Goal: Task Accomplishment & Management: Use online tool/utility

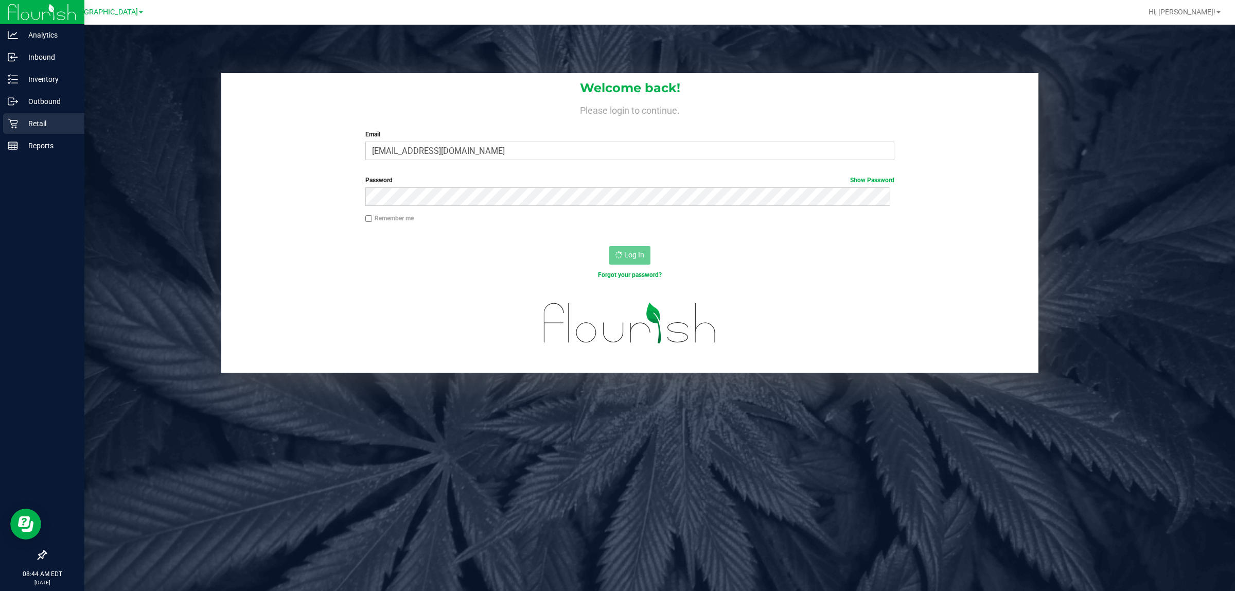
click at [13, 134] on link "Retail" at bounding box center [42, 124] width 84 height 22
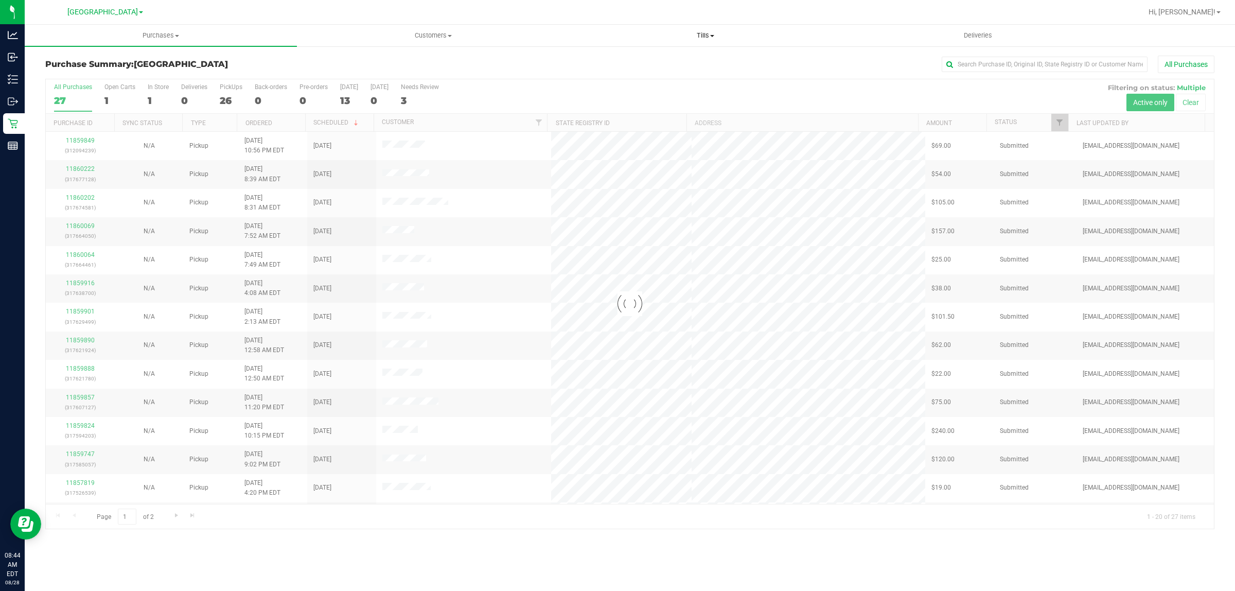
click at [699, 37] on span "Tills" at bounding box center [705, 35] width 271 height 9
click at [623, 64] on span "Manage tills" at bounding box center [603, 62] width 69 height 9
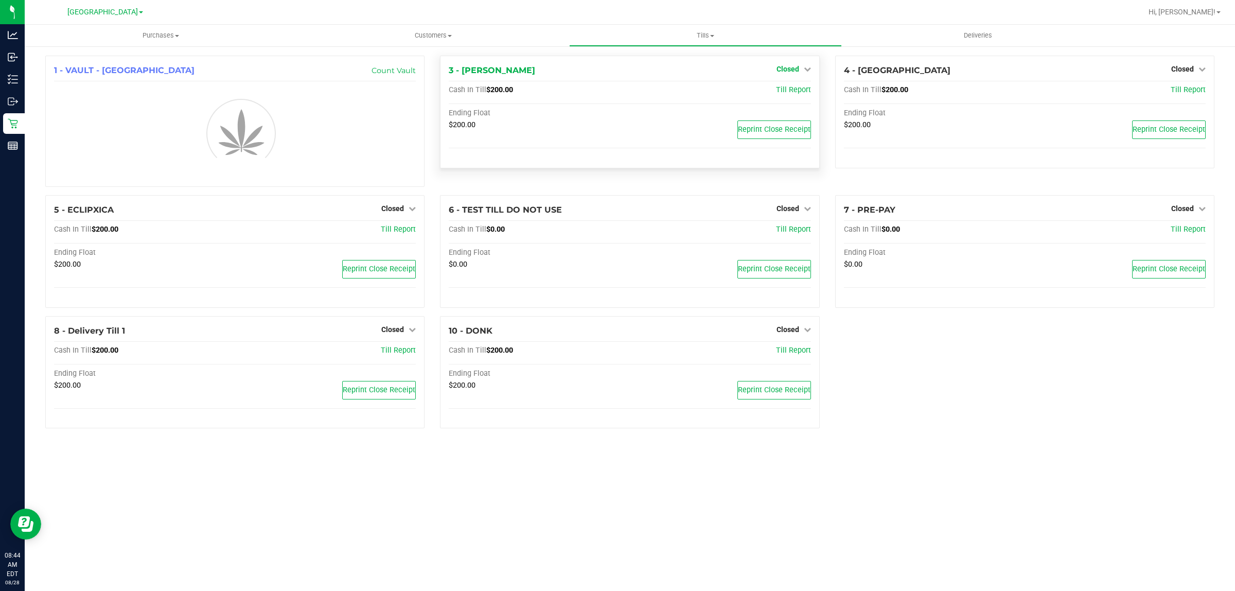
click at [798, 69] on span "Closed" at bounding box center [788, 69] width 23 height 8
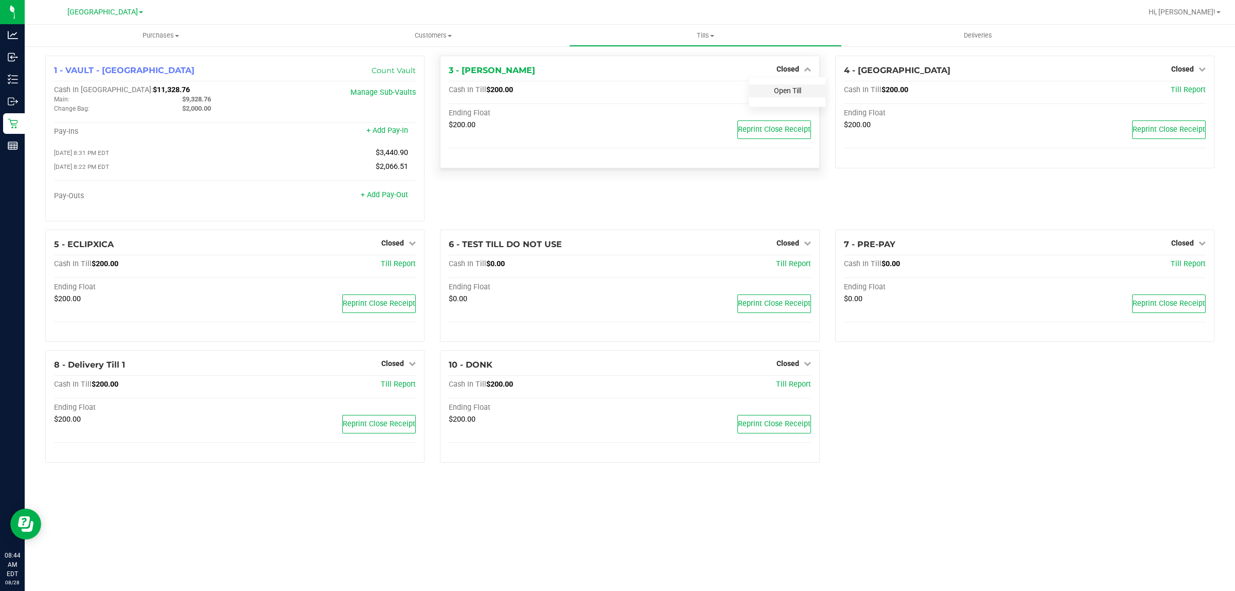
click at [779, 91] on link "Open Till" at bounding box center [787, 90] width 27 height 8
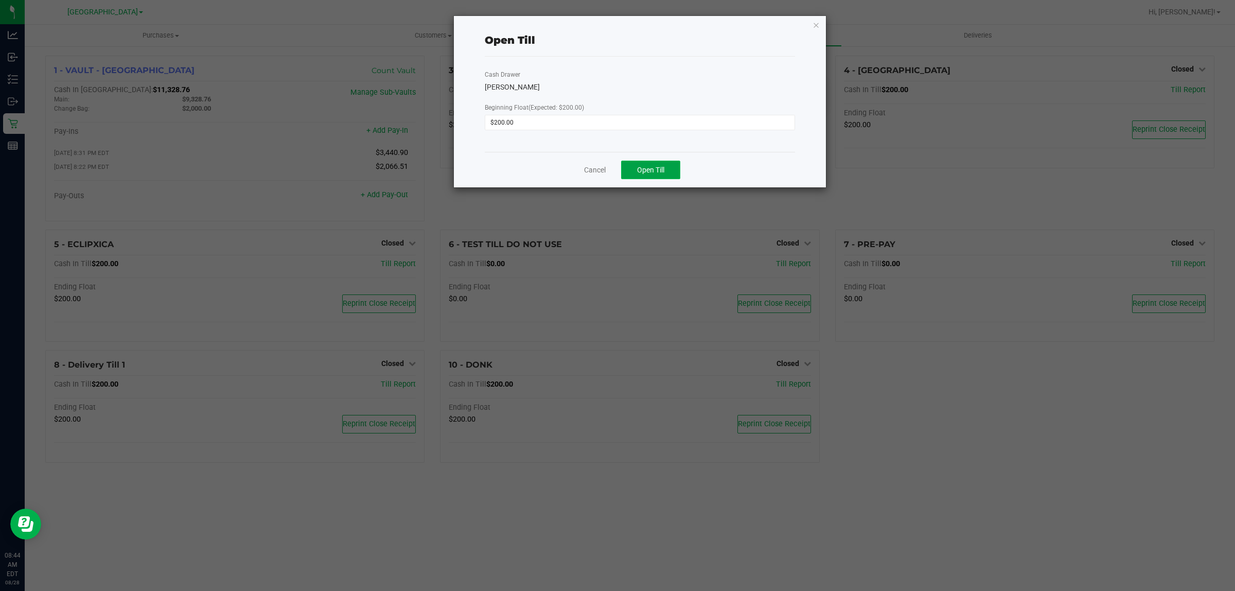
click at [655, 170] on span "Open Till" at bounding box center [650, 170] width 27 height 8
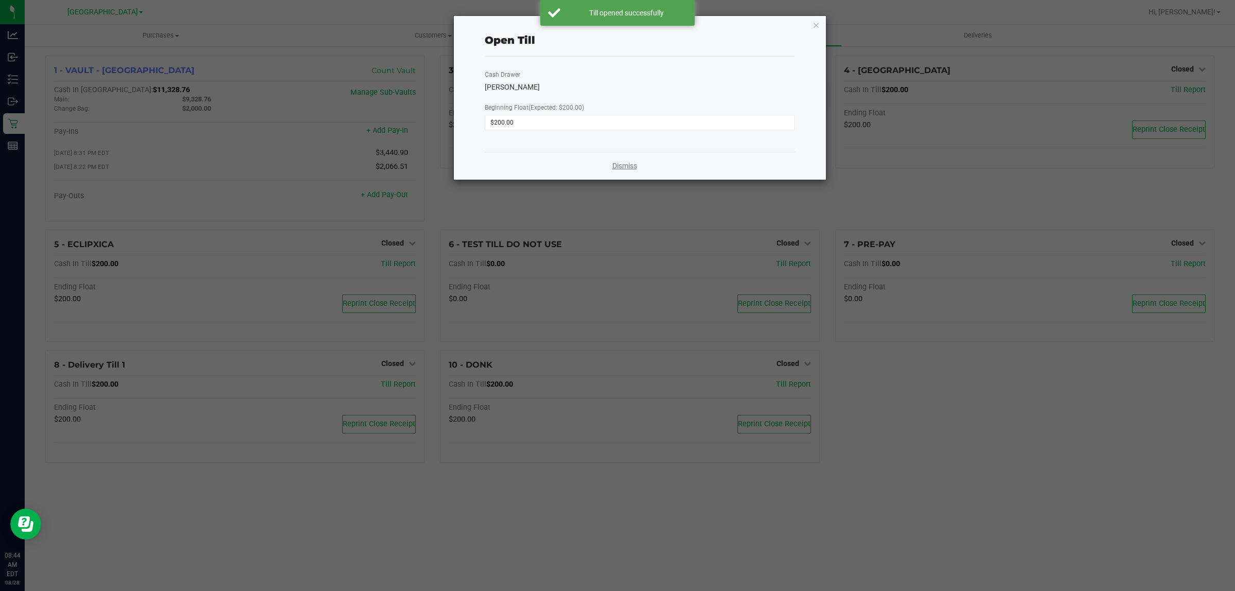
click at [619, 170] on link "Dismiss" at bounding box center [625, 166] width 25 height 11
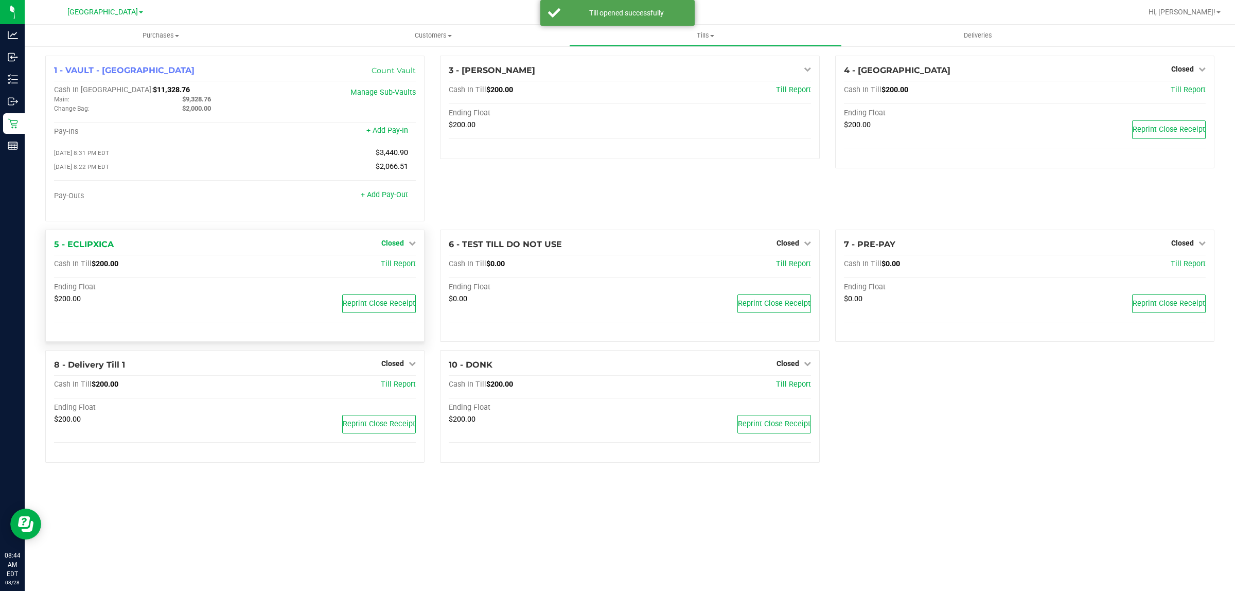
click at [398, 246] on span "Closed" at bounding box center [392, 243] width 23 height 8
click at [399, 266] on link "Open Till" at bounding box center [392, 264] width 27 height 8
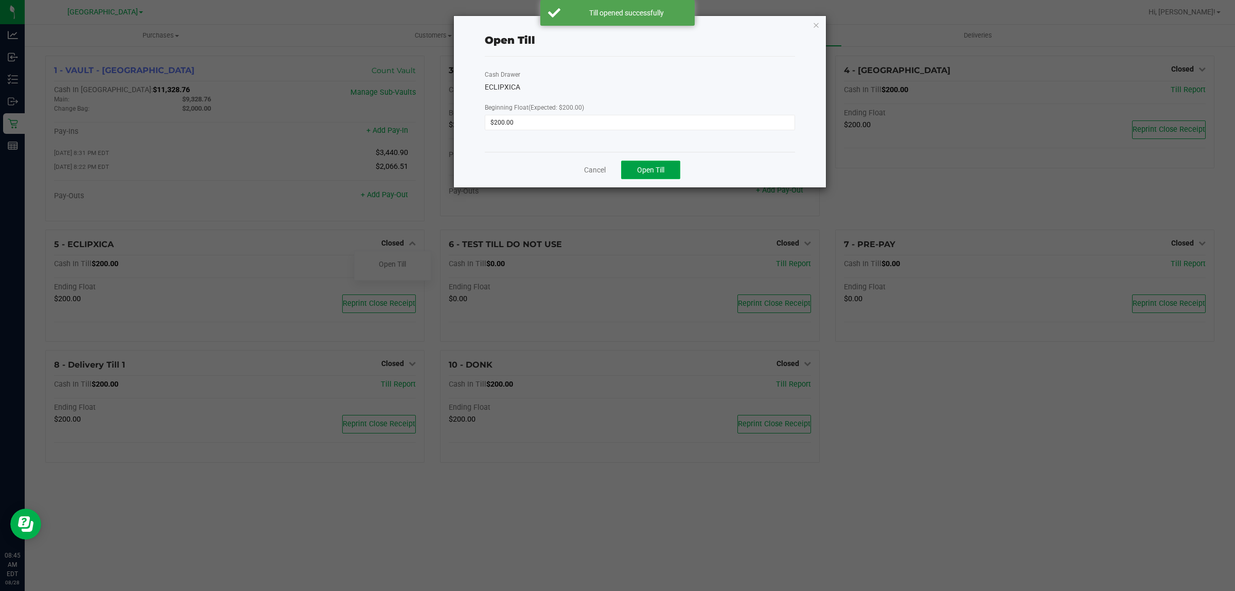
click at [646, 165] on button "Open Till" at bounding box center [650, 170] width 59 height 19
drag, startPoint x: 629, startPoint y: 161, endPoint x: 774, endPoint y: 166, distance: 144.7
click at [629, 161] on link "Dismiss" at bounding box center [625, 166] width 25 height 11
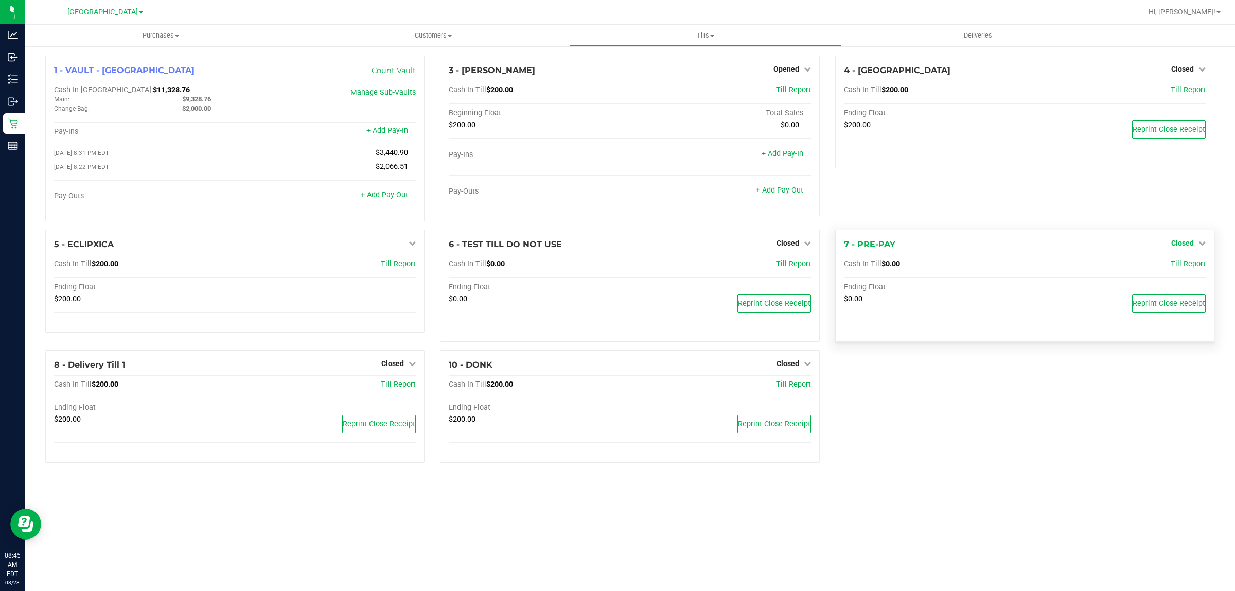
click at [1192, 245] on span "Closed" at bounding box center [1183, 243] width 23 height 8
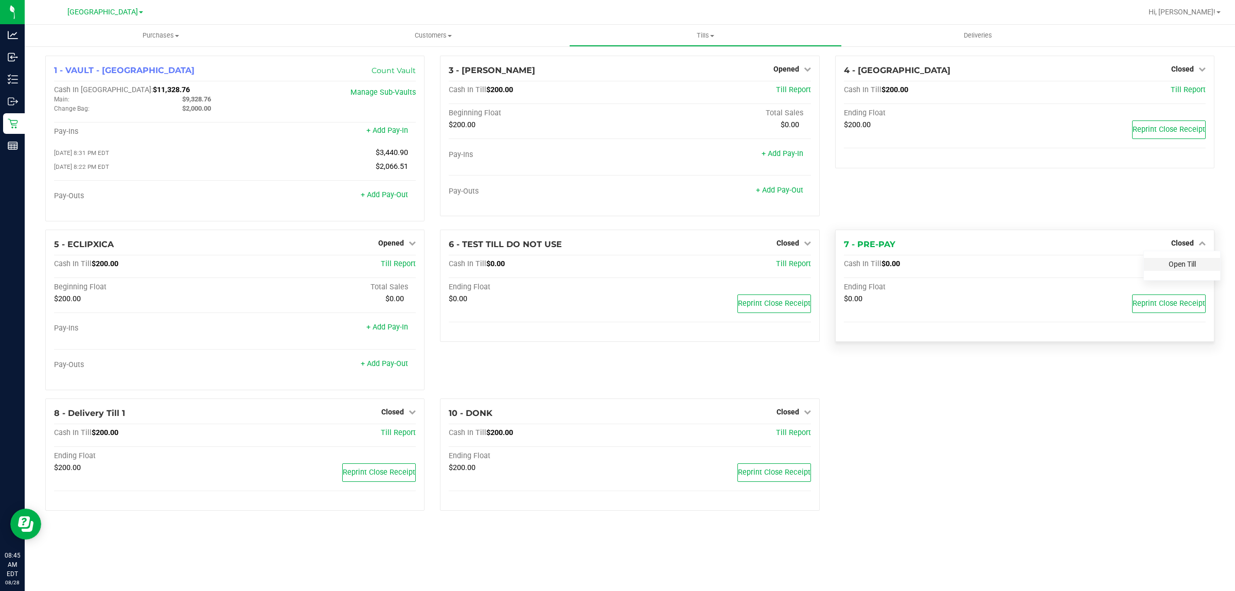
click at [1170, 268] on link "Open Till" at bounding box center [1182, 264] width 27 height 8
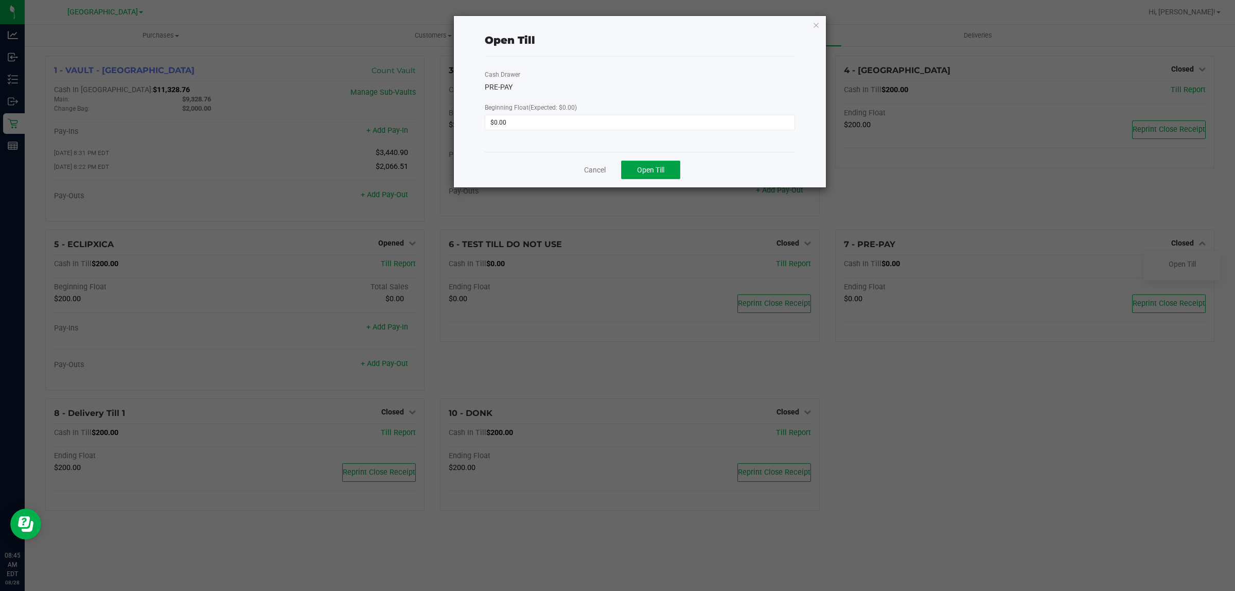
click at [652, 173] on span "Open Till" at bounding box center [650, 170] width 27 height 8
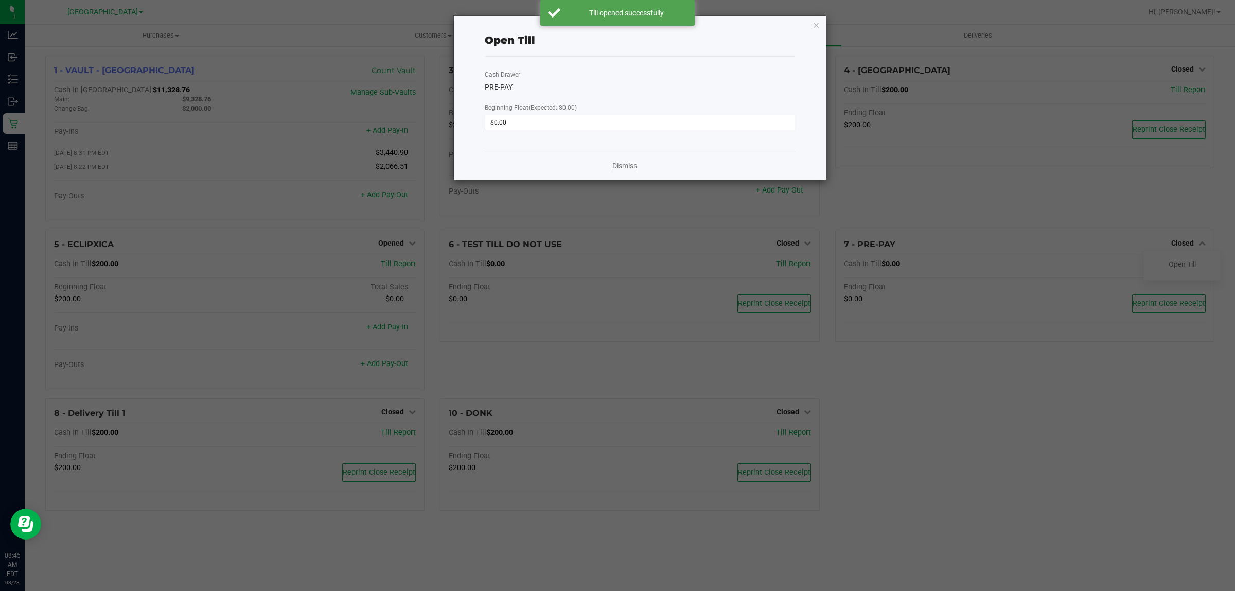
click at [616, 171] on link "Dismiss" at bounding box center [625, 166] width 25 height 11
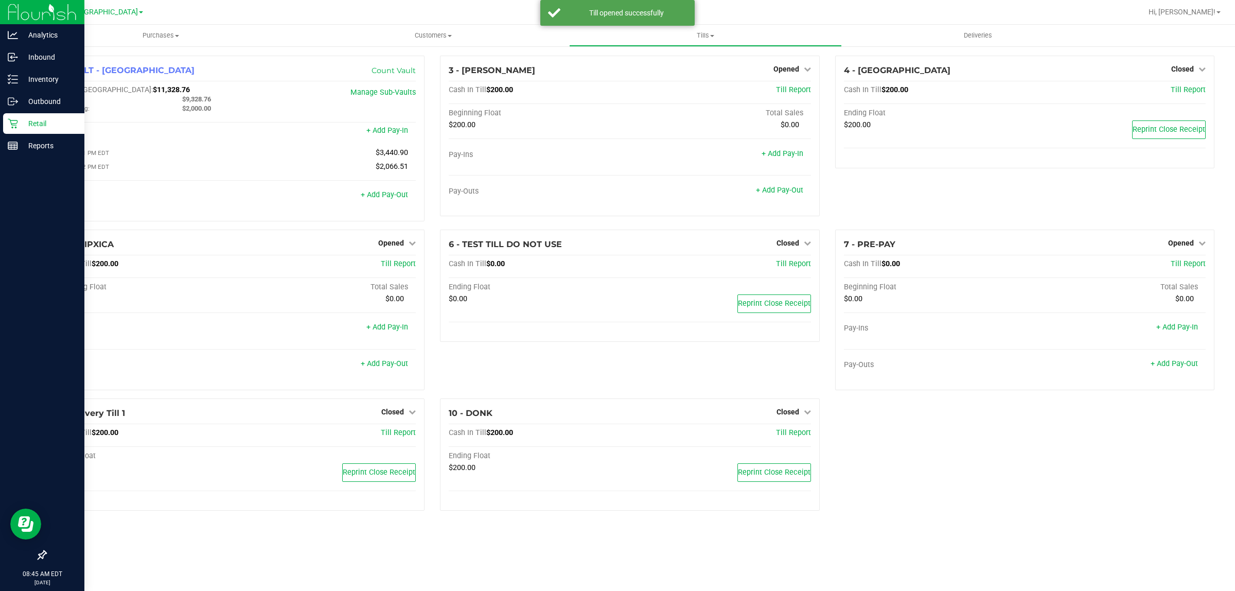
click at [34, 119] on p "Retail" at bounding box center [49, 123] width 62 height 12
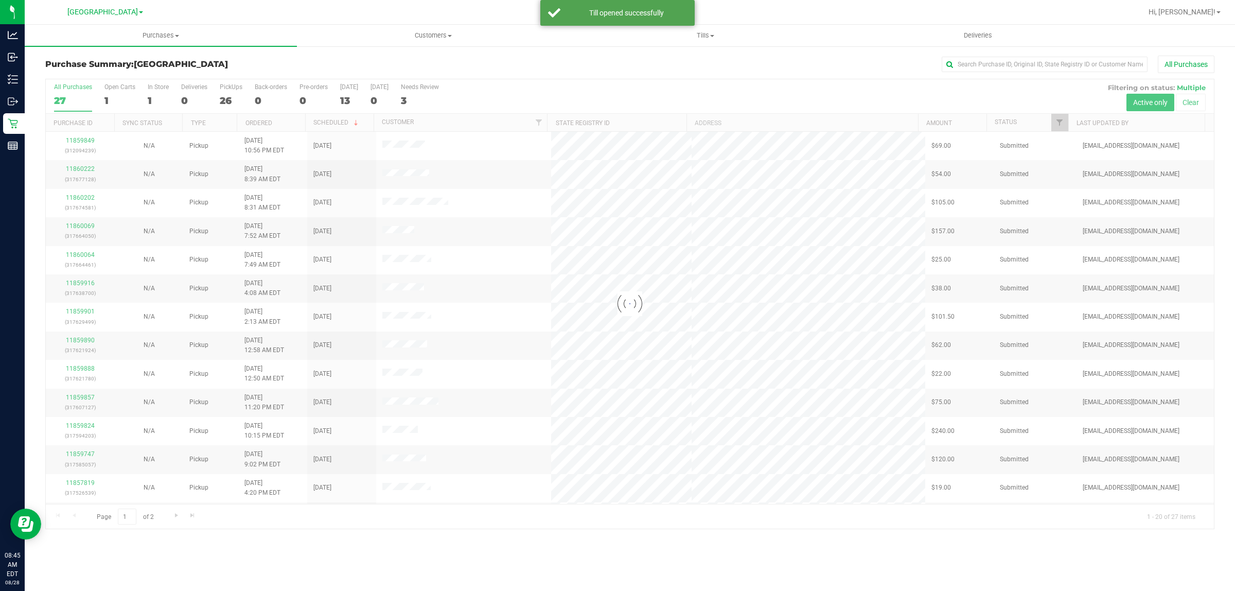
click at [229, 93] on div at bounding box center [630, 303] width 1169 height 449
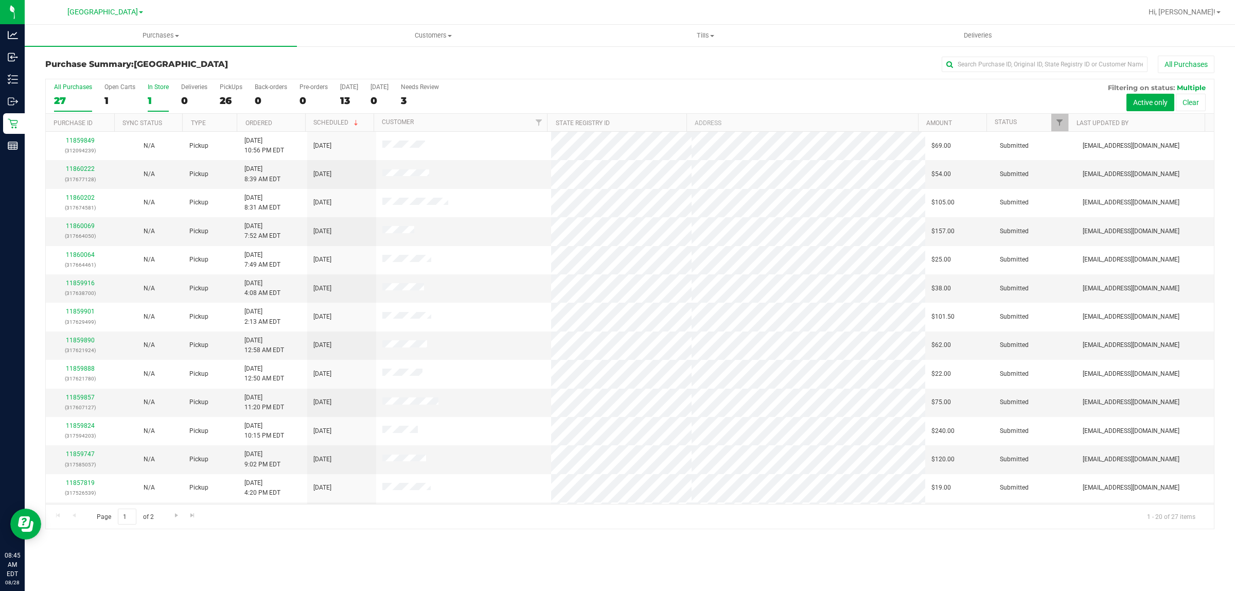
drag, startPoint x: 143, startPoint y: 89, endPoint x: 152, endPoint y: 93, distance: 10.1
click at [146, 91] on div "All Purchases 27 Open Carts 1 In Store 1 Deliveries 0 PickUps 26 Back-orders 0 …" at bounding box center [630, 96] width 1169 height 34
click at [158, 93] on label "In Store 1" at bounding box center [158, 97] width 21 height 28
click at [0, 0] on input "In Store 1" at bounding box center [0, 0] width 0 height 0
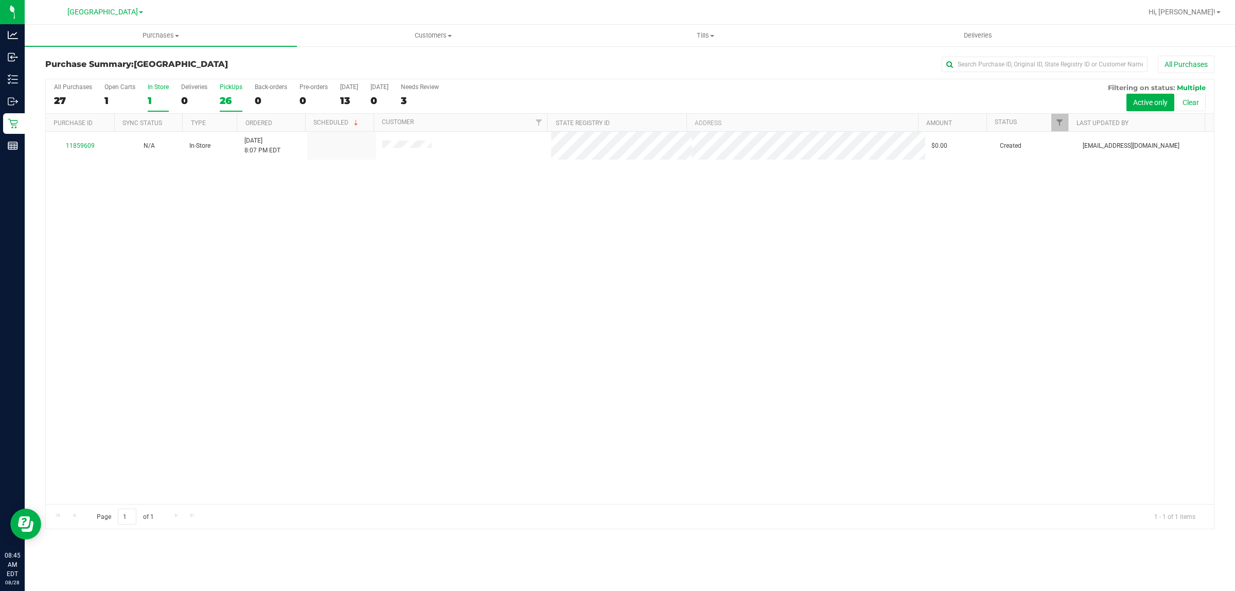
click at [235, 95] on div "26" at bounding box center [231, 101] width 23 height 12
click at [0, 0] on input "PickUps 26" at bounding box center [0, 0] width 0 height 0
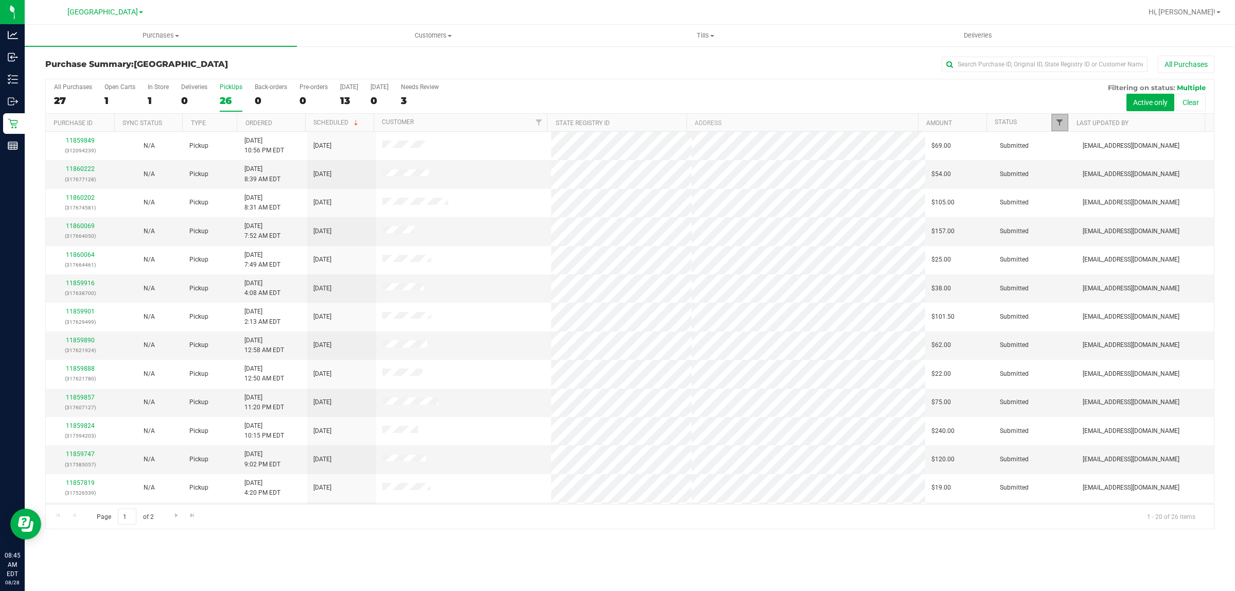
click at [1059, 122] on span "Filter" at bounding box center [1060, 122] width 8 height 8
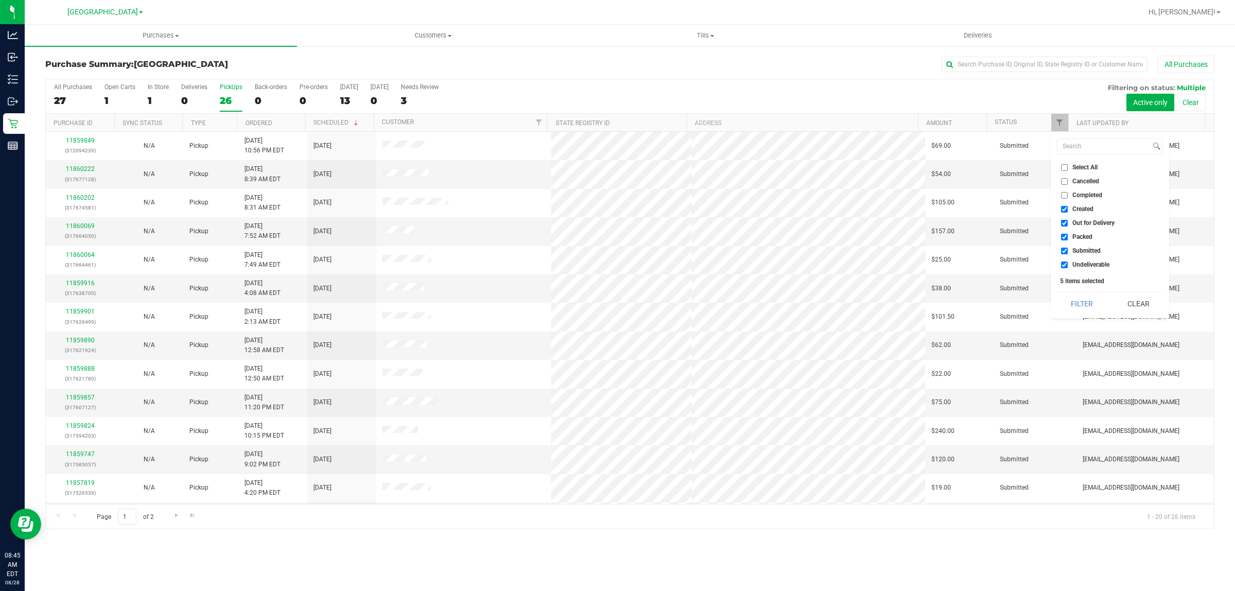
click at [1065, 226] on li "Out for Delivery" at bounding box center [1110, 223] width 106 height 11
click at [1073, 220] on span "Out for Delivery" at bounding box center [1094, 223] width 42 height 6
click at [1068, 220] on input "Out for Delivery" at bounding box center [1064, 223] width 7 height 7
checkbox input "false"
click at [1076, 236] on span "Packed" at bounding box center [1083, 237] width 20 height 6
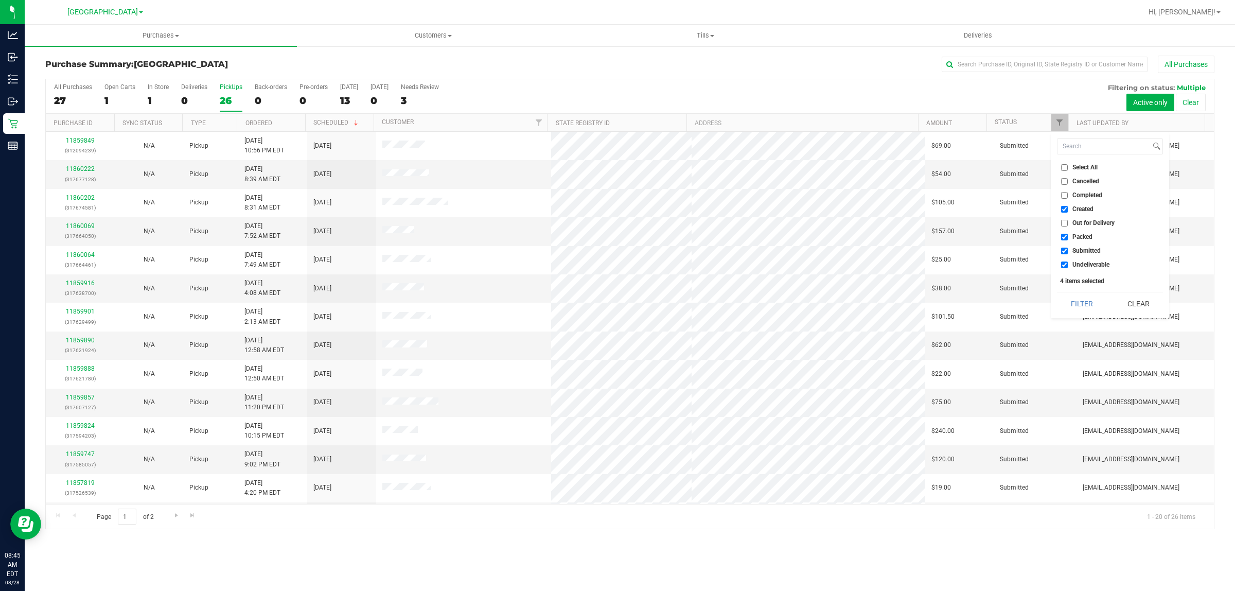
click at [1068, 236] on input "Packed" at bounding box center [1064, 237] width 7 height 7
checkbox input "false"
click at [1068, 267] on input "Undeliverable" at bounding box center [1064, 265] width 7 height 7
checkbox input "false"
click at [1073, 307] on button "Filter" at bounding box center [1081, 303] width 49 height 23
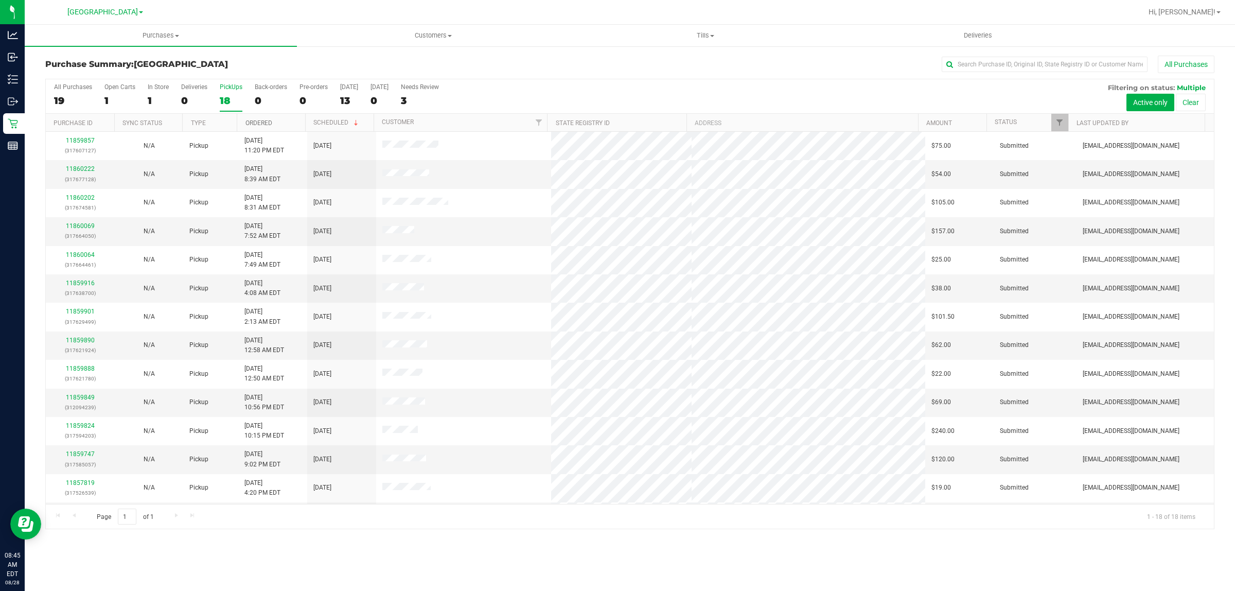
click at [255, 124] on link "Ordered" at bounding box center [259, 122] width 27 height 7
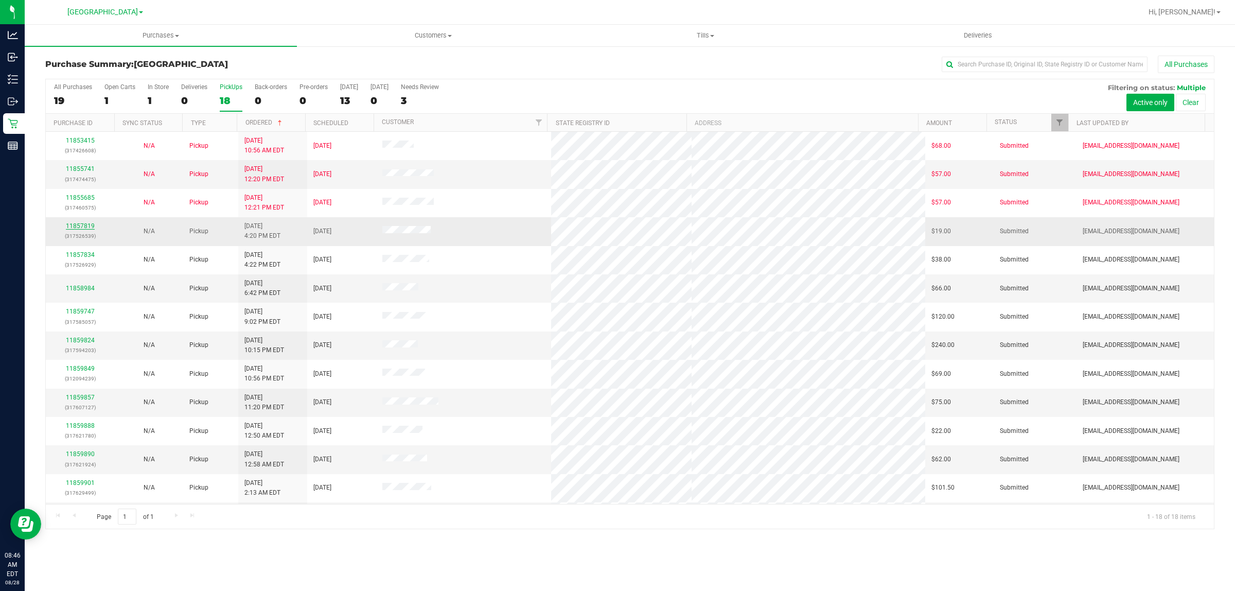
click at [83, 227] on link "11857819" at bounding box center [80, 225] width 29 height 7
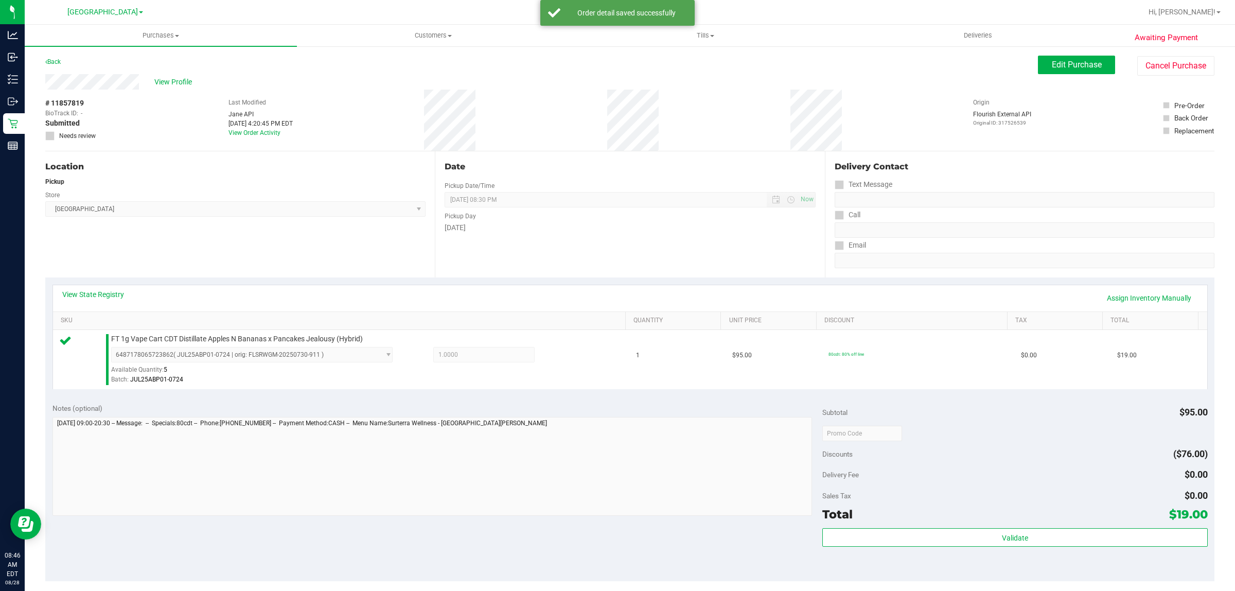
click at [930, 562] on div "Validate" at bounding box center [1015, 551] width 385 height 46
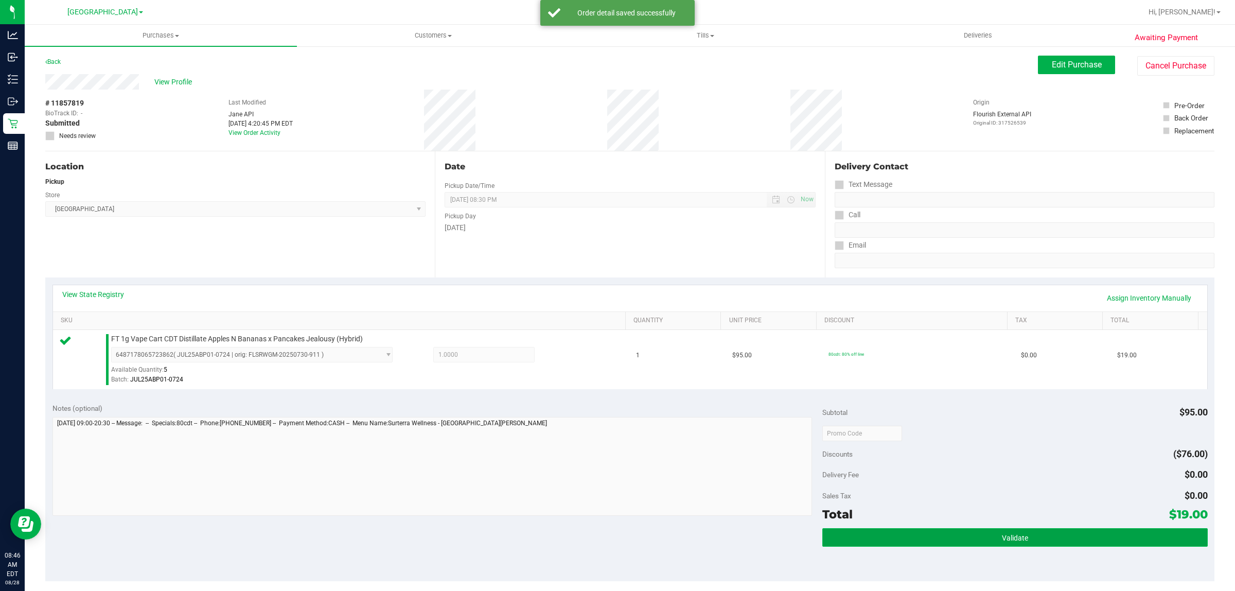
click at [935, 534] on button "Validate" at bounding box center [1015, 537] width 385 height 19
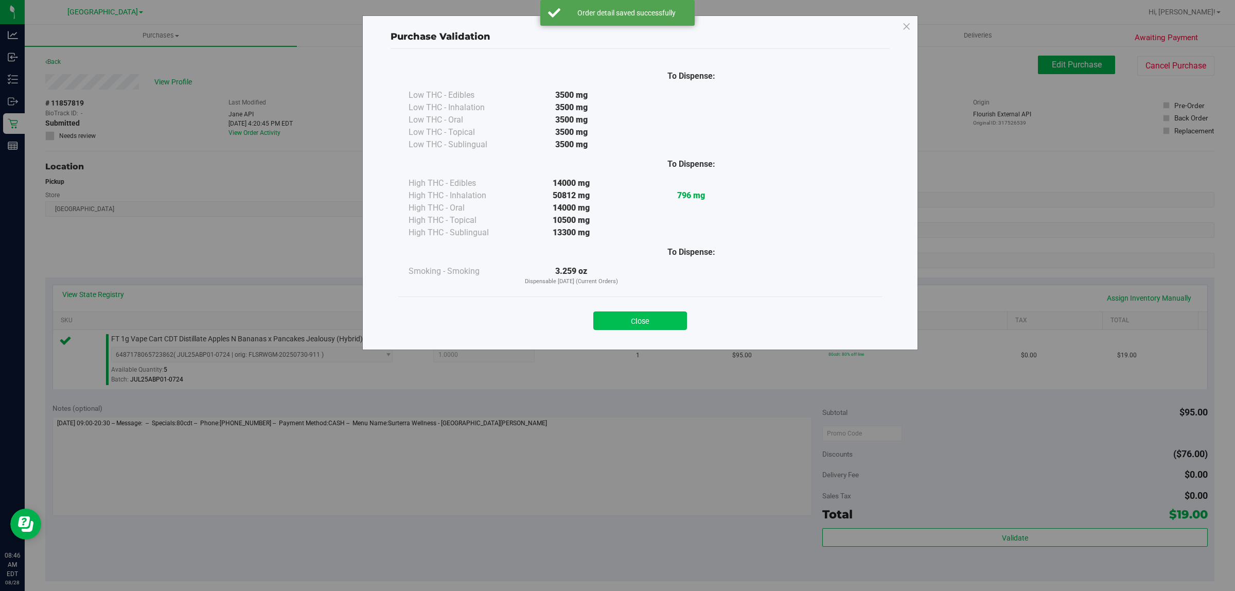
click at [667, 321] on button "Close" at bounding box center [641, 320] width 94 height 19
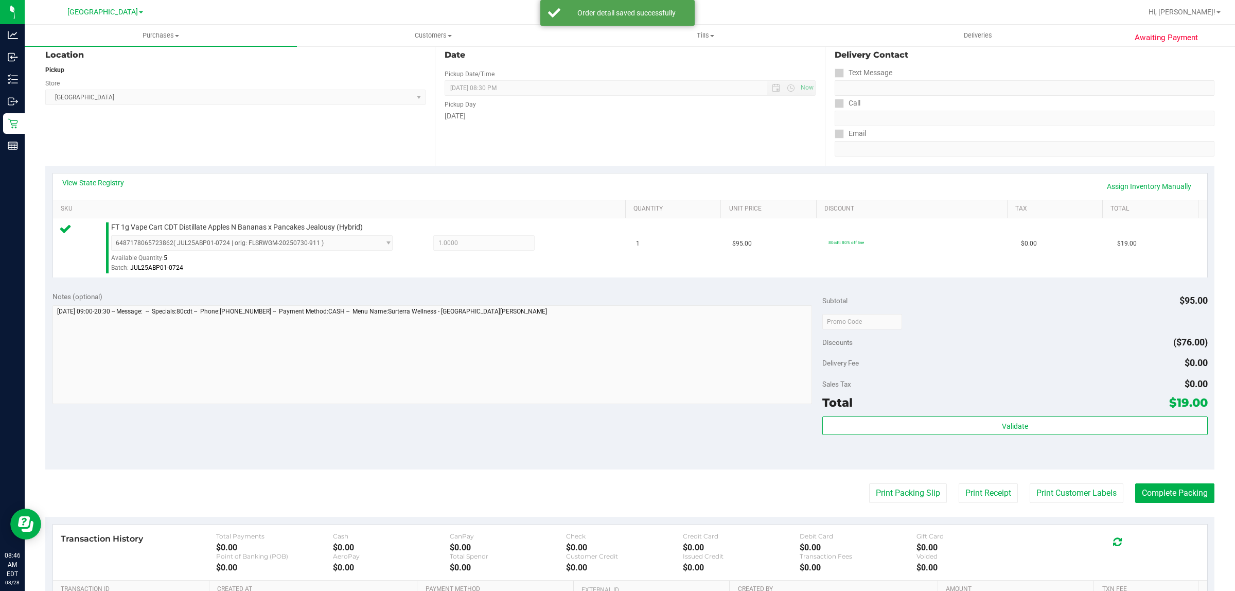
scroll to position [168, 0]
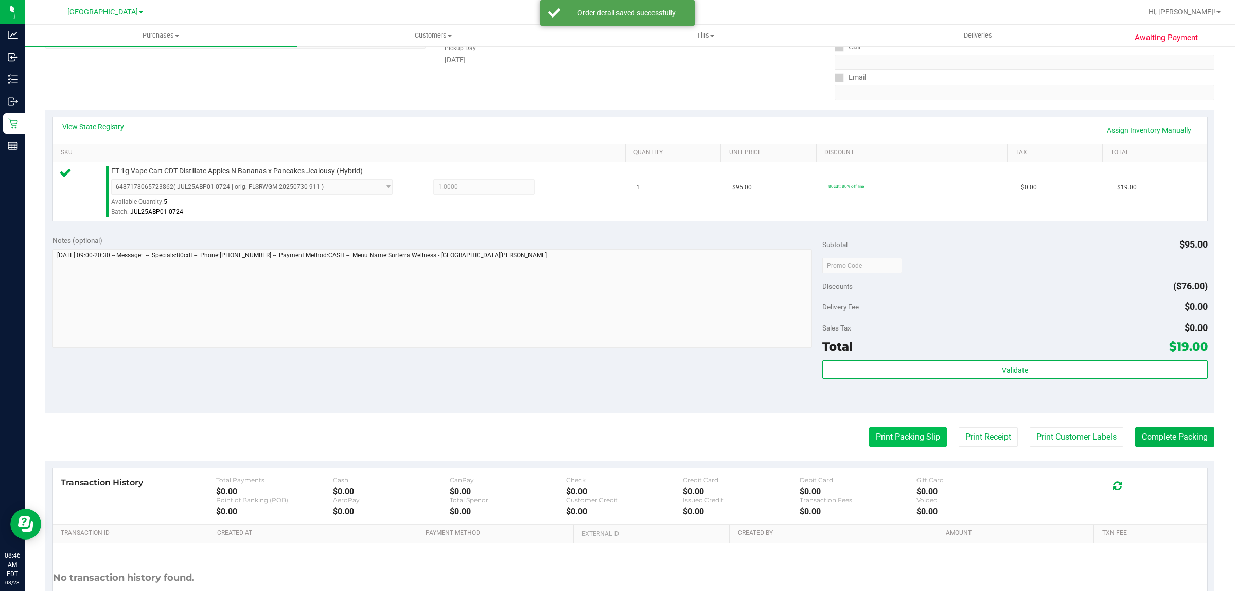
click at [897, 442] on button "Print Packing Slip" at bounding box center [908, 437] width 78 height 20
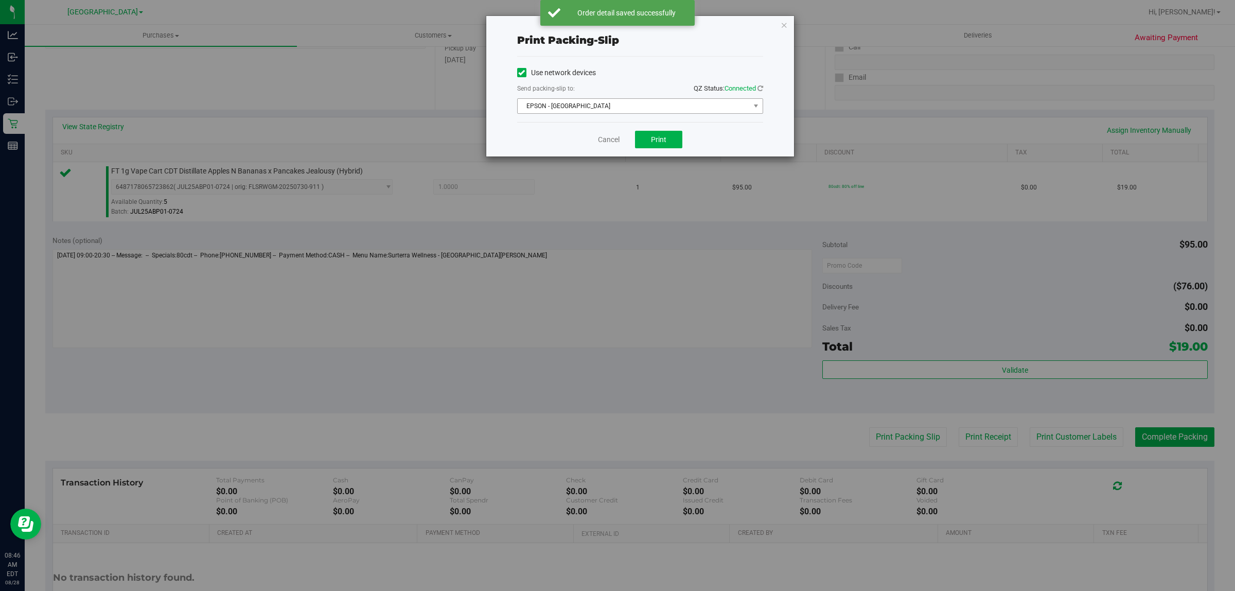
click at [618, 108] on span "EPSON - [GEOGRAPHIC_DATA]" at bounding box center [634, 106] width 232 height 14
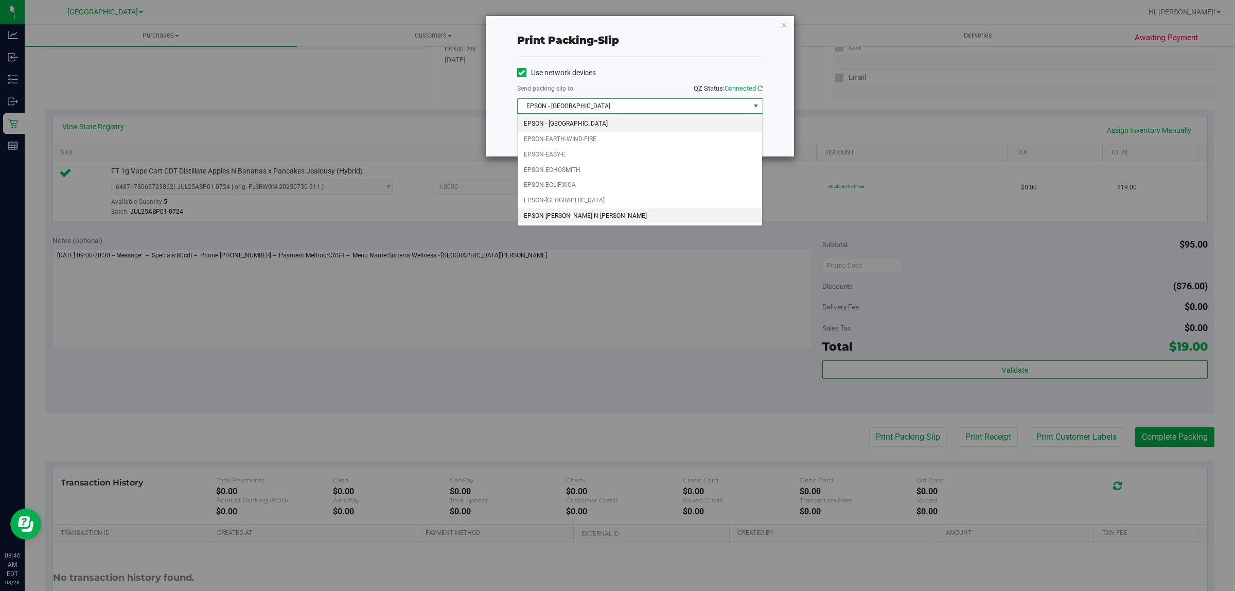
click at [592, 210] on li "EPSON-[PERSON_NAME]-N-[PERSON_NAME]" at bounding box center [640, 215] width 245 height 15
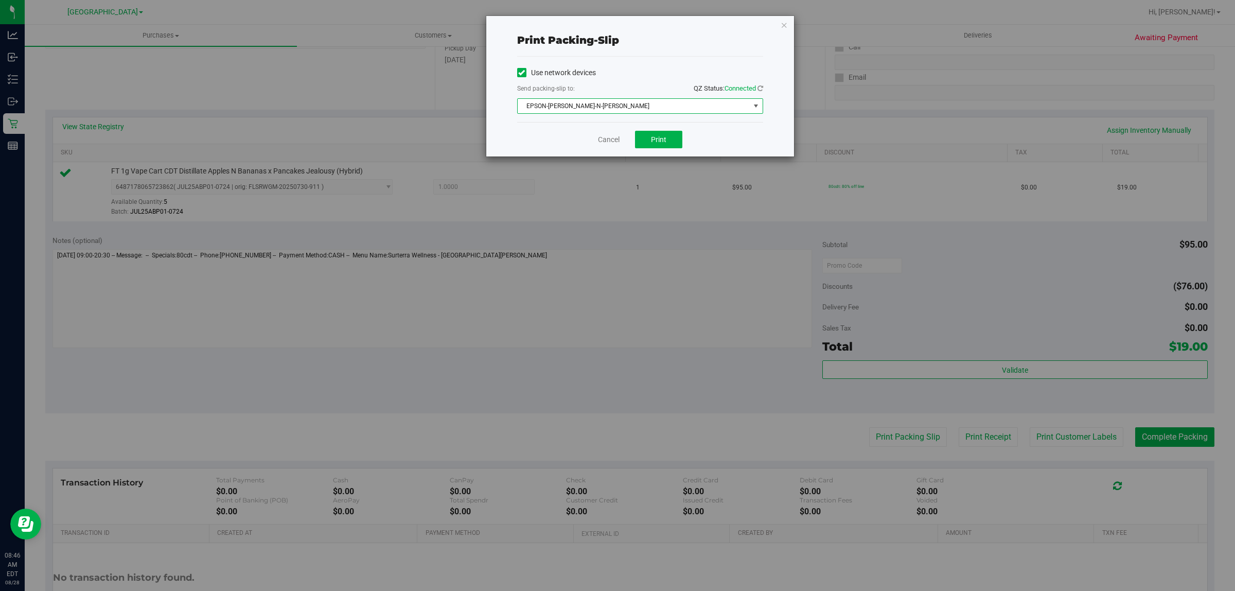
click at [623, 110] on span "EPSON-[PERSON_NAME]-N-[PERSON_NAME]" at bounding box center [634, 106] width 232 height 14
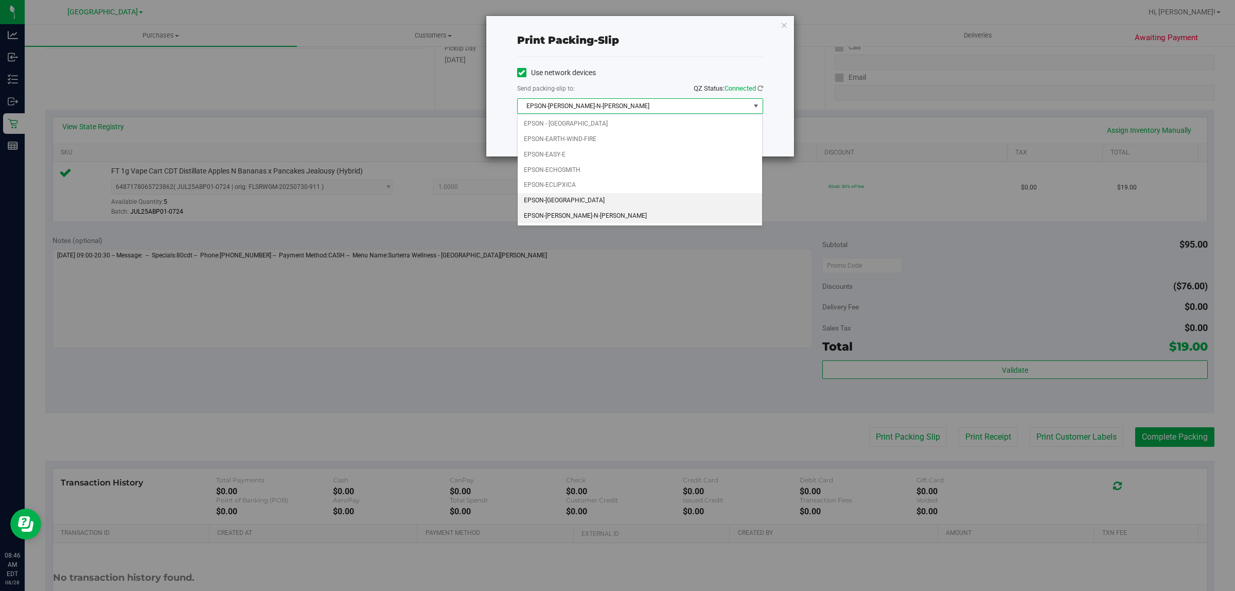
click at [595, 207] on li "EPSON-[GEOGRAPHIC_DATA]" at bounding box center [640, 200] width 245 height 15
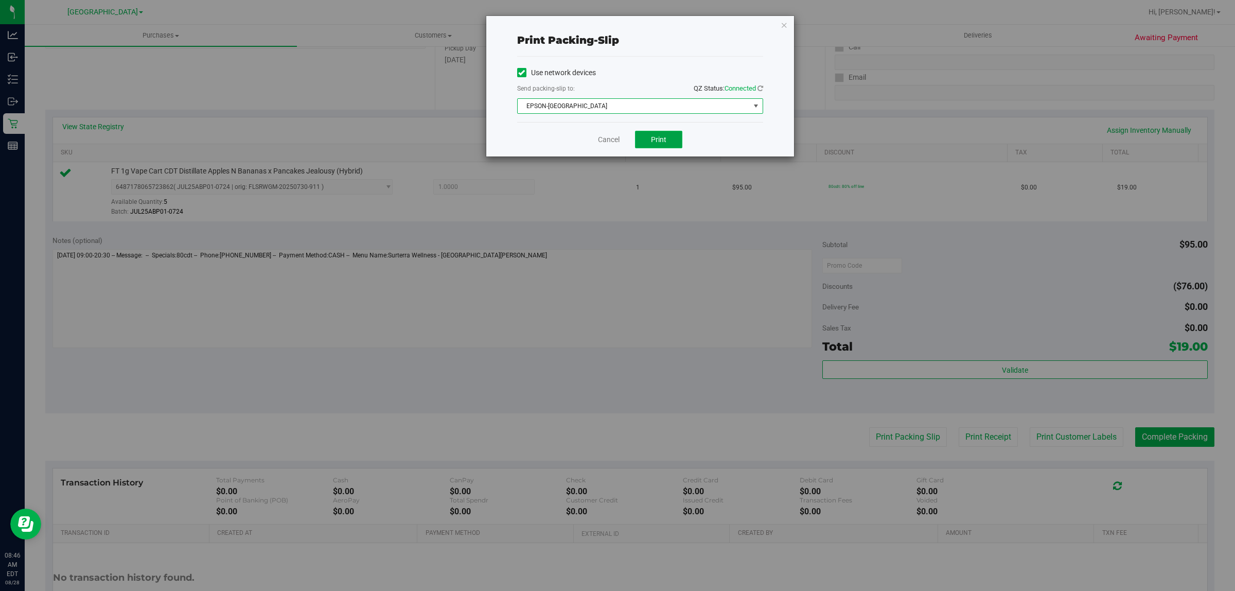
click at [665, 142] on span "Print" at bounding box center [658, 139] width 15 height 8
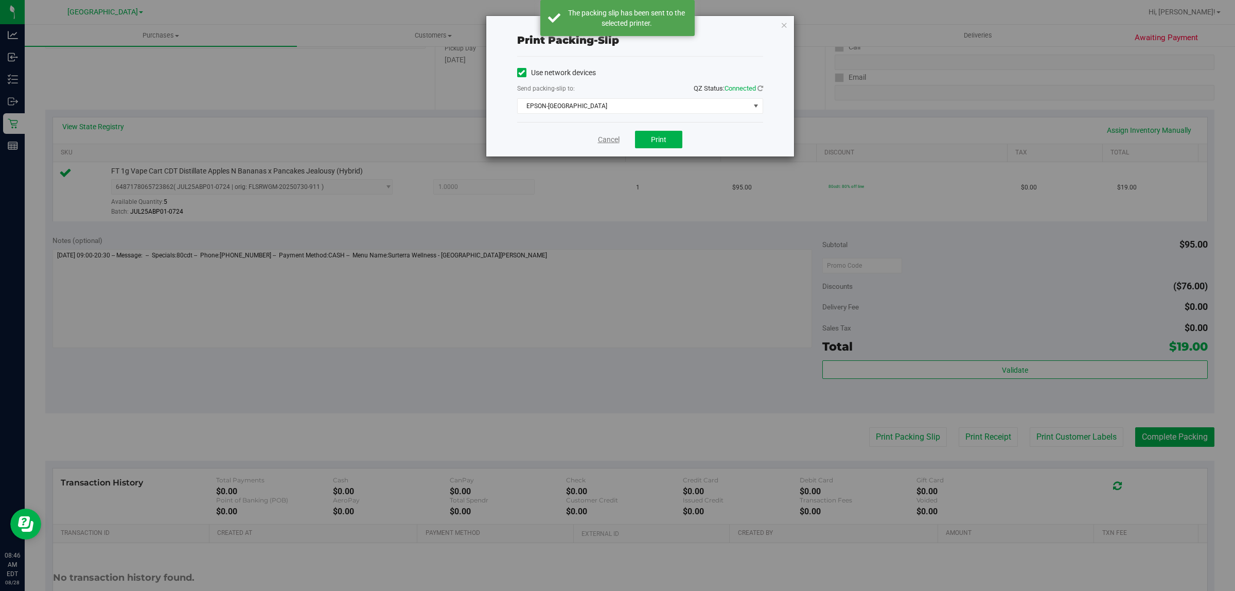
click at [609, 142] on link "Cancel" at bounding box center [609, 139] width 22 height 11
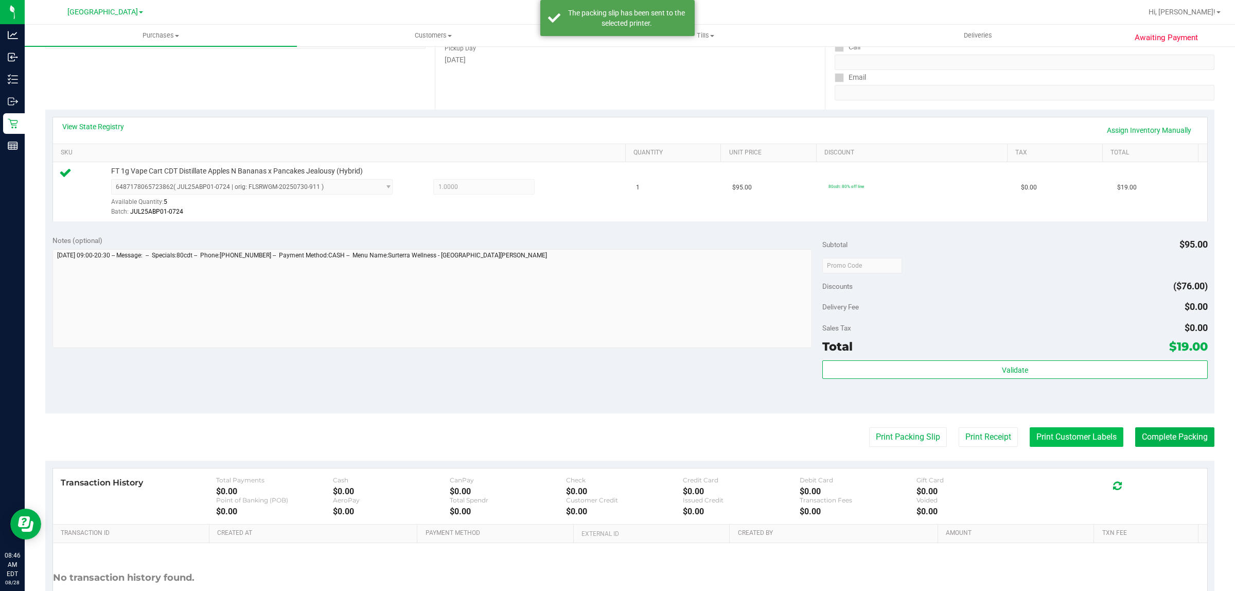
click at [1075, 435] on button "Print Customer Labels" at bounding box center [1077, 437] width 94 height 20
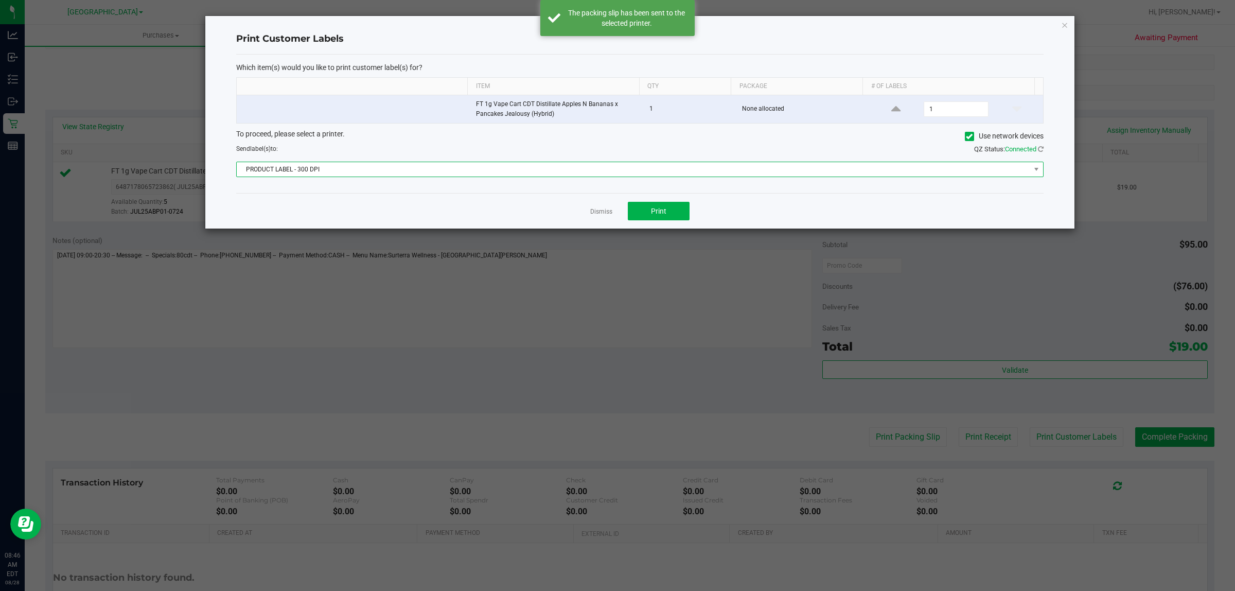
click at [543, 176] on span "PRODUCT LABEL - 300 DPI" at bounding box center [634, 169] width 794 height 14
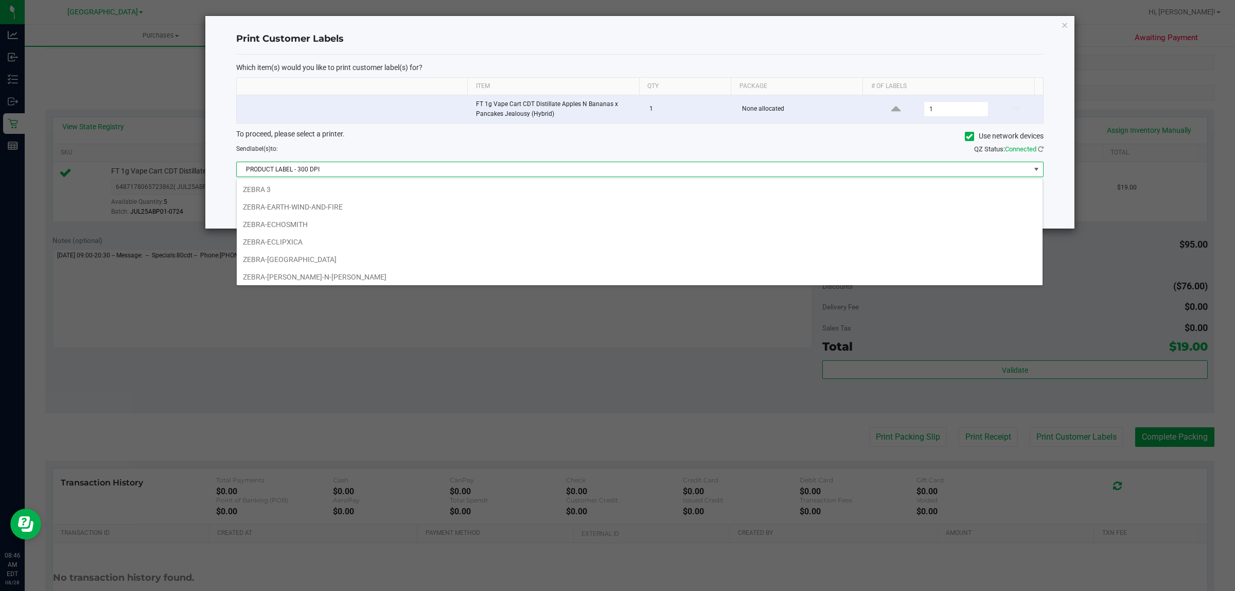
scroll to position [39, 0]
click at [292, 258] on li "ZEBRA-[GEOGRAPHIC_DATA]" at bounding box center [640, 258] width 806 height 18
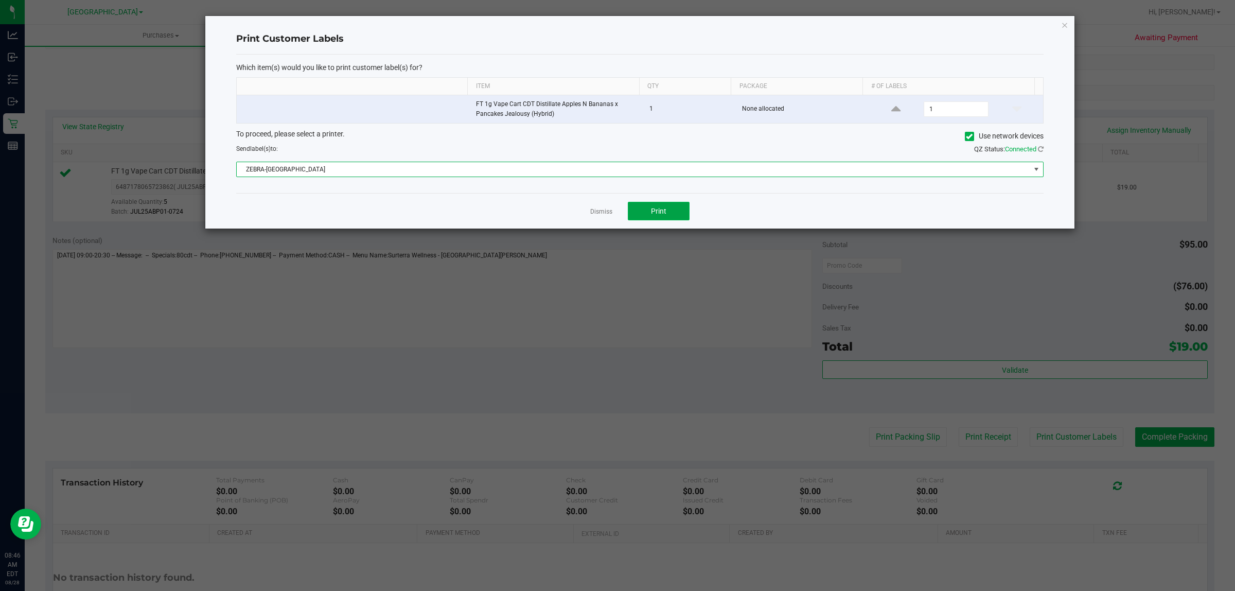
click at [650, 217] on button "Print" at bounding box center [659, 211] width 62 height 19
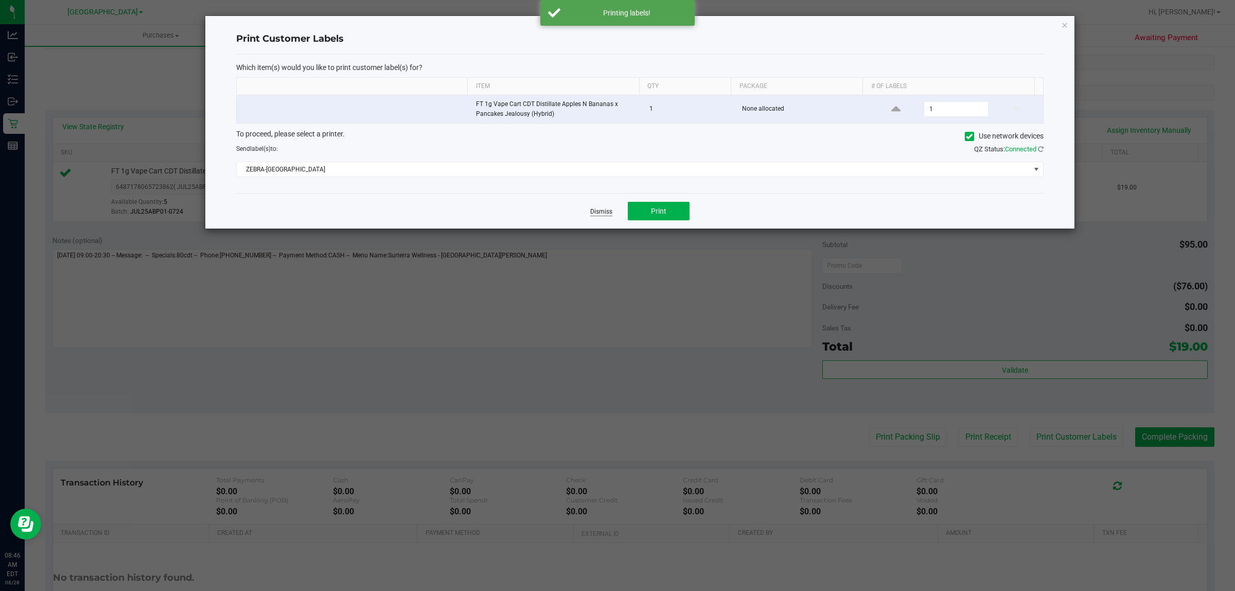
click at [601, 214] on link "Dismiss" at bounding box center [601, 211] width 22 height 9
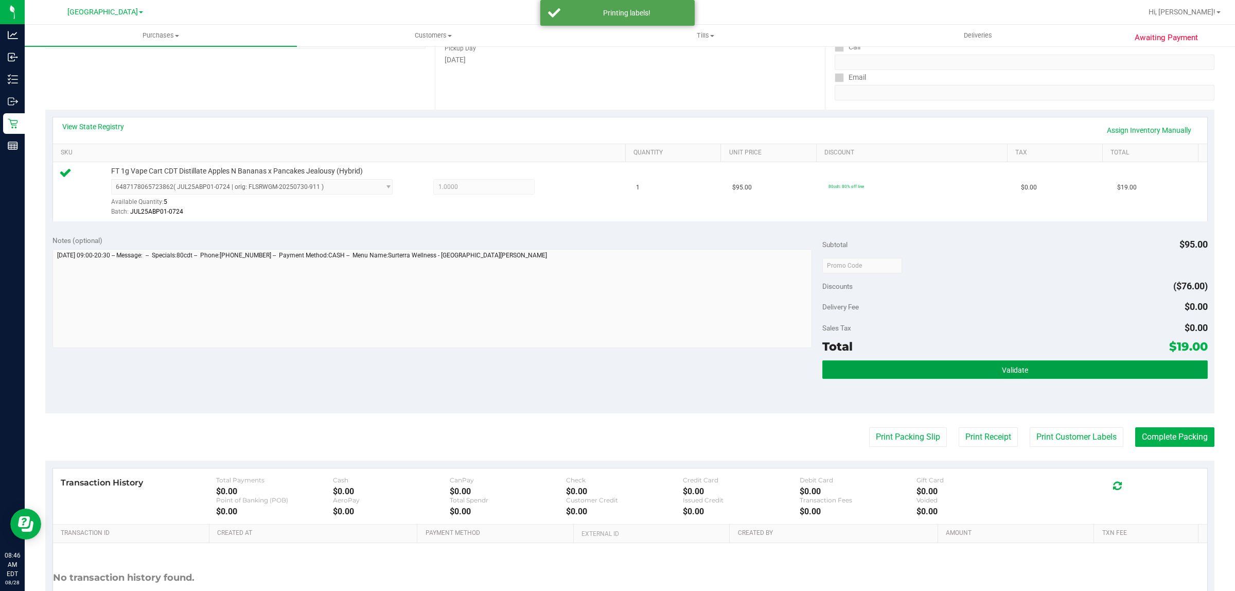
click at [974, 376] on button "Validate" at bounding box center [1015, 369] width 385 height 19
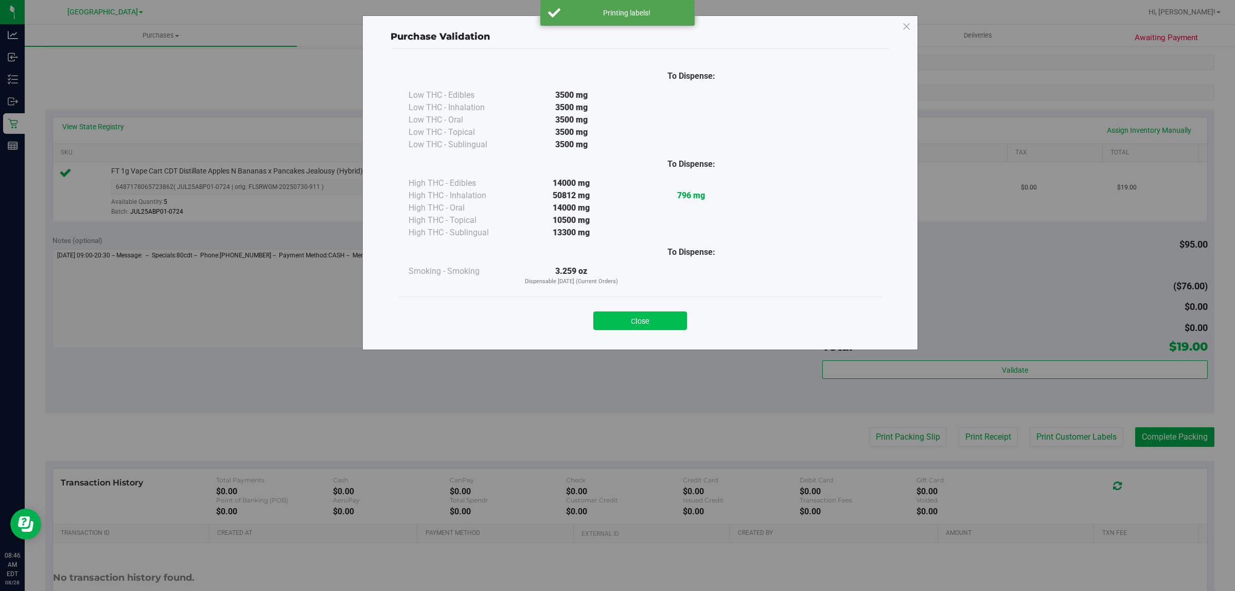
click at [640, 320] on button "Close" at bounding box center [641, 320] width 94 height 19
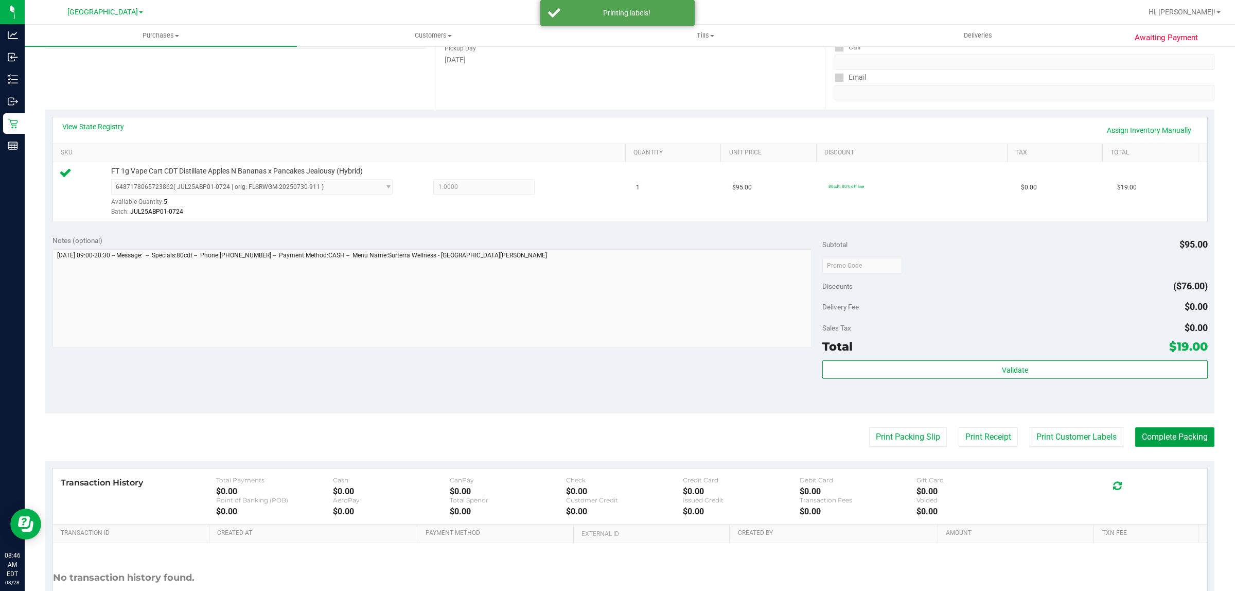
click at [1169, 435] on button "Complete Packing" at bounding box center [1175, 437] width 79 height 20
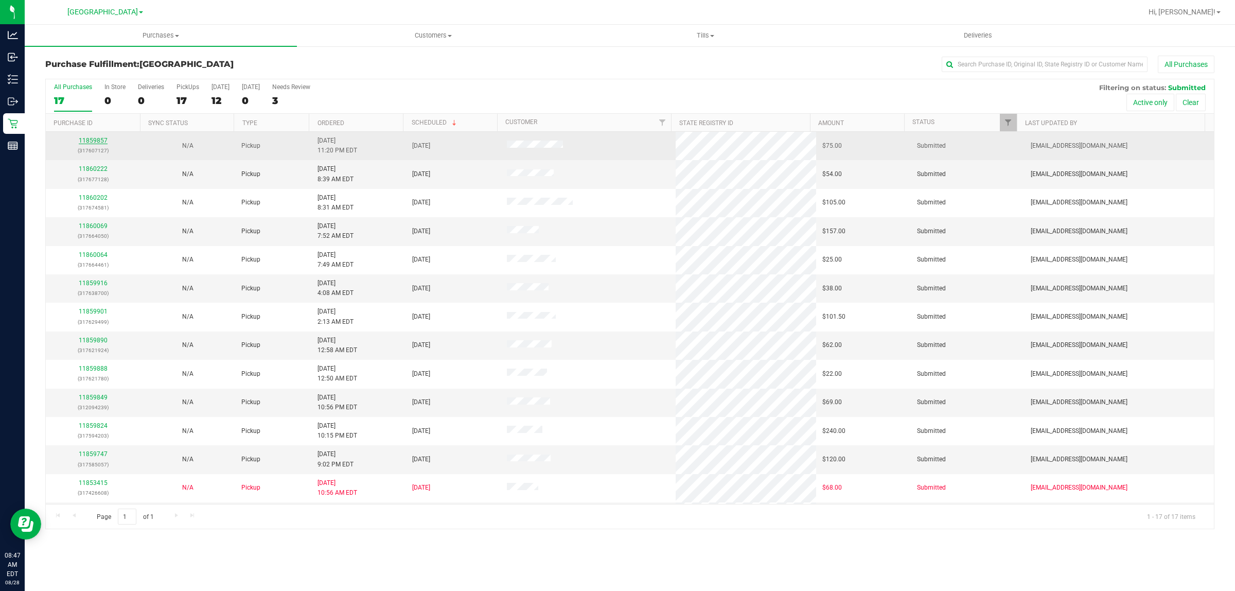
click at [94, 144] on link "11859857" at bounding box center [93, 140] width 29 height 7
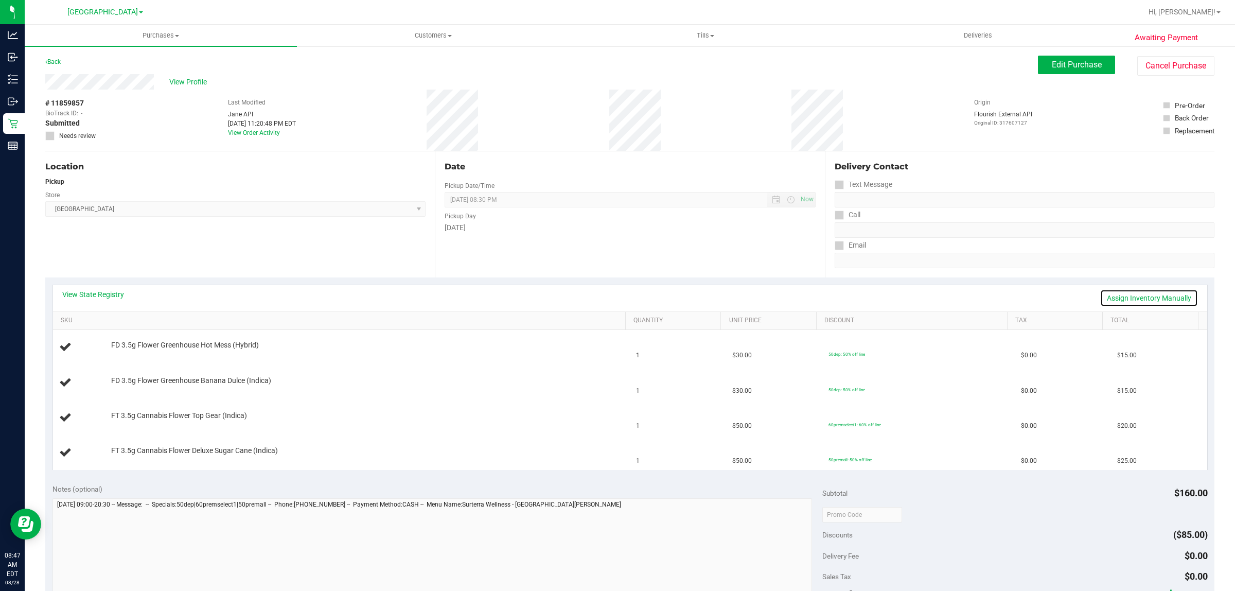
click at [1143, 300] on link "Assign Inventory Manually" at bounding box center [1150, 298] width 98 height 18
click at [1170, 294] on link "Save & Exit" at bounding box center [1174, 298] width 48 height 18
click at [117, 294] on link "View State Registry" at bounding box center [93, 294] width 62 height 10
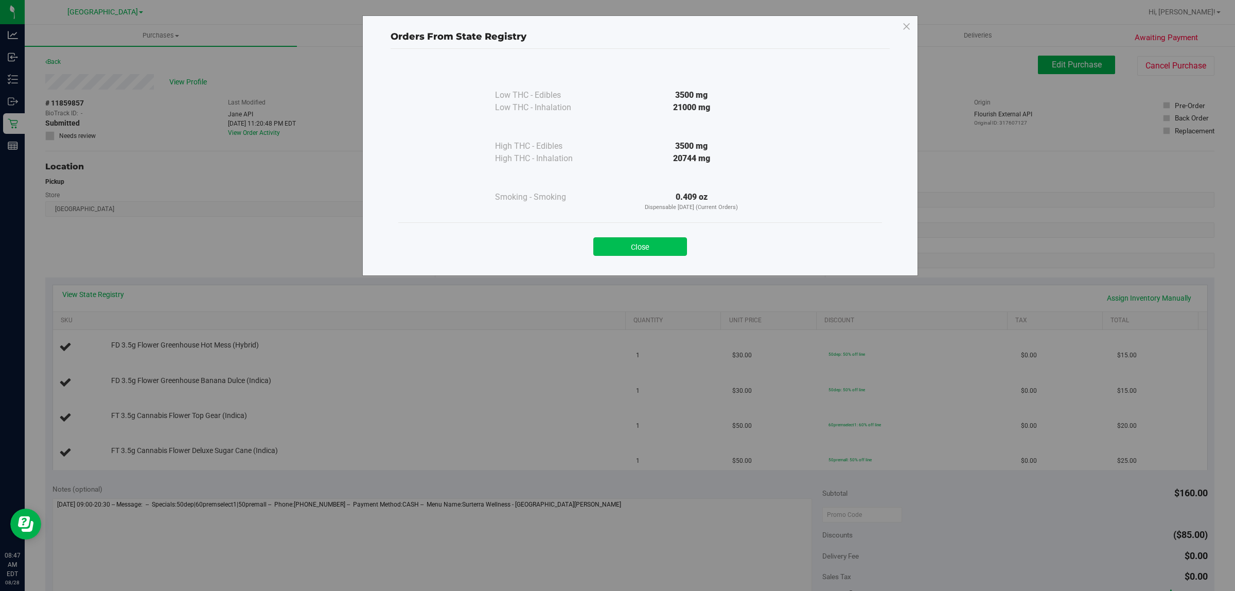
click at [642, 255] on button "Close" at bounding box center [641, 246] width 94 height 19
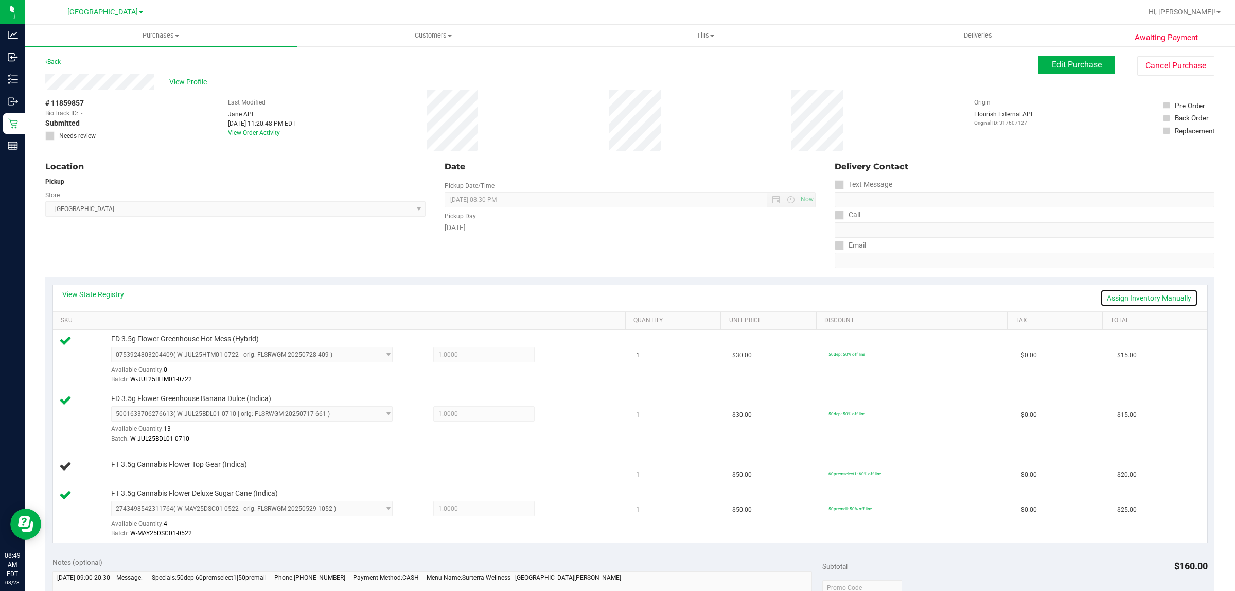
click at [1142, 292] on link "Assign Inventory Manually" at bounding box center [1150, 298] width 98 height 18
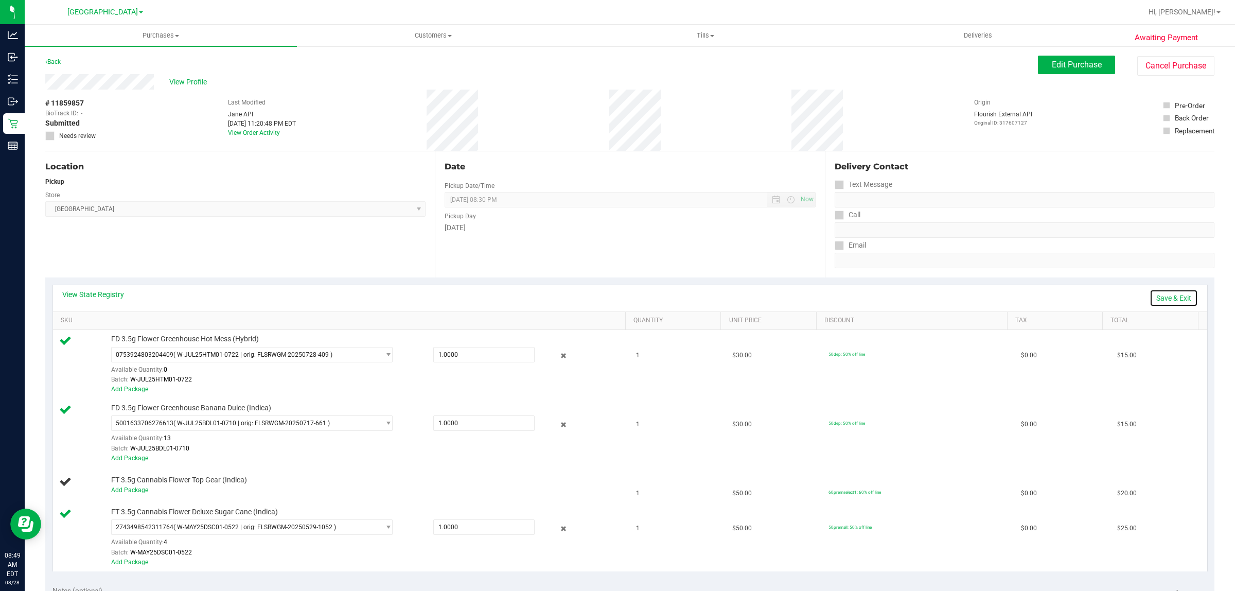
click at [1170, 292] on link "Save & Exit" at bounding box center [1174, 298] width 48 height 18
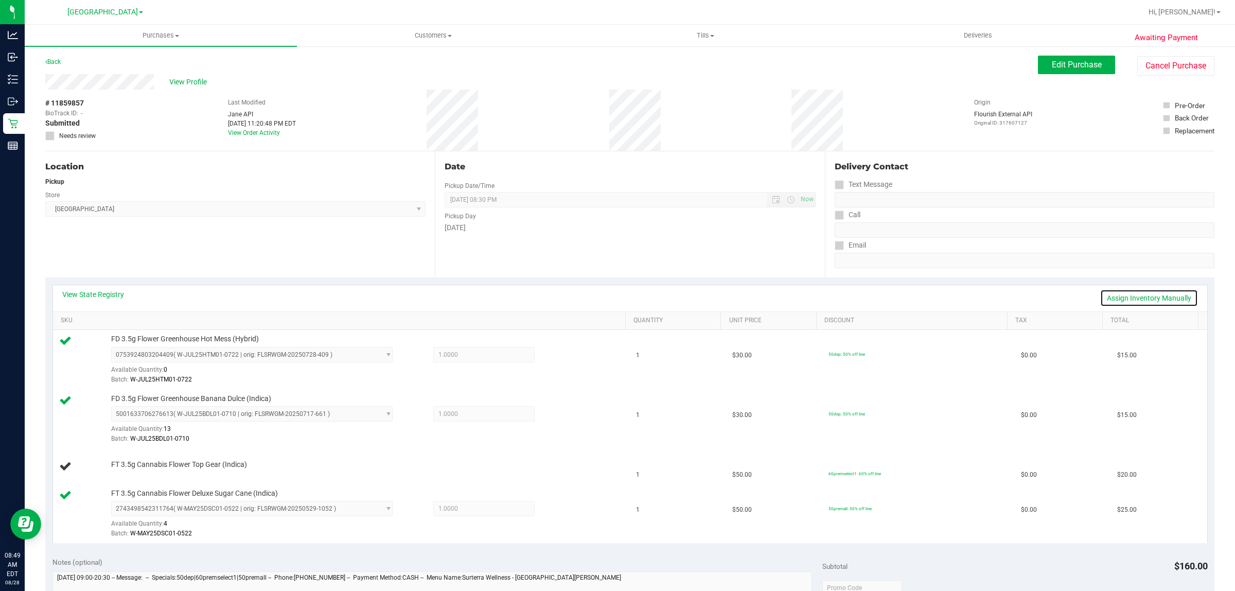
click at [1149, 294] on link "Assign Inventory Manually" at bounding box center [1150, 298] width 98 height 18
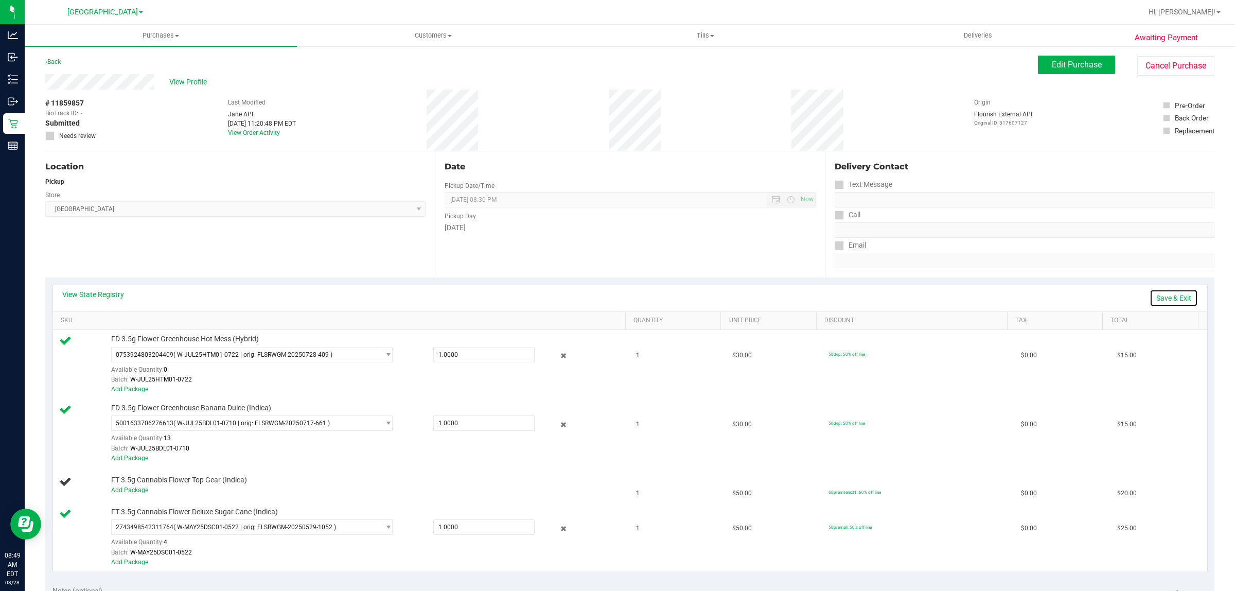
click at [1163, 299] on link "Save & Exit" at bounding box center [1174, 298] width 48 height 18
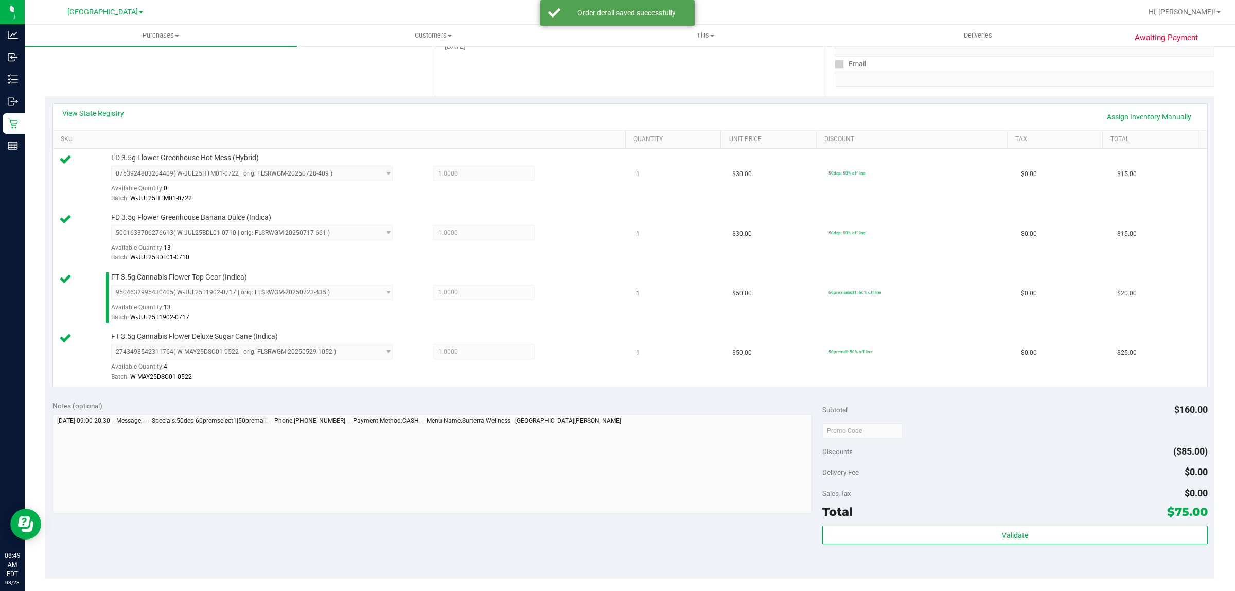
scroll to position [211, 0]
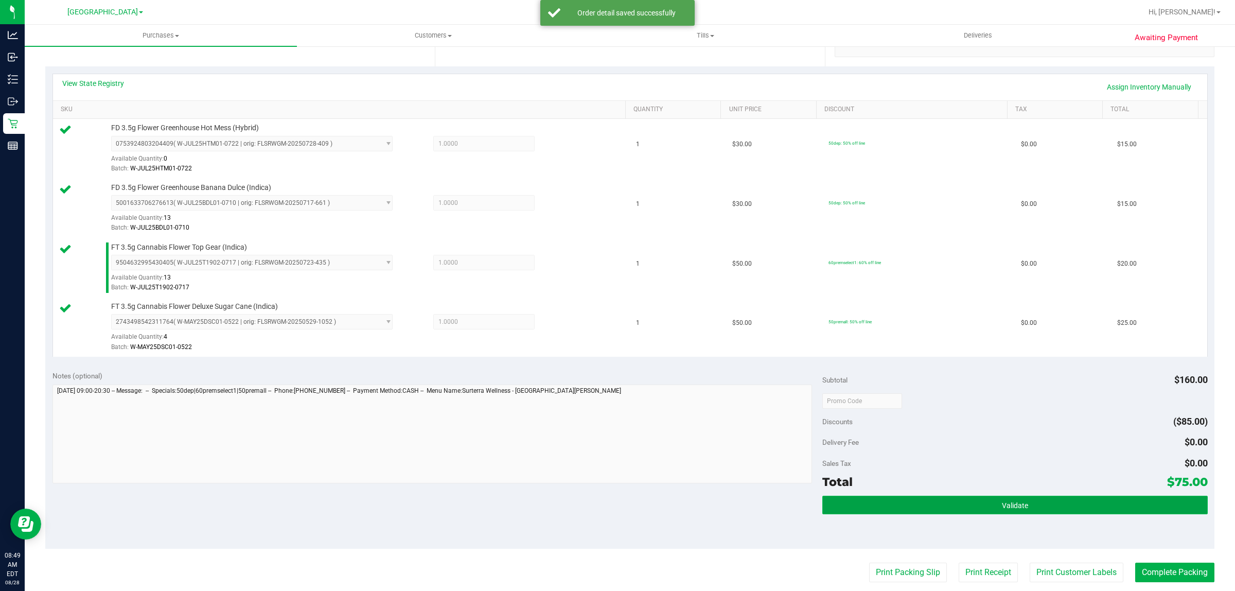
click at [984, 505] on button "Validate" at bounding box center [1015, 505] width 385 height 19
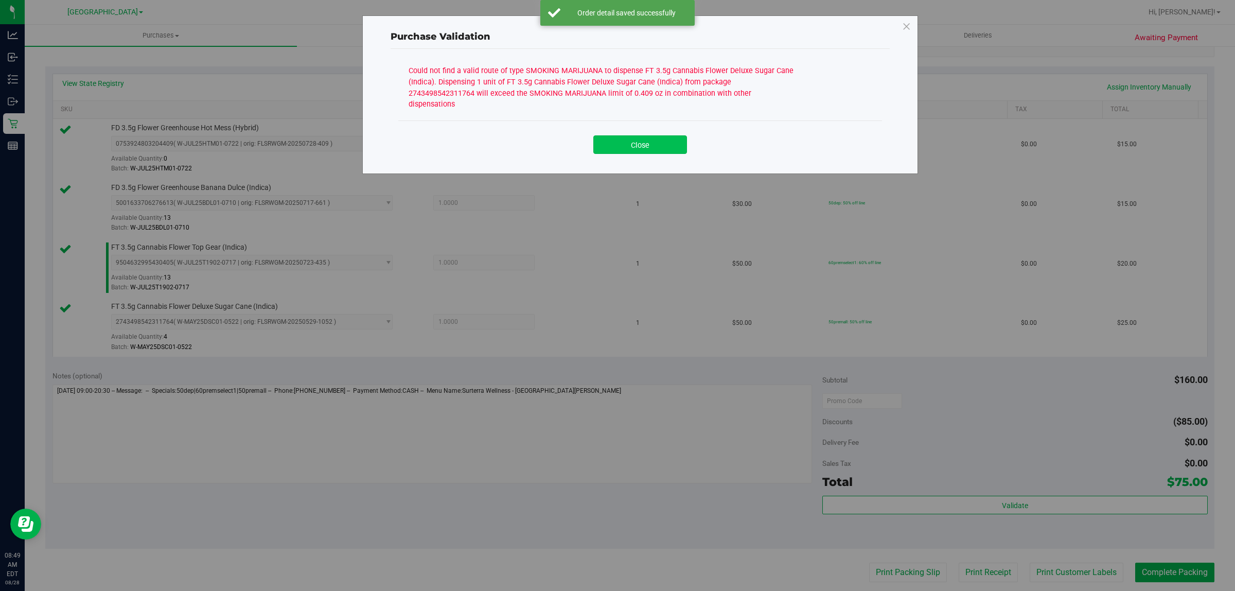
click at [642, 135] on button "Close" at bounding box center [641, 144] width 94 height 19
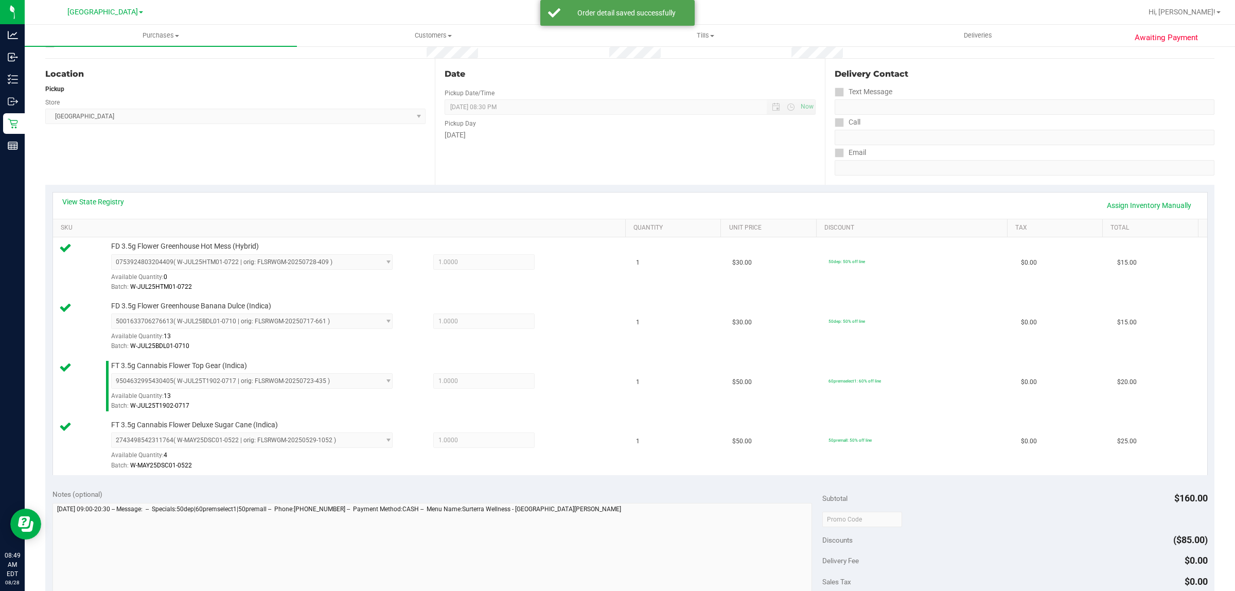
scroll to position [0, 0]
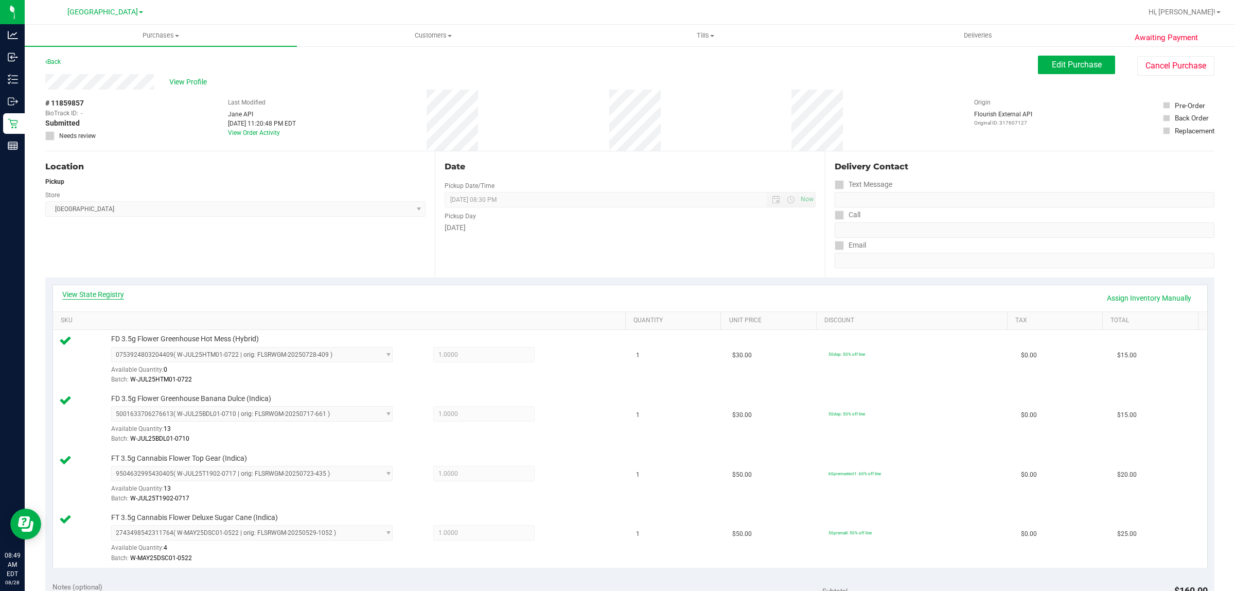
click at [103, 290] on link "View State Registry" at bounding box center [93, 294] width 62 height 10
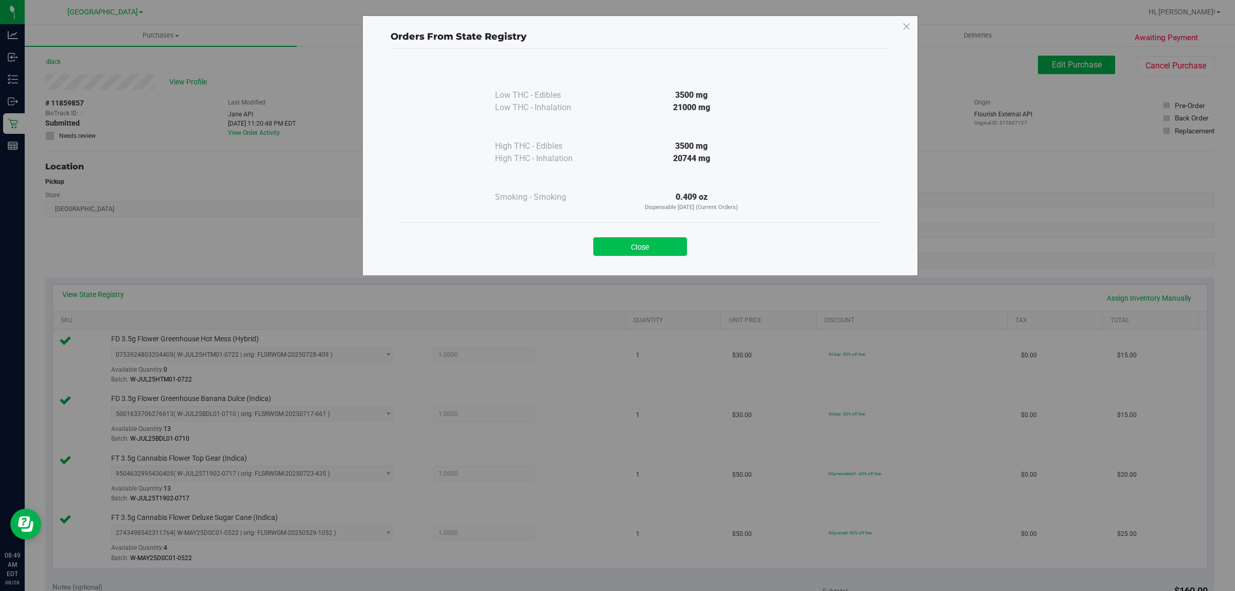
click at [669, 243] on button "Close" at bounding box center [641, 246] width 94 height 19
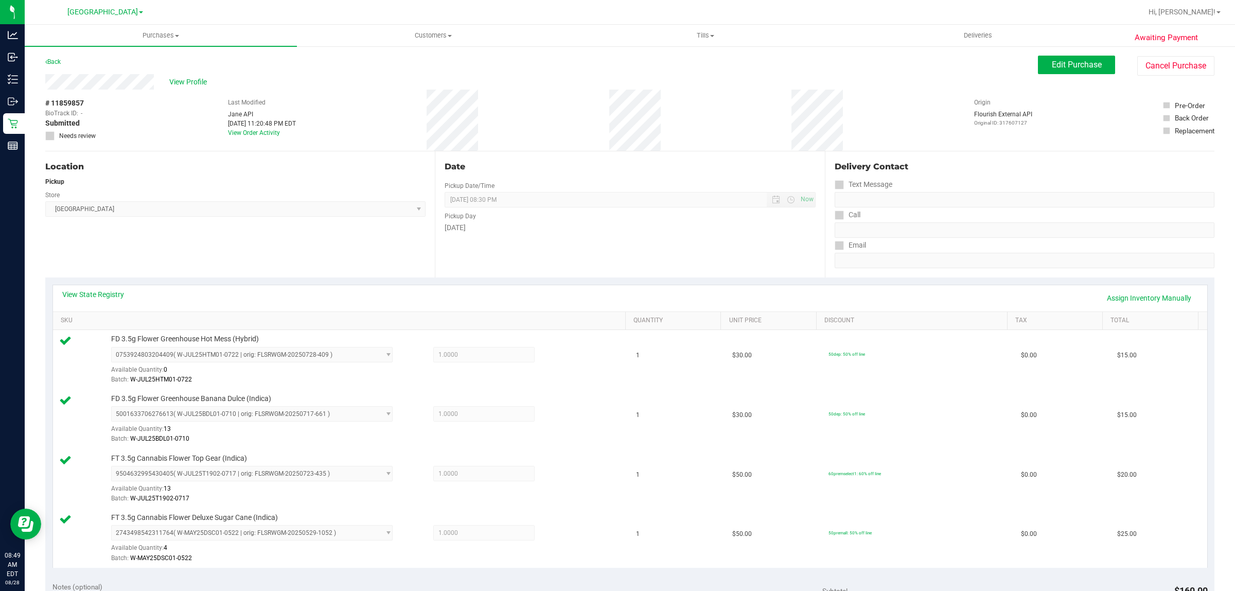
click at [669, 243] on div "Date Pickup Date/Time [DATE] Now [DATE] 08:30 PM Now Pickup Day [DATE]" at bounding box center [630, 214] width 390 height 126
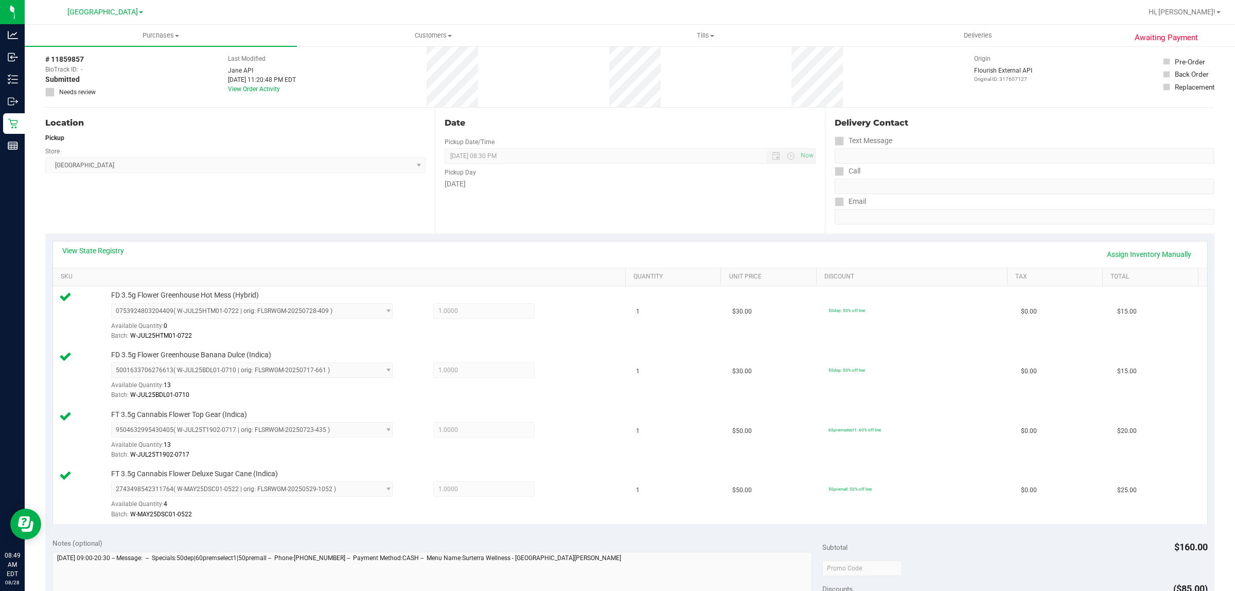
scroll to position [64, 0]
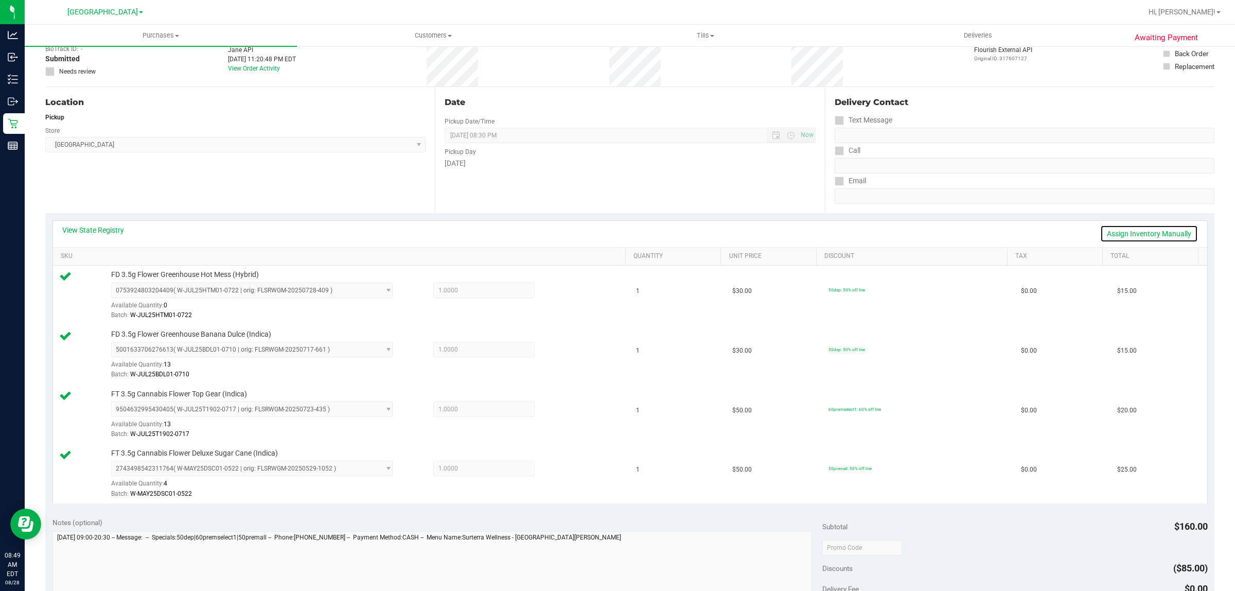
click at [1149, 230] on link "Assign Inventory Manually" at bounding box center [1150, 234] width 98 height 18
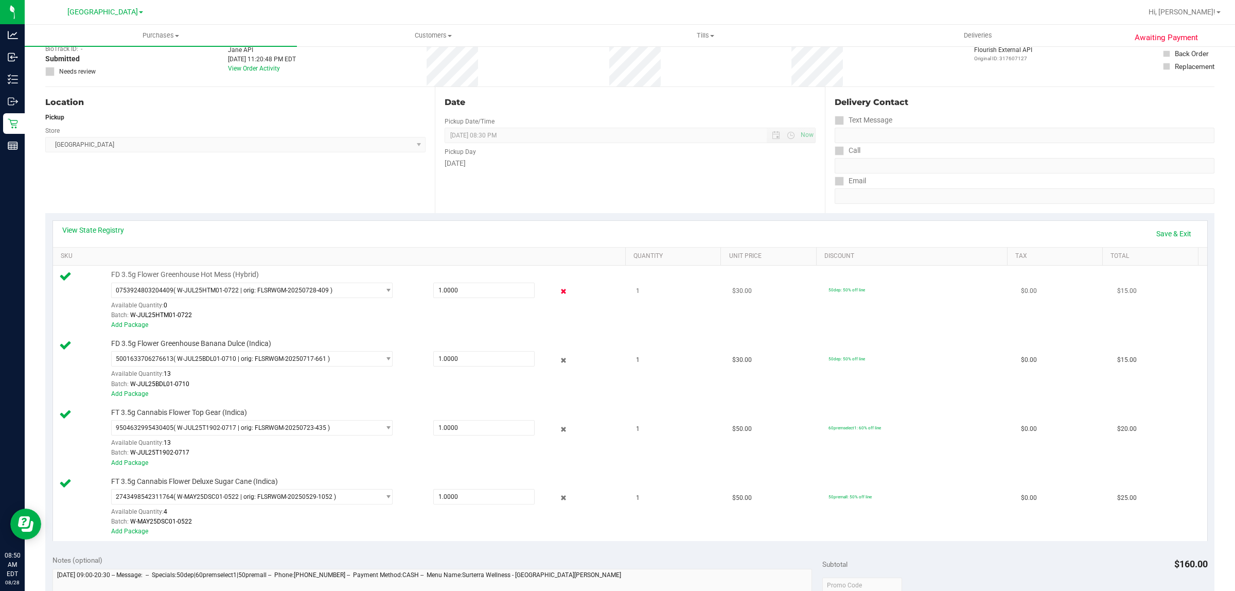
click at [559, 287] on icon at bounding box center [564, 292] width 11 height 12
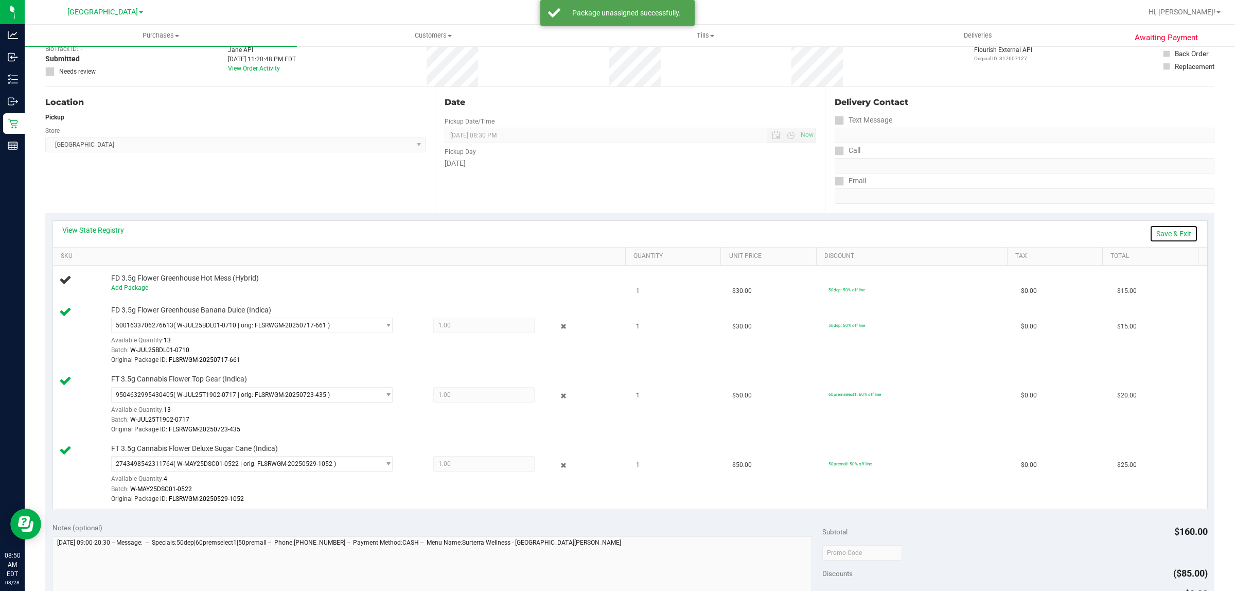
click at [1163, 233] on link "Save & Exit" at bounding box center [1174, 234] width 48 height 18
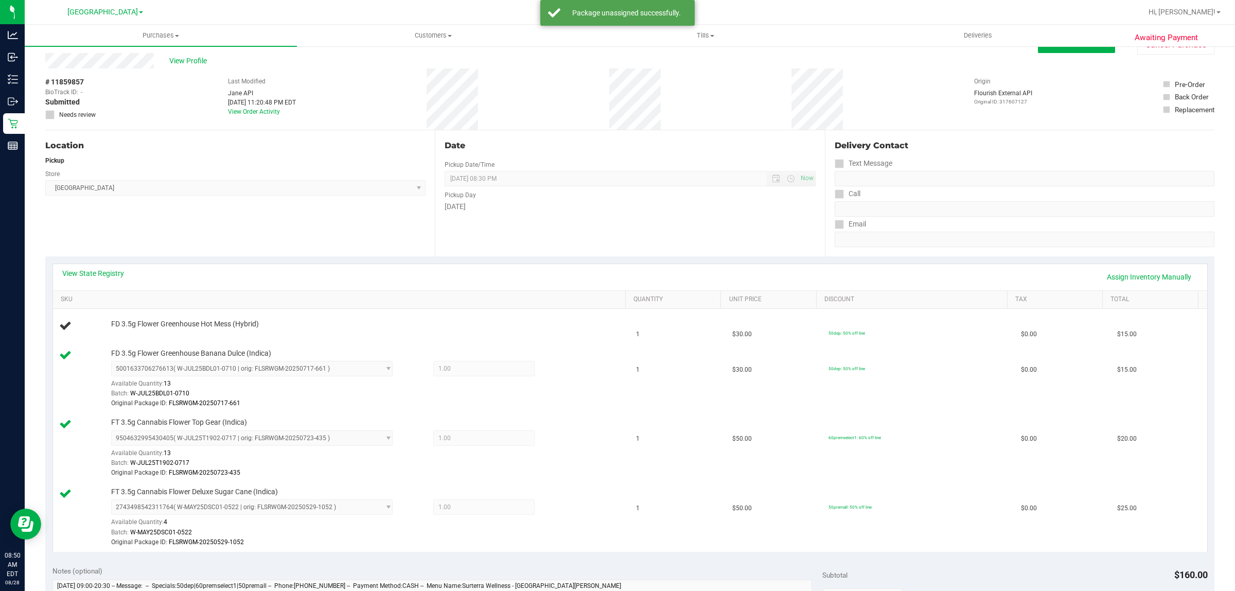
scroll to position [0, 0]
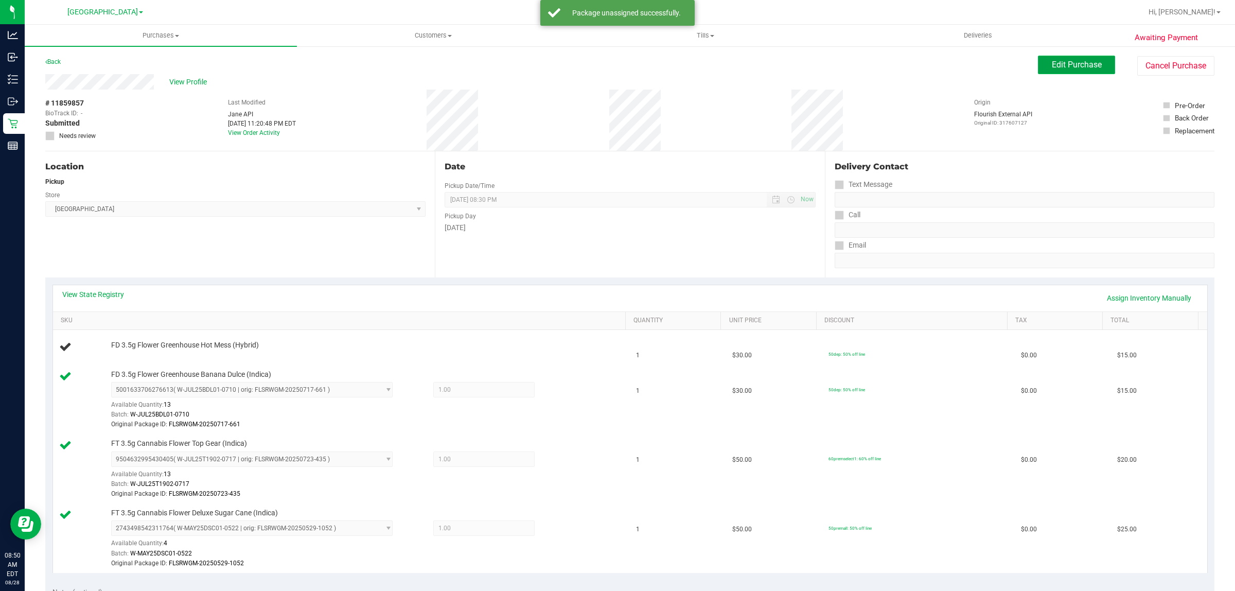
click at [1092, 64] on span "Edit Purchase" at bounding box center [1077, 65] width 50 height 10
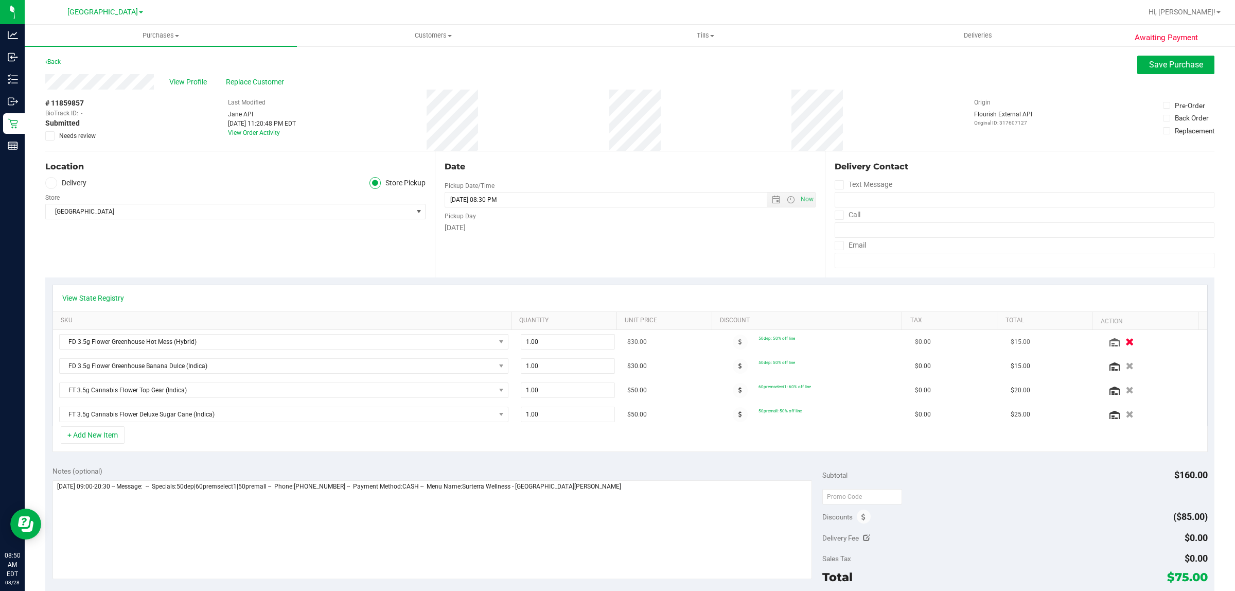
click at [1126, 346] on icon "button" at bounding box center [1130, 342] width 9 height 8
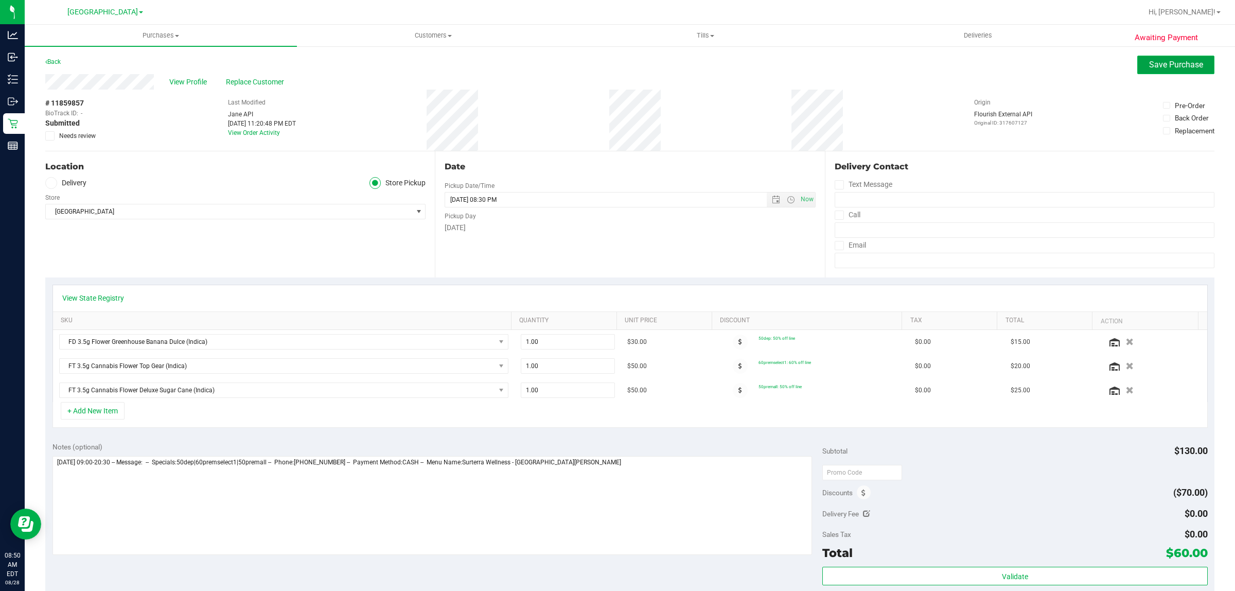
click at [1159, 72] on button "Save Purchase" at bounding box center [1176, 65] width 77 height 19
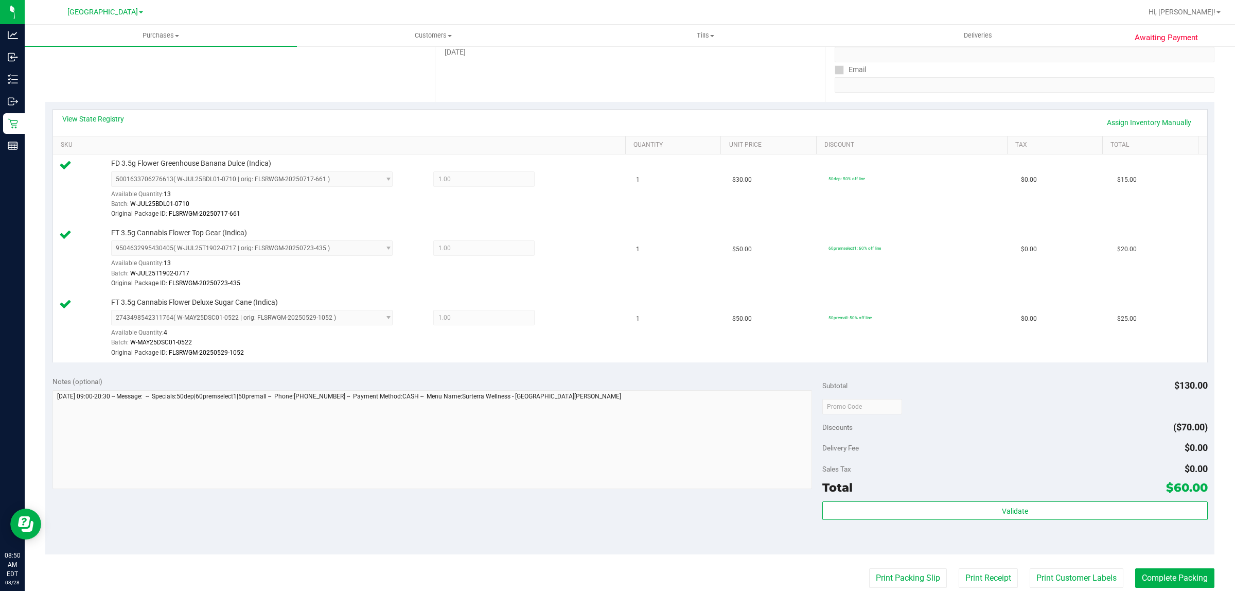
scroll to position [176, 0]
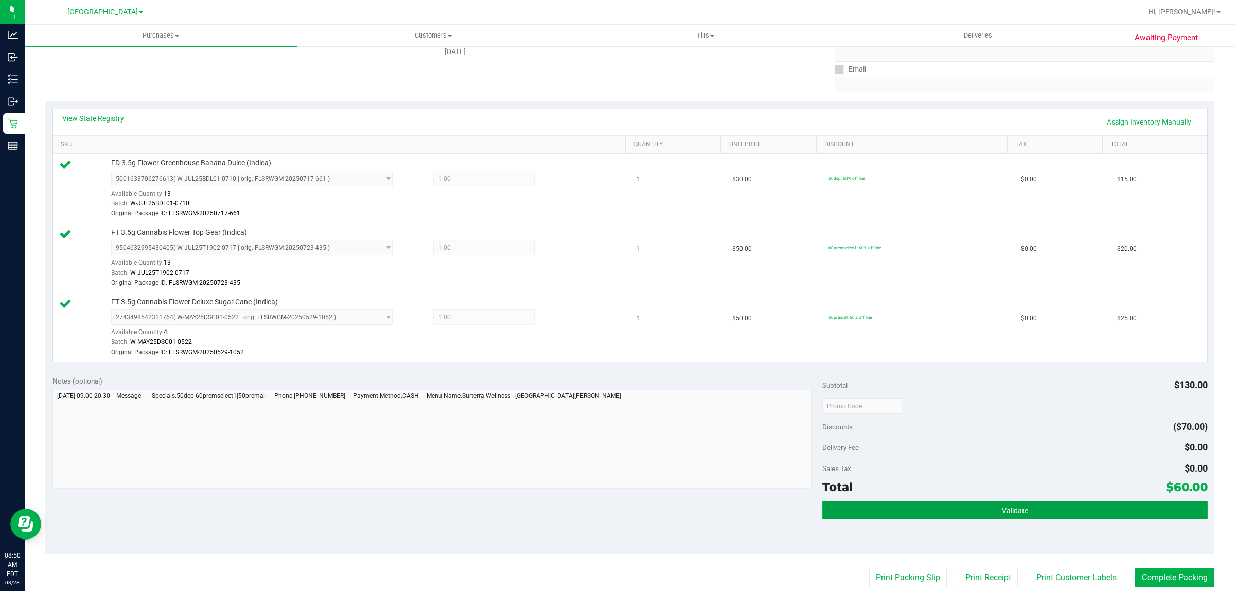
click at [1072, 516] on button "Validate" at bounding box center [1015, 510] width 385 height 19
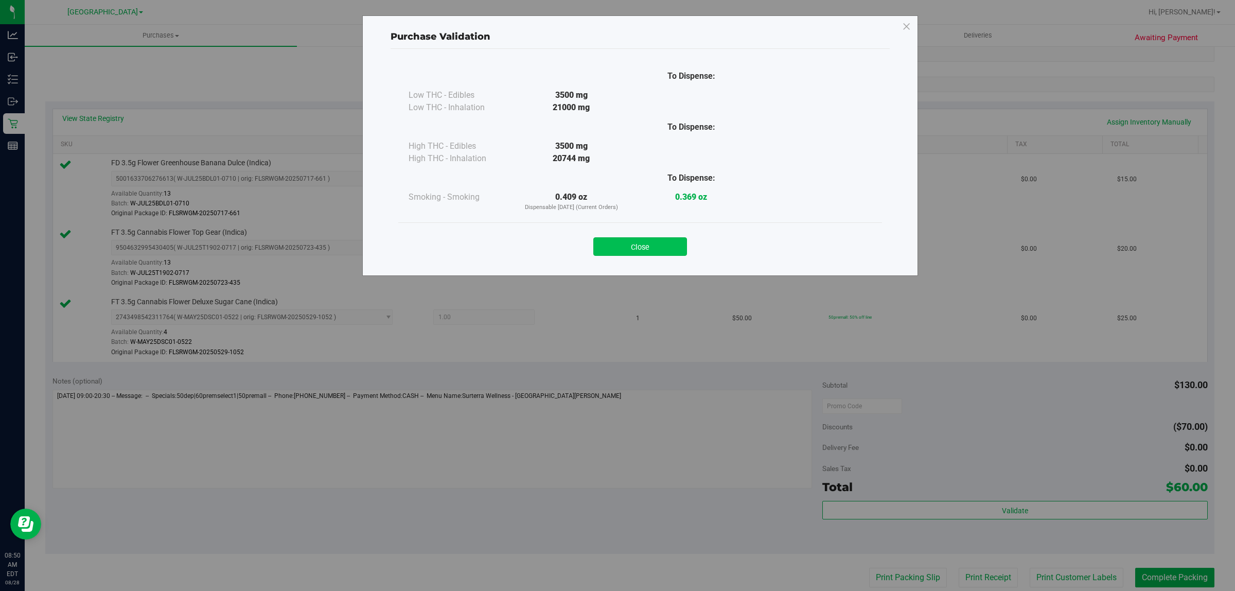
click at [657, 255] on button "Close" at bounding box center [641, 246] width 94 height 19
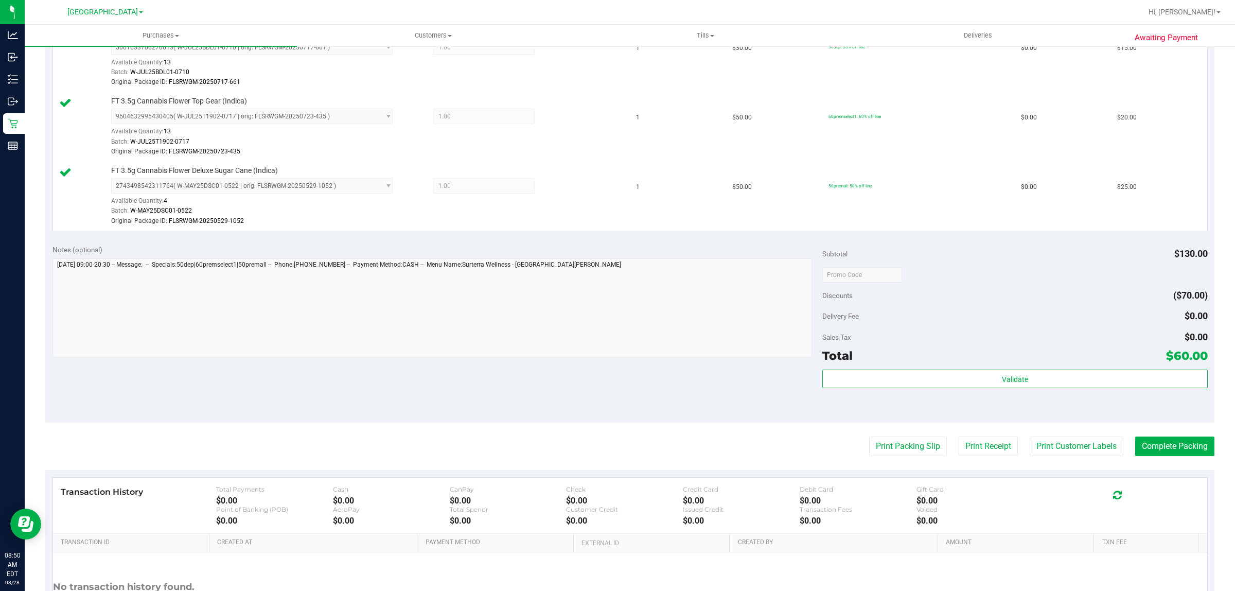
scroll to position [360, 0]
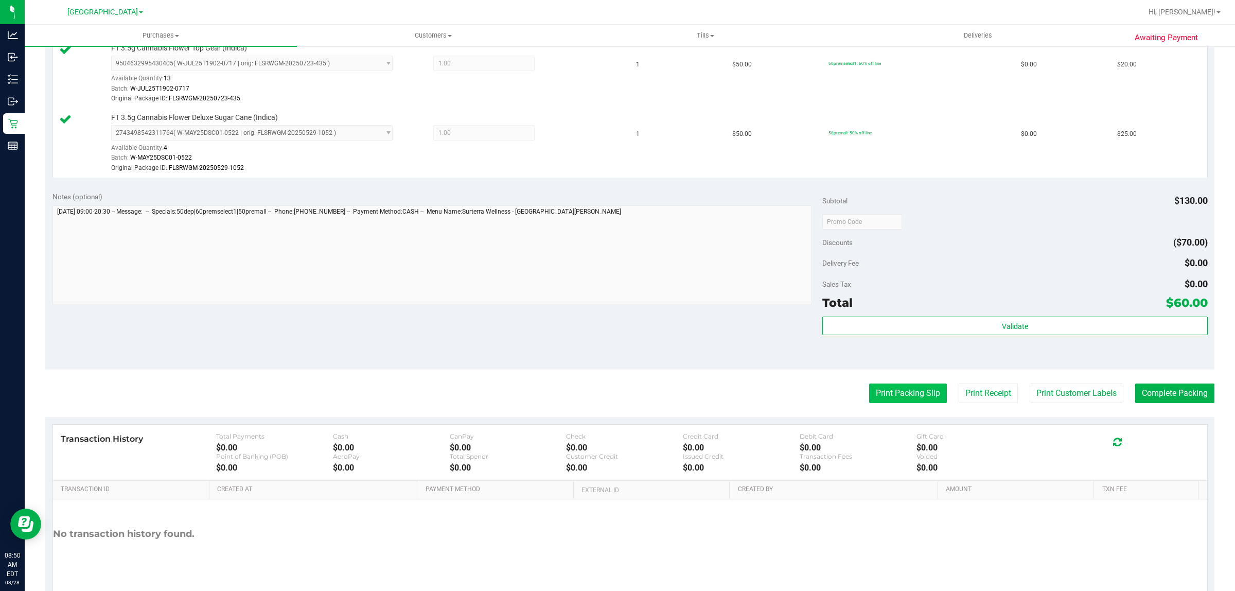
click at [884, 400] on button "Print Packing Slip" at bounding box center [908, 393] width 78 height 20
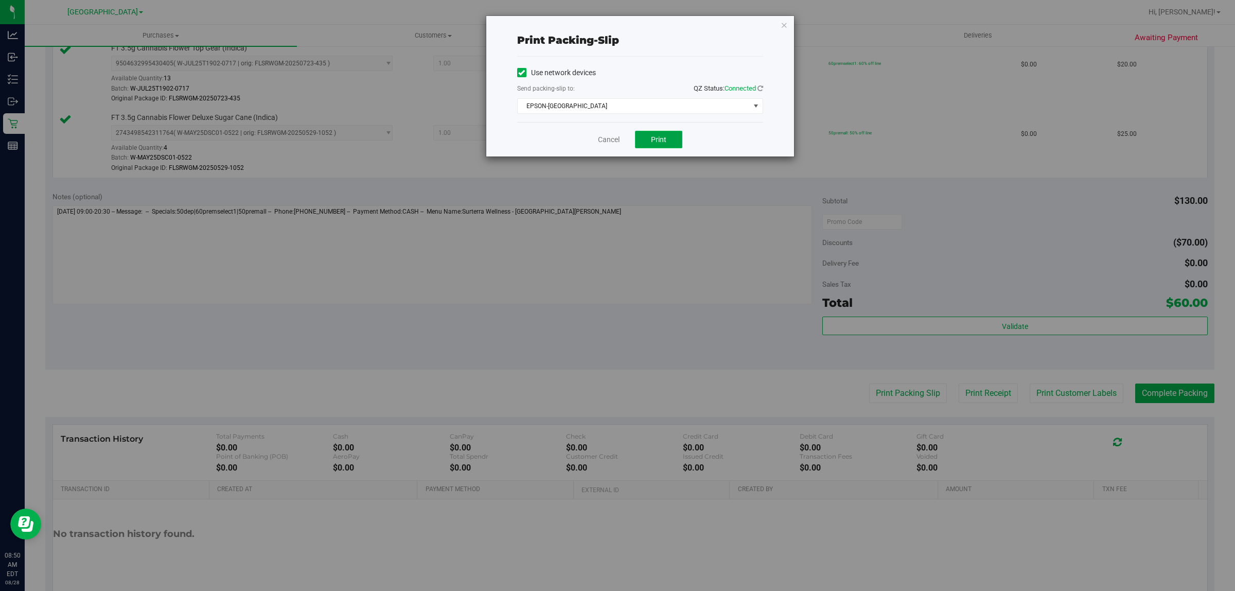
click at [664, 137] on span "Print" at bounding box center [658, 139] width 15 height 8
click at [607, 140] on link "Cancel" at bounding box center [609, 139] width 22 height 11
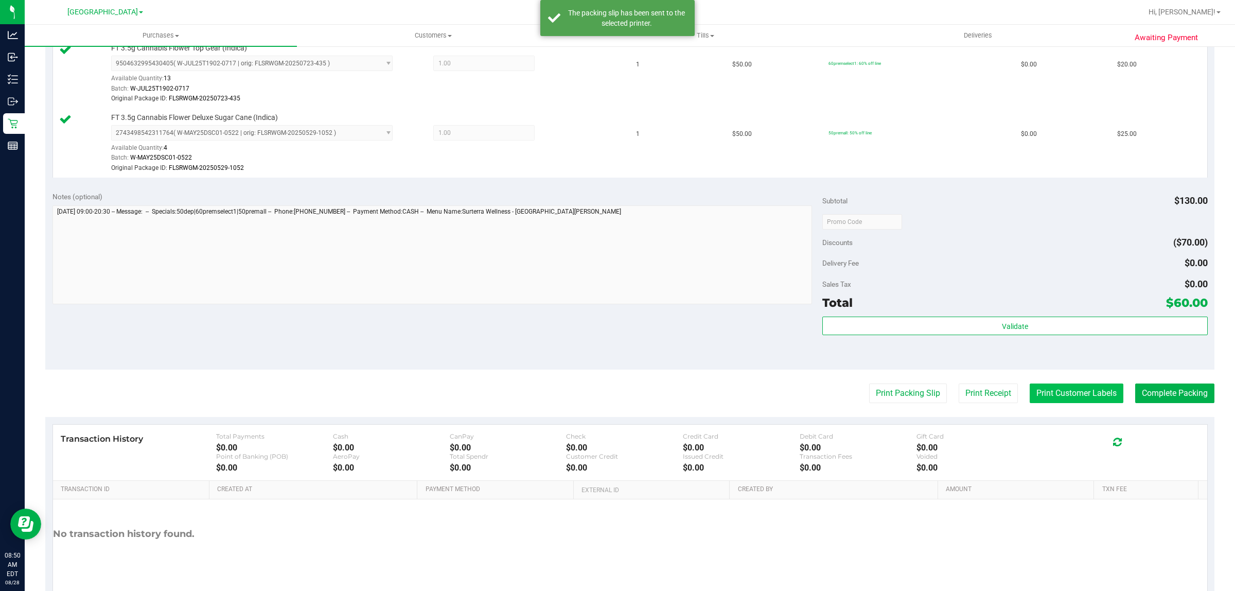
click at [1071, 395] on button "Print Customer Labels" at bounding box center [1077, 393] width 94 height 20
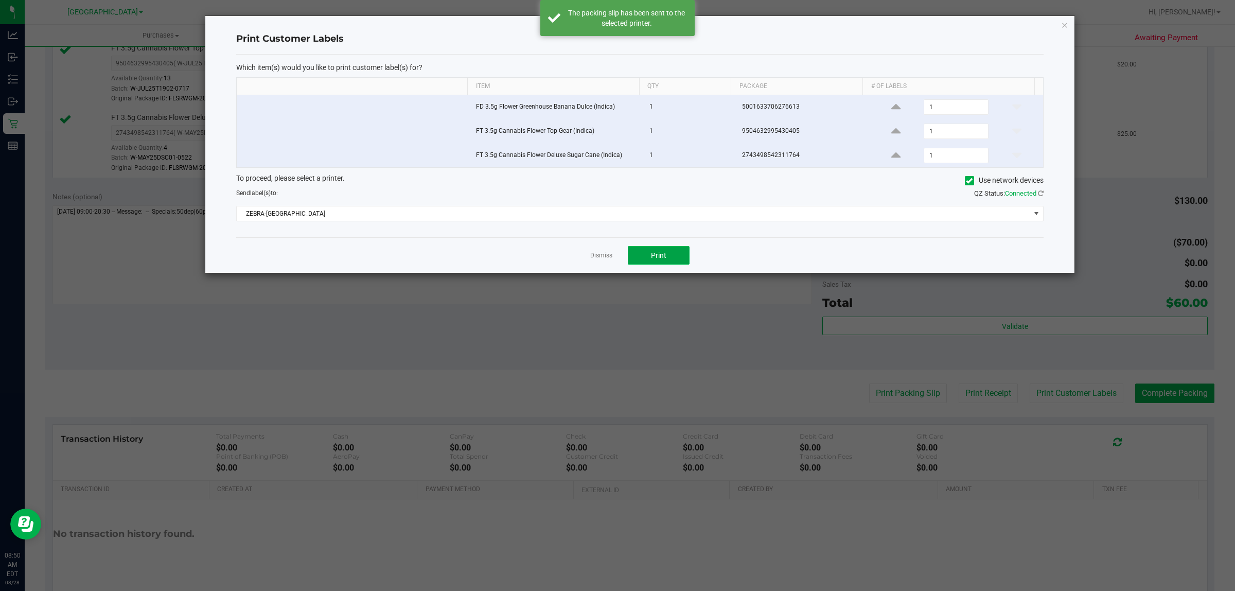
click at [665, 251] on button "Print" at bounding box center [659, 255] width 62 height 19
click at [601, 260] on link "Dismiss" at bounding box center [601, 255] width 22 height 9
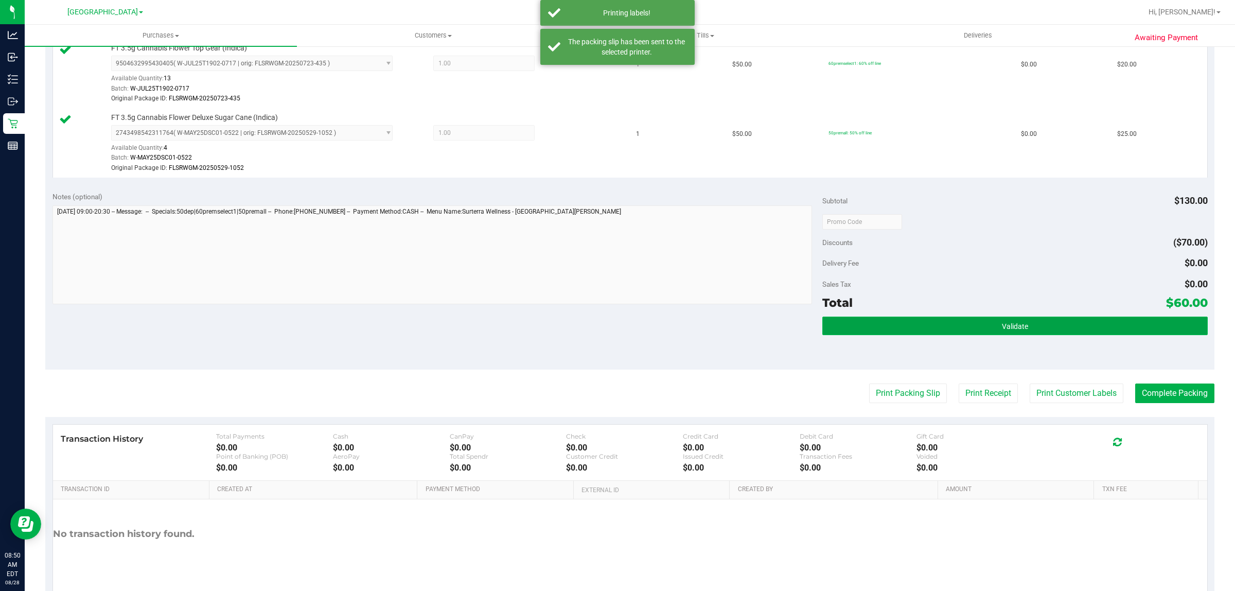
click at [917, 327] on button "Validate" at bounding box center [1015, 326] width 385 height 19
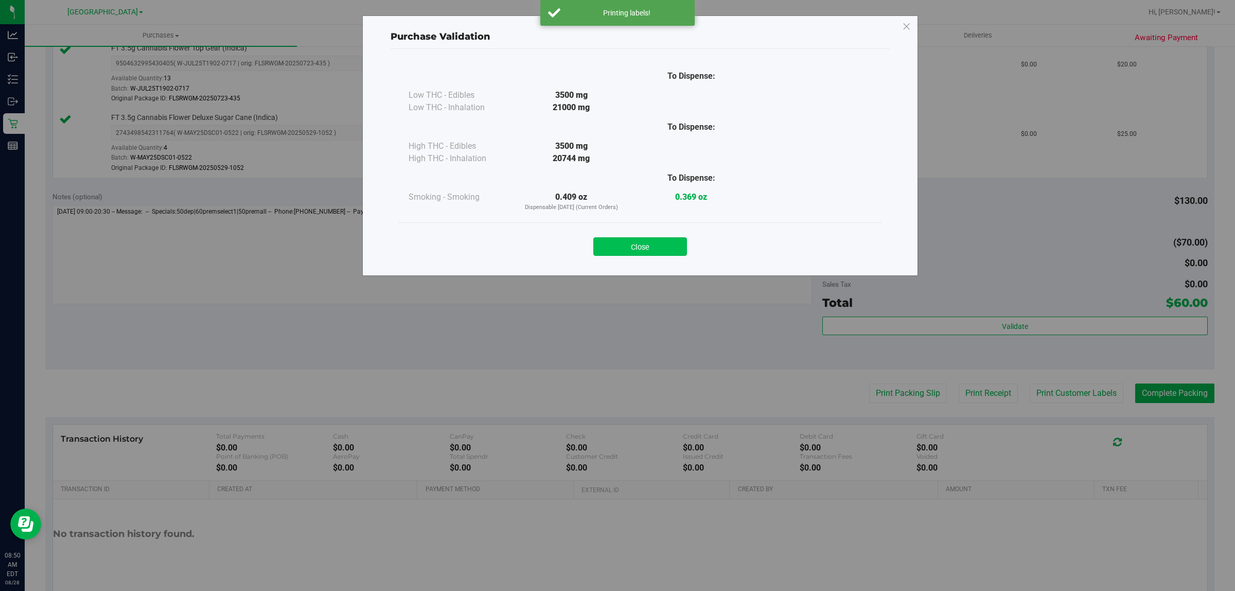
click at [651, 251] on button "Close" at bounding box center [641, 246] width 94 height 19
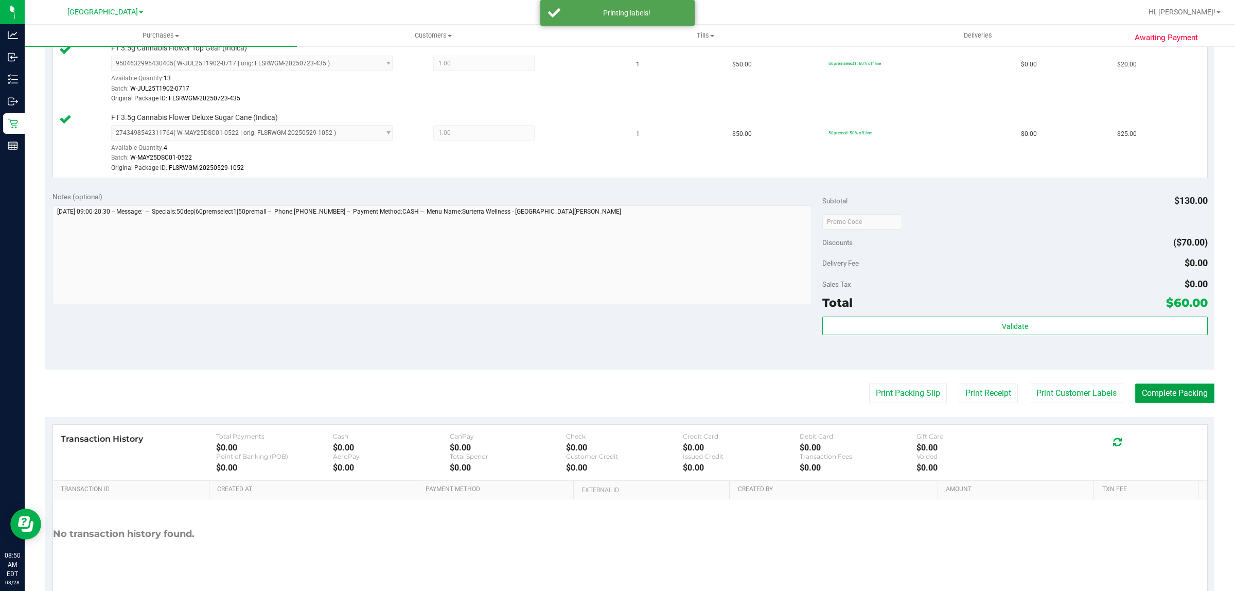
click at [1174, 393] on button "Complete Packing" at bounding box center [1175, 393] width 79 height 20
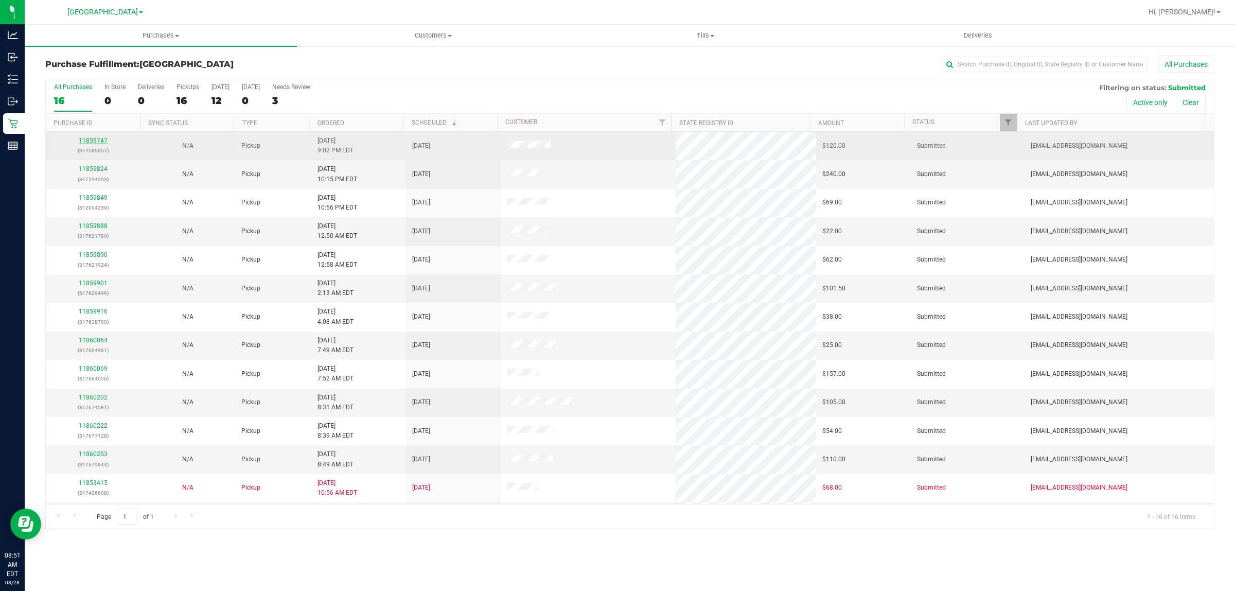
click at [91, 143] on link "11859747" at bounding box center [93, 140] width 29 height 7
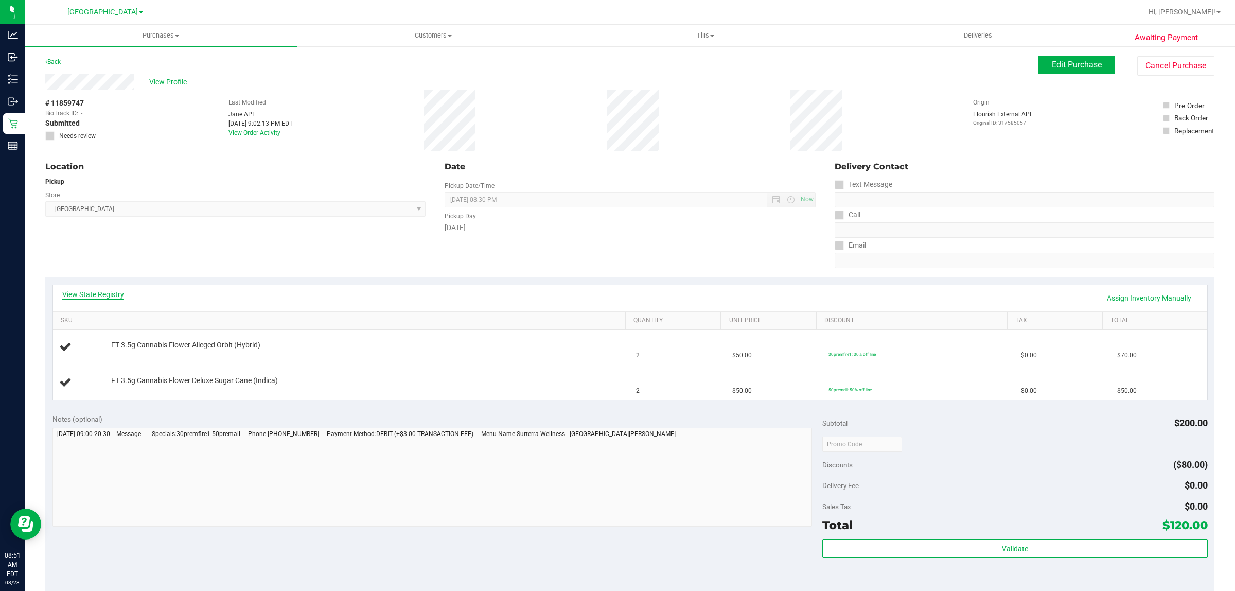
click at [106, 291] on link "View State Registry" at bounding box center [93, 294] width 62 height 10
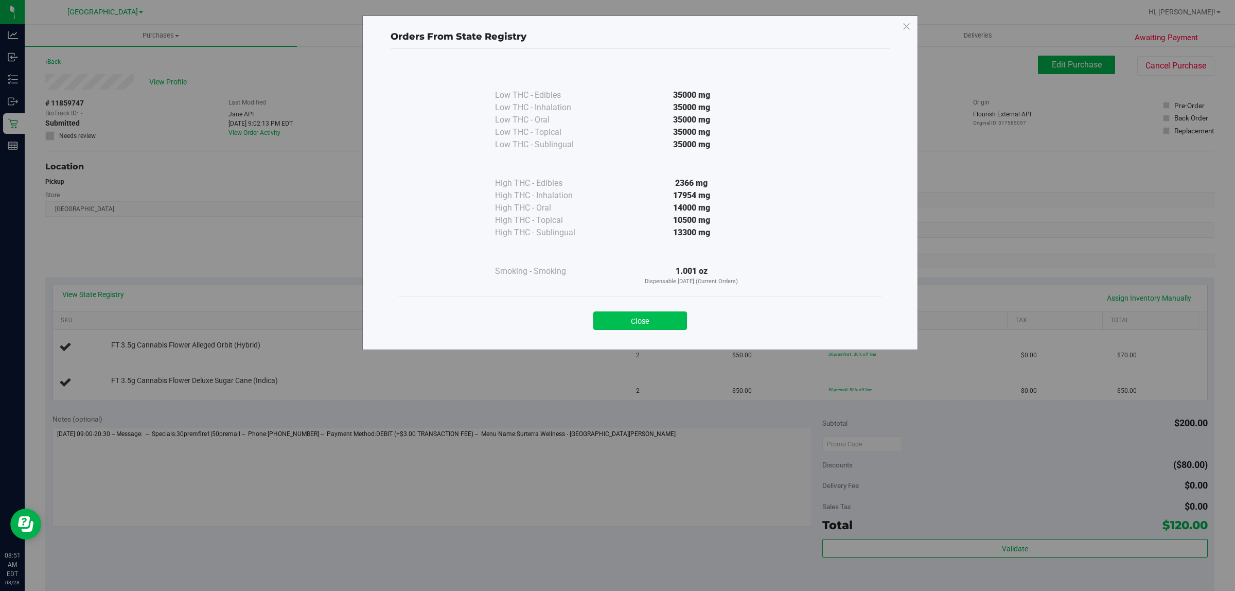
click at [629, 319] on button "Close" at bounding box center [641, 320] width 94 height 19
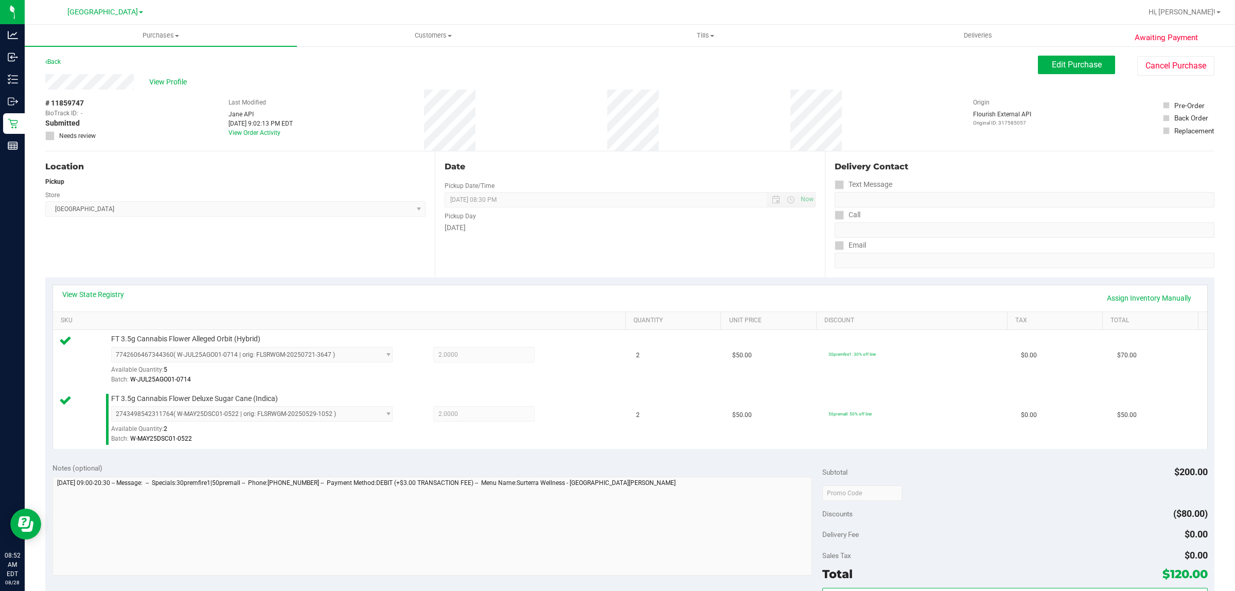
scroll to position [94, 0]
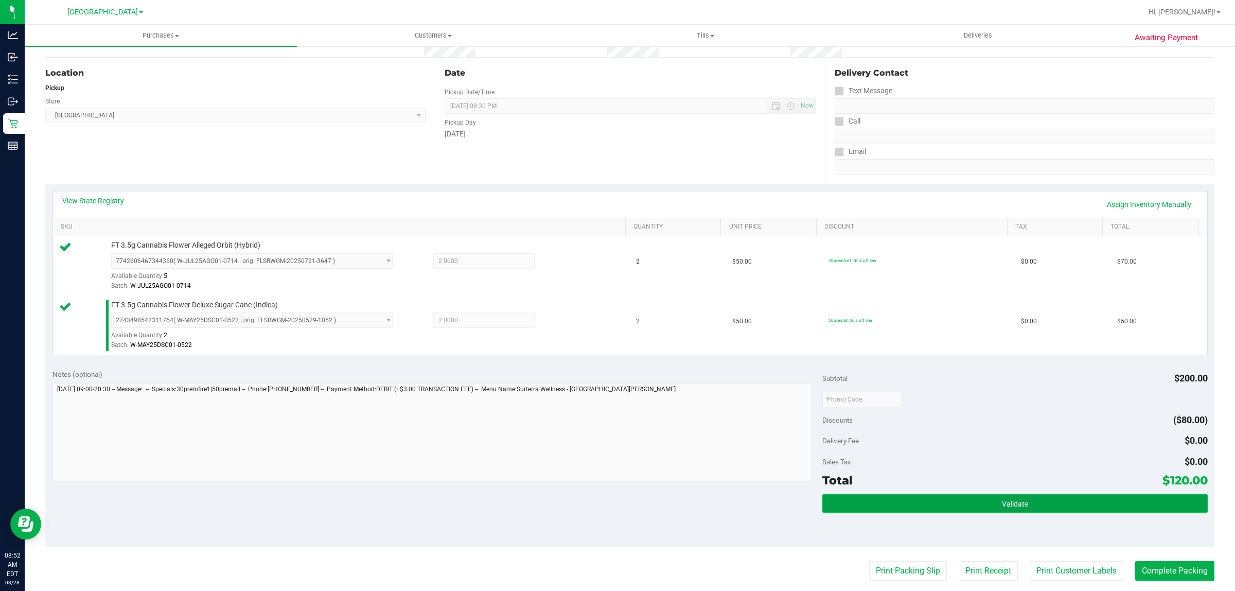
click at [1059, 503] on button "Validate" at bounding box center [1015, 503] width 385 height 19
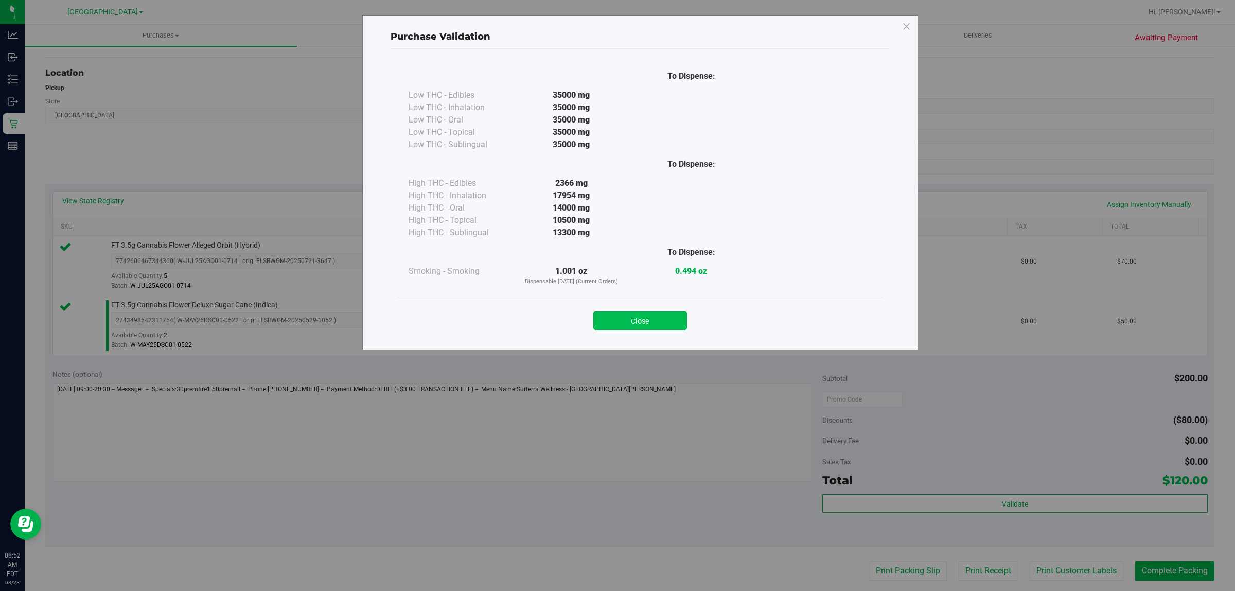
click at [675, 321] on button "Close" at bounding box center [641, 320] width 94 height 19
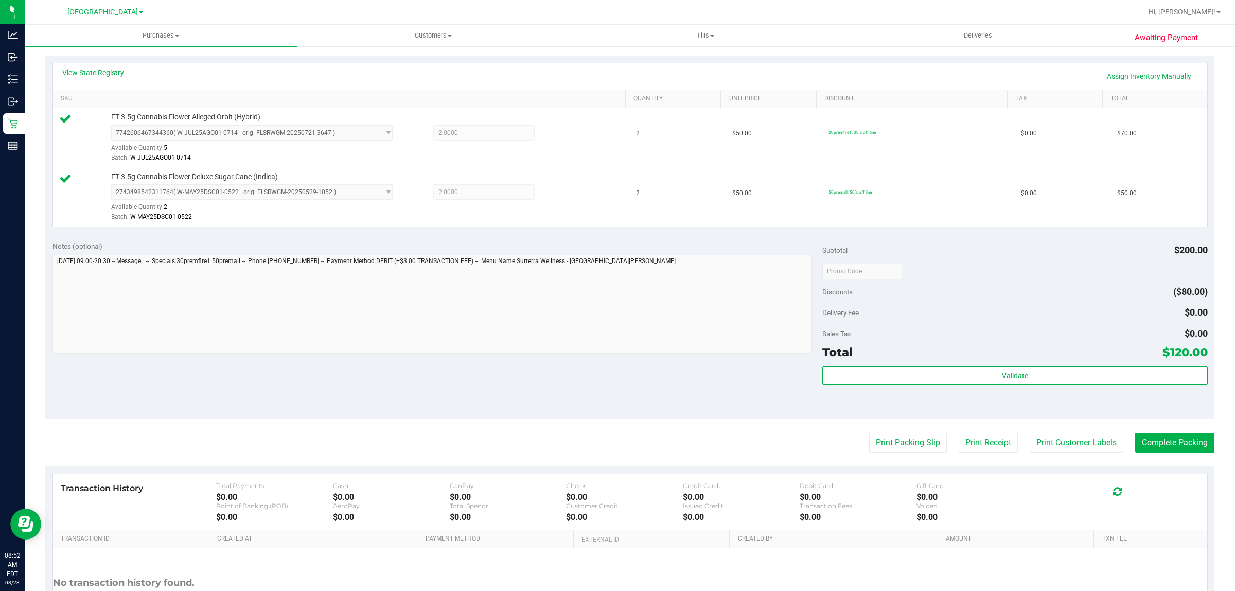
scroll to position [222, 0]
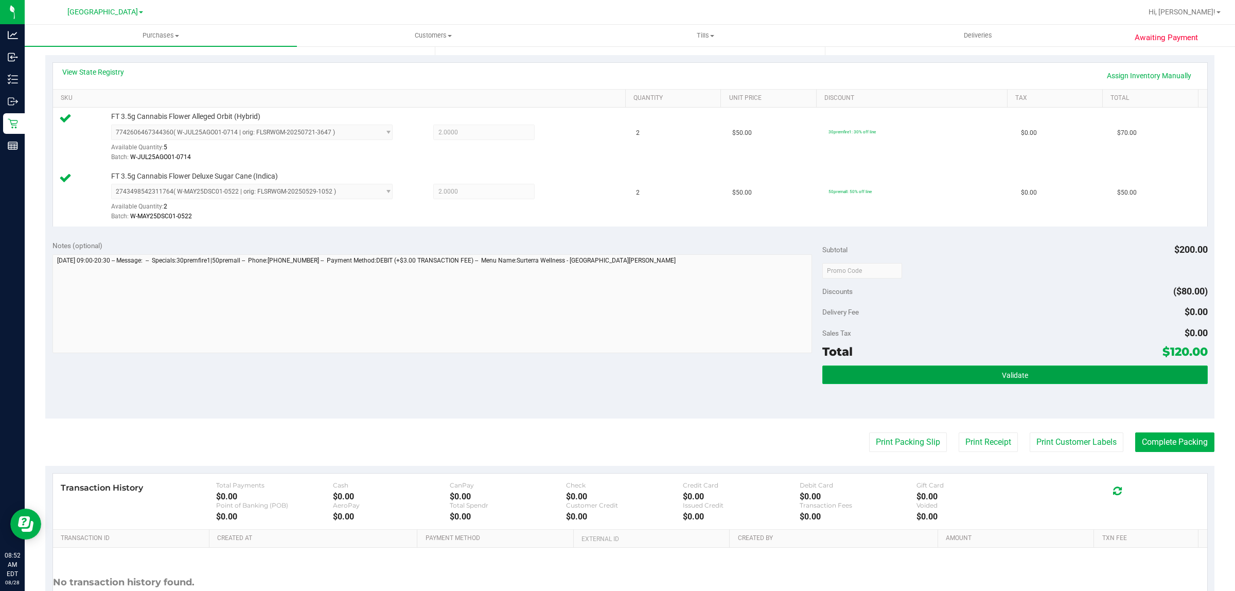
click at [925, 377] on button "Validate" at bounding box center [1015, 374] width 385 height 19
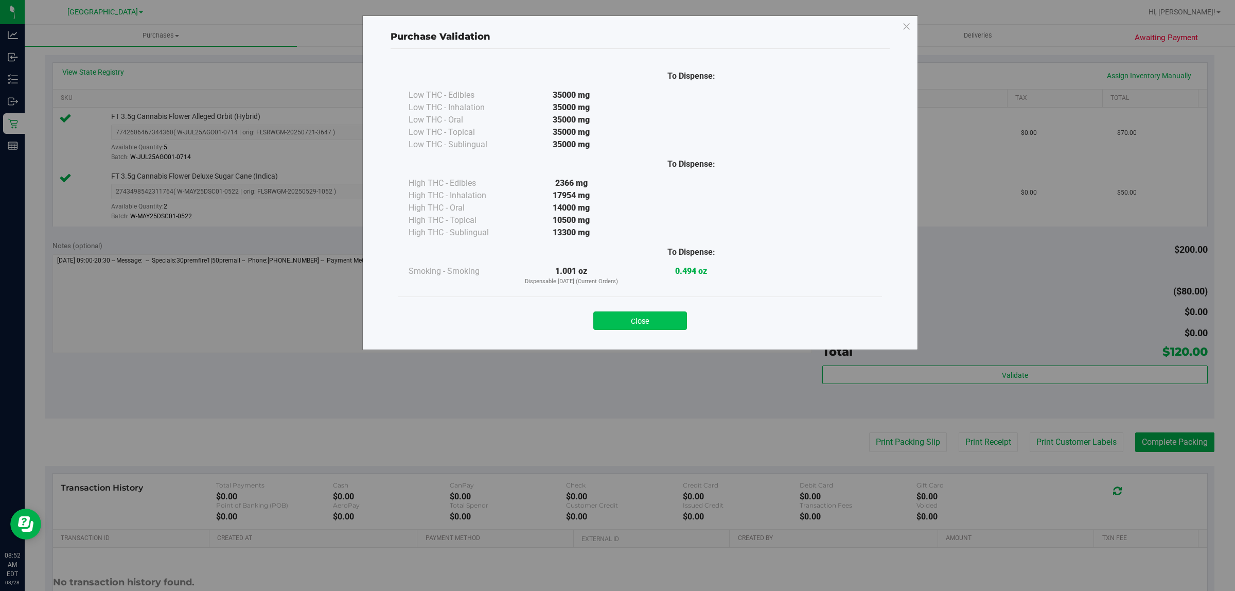
click at [643, 315] on button "Close" at bounding box center [641, 320] width 94 height 19
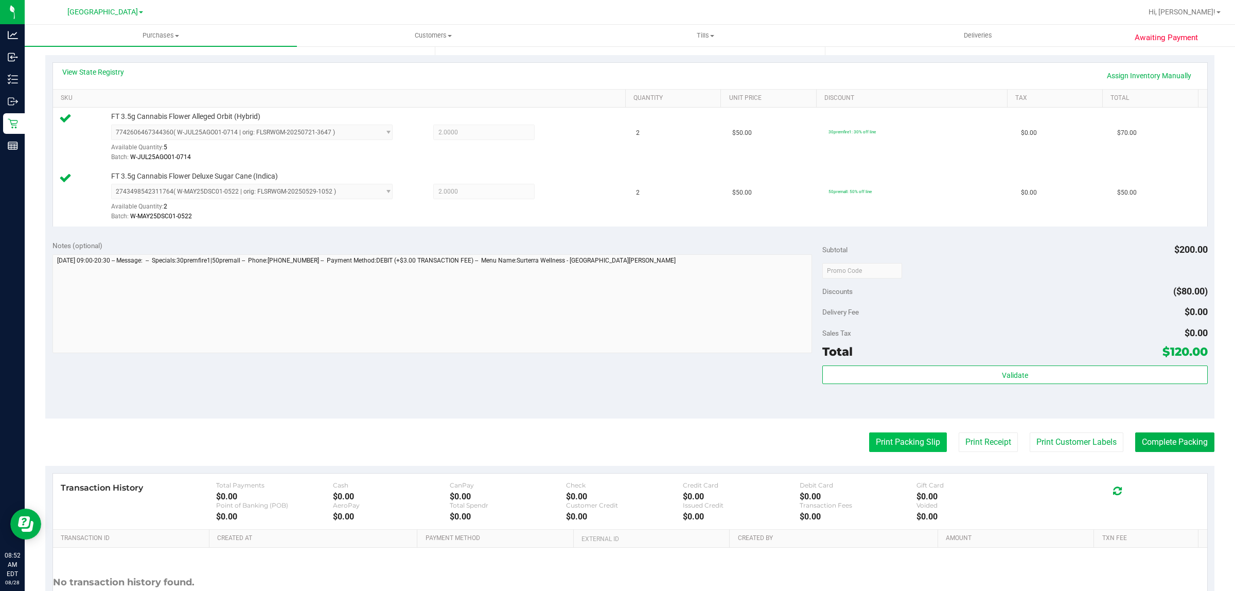
click at [912, 449] on button "Print Packing Slip" at bounding box center [908, 442] width 78 height 20
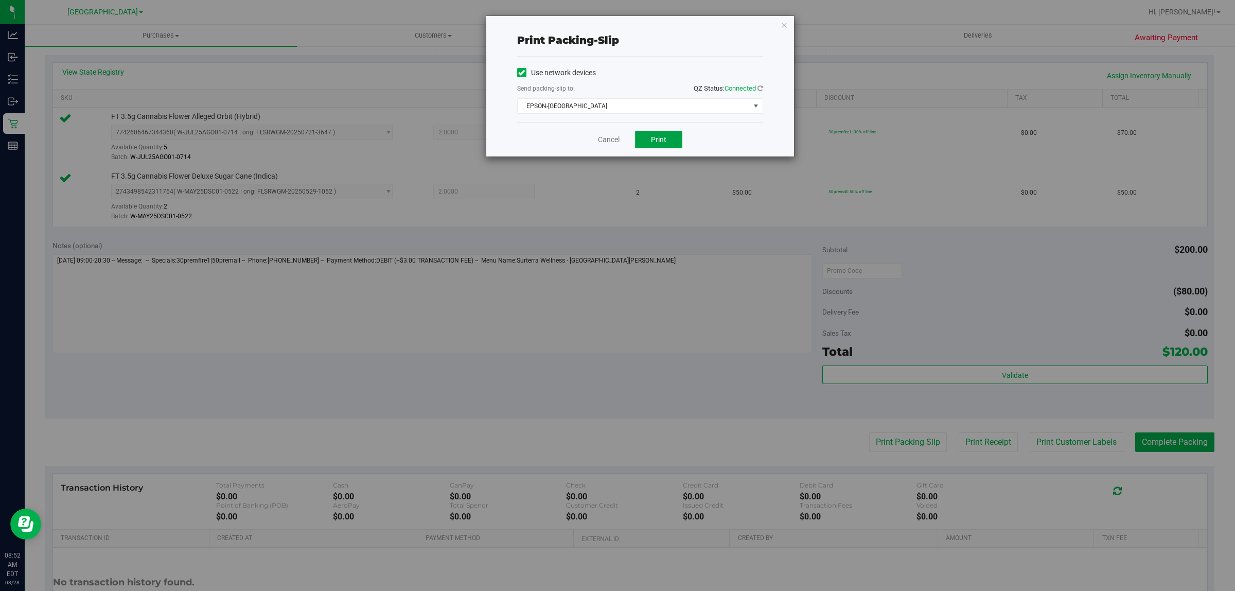
click at [668, 135] on button "Print" at bounding box center [658, 140] width 47 height 18
click at [610, 138] on link "Cancel" at bounding box center [609, 139] width 22 height 11
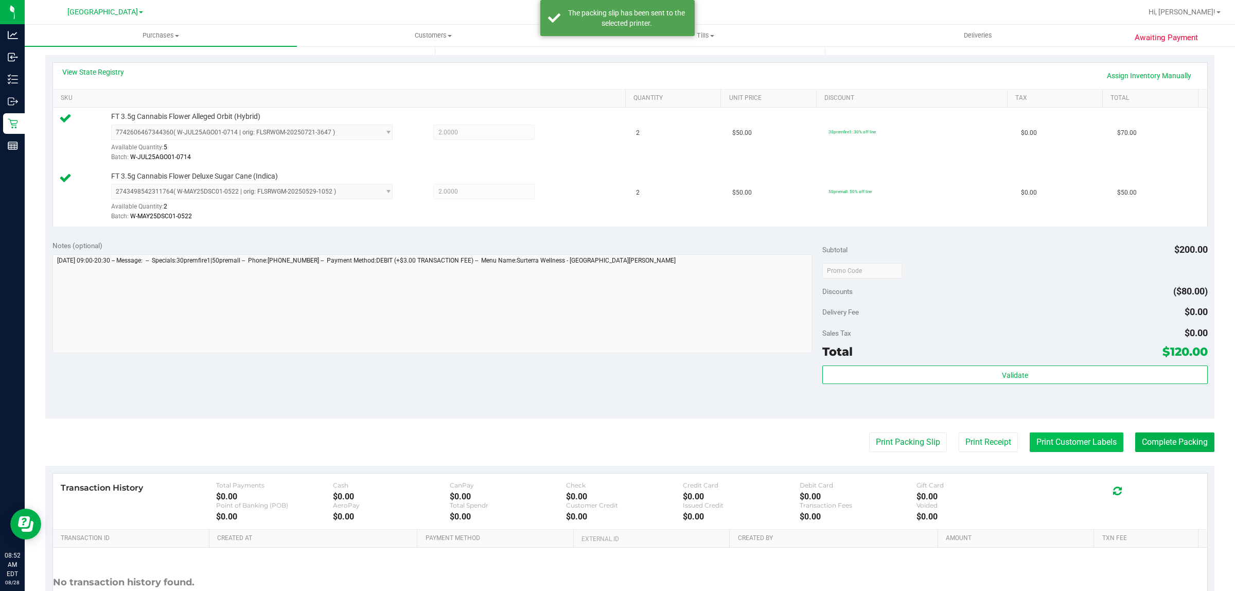
click at [1058, 443] on button "Print Customer Labels" at bounding box center [1077, 442] width 94 height 20
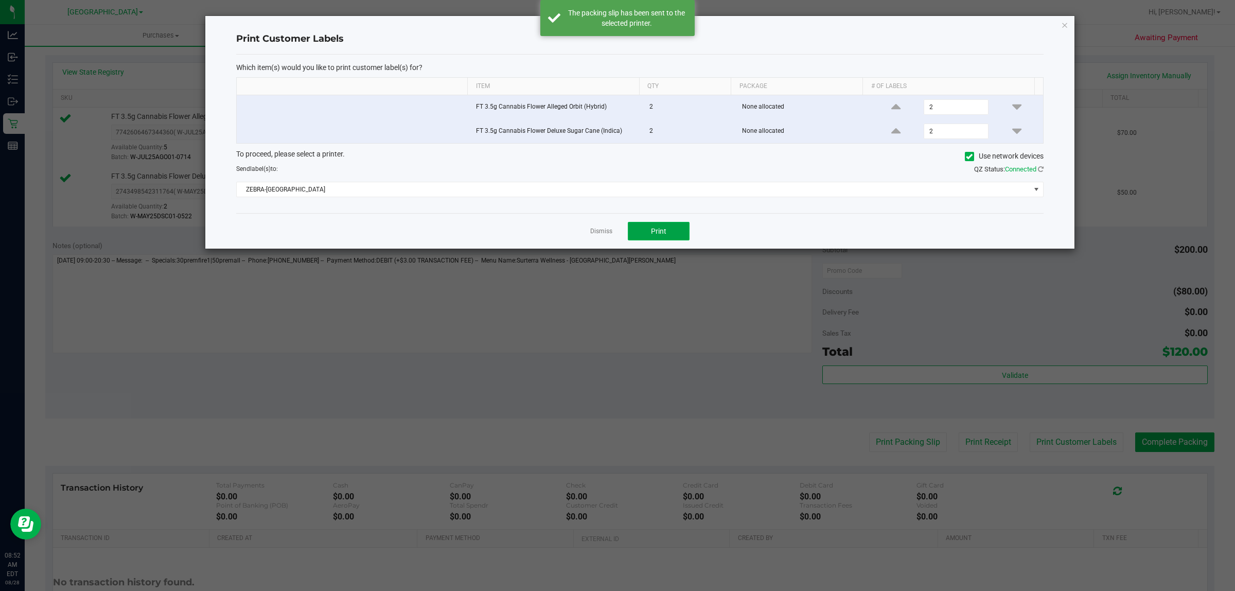
click at [655, 237] on button "Print" at bounding box center [659, 231] width 62 height 19
click at [606, 233] on link "Dismiss" at bounding box center [601, 231] width 22 height 9
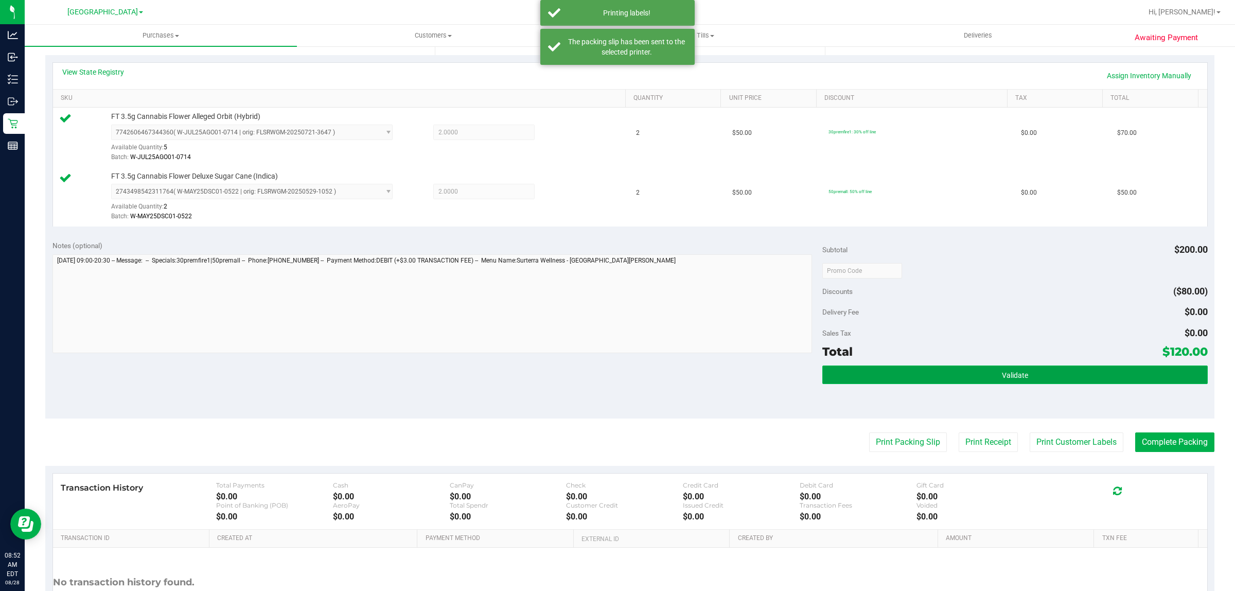
click at [873, 375] on button "Validate" at bounding box center [1015, 374] width 385 height 19
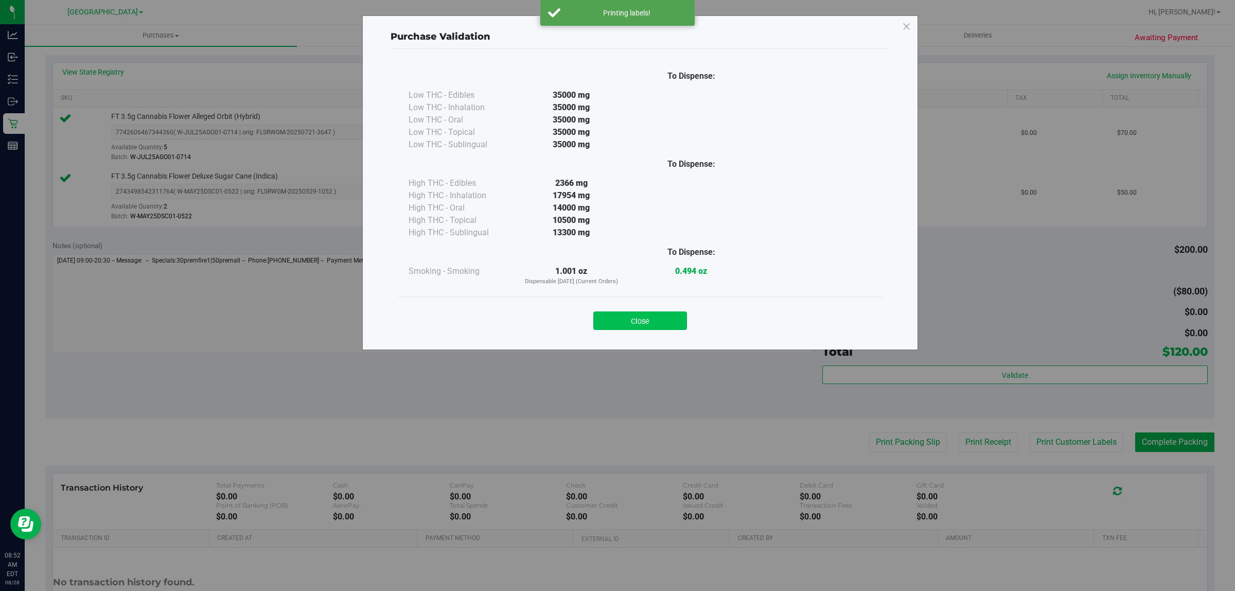
click at [658, 325] on button "Close" at bounding box center [641, 320] width 94 height 19
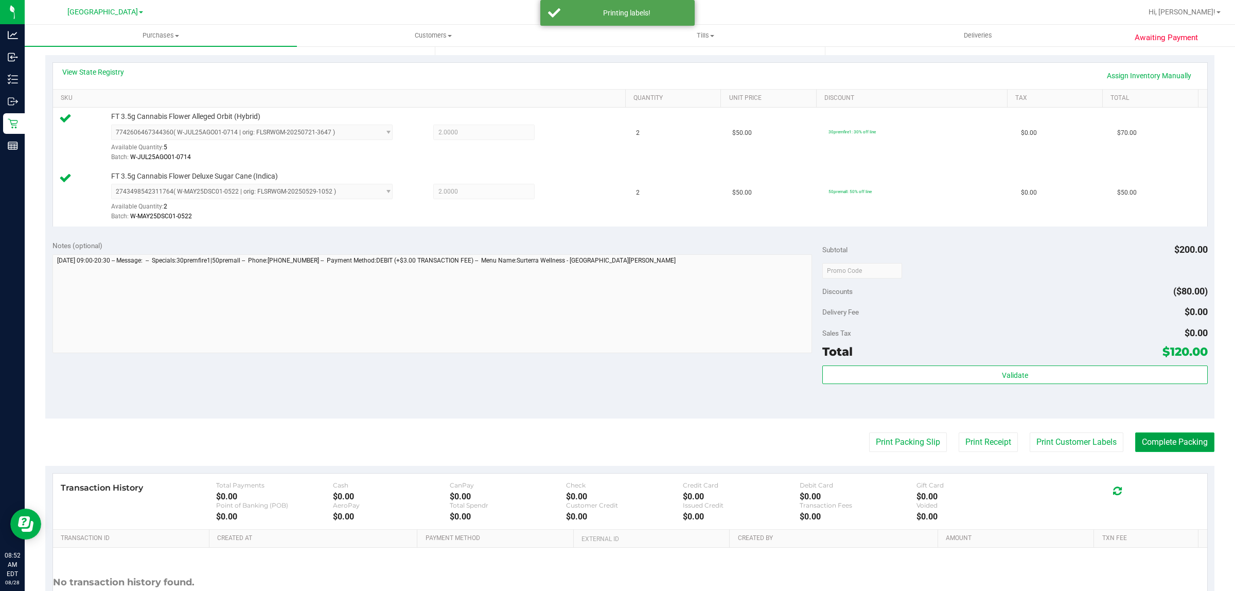
click at [1146, 452] on button "Complete Packing" at bounding box center [1175, 442] width 79 height 20
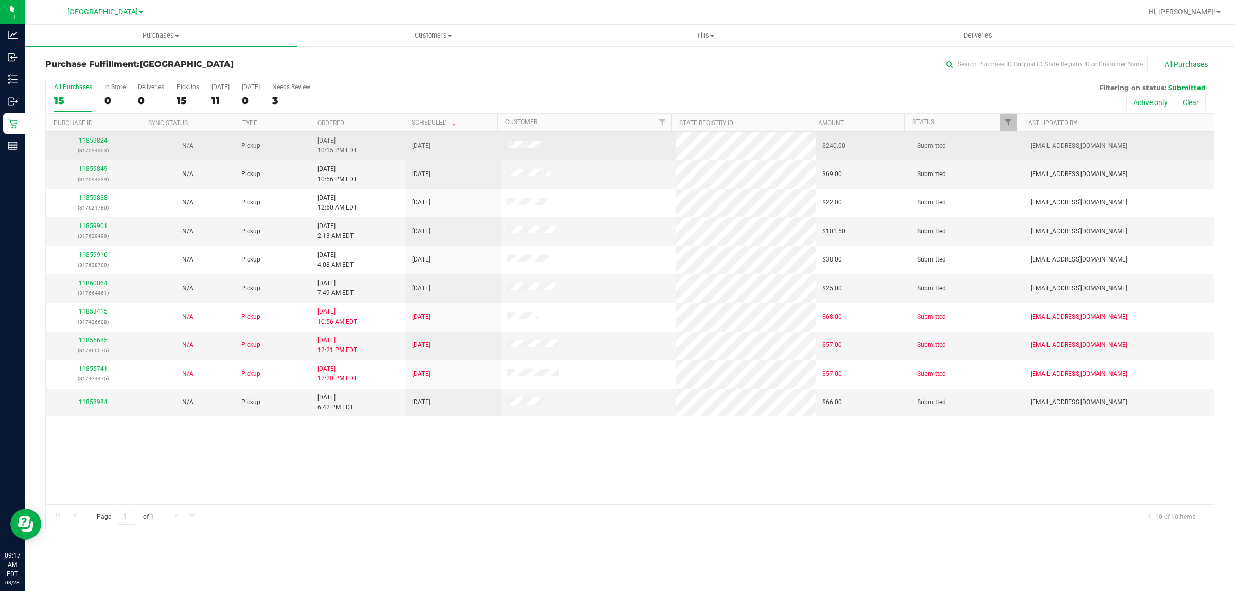
click at [102, 144] on link "11859824" at bounding box center [93, 140] width 29 height 7
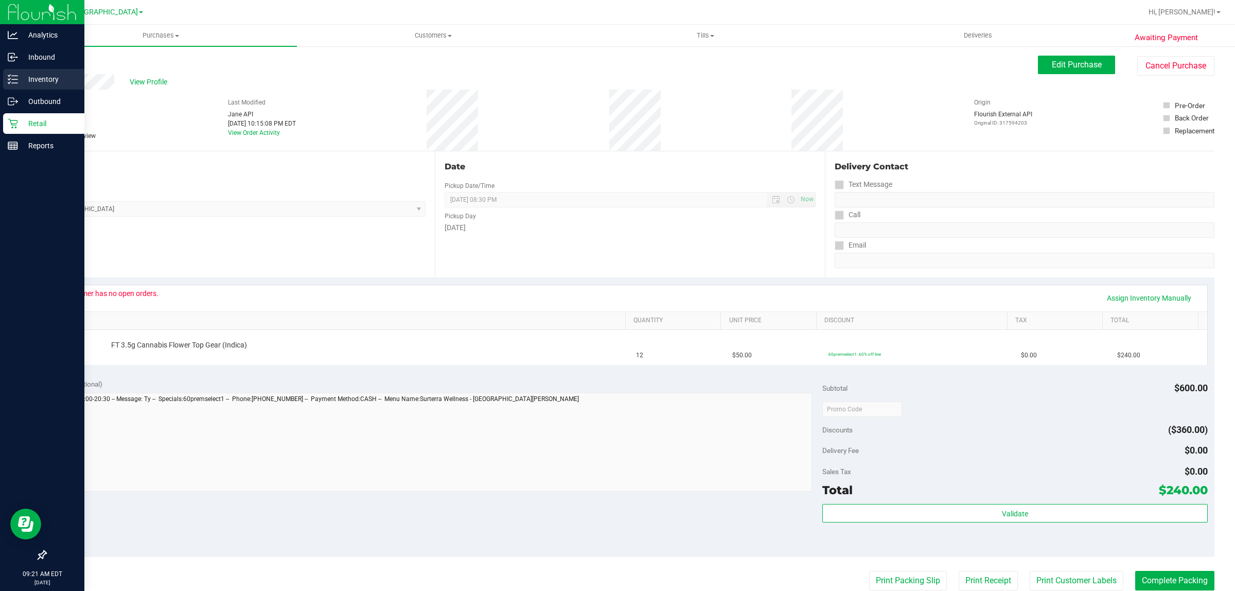
click at [50, 76] on p "Inventory" at bounding box center [49, 79] width 62 height 12
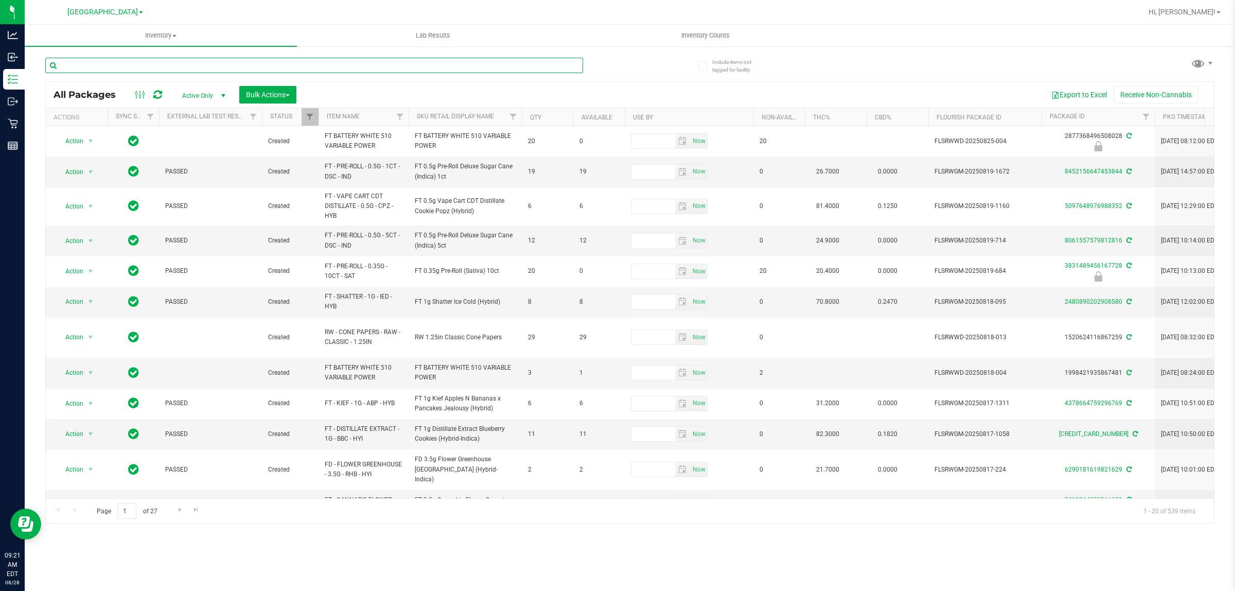
click at [240, 63] on input "text" at bounding box center [314, 65] width 538 height 15
type input "3437030178541701"
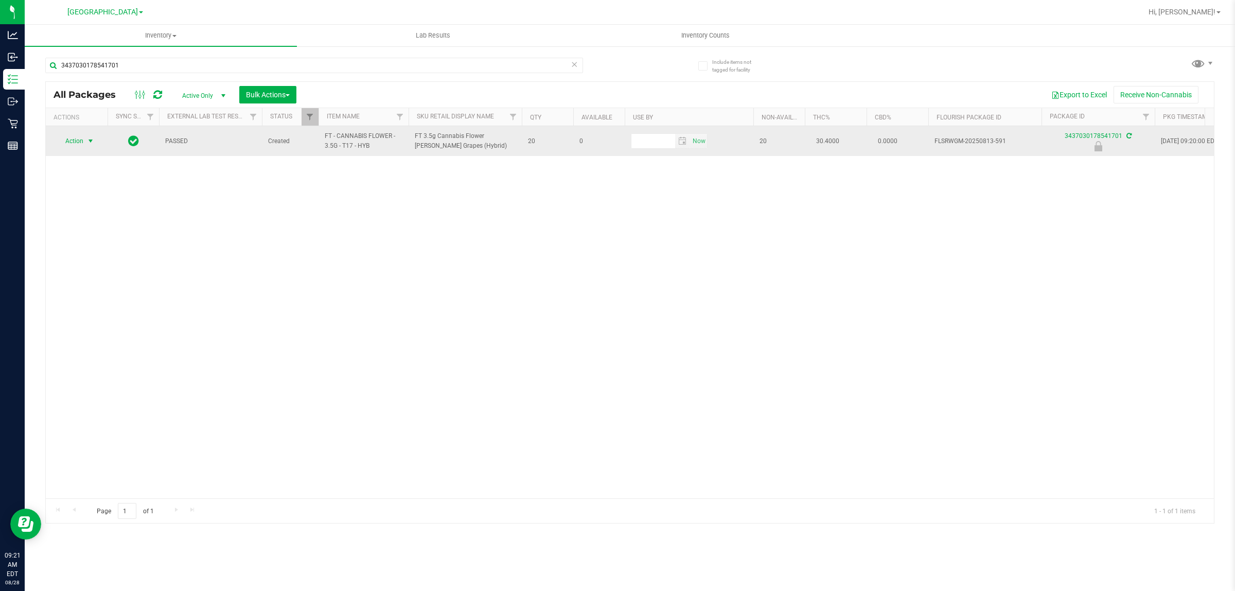
click at [88, 144] on span "select" at bounding box center [90, 141] width 8 height 8
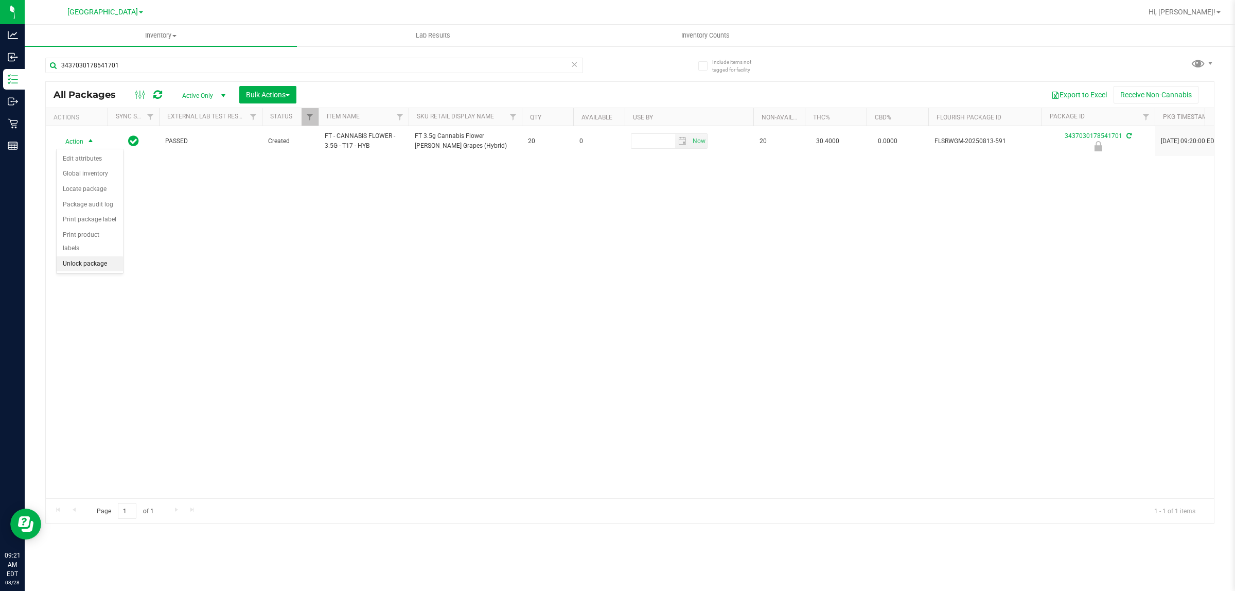
click at [65, 256] on li "Unlock package" at bounding box center [90, 263] width 66 height 15
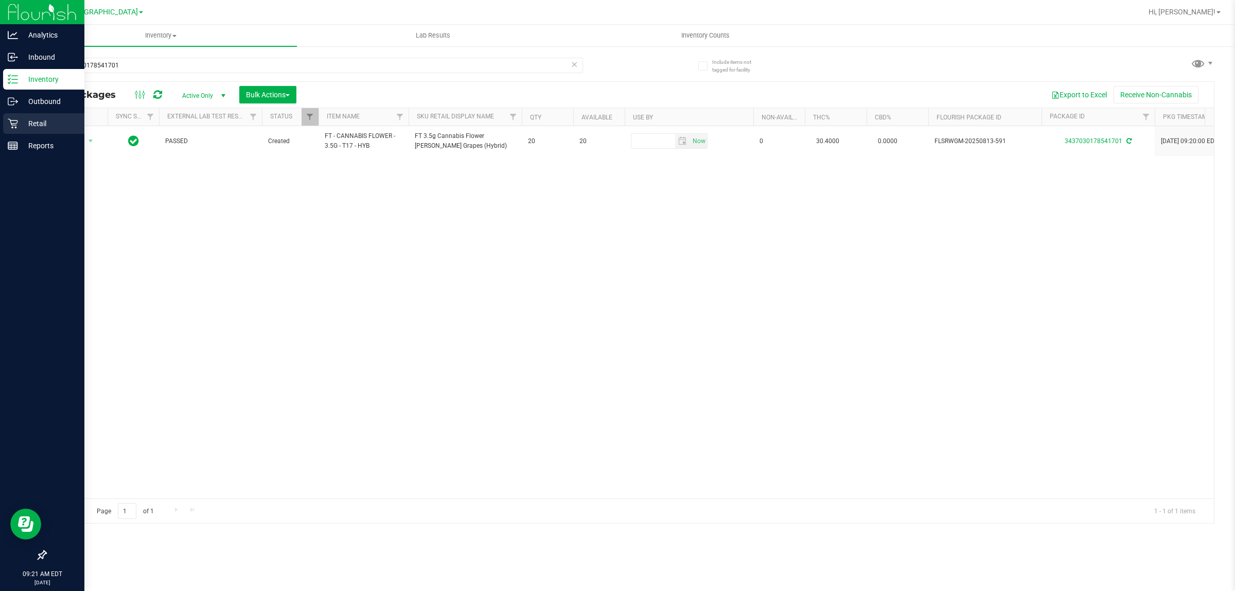
click at [19, 127] on p "Retail" at bounding box center [49, 123] width 62 height 12
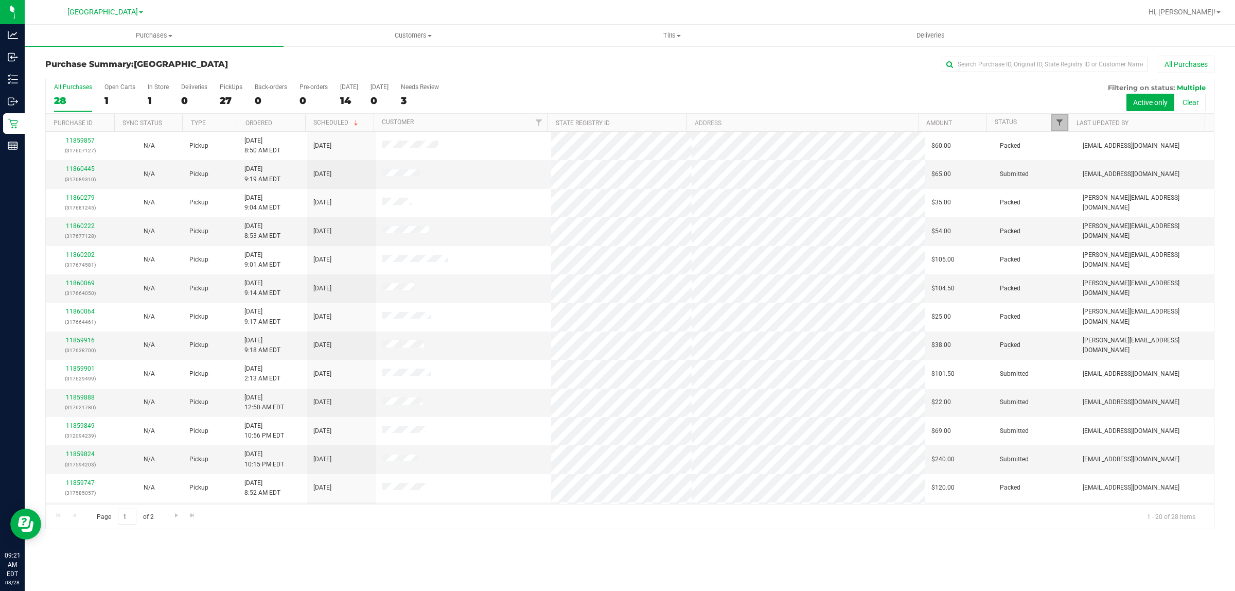
click at [1059, 121] on span "Filter" at bounding box center [1060, 122] width 8 height 8
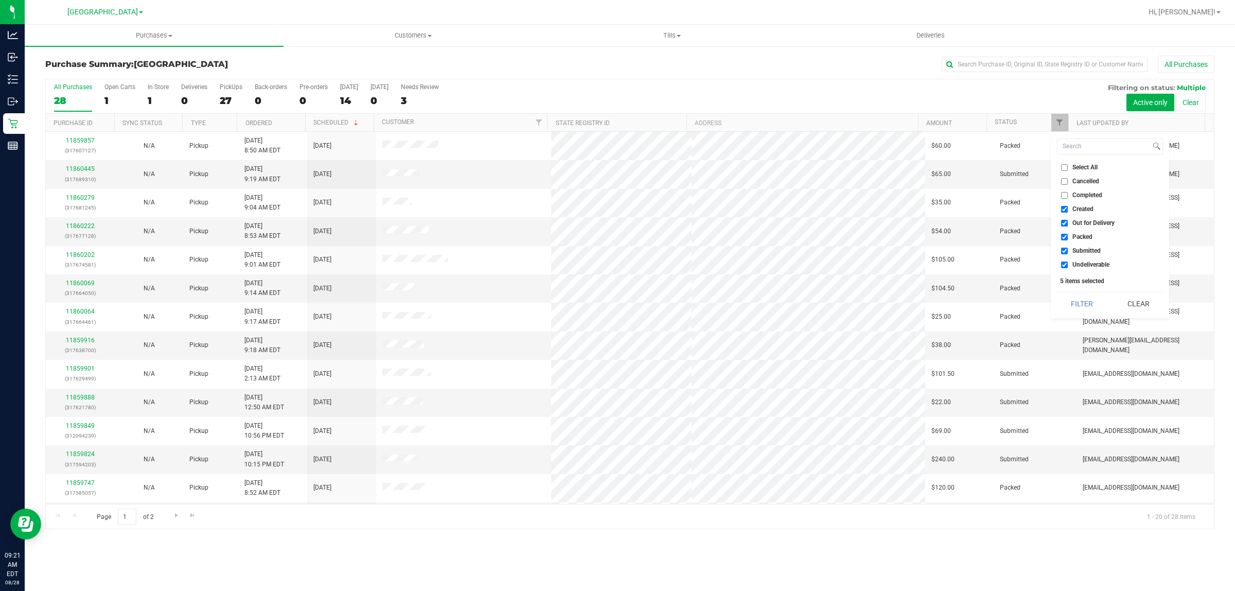
click at [1071, 225] on label "Out for Delivery" at bounding box center [1088, 223] width 54 height 7
click at [1068, 225] on input "Out for Delivery" at bounding box center [1064, 223] width 7 height 7
checkbox input "false"
click at [1075, 240] on li "Packed" at bounding box center [1110, 237] width 106 height 11
click at [1060, 232] on li "Packed" at bounding box center [1110, 237] width 106 height 11
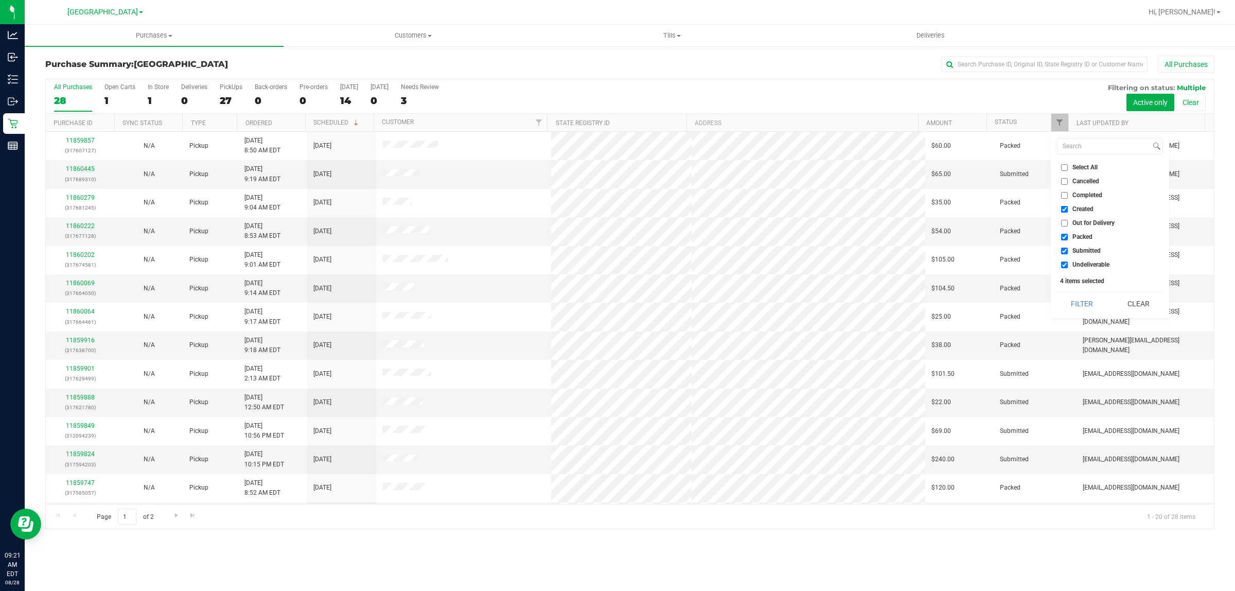
click at [1067, 234] on input "Packed" at bounding box center [1064, 237] width 7 height 7
checkbox input "false"
click at [1075, 263] on span "Undeliverable" at bounding box center [1091, 265] width 37 height 6
click at [1068, 263] on input "Undeliverable" at bounding box center [1064, 265] width 7 height 7
checkbox input "false"
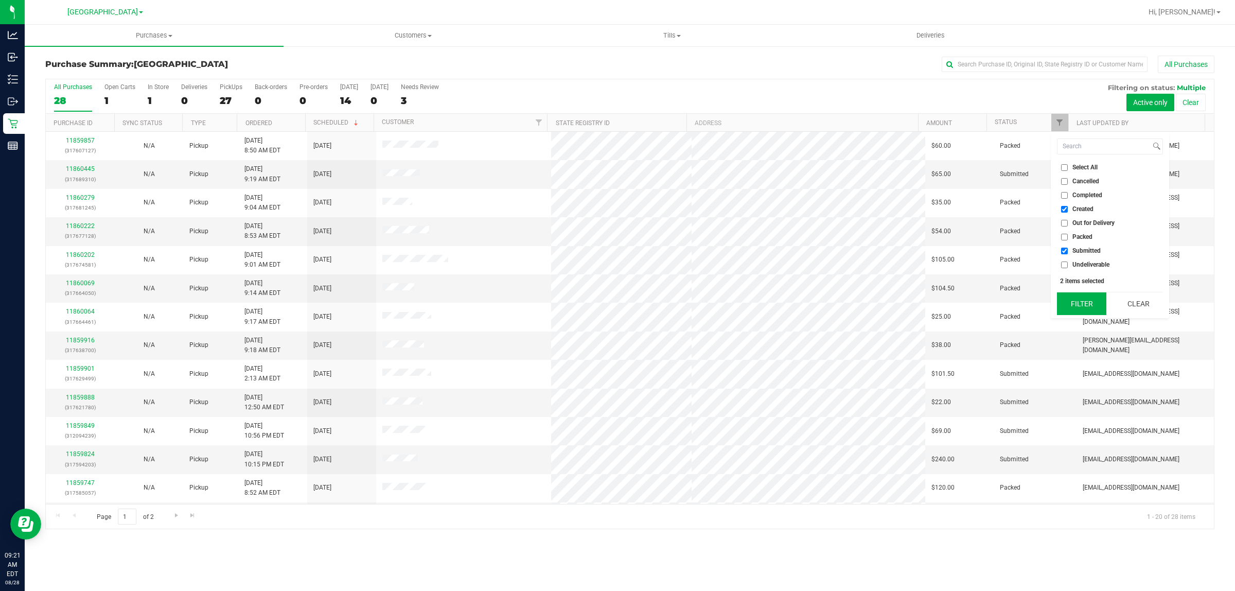
click at [1075, 304] on button "Filter" at bounding box center [1081, 303] width 49 height 23
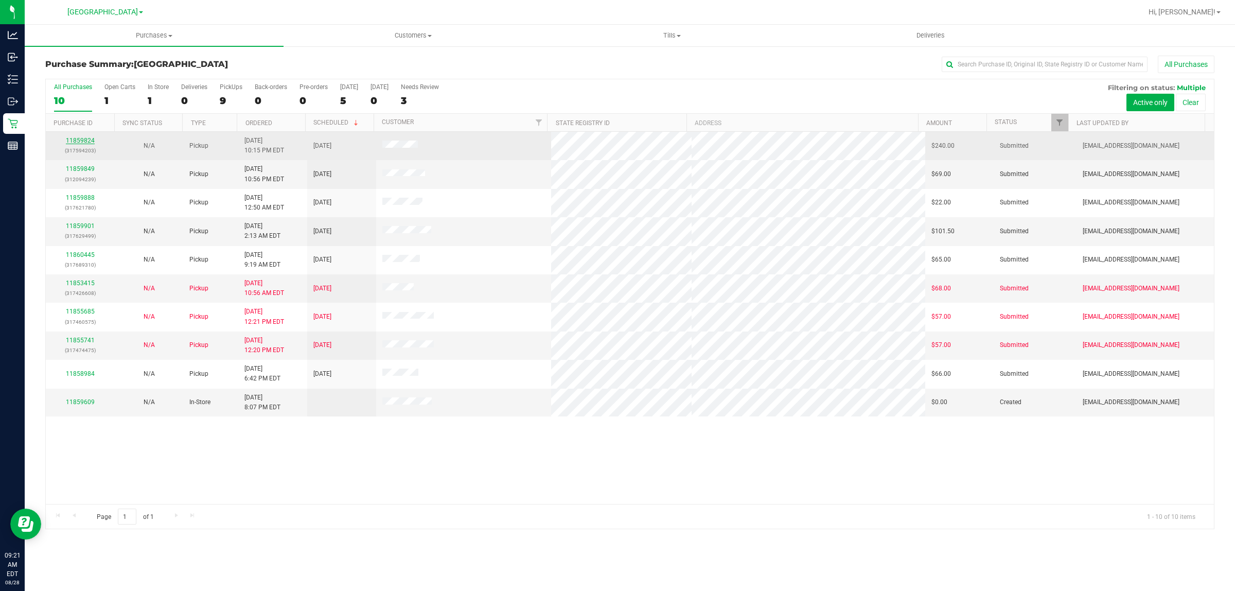
click at [82, 140] on link "11859824" at bounding box center [80, 140] width 29 height 7
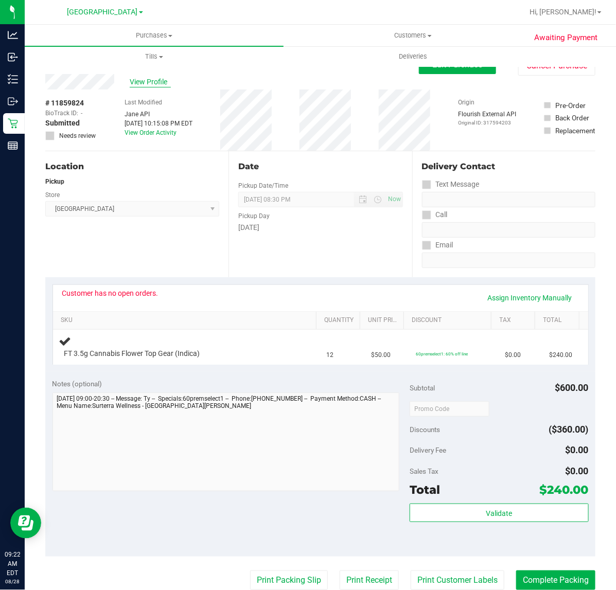
click at [141, 83] on span "View Profile" at bounding box center [150, 82] width 41 height 11
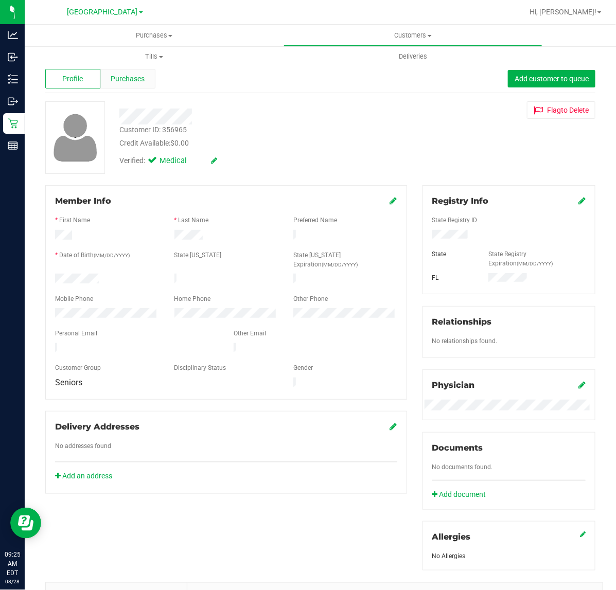
click at [131, 80] on span "Purchases" at bounding box center [128, 79] width 34 height 11
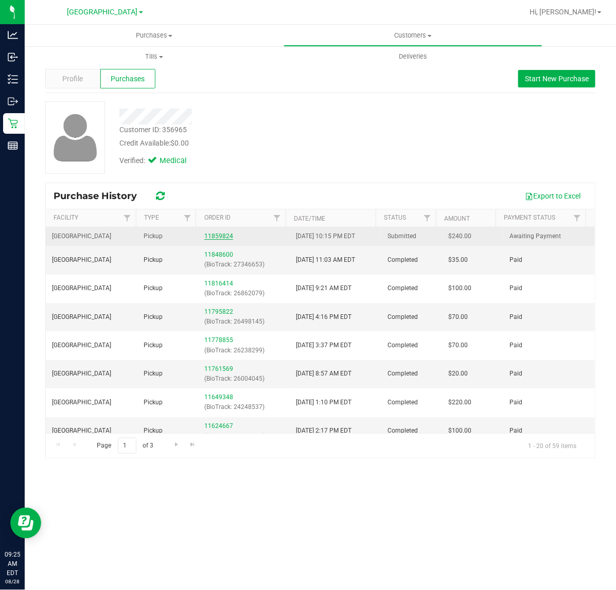
click at [208, 237] on link "11859824" at bounding box center [218, 236] width 29 height 7
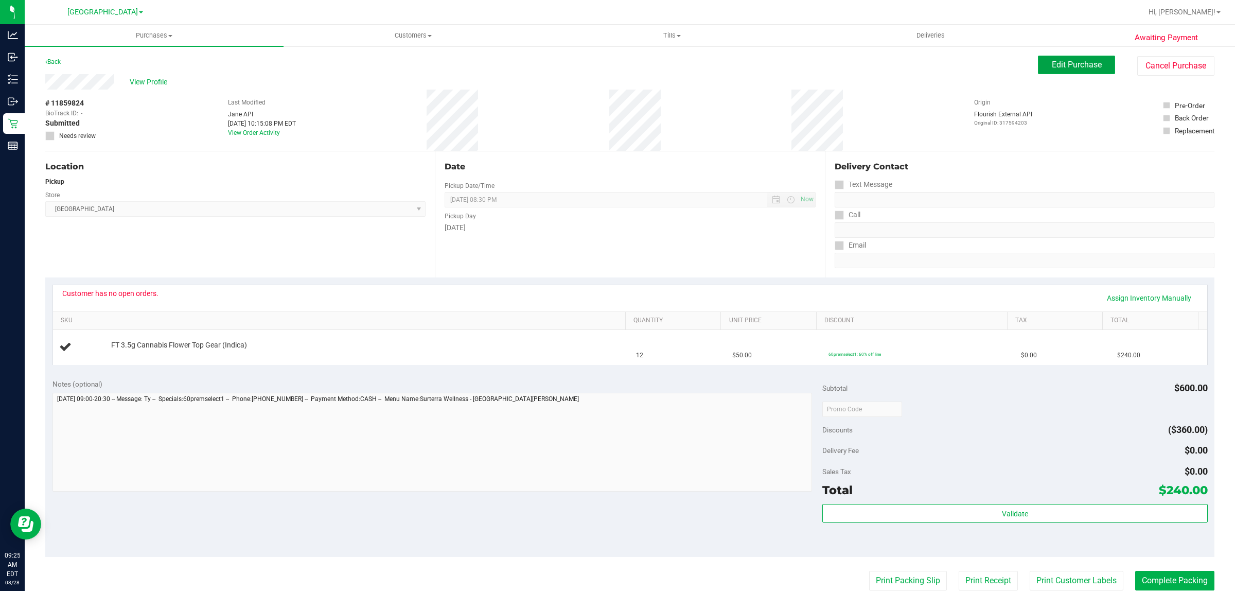
click at [1055, 63] on span "Edit Purchase" at bounding box center [1077, 65] width 50 height 10
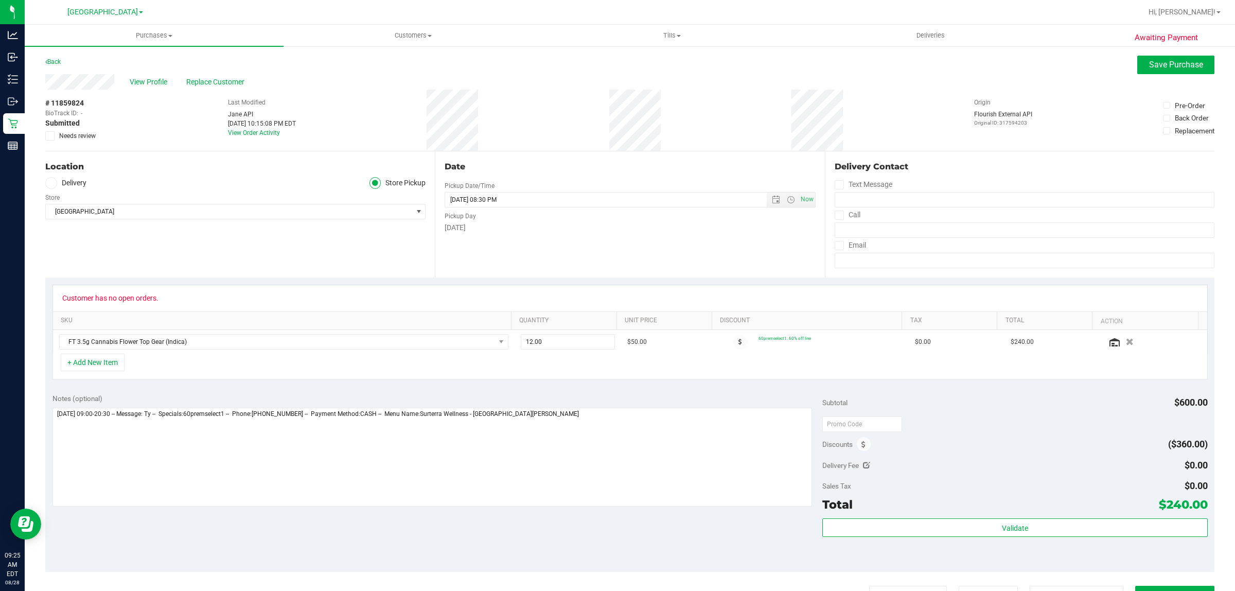
click at [55, 141] on div "# 11859824 BioTrack ID: - Submitted Needs review" at bounding box center [70, 120] width 51 height 61
click at [57, 137] on label "Needs review" at bounding box center [70, 135] width 51 height 9
click at [0, 0] on input "Needs review" at bounding box center [0, 0] width 0 height 0
click at [564, 420] on textarea at bounding box center [433, 457] width 760 height 99
type textarea "[DATE] 09:00-20:30 -- Message: Ty -- Specials:60premselect1 -- Phone:[PHONE_NUM…"
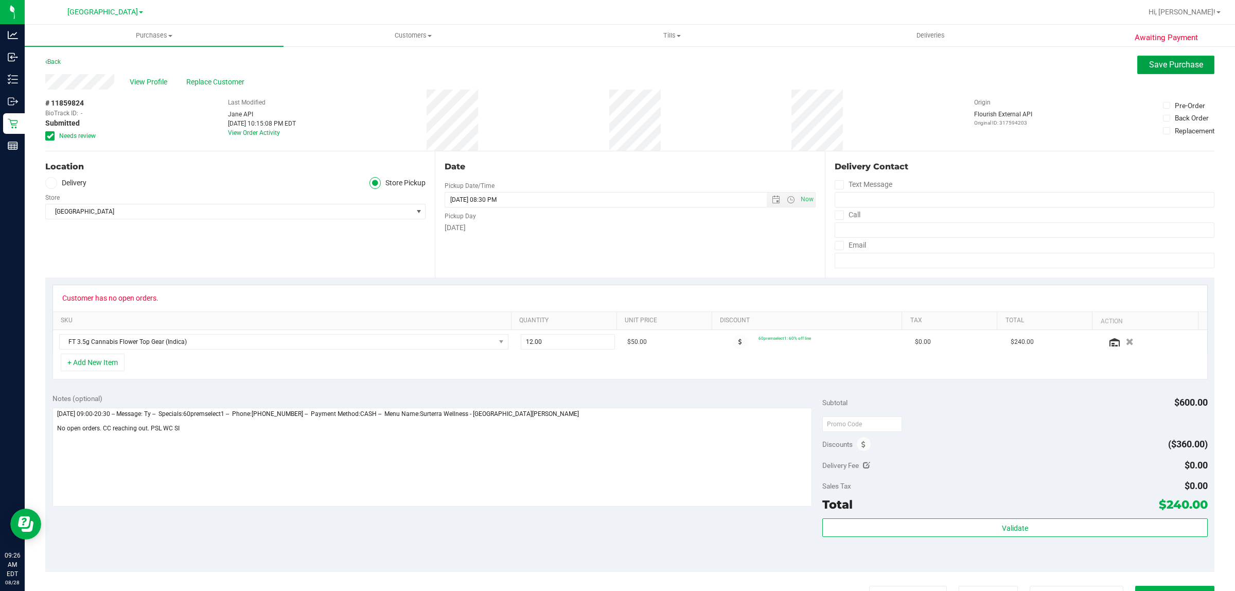
click at [1186, 70] on button "Save Purchase" at bounding box center [1176, 65] width 77 height 19
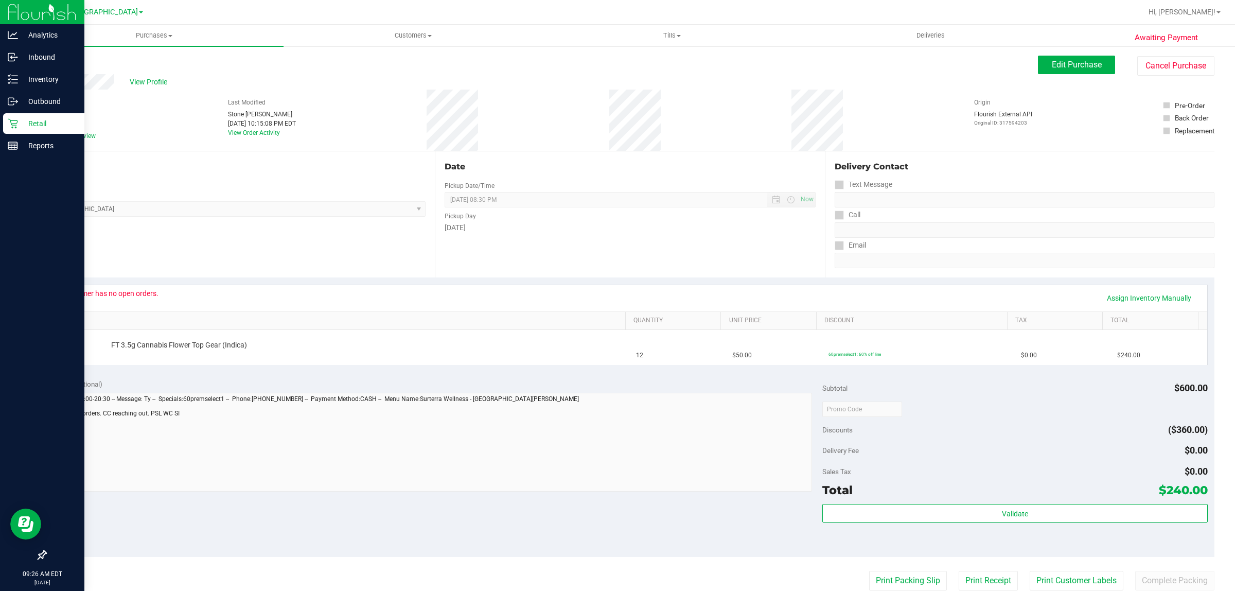
click at [19, 119] on p "Retail" at bounding box center [49, 123] width 62 height 12
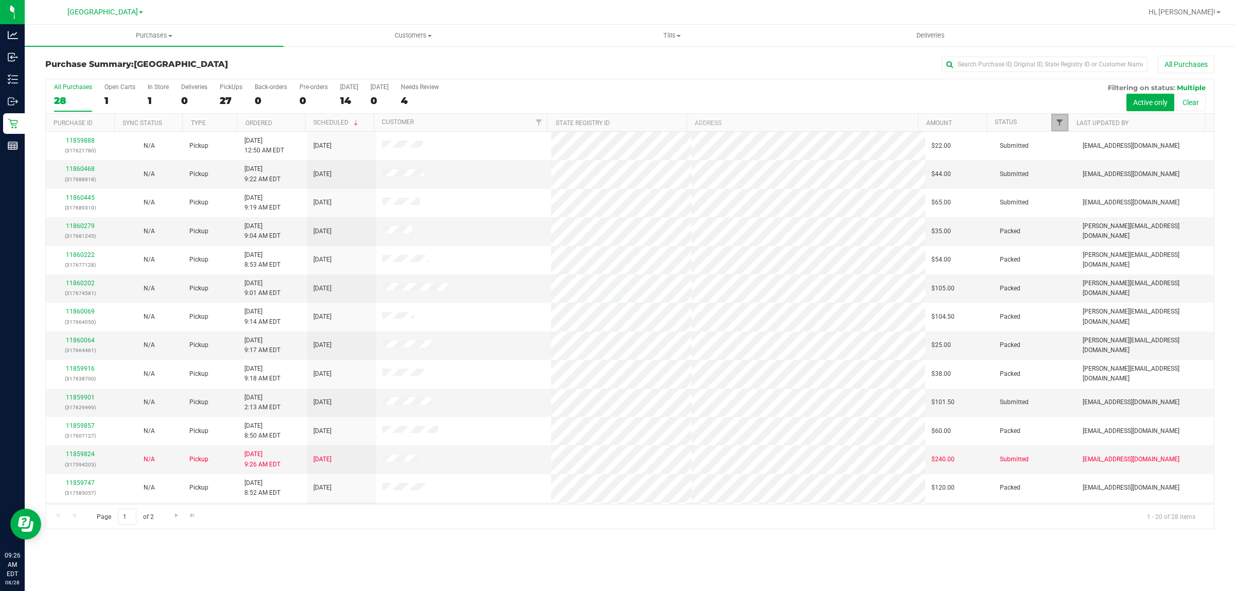
click at [1063, 123] on span "Filter" at bounding box center [1060, 122] width 8 height 8
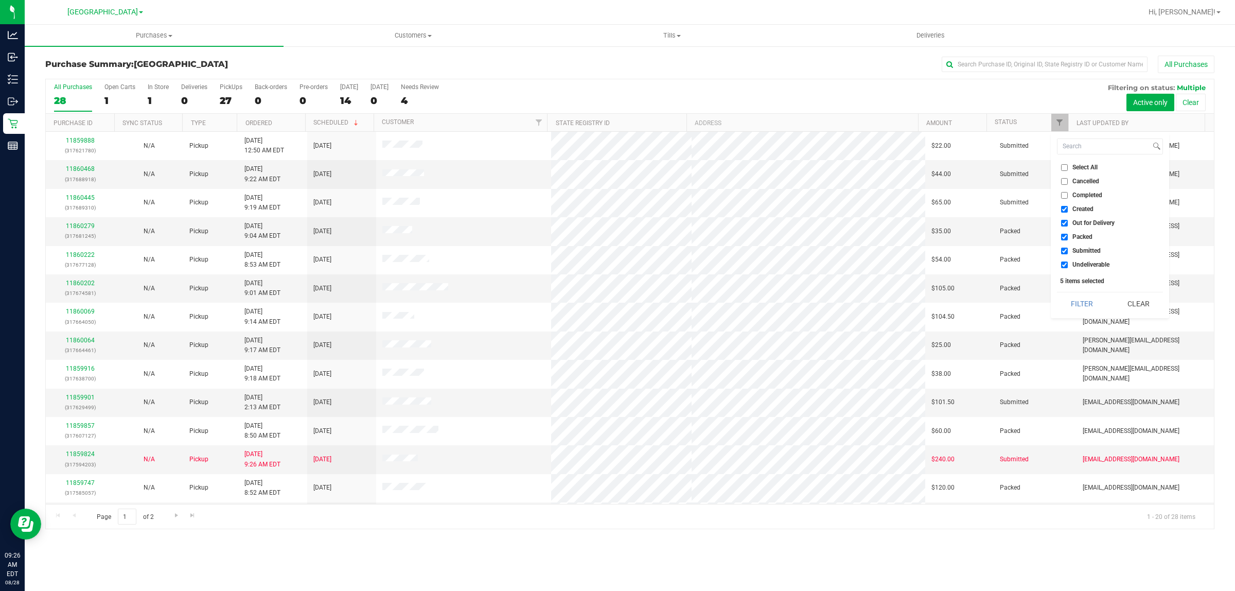
click at [1098, 222] on span "Out for Delivery" at bounding box center [1094, 223] width 42 height 6
click at [1068, 222] on input "Out for Delivery" at bounding box center [1064, 223] width 7 height 7
checkbox input "false"
drag, startPoint x: 1083, startPoint y: 238, endPoint x: 1077, endPoint y: 248, distance: 10.9
click at [1082, 238] on span "Packed" at bounding box center [1083, 237] width 20 height 6
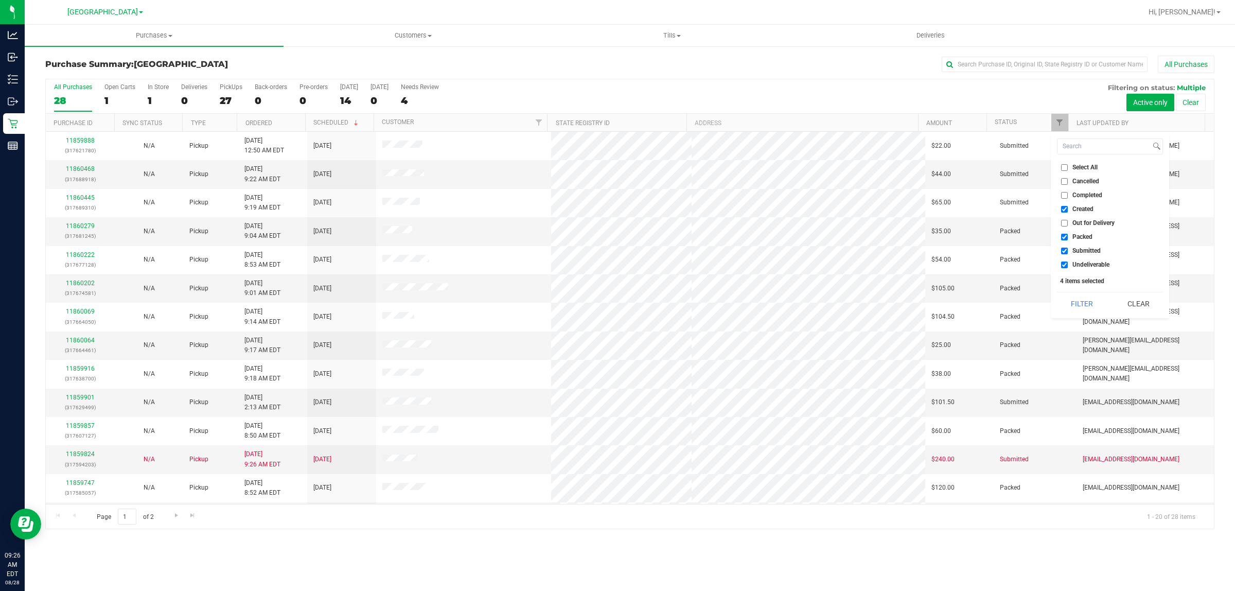
click at [1068, 238] on input "Packed" at bounding box center [1064, 237] width 7 height 7
checkbox input "false"
click at [1073, 267] on span "Undeliverable" at bounding box center [1091, 265] width 37 height 6
click at [1068, 267] on input "Undeliverable" at bounding box center [1064, 265] width 7 height 7
checkbox input "false"
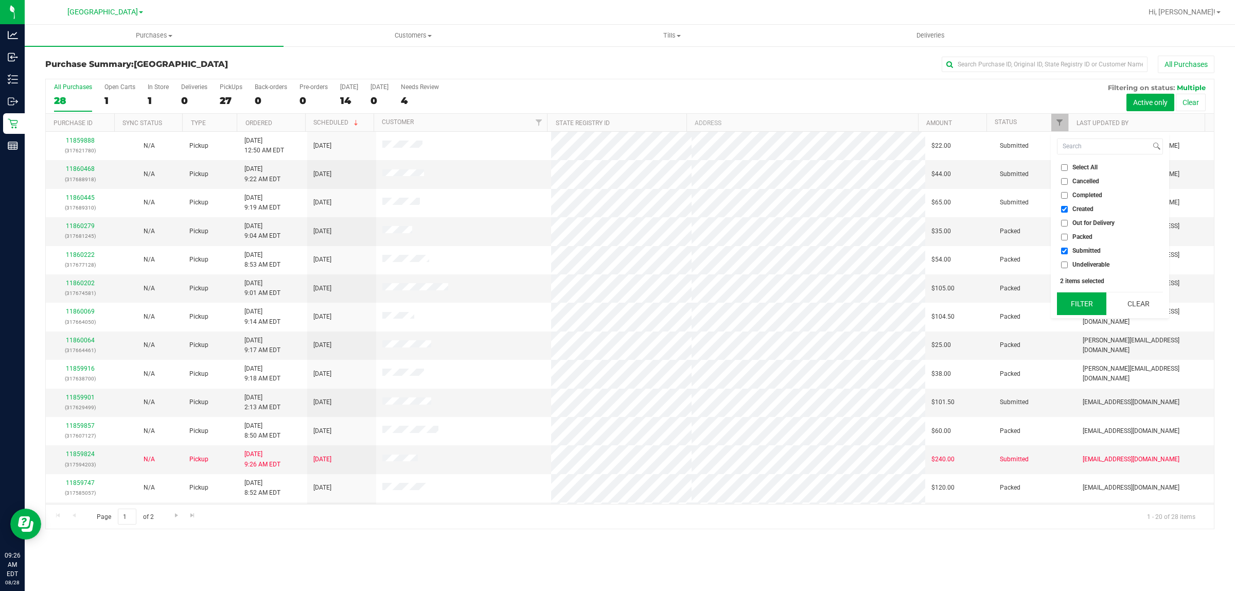
click at [1079, 303] on button "Filter" at bounding box center [1081, 303] width 49 height 23
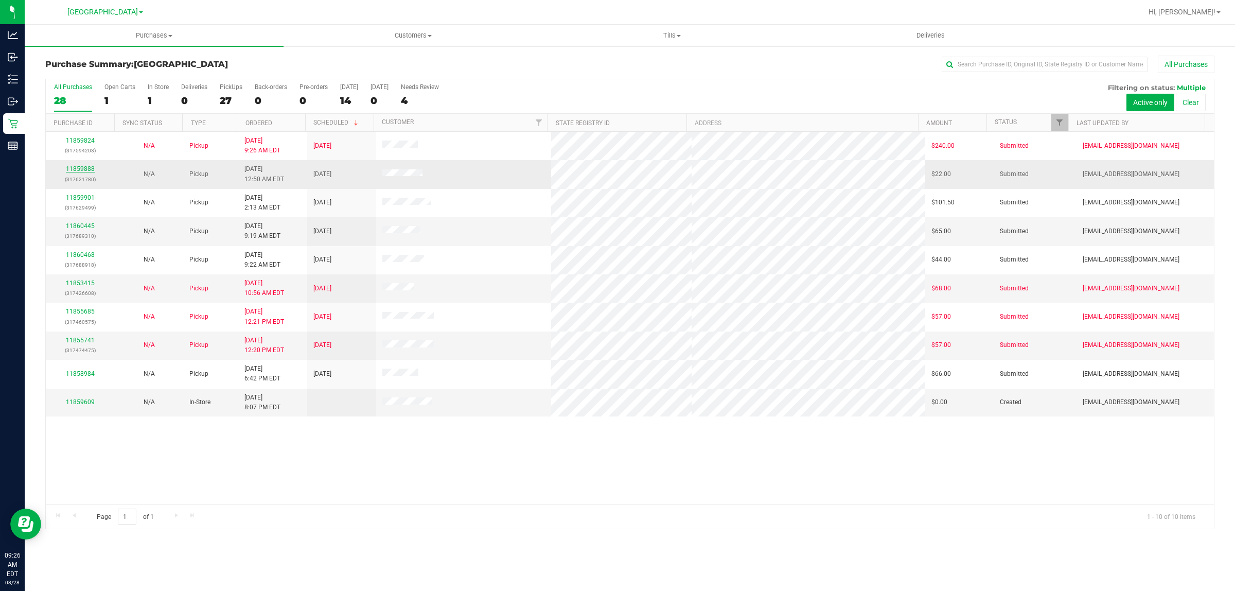
click at [86, 171] on link "11859888" at bounding box center [80, 168] width 29 height 7
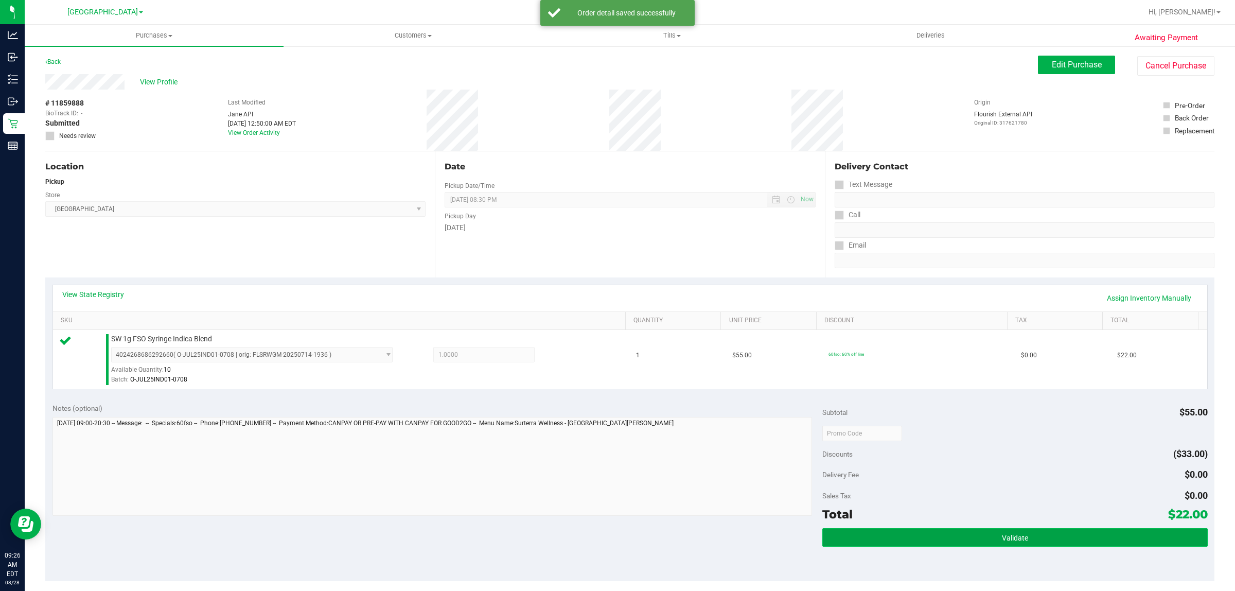
click at [977, 533] on button "Validate" at bounding box center [1015, 537] width 385 height 19
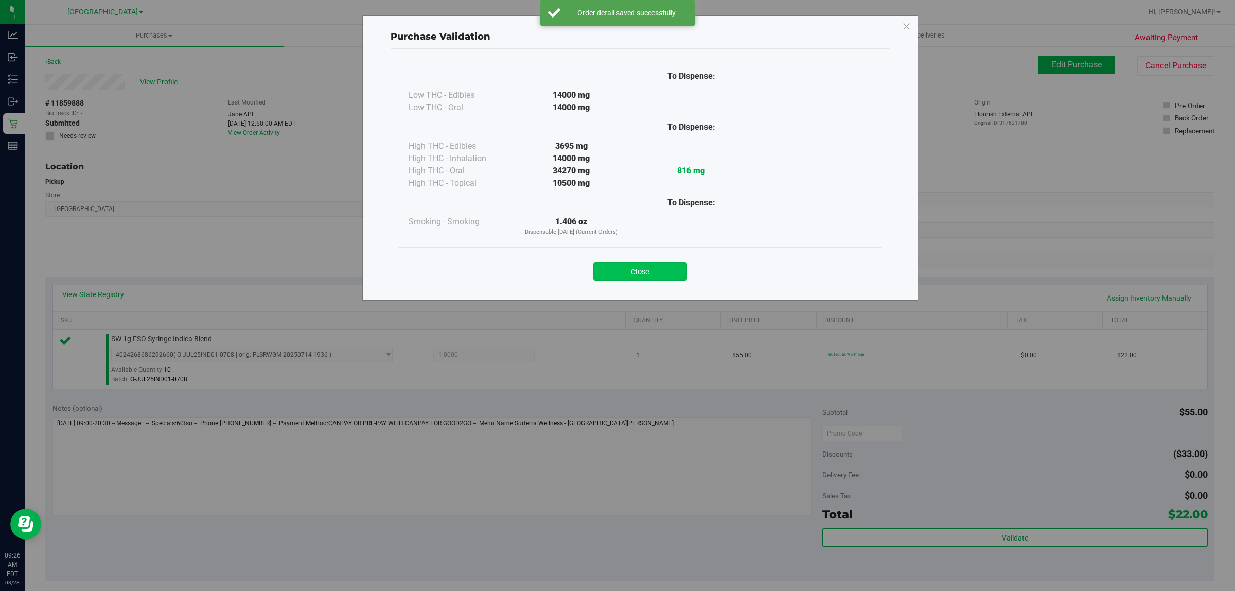
click at [654, 278] on button "Close" at bounding box center [641, 271] width 94 height 19
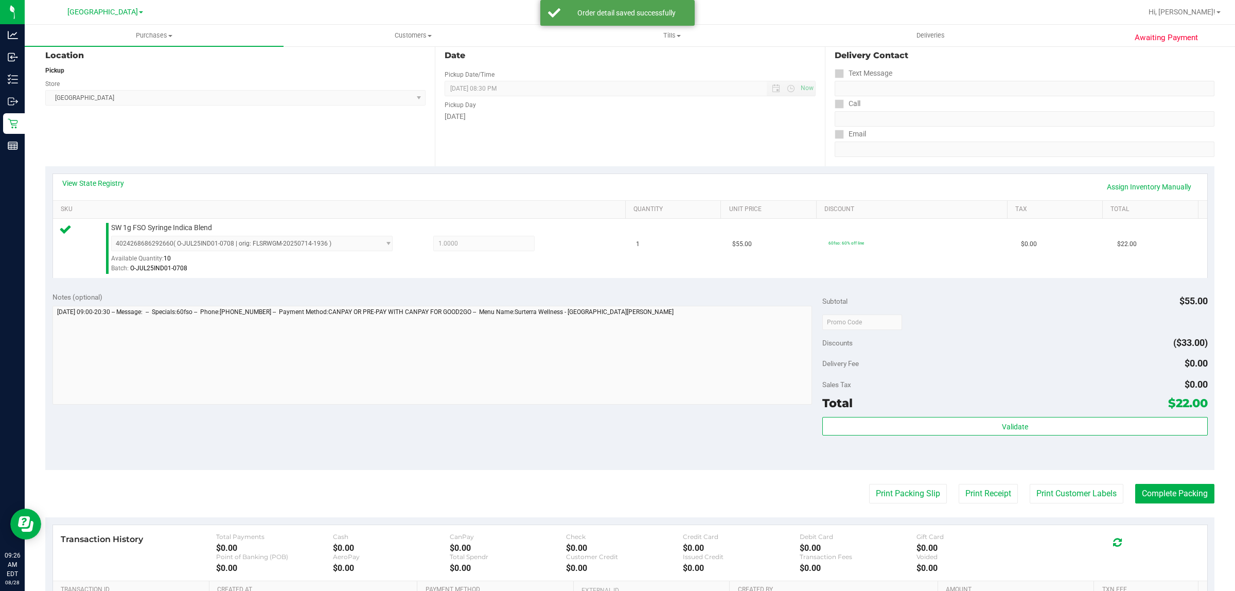
scroll to position [117, 0]
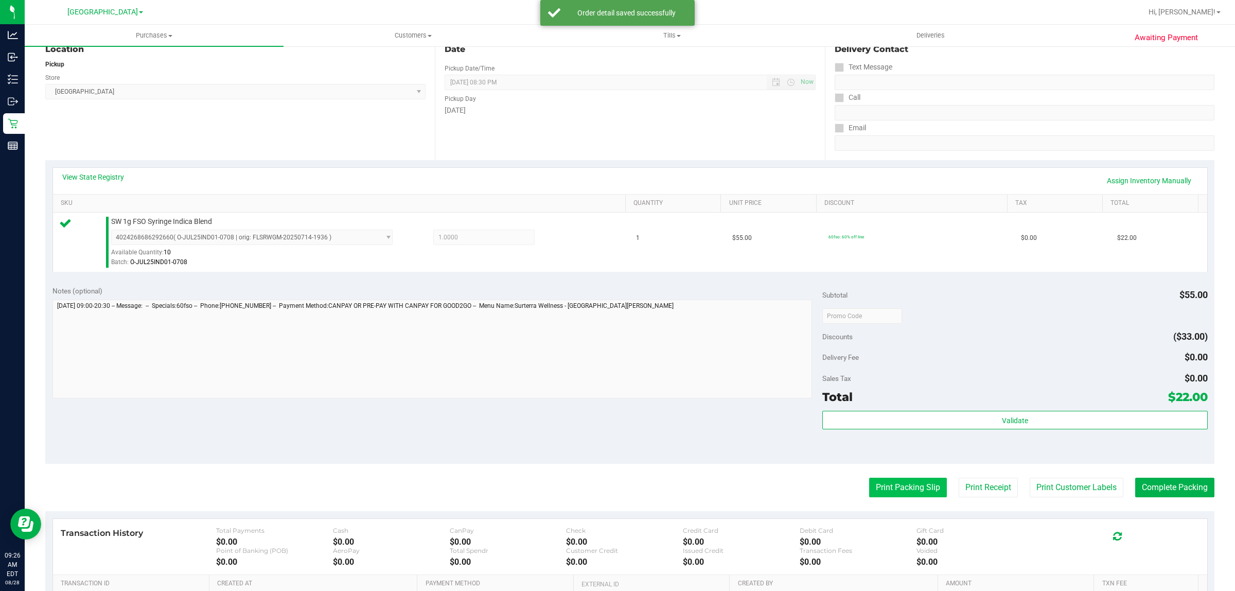
click at [896, 491] on button "Print Packing Slip" at bounding box center [908, 488] width 78 height 20
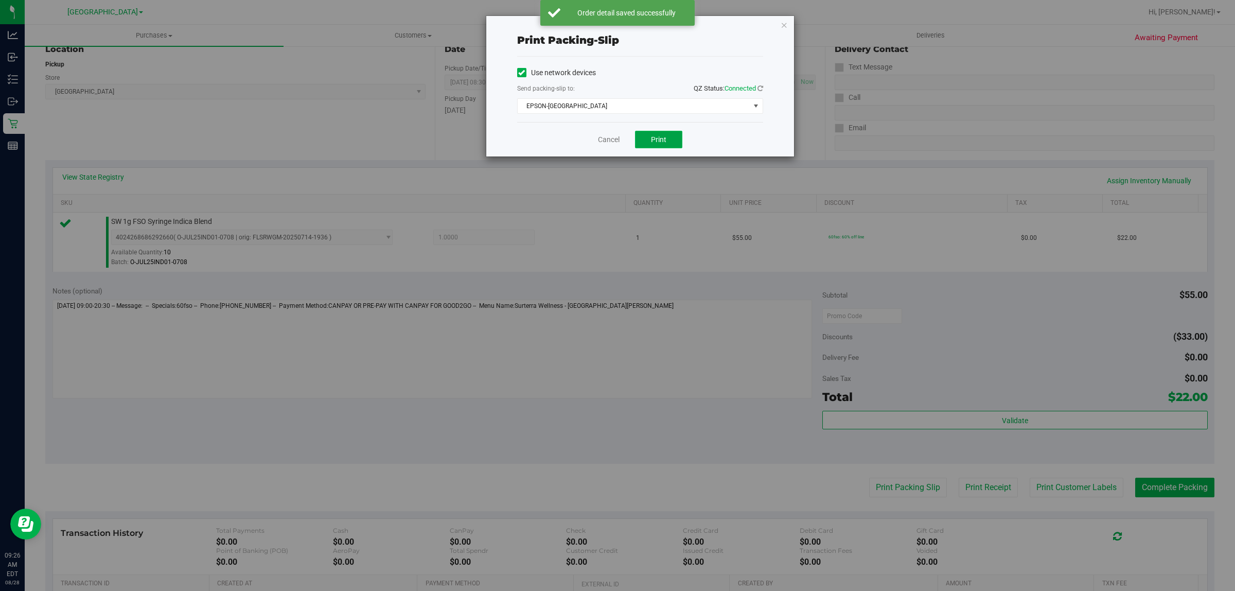
click at [674, 134] on button "Print" at bounding box center [658, 140] width 47 height 18
click at [606, 144] on link "Cancel" at bounding box center [609, 139] width 22 height 11
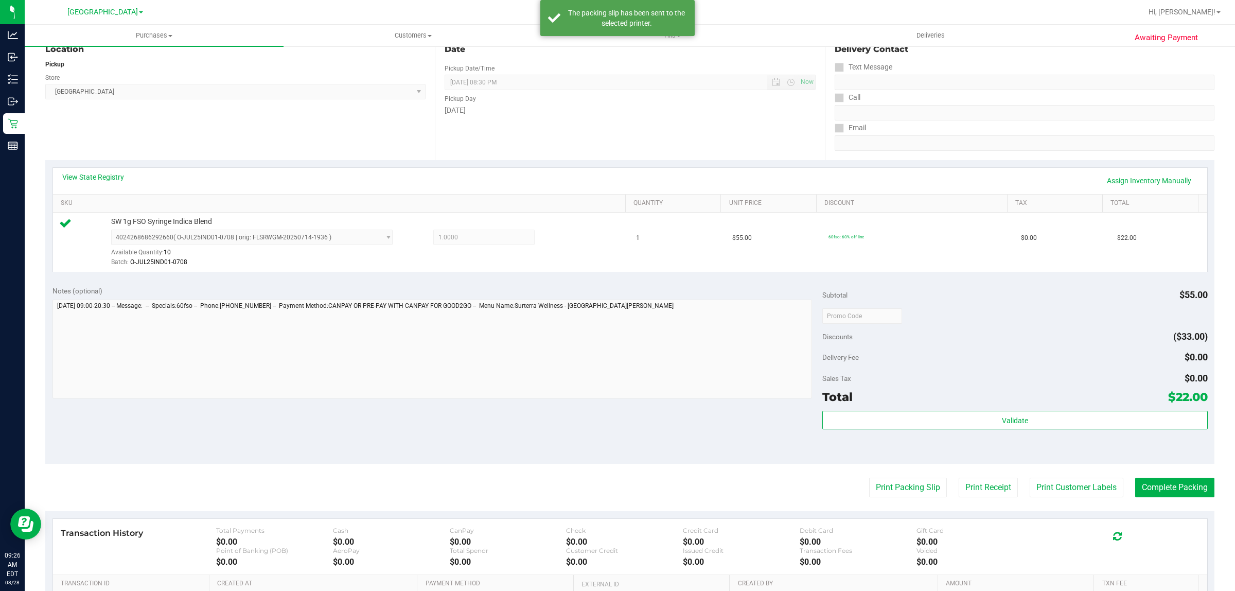
click at [1066, 522] on div "Transaction History Total Payments $0.00 Cash $0.00 CanPay $0.00 Check $0.00 Cr…" at bounding box center [630, 547] width 1155 height 56
click at [1056, 482] on button "Print Customer Labels" at bounding box center [1077, 488] width 94 height 20
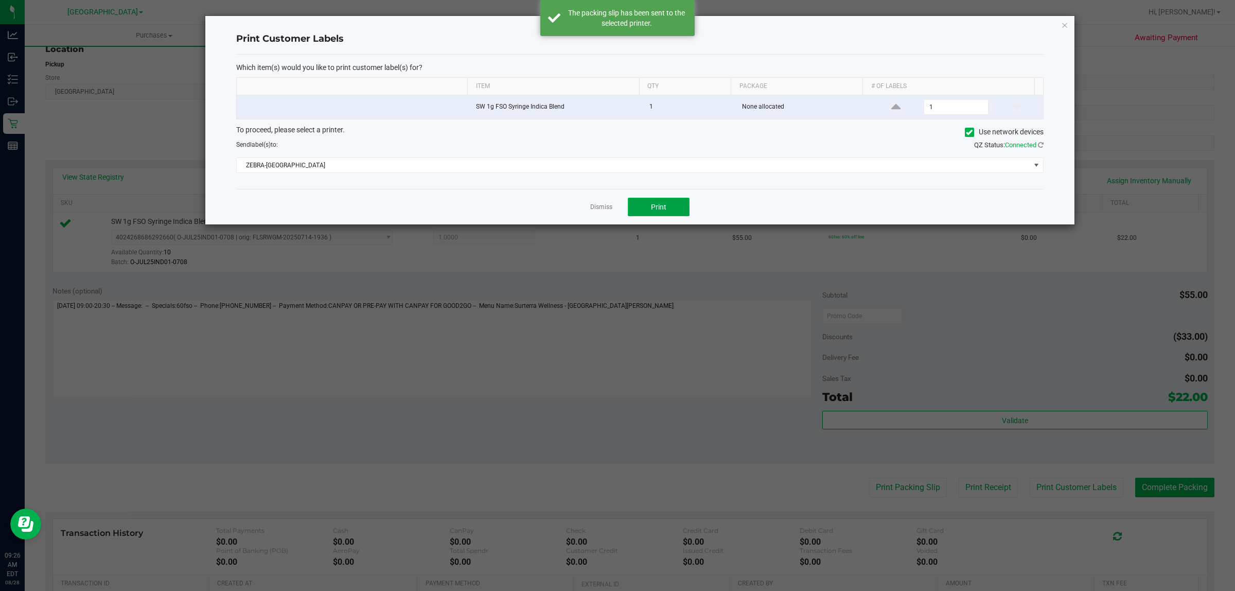
click at [661, 199] on button "Print" at bounding box center [659, 207] width 62 height 19
click at [601, 208] on link "Dismiss" at bounding box center [601, 207] width 22 height 9
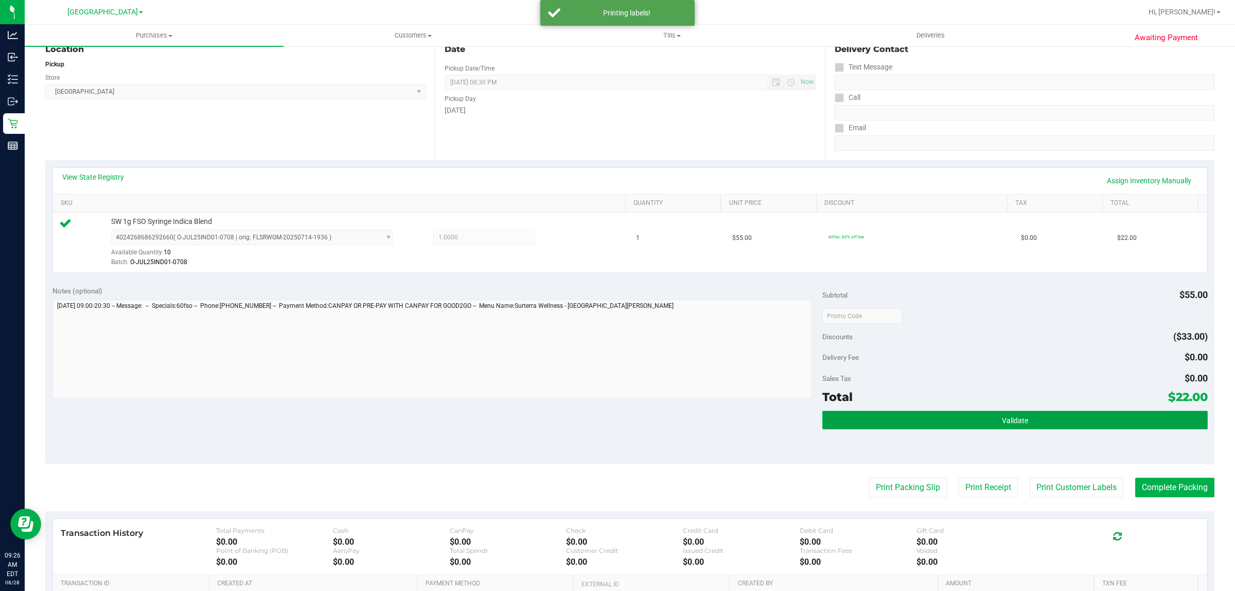
click at [1086, 420] on button "Validate" at bounding box center [1015, 420] width 385 height 19
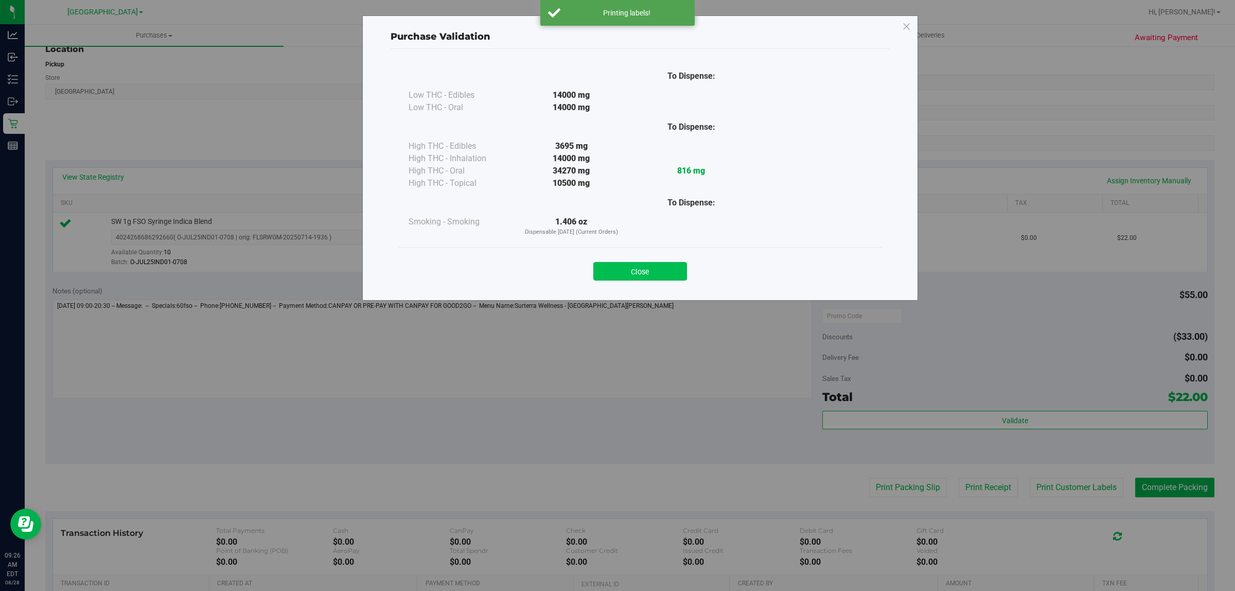
click at [644, 273] on button "Close" at bounding box center [641, 271] width 94 height 19
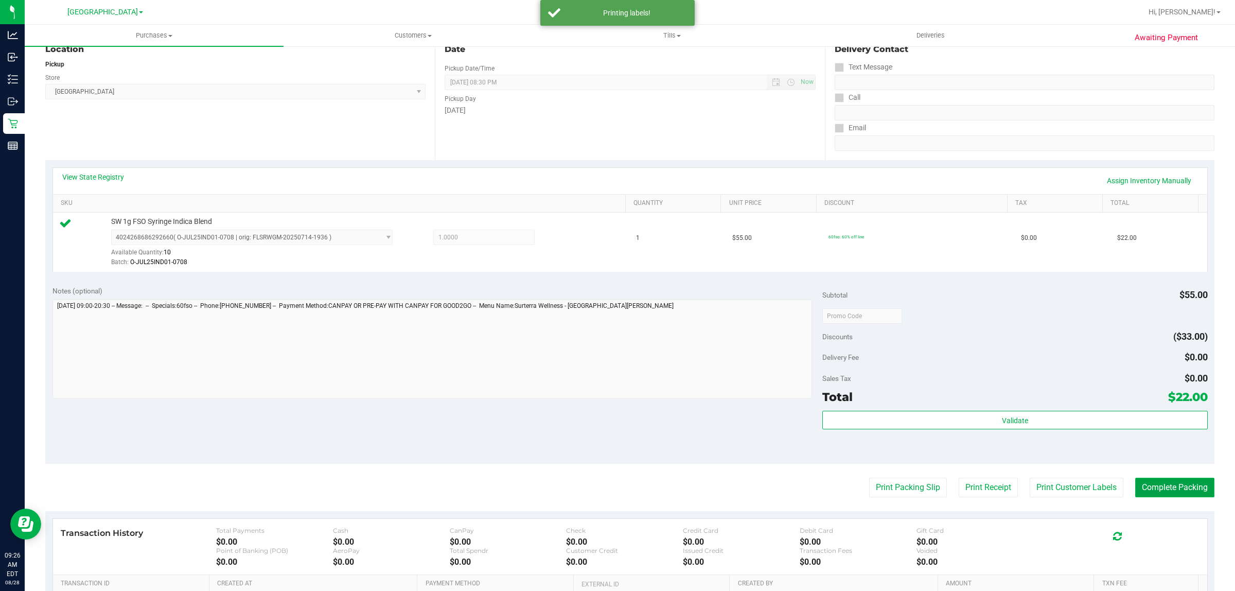
click at [1178, 489] on button "Complete Packing" at bounding box center [1175, 488] width 79 height 20
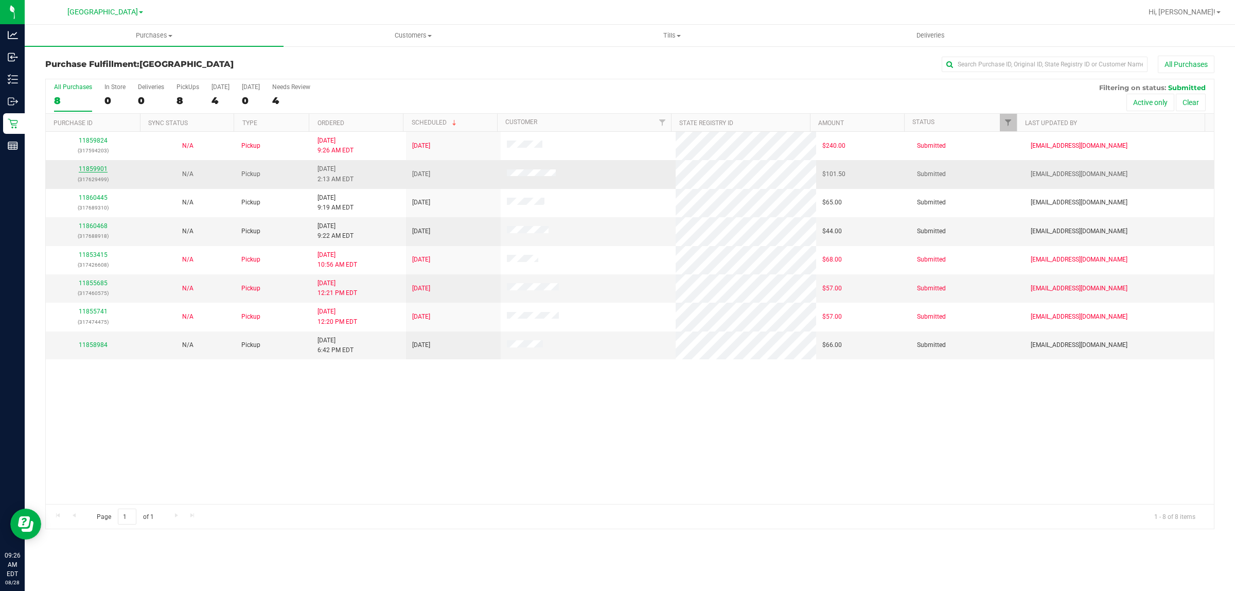
click at [101, 170] on link "11859901" at bounding box center [93, 168] width 29 height 7
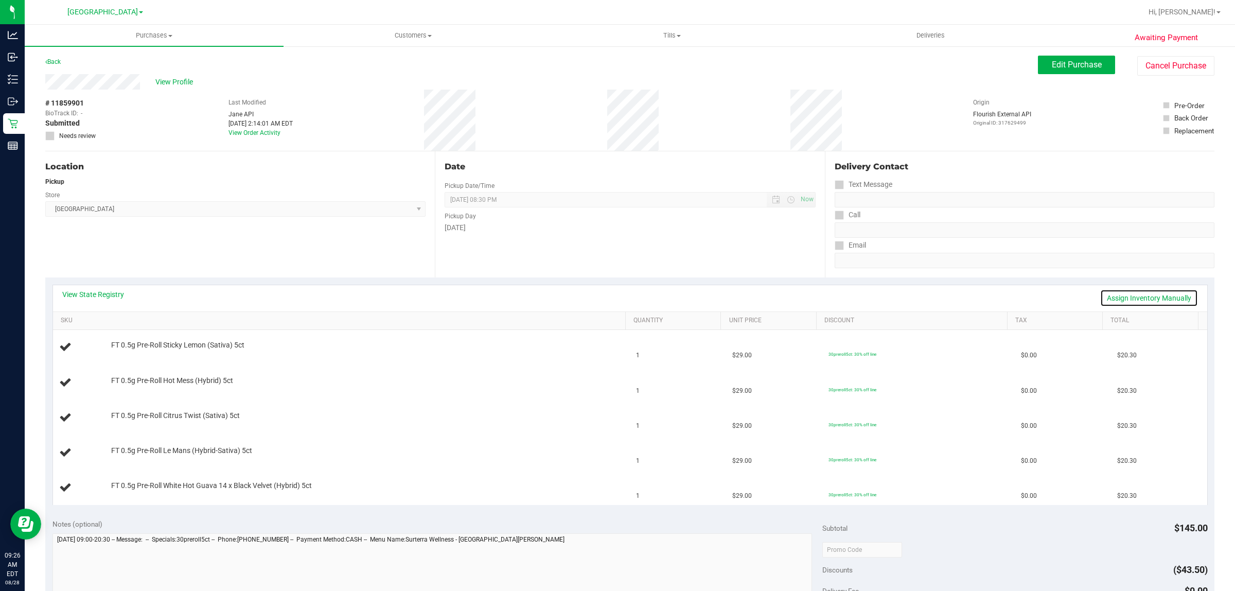
click at [1146, 298] on link "Assign Inventory Manually" at bounding box center [1150, 298] width 98 height 18
click at [1170, 295] on link "Save & Exit" at bounding box center [1174, 298] width 48 height 18
click at [101, 294] on link "View State Registry" at bounding box center [93, 294] width 62 height 10
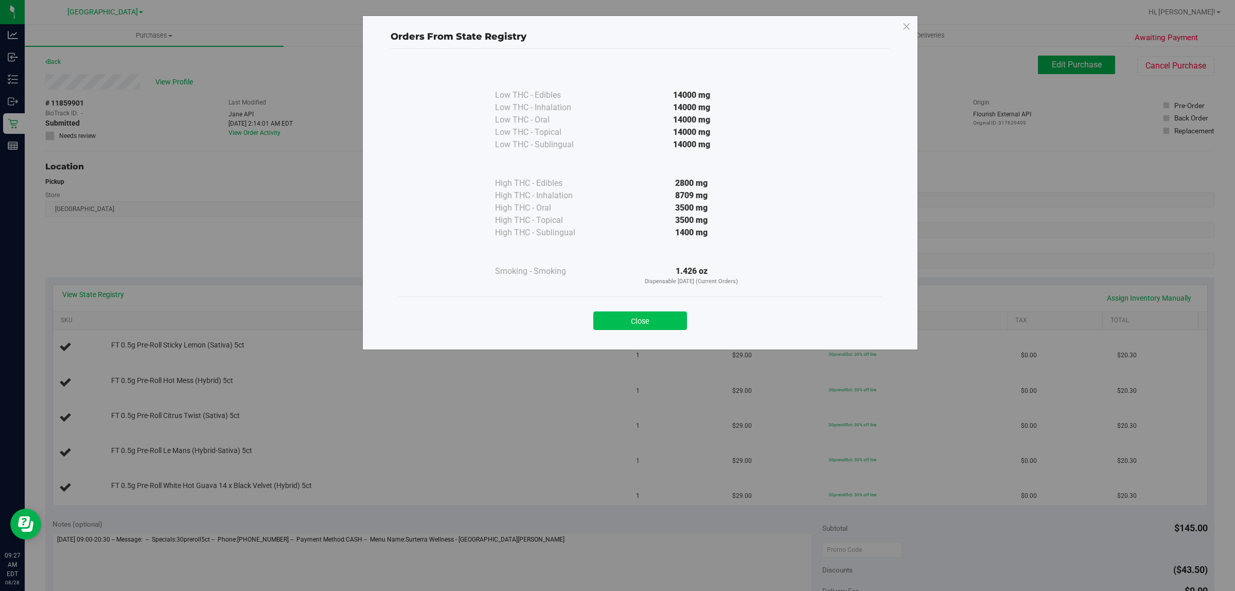
click at [672, 327] on button "Close" at bounding box center [641, 320] width 94 height 19
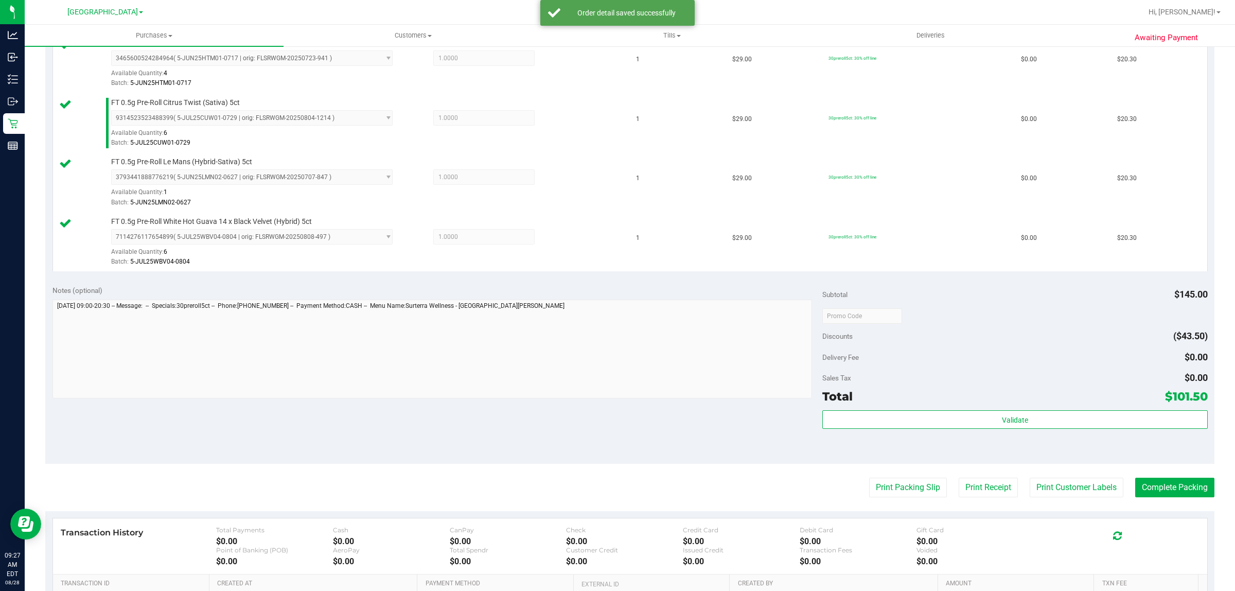
scroll to position [356, 0]
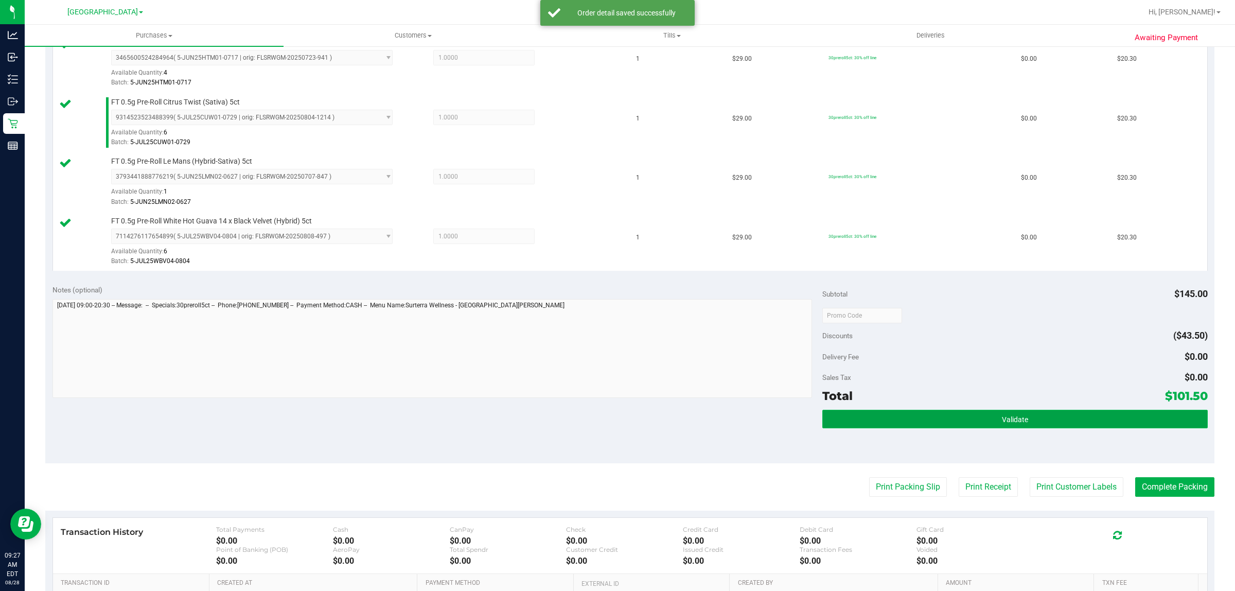
click at [1004, 421] on span "Validate" at bounding box center [1015, 419] width 26 height 8
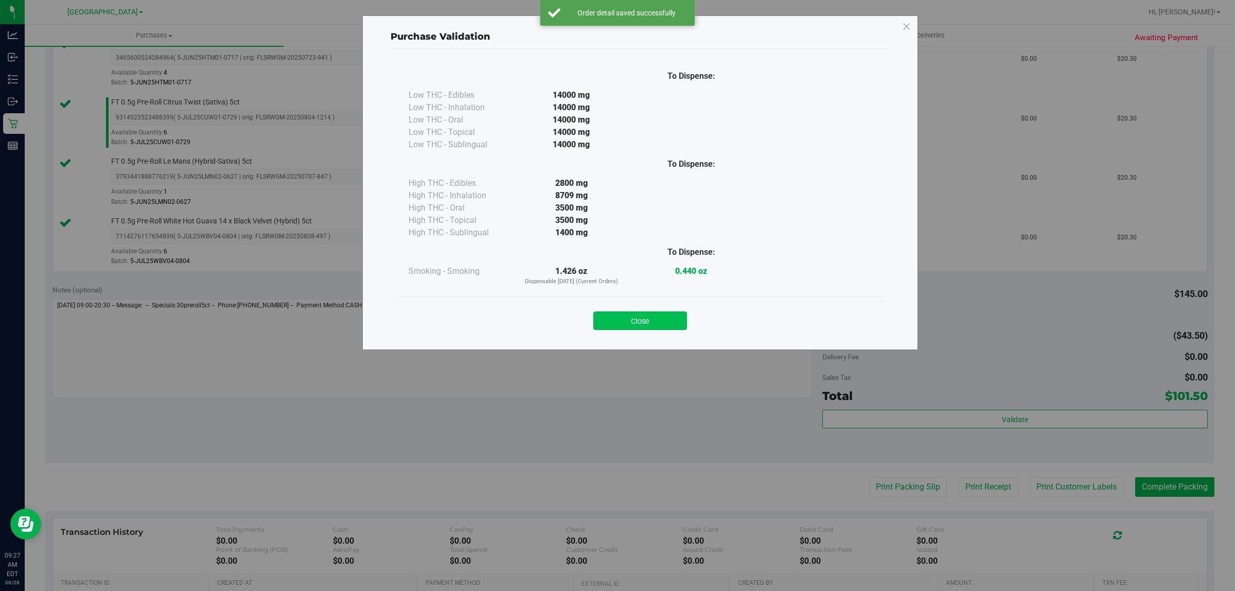
click at [654, 315] on button "Close" at bounding box center [641, 320] width 94 height 19
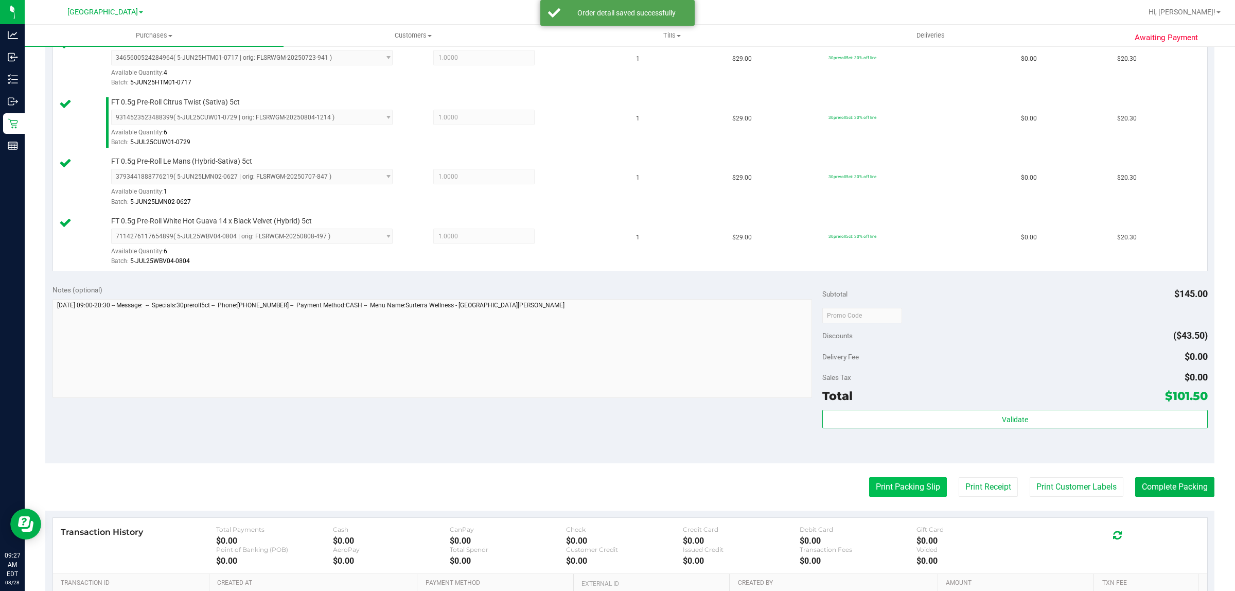
click at [871, 497] on button "Print Packing Slip" at bounding box center [908, 487] width 78 height 20
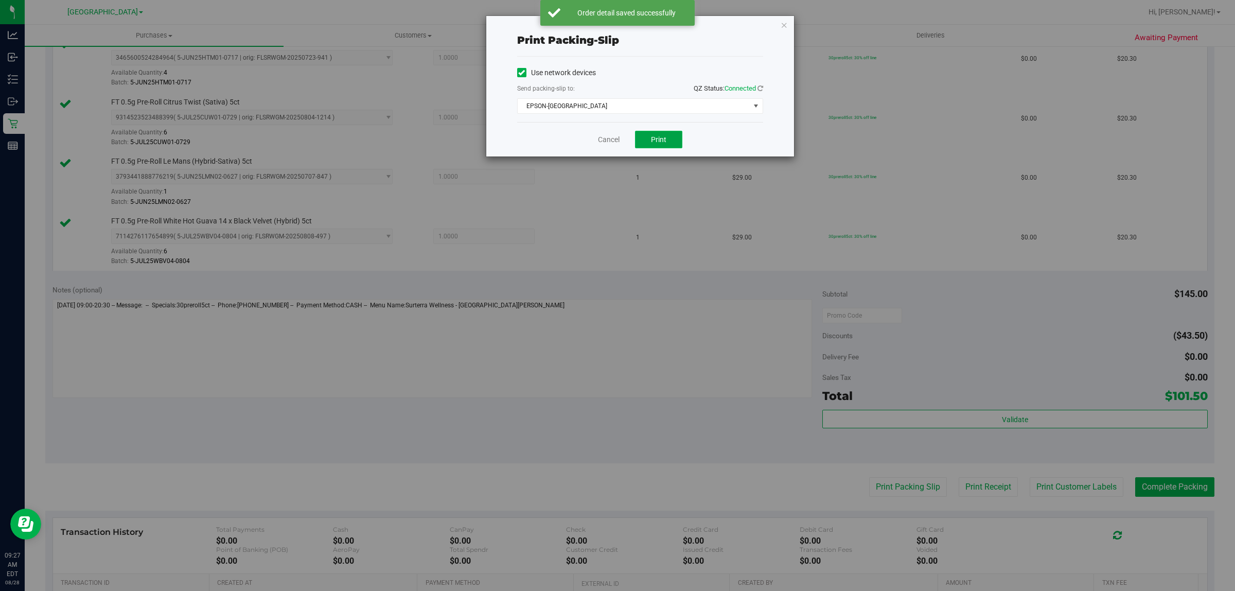
click at [680, 139] on button "Print" at bounding box center [658, 140] width 47 height 18
click at [602, 137] on link "Cancel" at bounding box center [609, 139] width 22 height 11
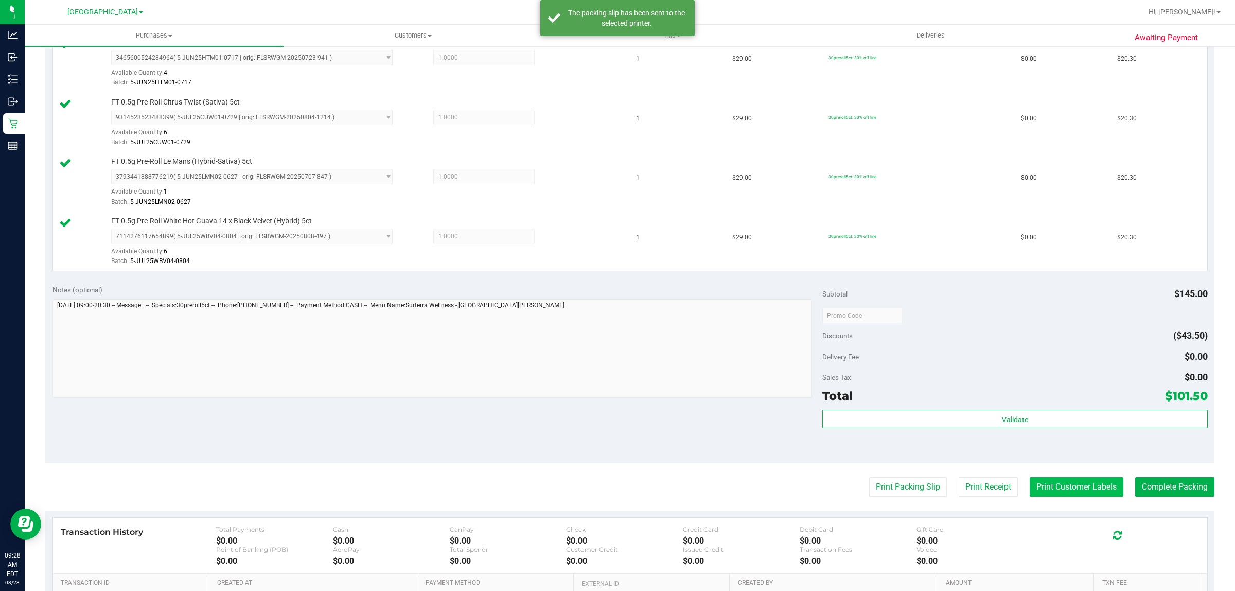
click at [1038, 492] on button "Print Customer Labels" at bounding box center [1077, 487] width 94 height 20
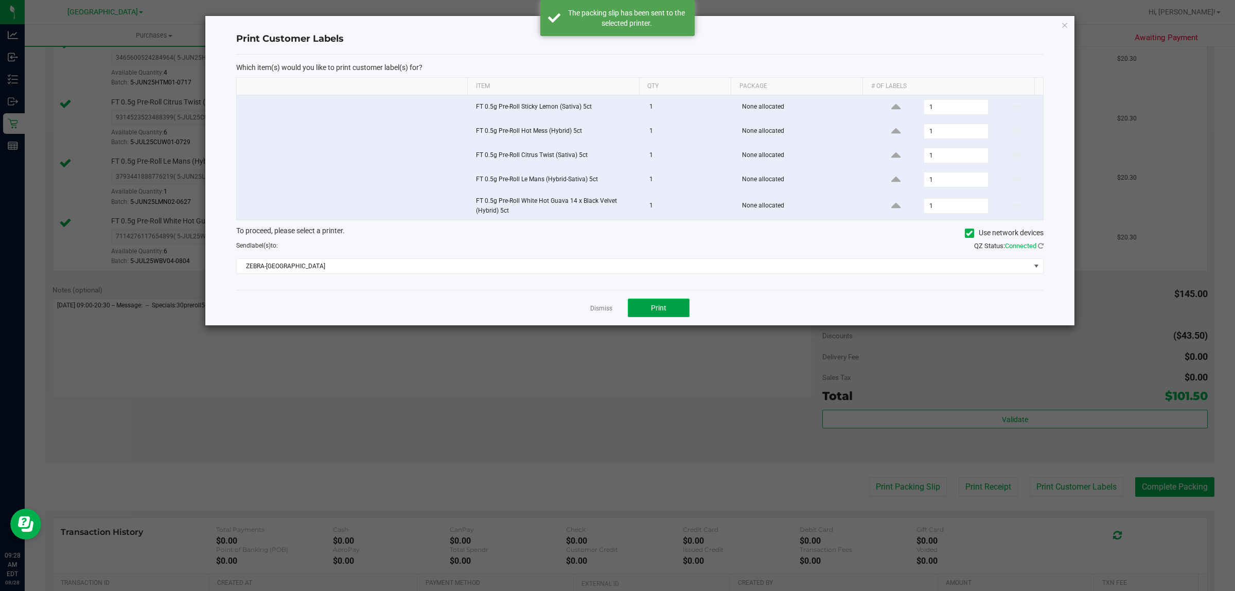
click at [663, 312] on span "Print" at bounding box center [658, 308] width 15 height 8
click at [594, 310] on link "Dismiss" at bounding box center [601, 308] width 22 height 9
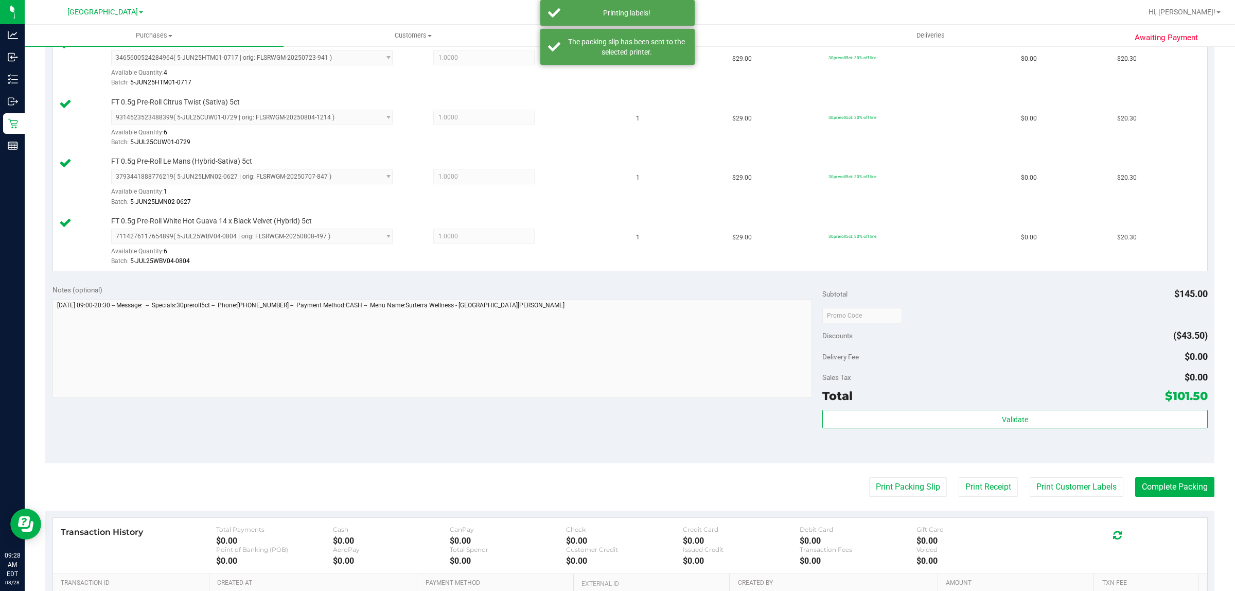
click at [948, 443] on div "Validate" at bounding box center [1015, 433] width 385 height 46
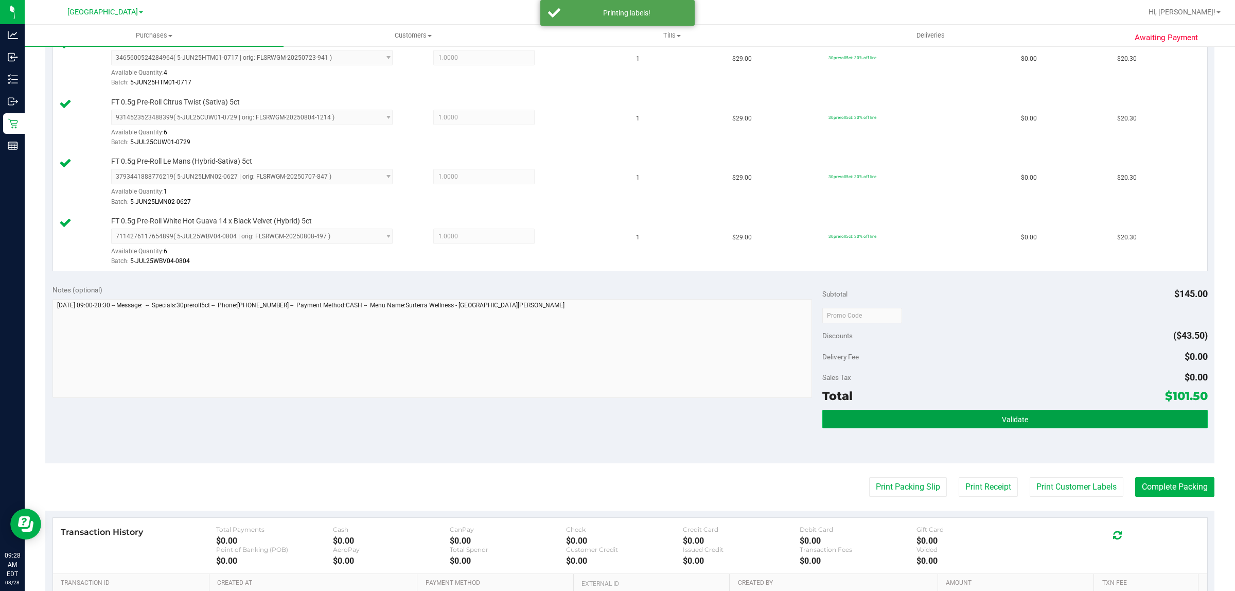
click at [914, 425] on button "Validate" at bounding box center [1015, 419] width 385 height 19
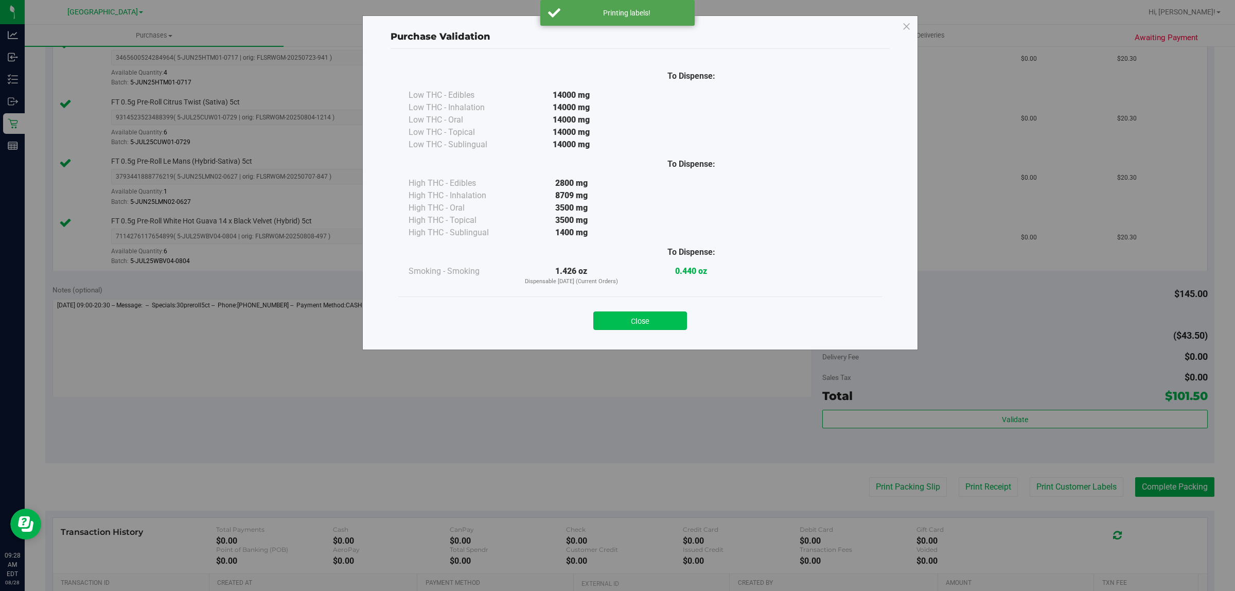
click at [665, 311] on button "Close" at bounding box center [641, 320] width 94 height 19
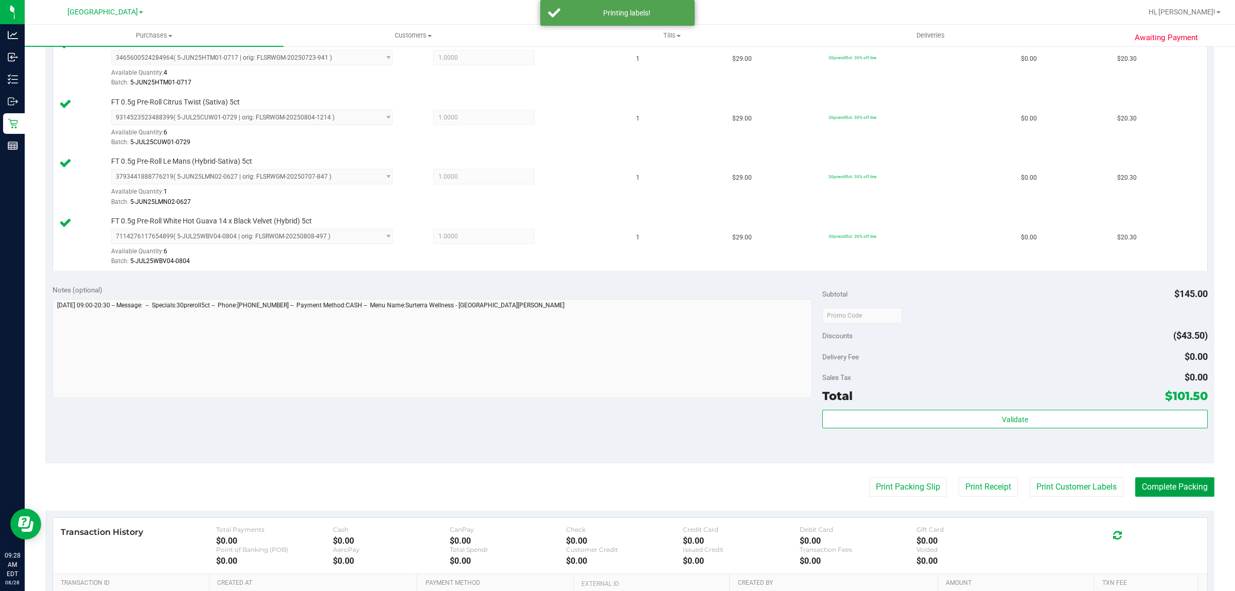
click at [1177, 485] on button "Complete Packing" at bounding box center [1175, 487] width 79 height 20
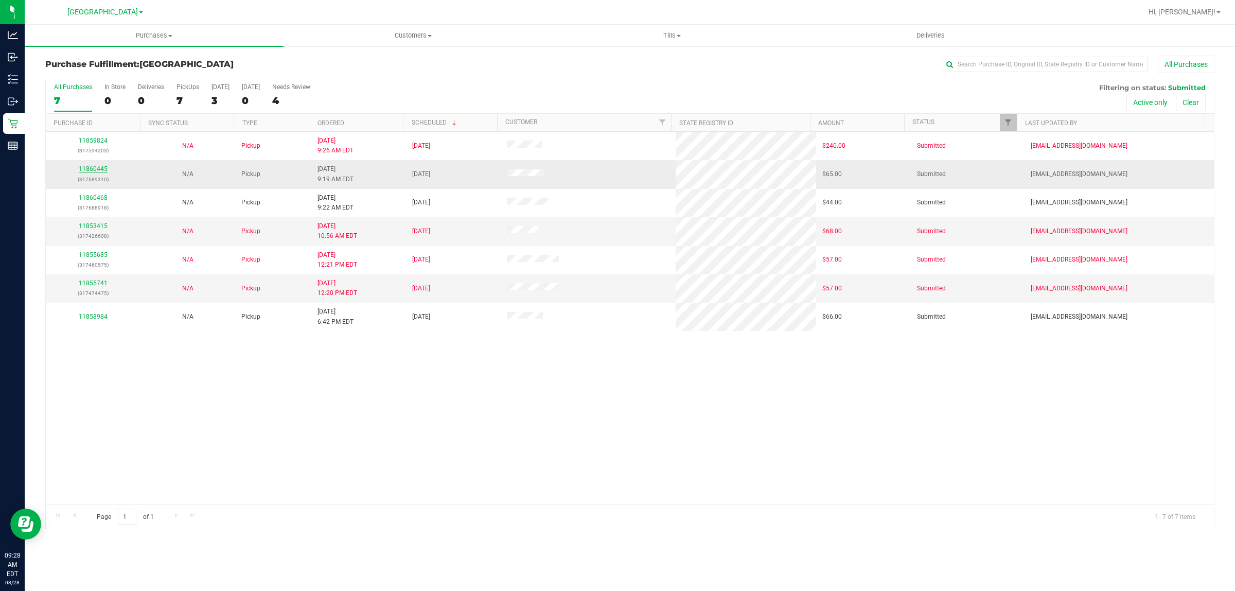
click at [93, 167] on link "11860445" at bounding box center [93, 168] width 29 height 7
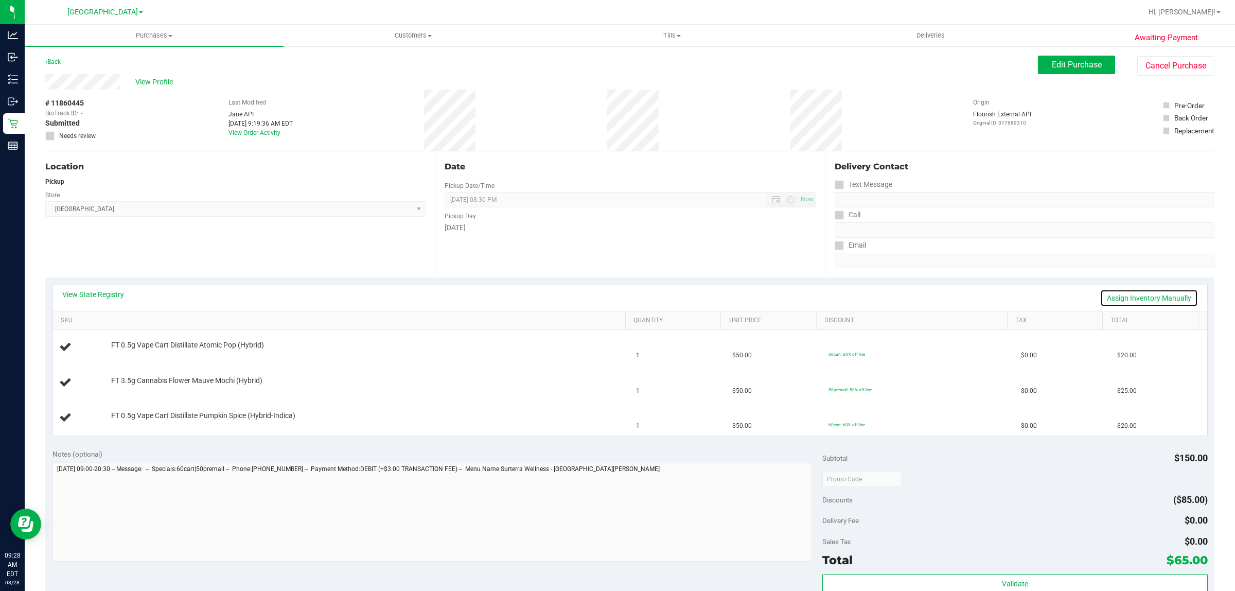
click at [1112, 302] on link "Assign Inventory Manually" at bounding box center [1150, 298] width 98 height 18
click at [1166, 292] on link "Save & Exit" at bounding box center [1174, 298] width 48 height 18
click at [1146, 298] on link "Assign Inventory Manually" at bounding box center [1150, 298] width 98 height 18
click at [1166, 293] on link "Save & Exit" at bounding box center [1174, 298] width 48 height 18
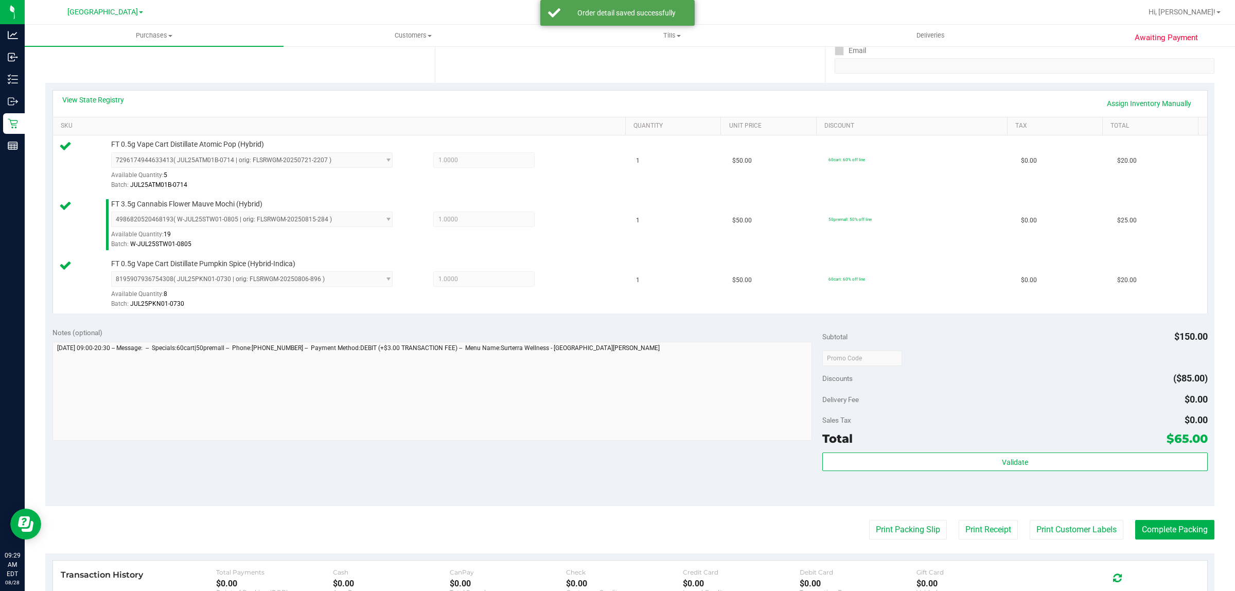
scroll to position [210, 0]
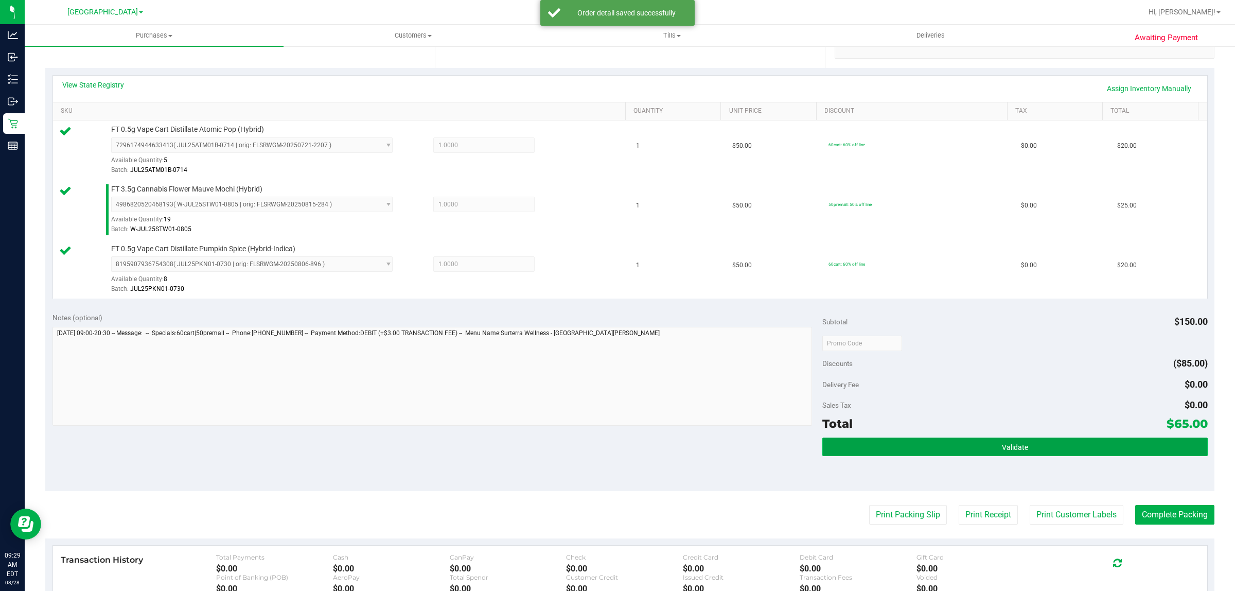
click at [1032, 439] on button "Validate" at bounding box center [1015, 447] width 385 height 19
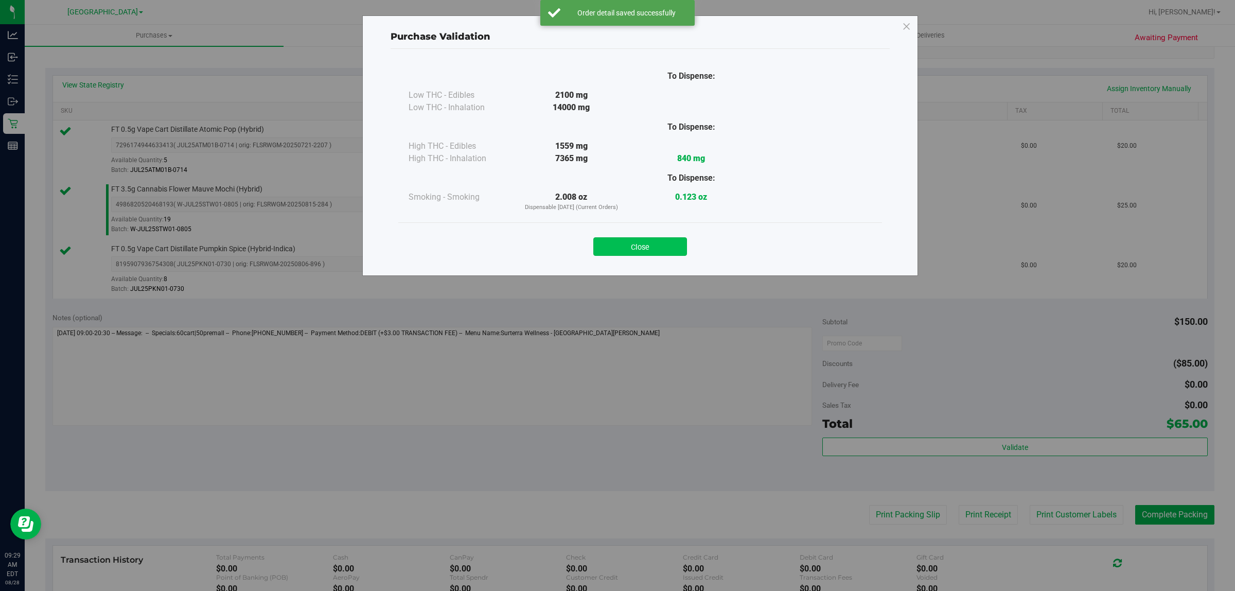
click at [647, 251] on button "Close" at bounding box center [641, 246] width 94 height 19
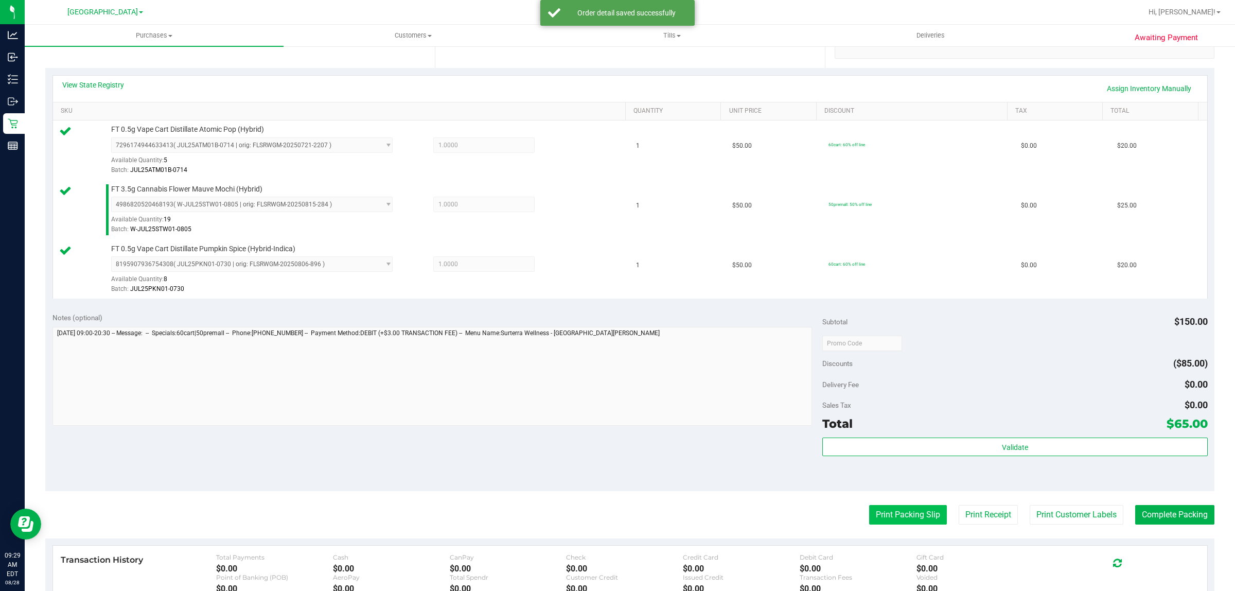
click at [869, 518] on button "Print Packing Slip" at bounding box center [908, 515] width 78 height 20
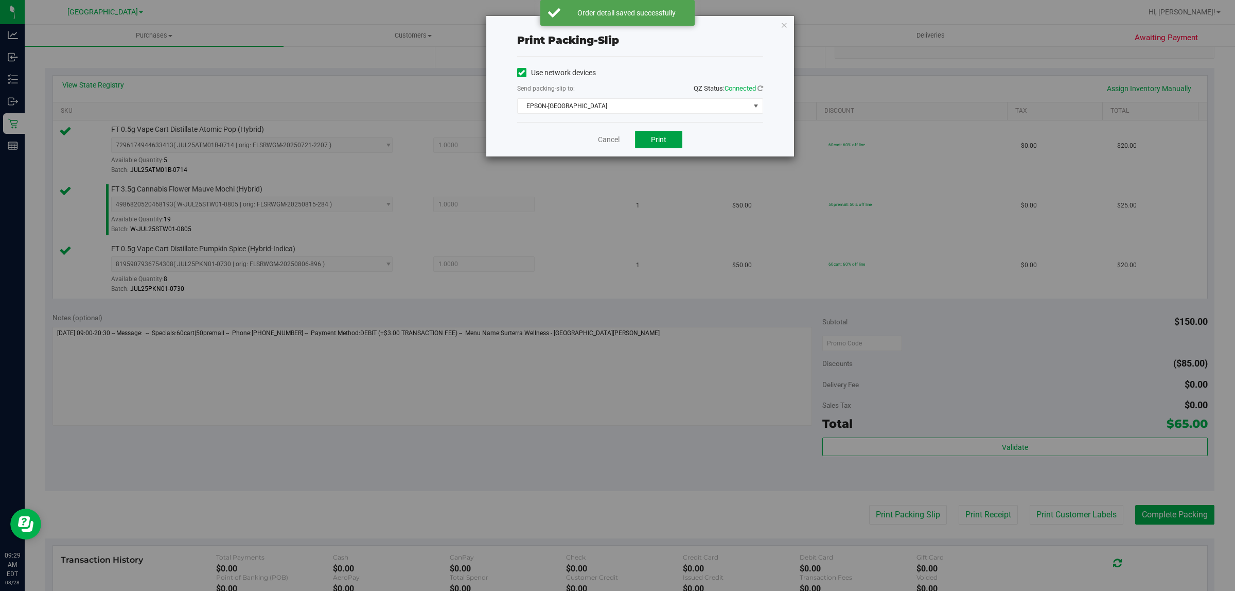
click at [660, 140] on span "Print" at bounding box center [658, 139] width 15 height 8
click at [608, 142] on link "Cancel" at bounding box center [609, 139] width 22 height 11
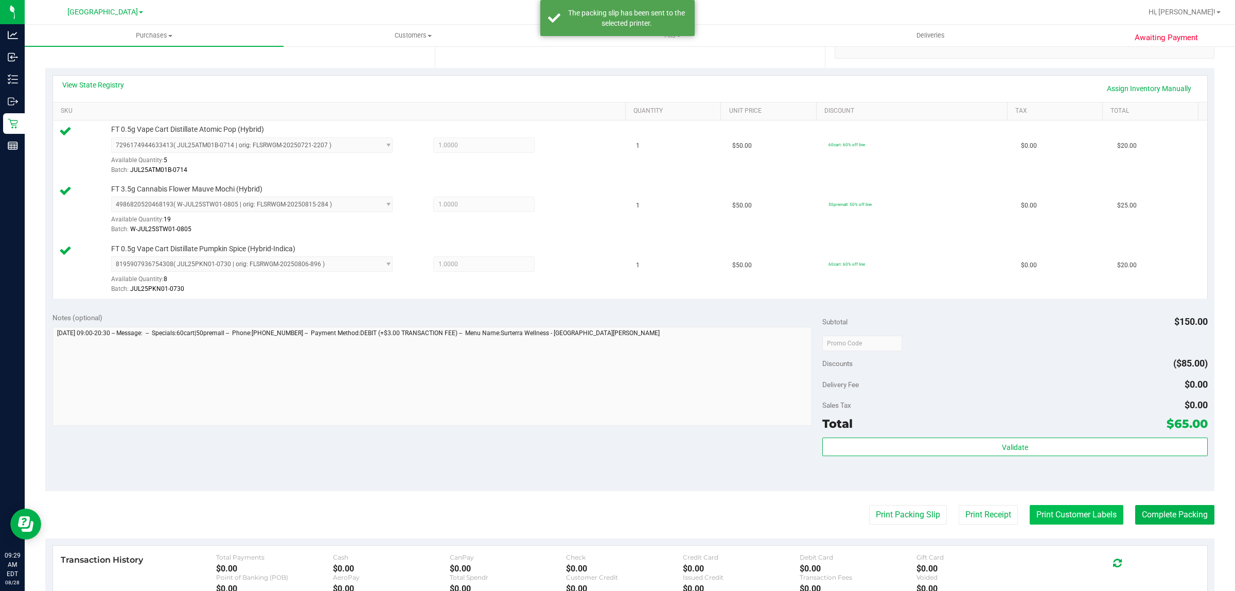
click at [1071, 516] on button "Print Customer Labels" at bounding box center [1077, 515] width 94 height 20
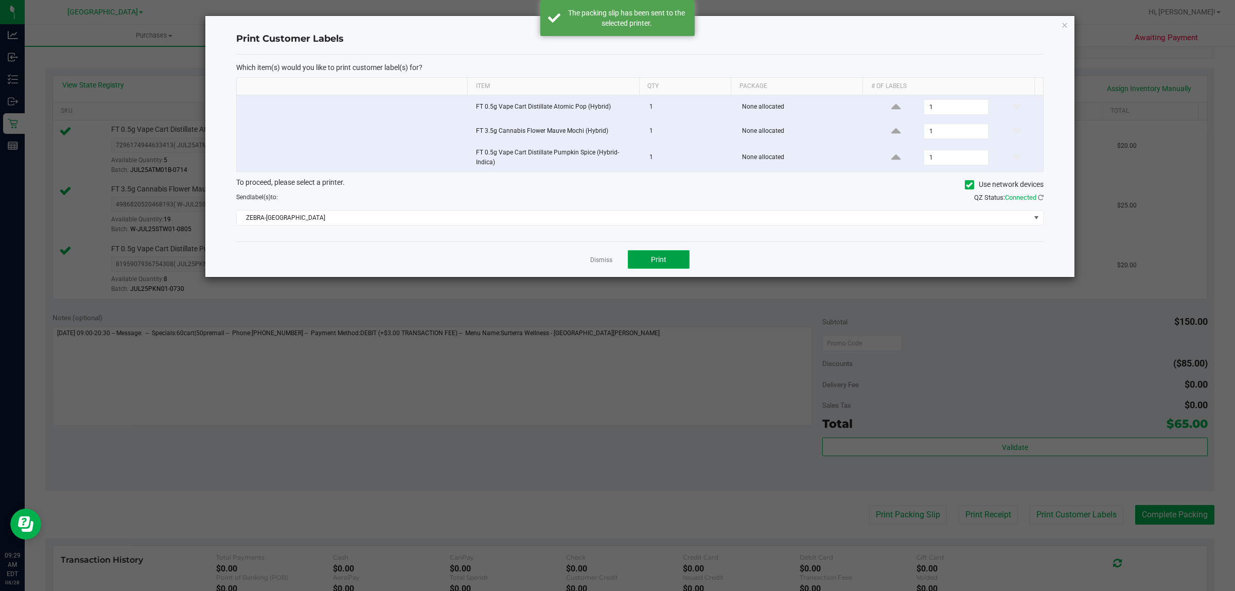
click at [658, 258] on span "Print" at bounding box center [658, 259] width 15 height 8
click at [596, 258] on link "Dismiss" at bounding box center [601, 260] width 22 height 9
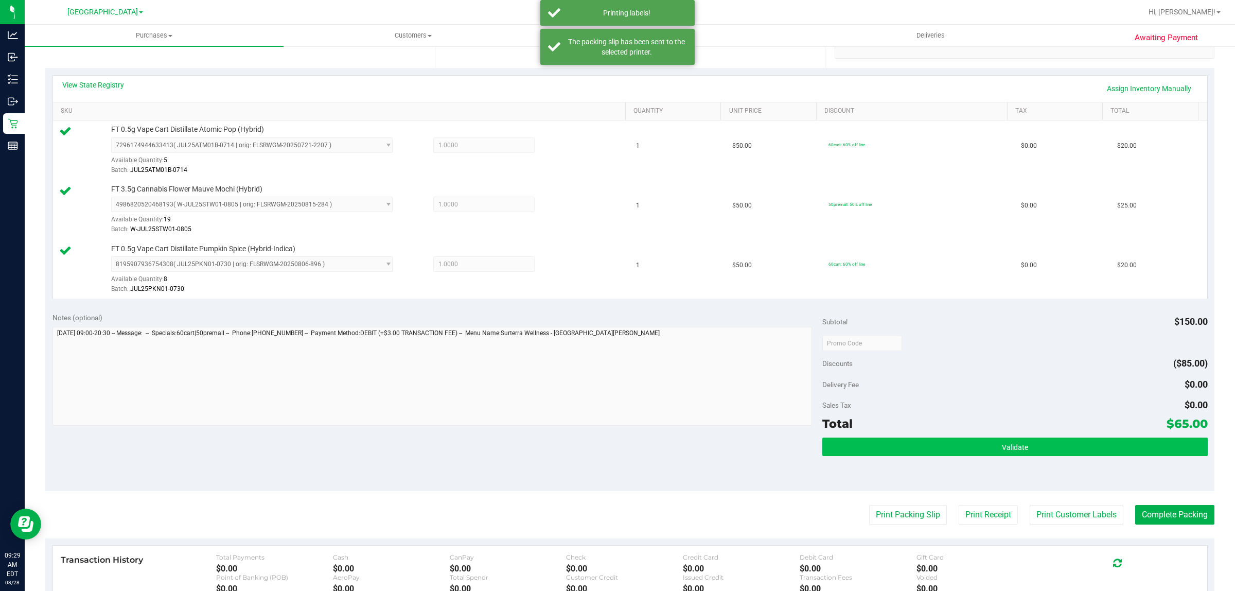
click at [967, 456] on button "Validate" at bounding box center [1015, 447] width 385 height 19
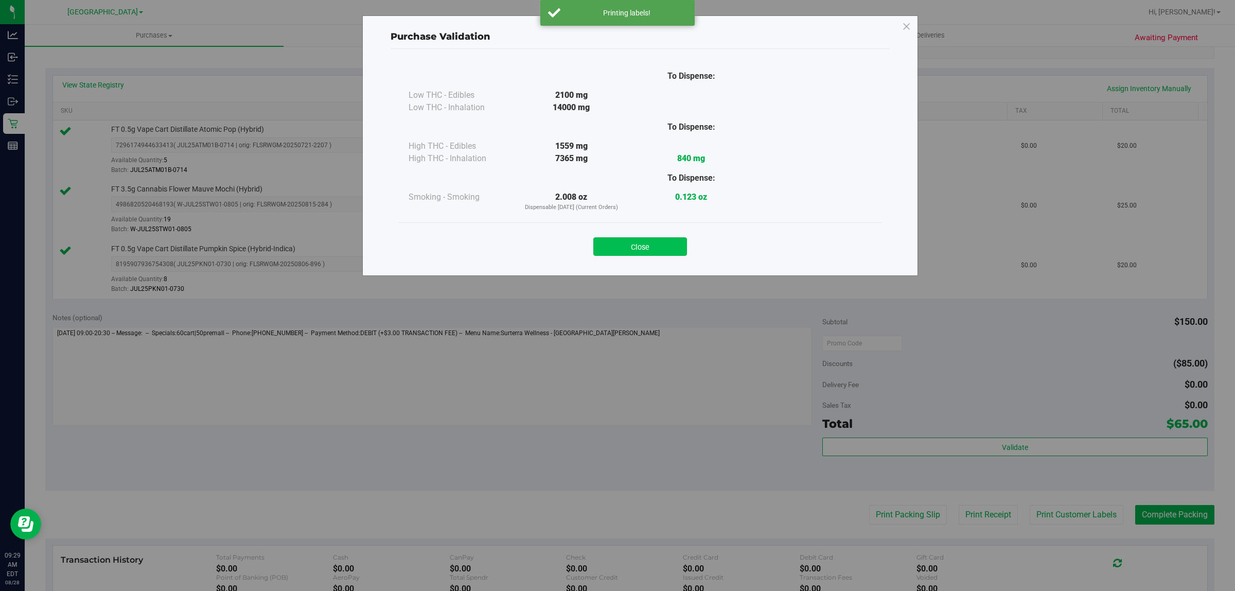
click at [647, 253] on button "Close" at bounding box center [641, 246] width 94 height 19
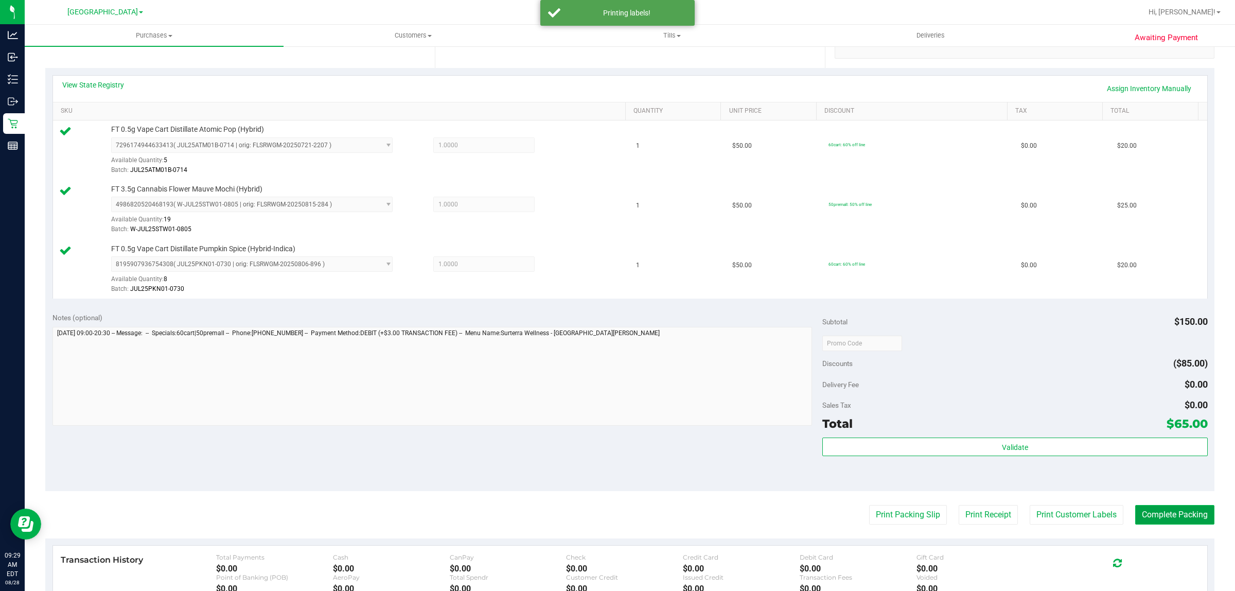
click at [1166, 525] on button "Complete Packing" at bounding box center [1175, 515] width 79 height 20
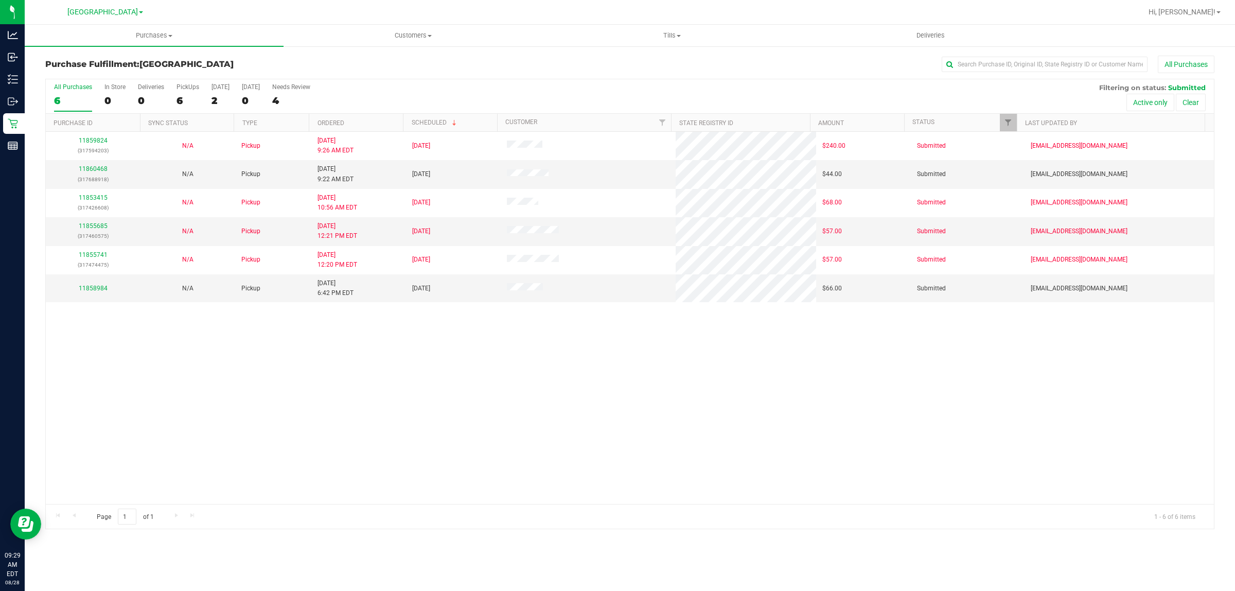
click at [282, 439] on div "11859824 (317594203) N/A Pickup [DATE] 9:26 AM EDT 8/28/2025 $240.00 Submitted …" at bounding box center [630, 318] width 1169 height 372
click at [101, 290] on link "11858984" at bounding box center [93, 288] width 29 height 7
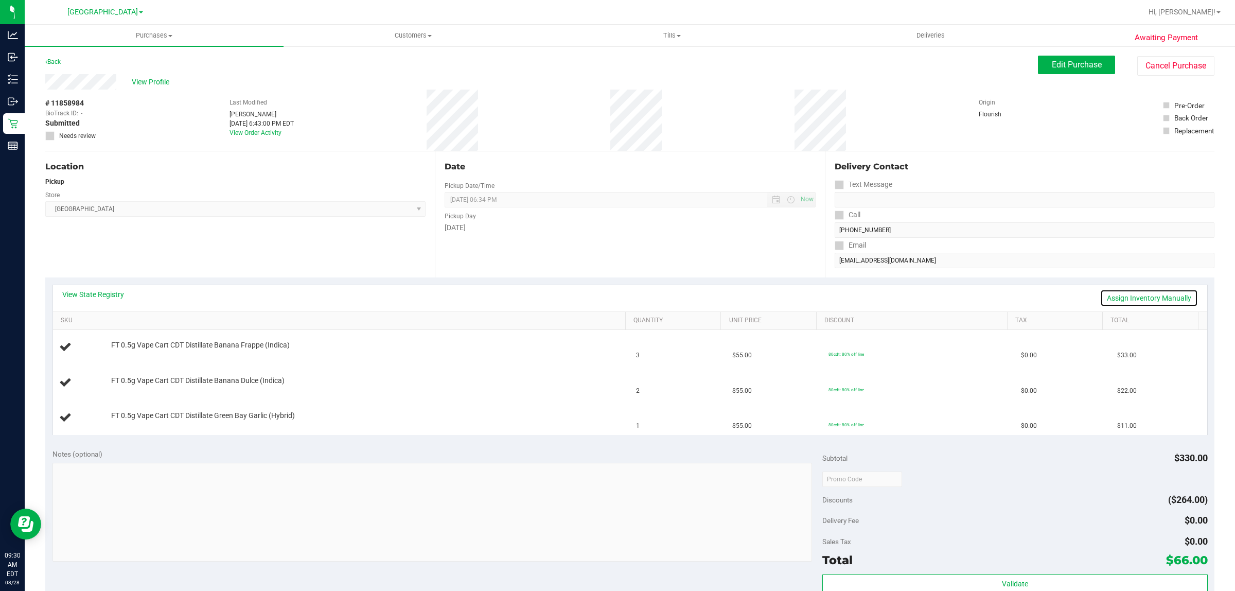
click at [1146, 295] on link "Assign Inventory Manually" at bounding box center [1150, 298] width 98 height 18
click at [1166, 297] on link "Save & Exit" at bounding box center [1174, 298] width 48 height 18
click at [104, 296] on link "View State Registry" at bounding box center [93, 294] width 62 height 10
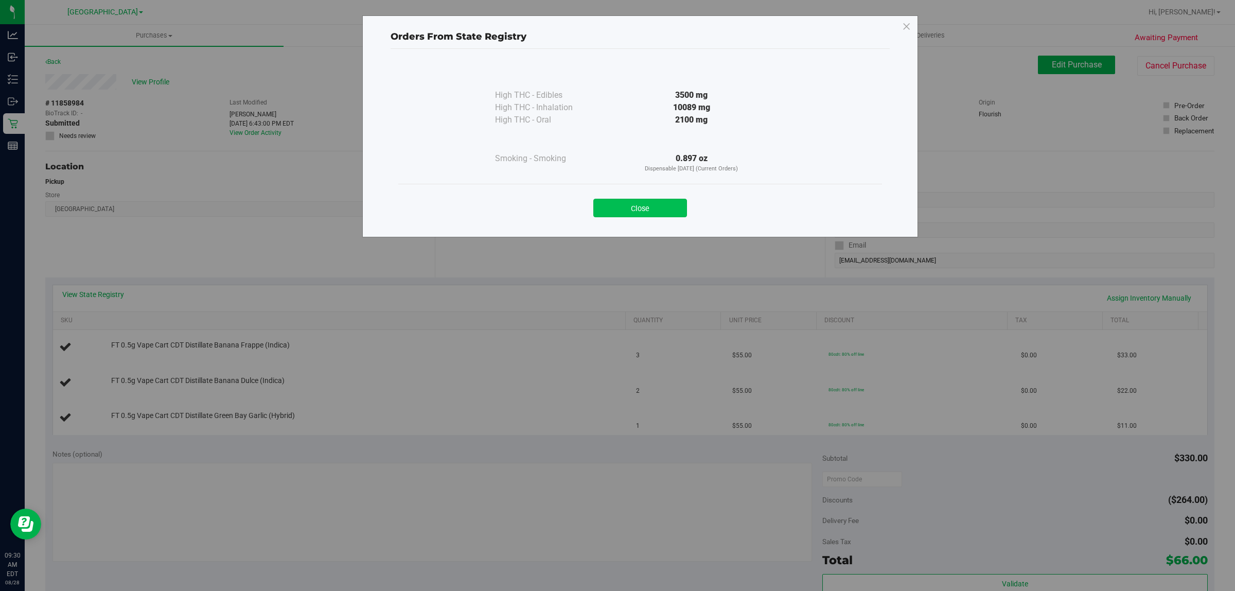
click at [623, 202] on button "Close" at bounding box center [641, 208] width 94 height 19
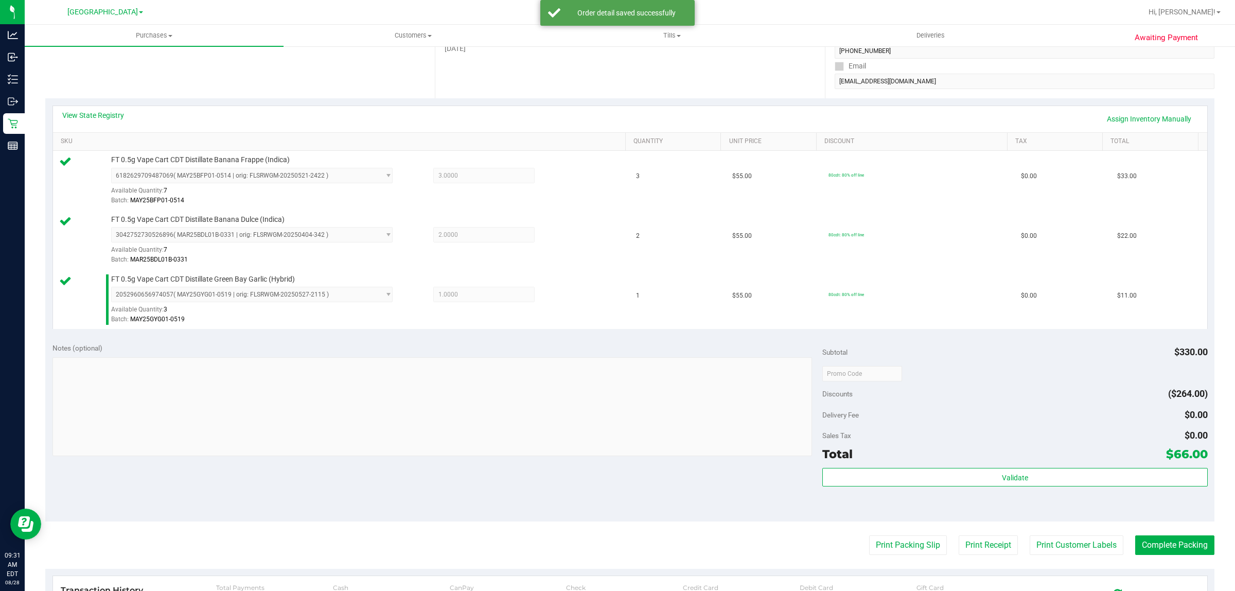
scroll to position [179, 0]
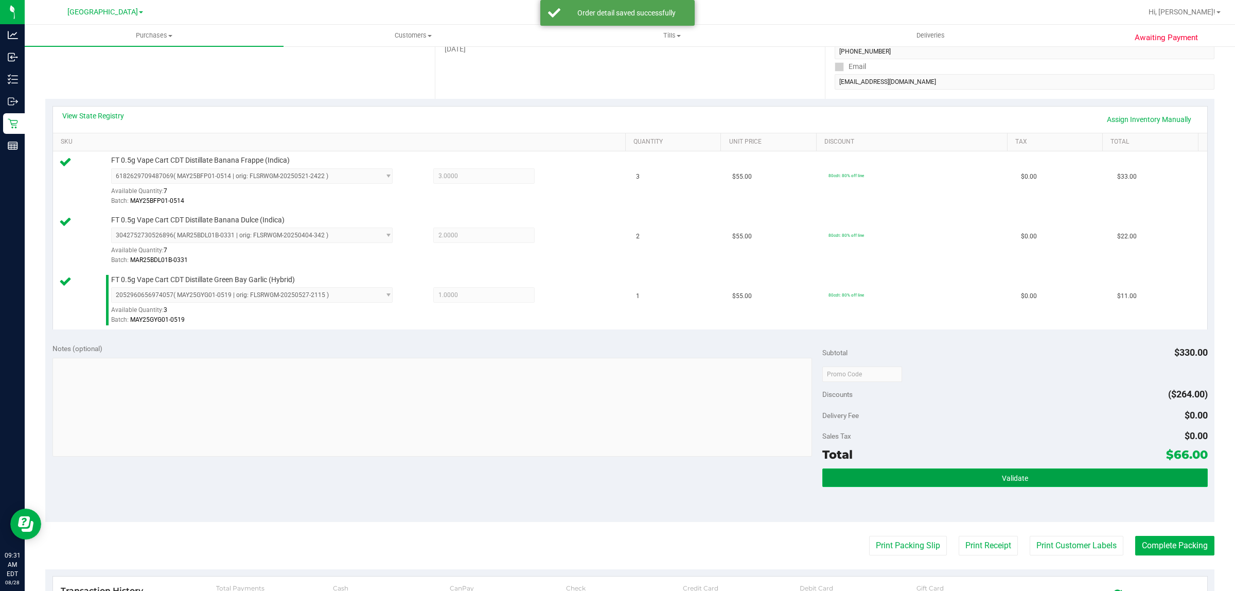
click at [1000, 484] on button "Validate" at bounding box center [1015, 477] width 385 height 19
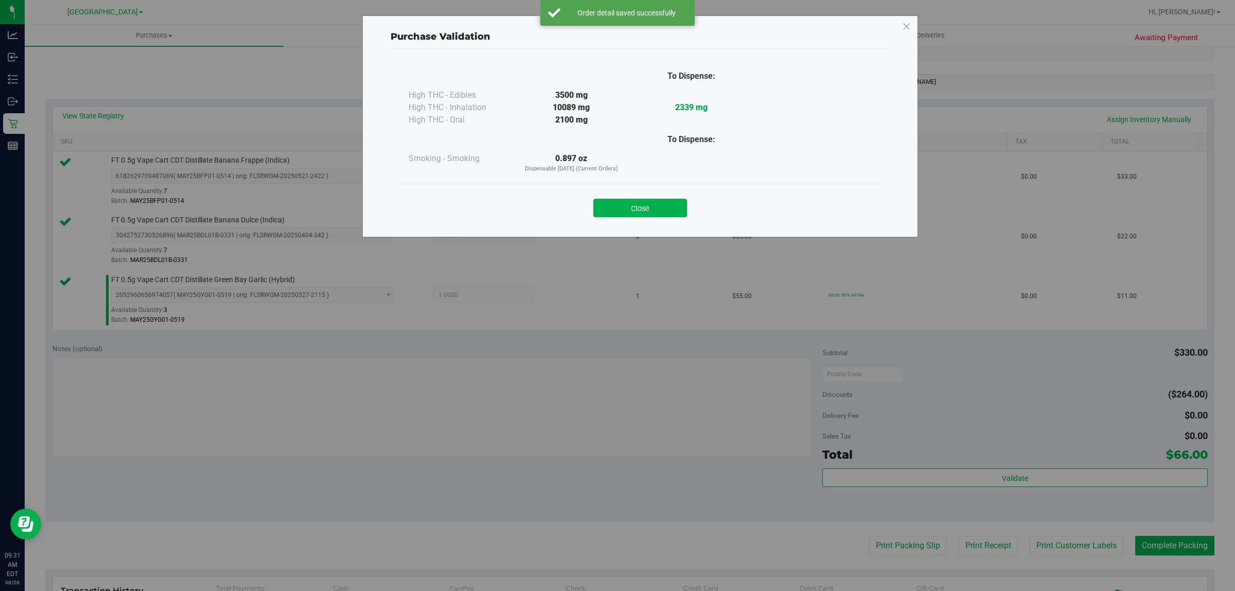
click at [628, 184] on div "Close" at bounding box center [640, 205] width 484 height 42
click at [648, 215] on button "Close" at bounding box center [641, 208] width 94 height 19
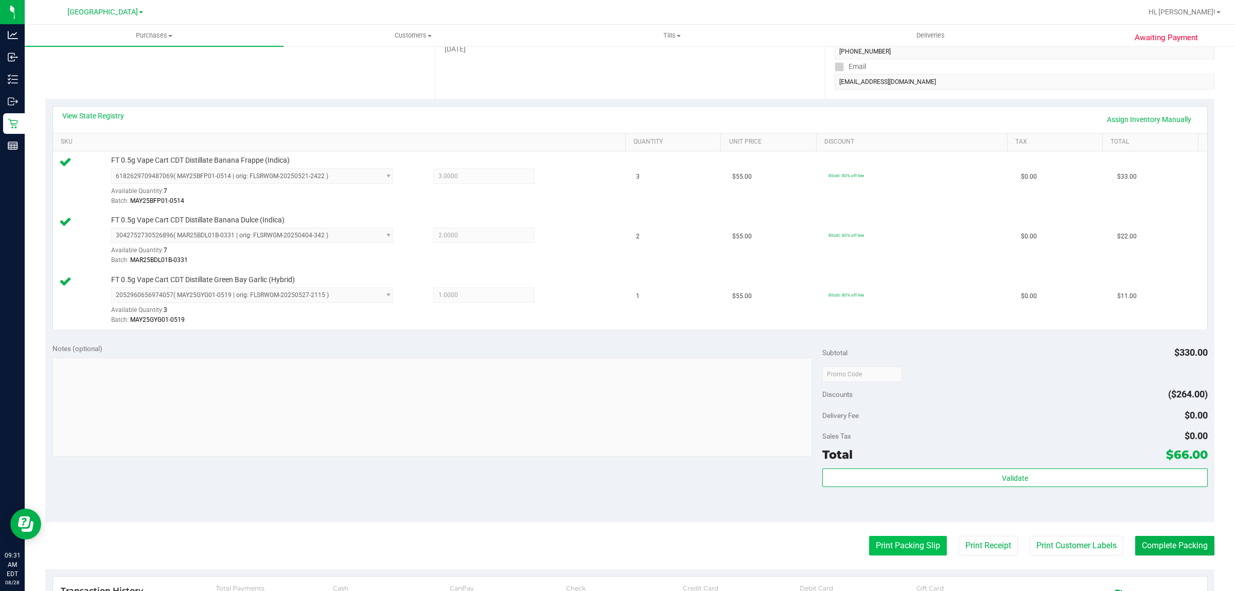
click at [910, 546] on button "Print Packing Slip" at bounding box center [908, 546] width 78 height 20
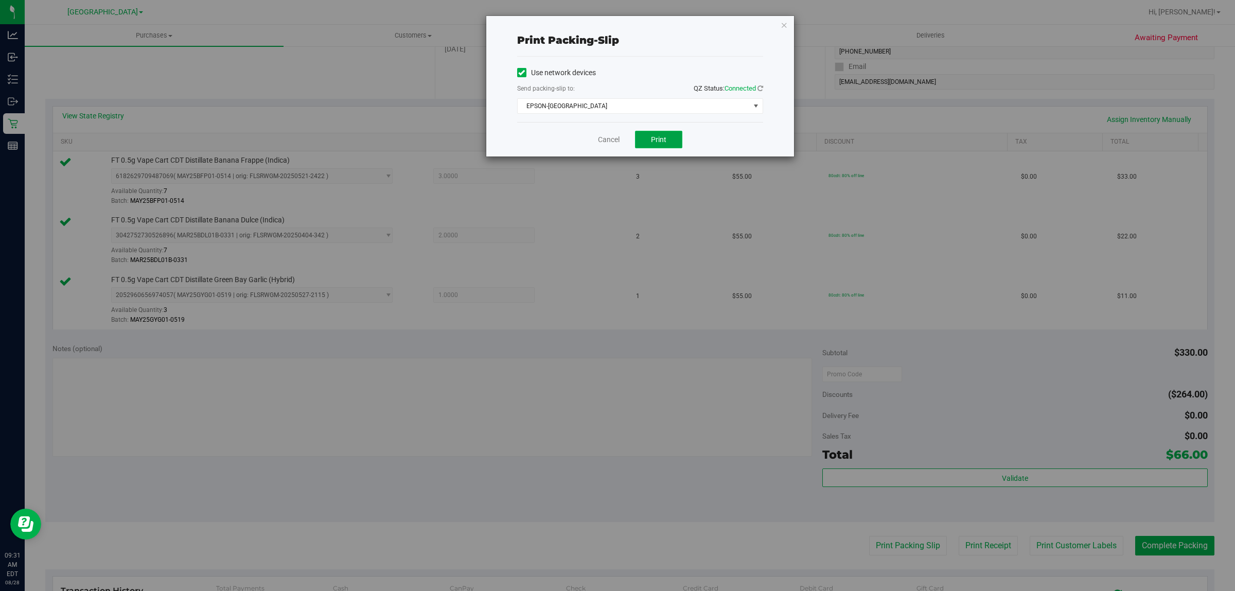
click at [670, 135] on button "Print" at bounding box center [658, 140] width 47 height 18
click at [603, 141] on link "Cancel" at bounding box center [609, 139] width 22 height 11
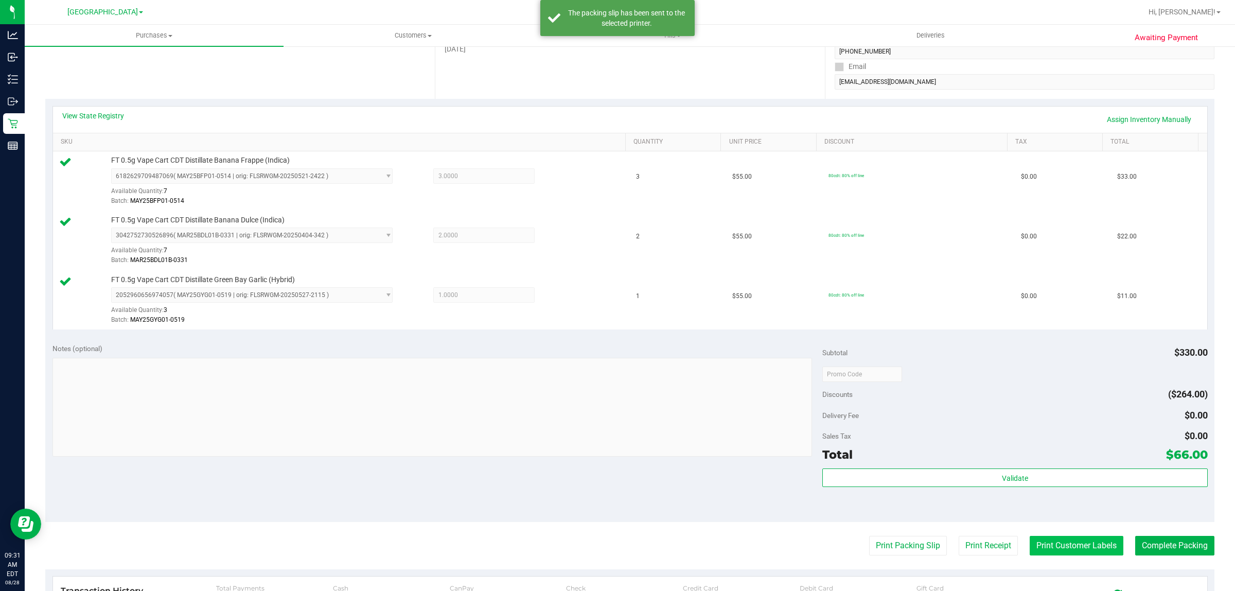
click at [1049, 547] on button "Print Customer Labels" at bounding box center [1077, 546] width 94 height 20
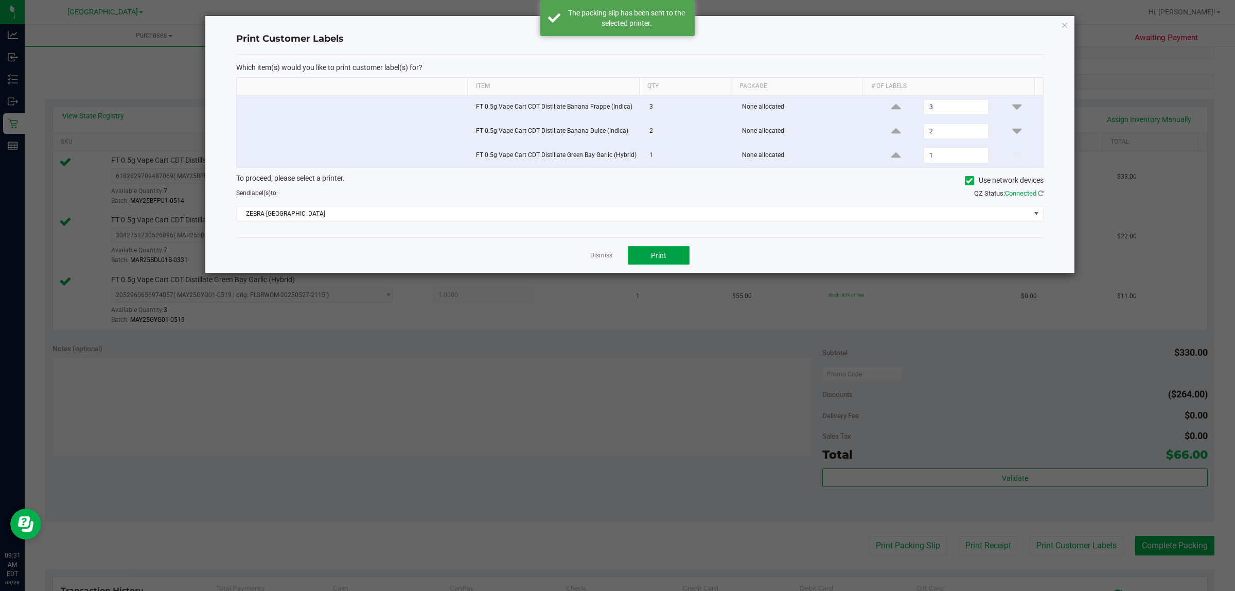
click at [667, 265] on button "Print" at bounding box center [659, 255] width 62 height 19
click at [598, 256] on link "Dismiss" at bounding box center [601, 255] width 22 height 9
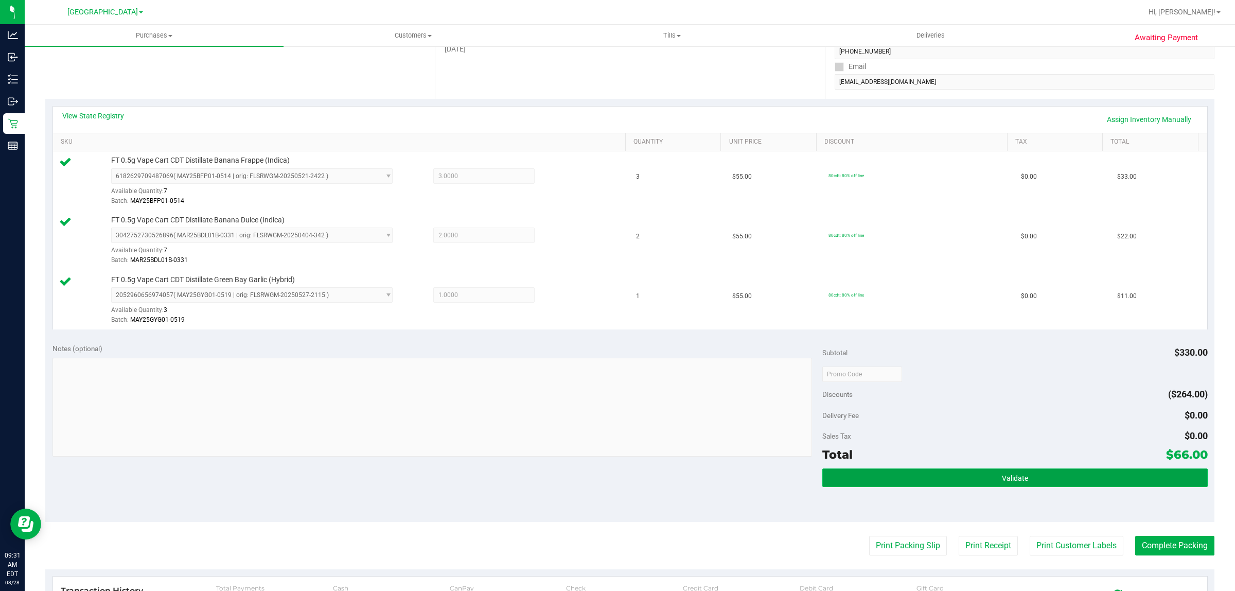
click at [969, 474] on button "Validate" at bounding box center [1015, 477] width 385 height 19
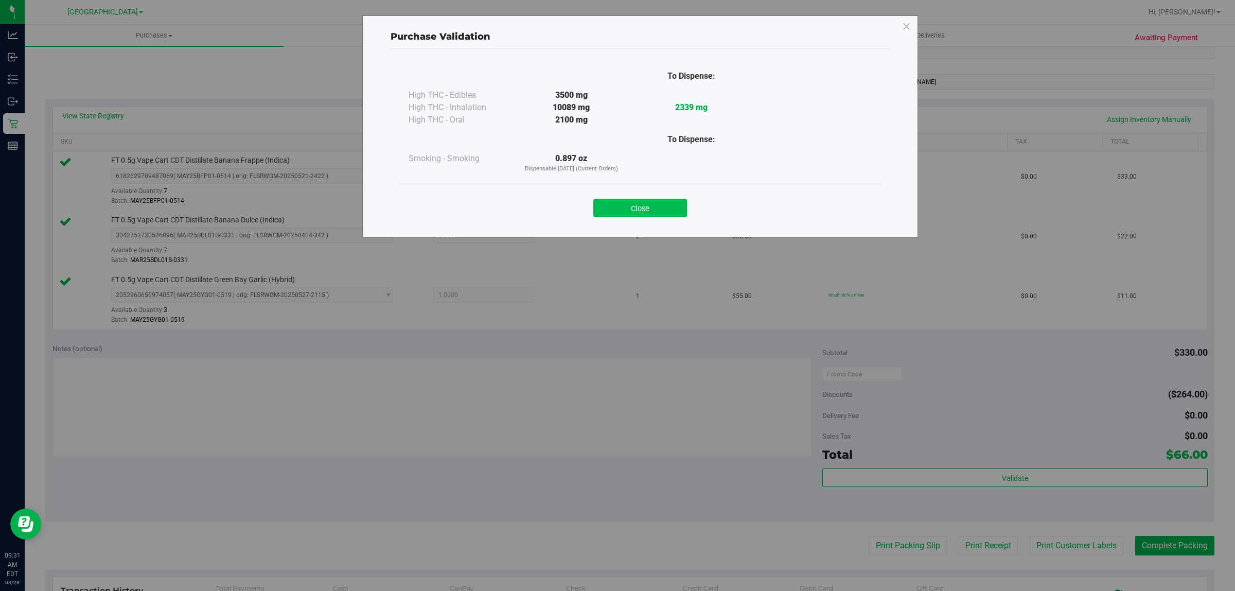
click at [639, 202] on button "Close" at bounding box center [641, 208] width 94 height 19
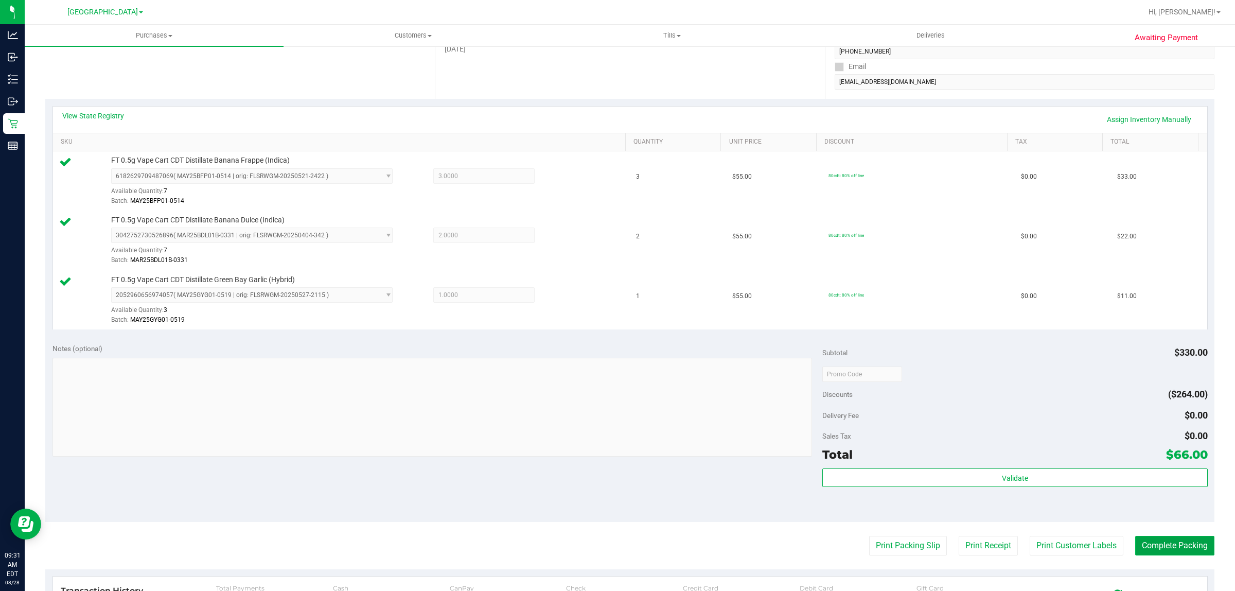
click at [1164, 547] on button "Complete Packing" at bounding box center [1175, 546] width 79 height 20
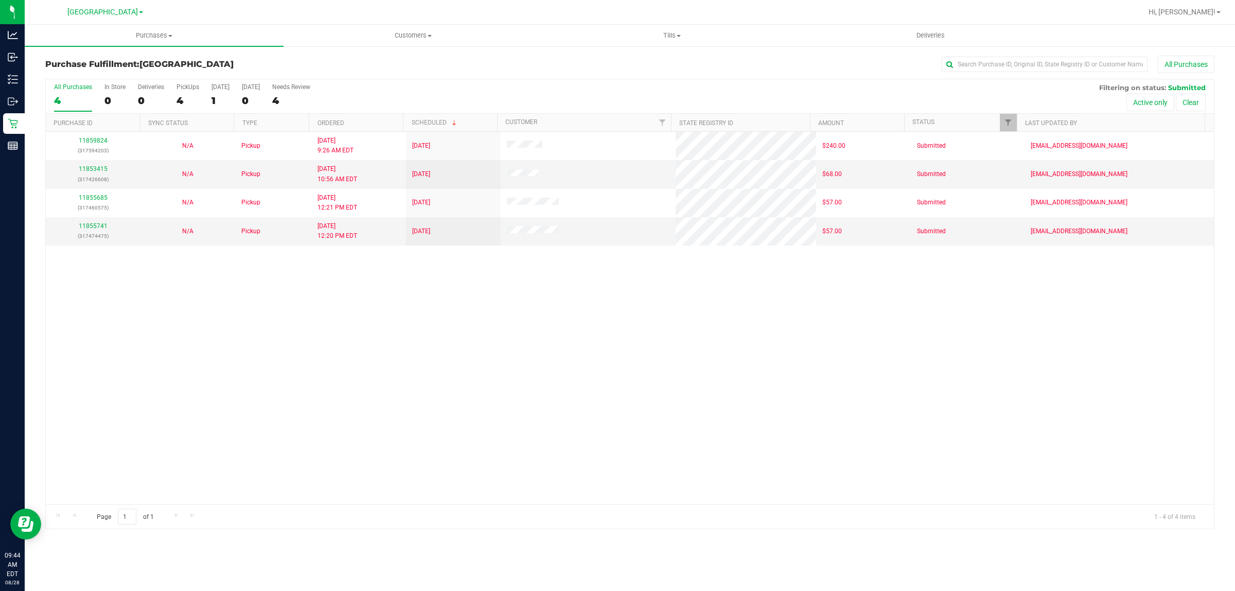
click at [14, 76] on line at bounding box center [15, 76] width 6 height 0
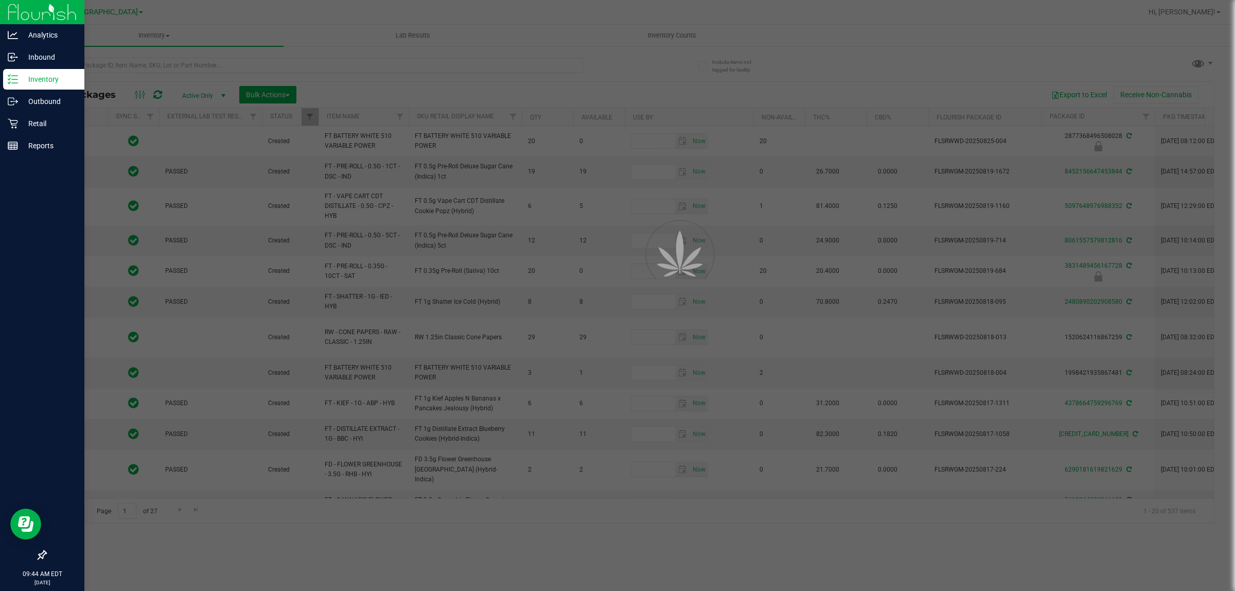
click at [129, 65] on div at bounding box center [617, 295] width 1235 height 591
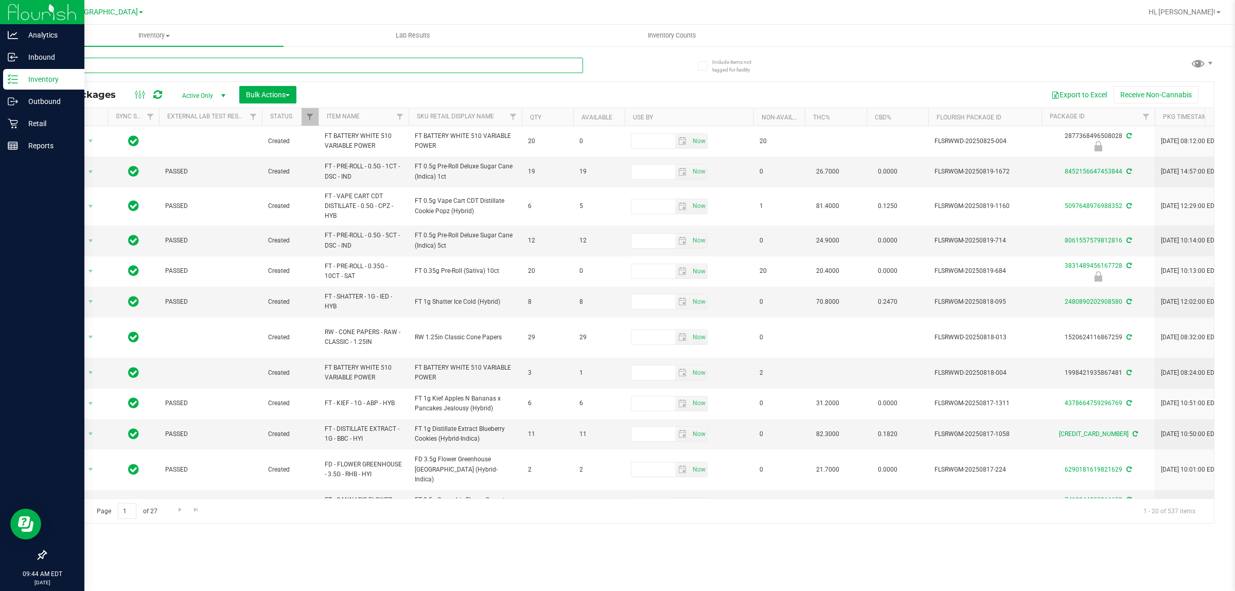
click at [143, 65] on input "text" at bounding box center [314, 65] width 538 height 15
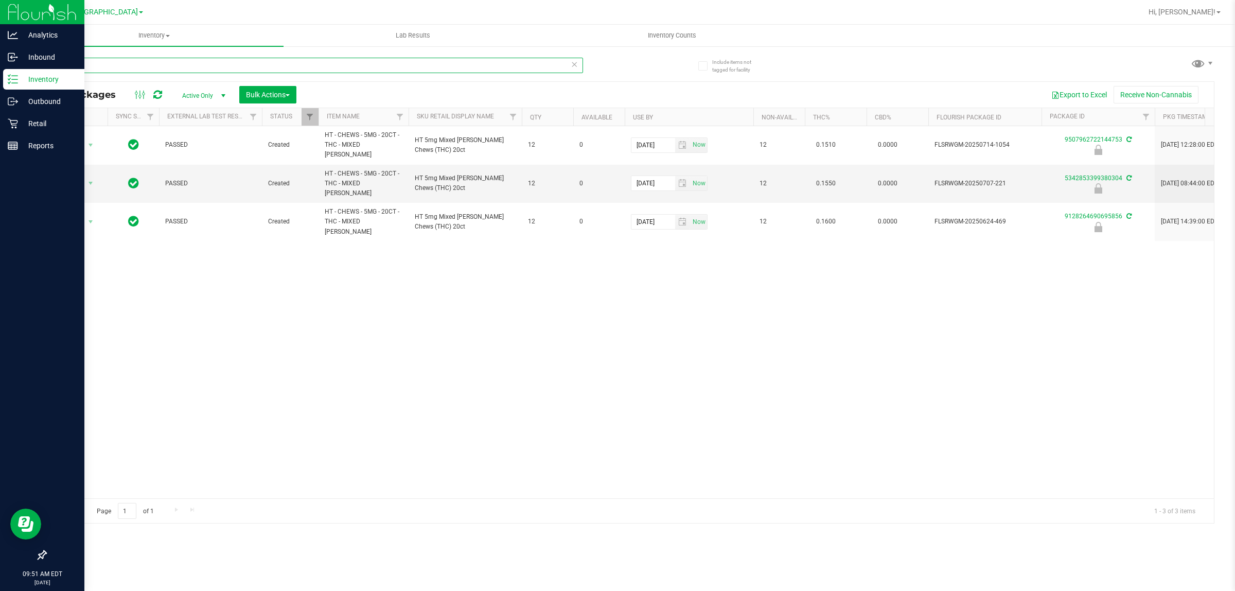
click at [97, 60] on input "MIXED" at bounding box center [314, 65] width 538 height 15
type input "9507962722144753"
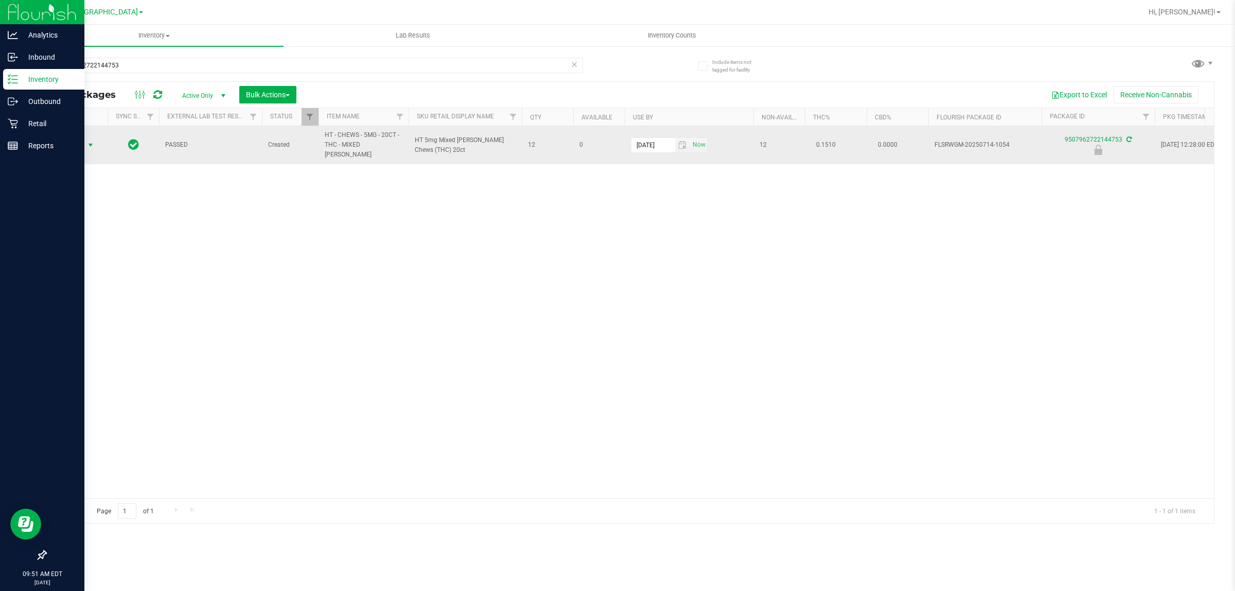
click at [85, 139] on span "select" at bounding box center [90, 145] width 13 height 14
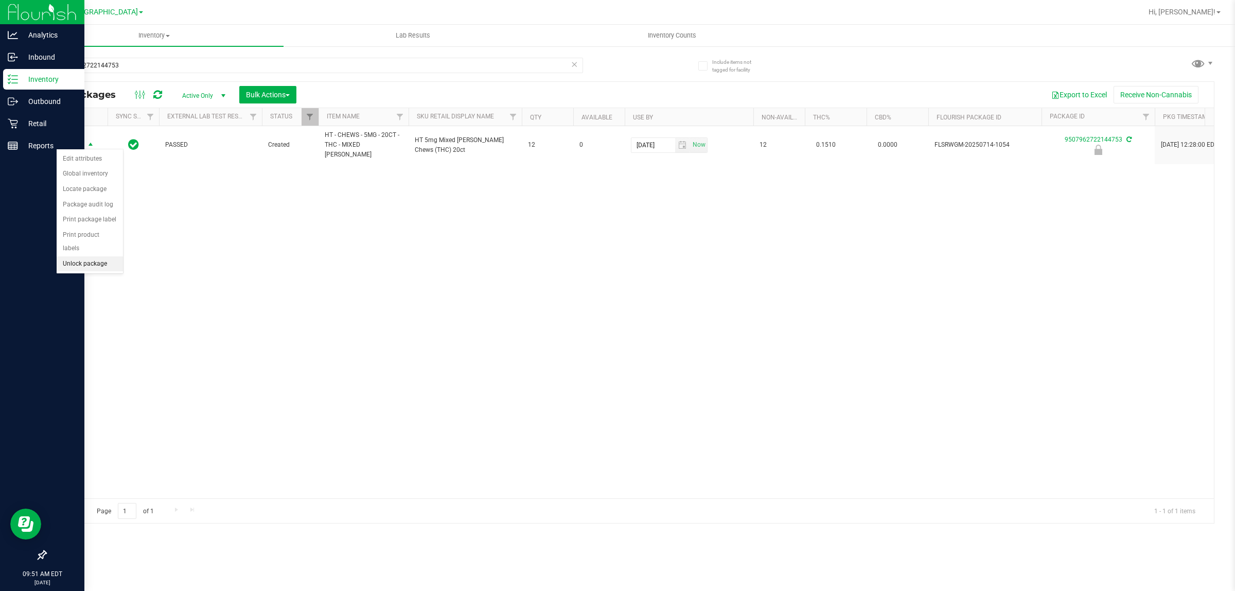
click at [76, 259] on li "Unlock package" at bounding box center [90, 263] width 66 height 15
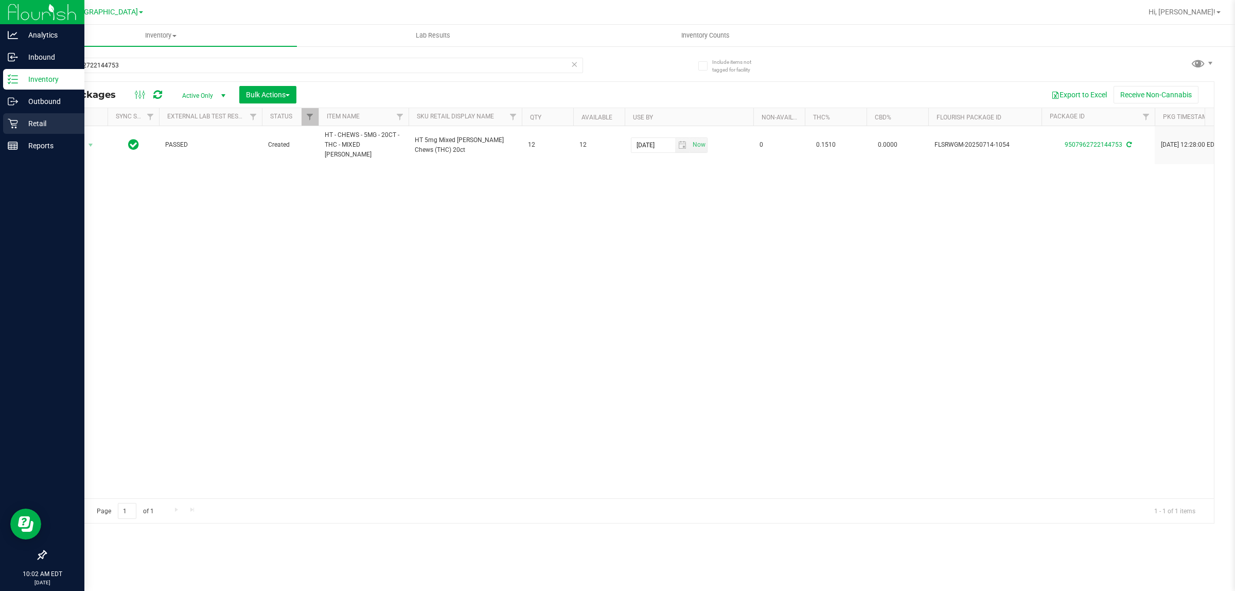
click at [21, 121] on p "Retail" at bounding box center [49, 123] width 62 height 12
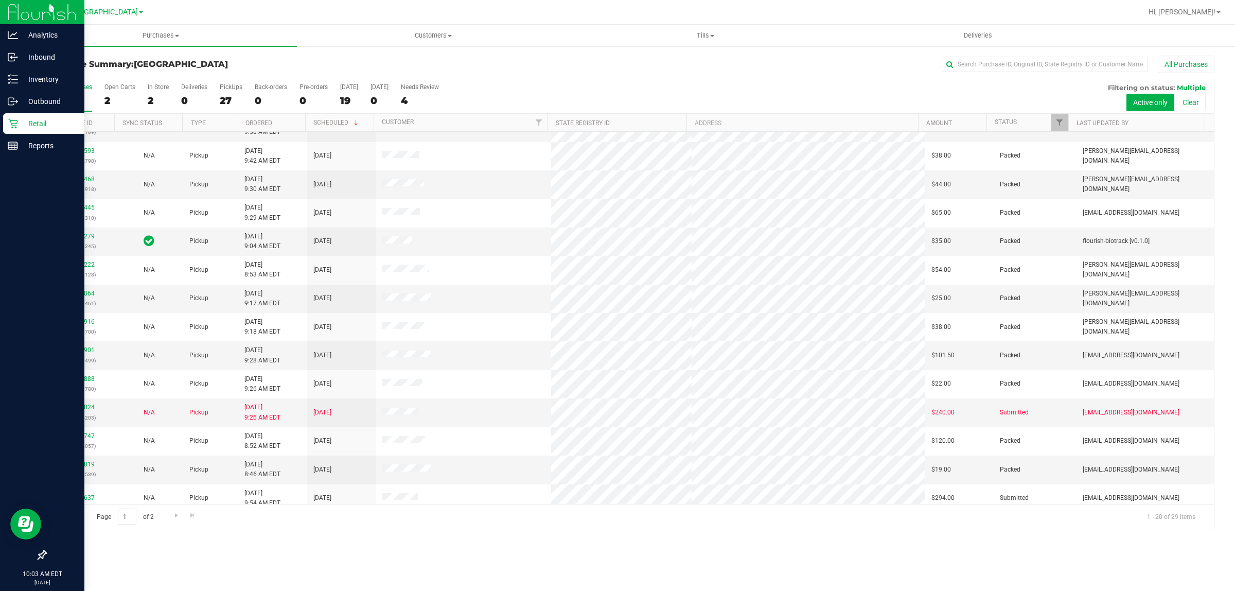
scroll to position [199, 0]
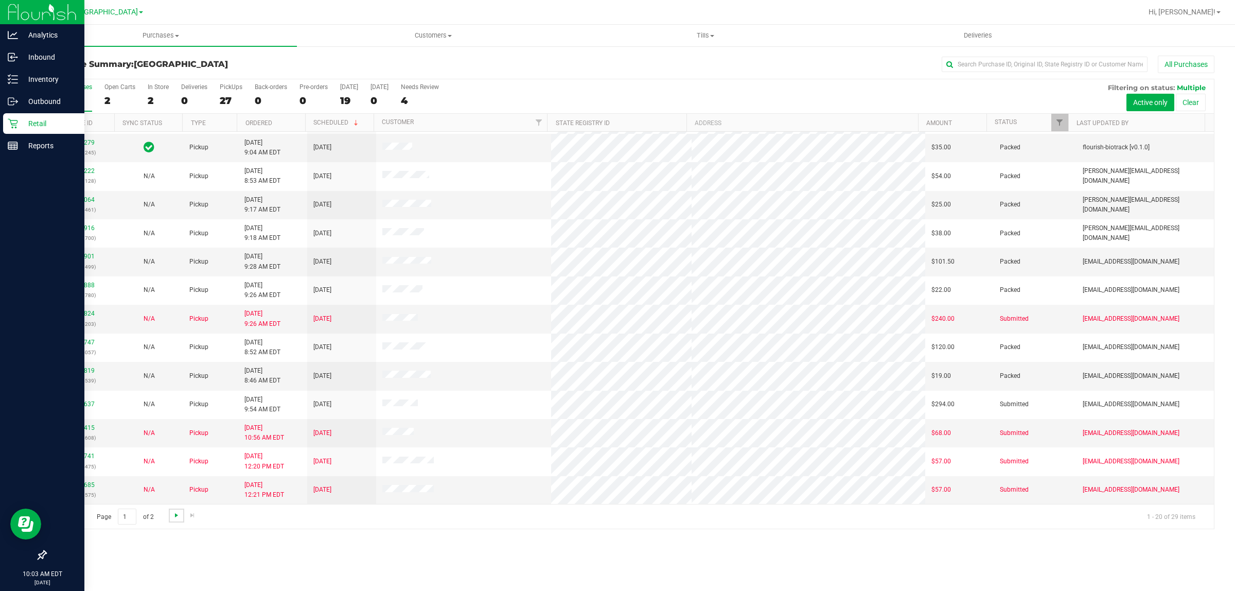
click at [172, 514] on span "Go to the next page" at bounding box center [176, 515] width 8 height 8
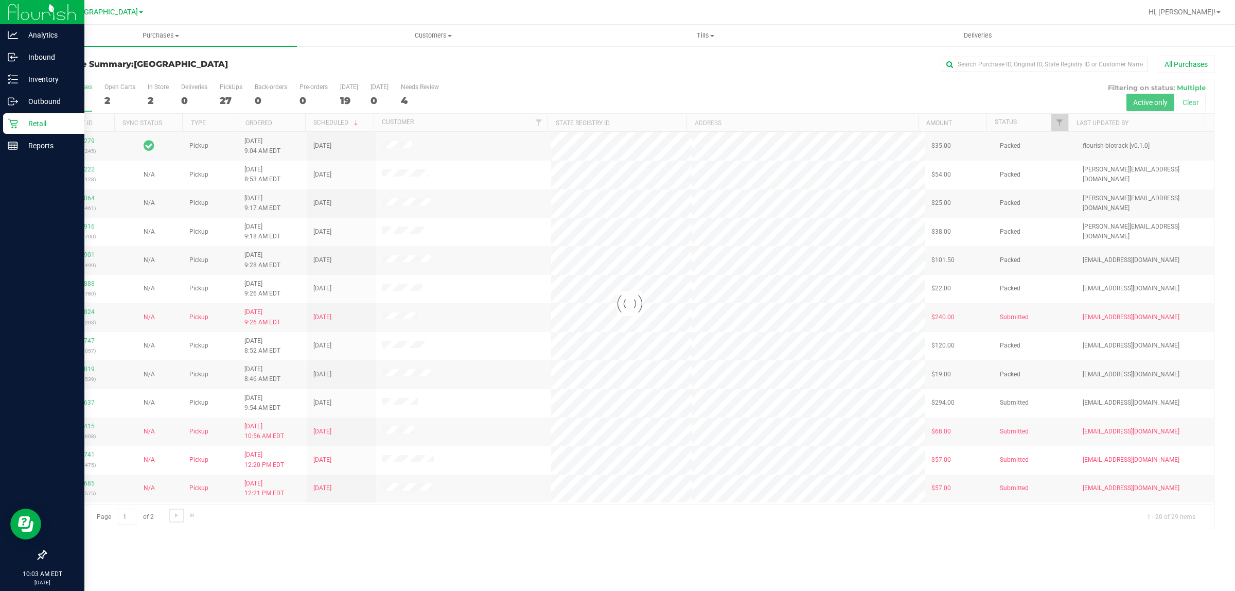
scroll to position [0, 0]
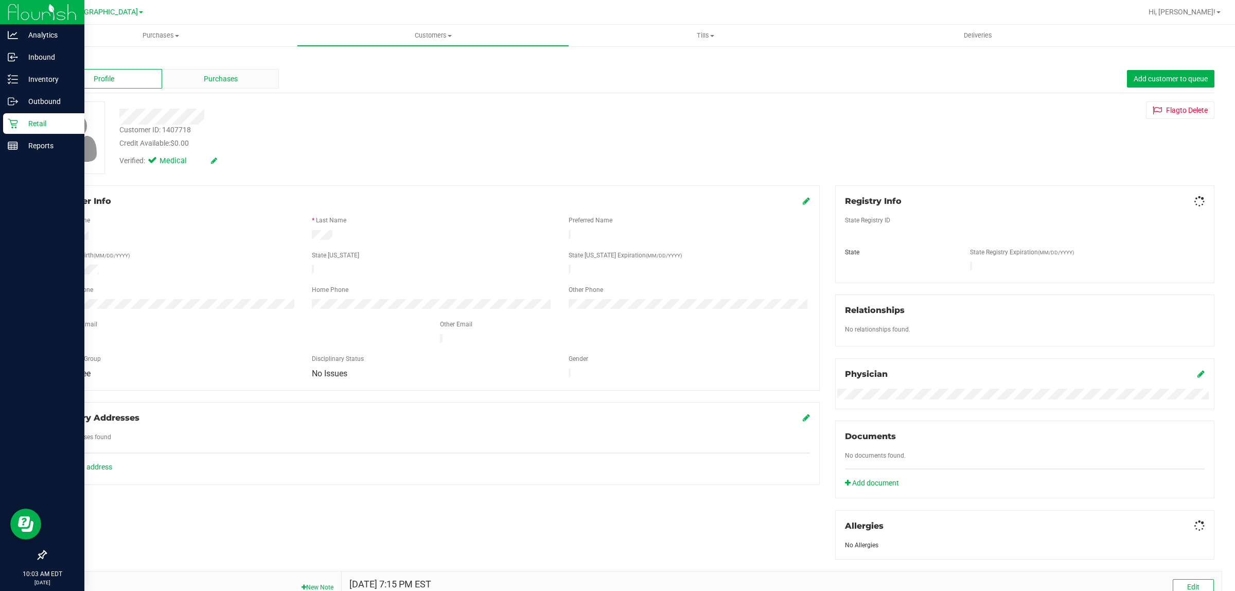
click at [235, 70] on div "Purchases" at bounding box center [220, 79] width 117 height 20
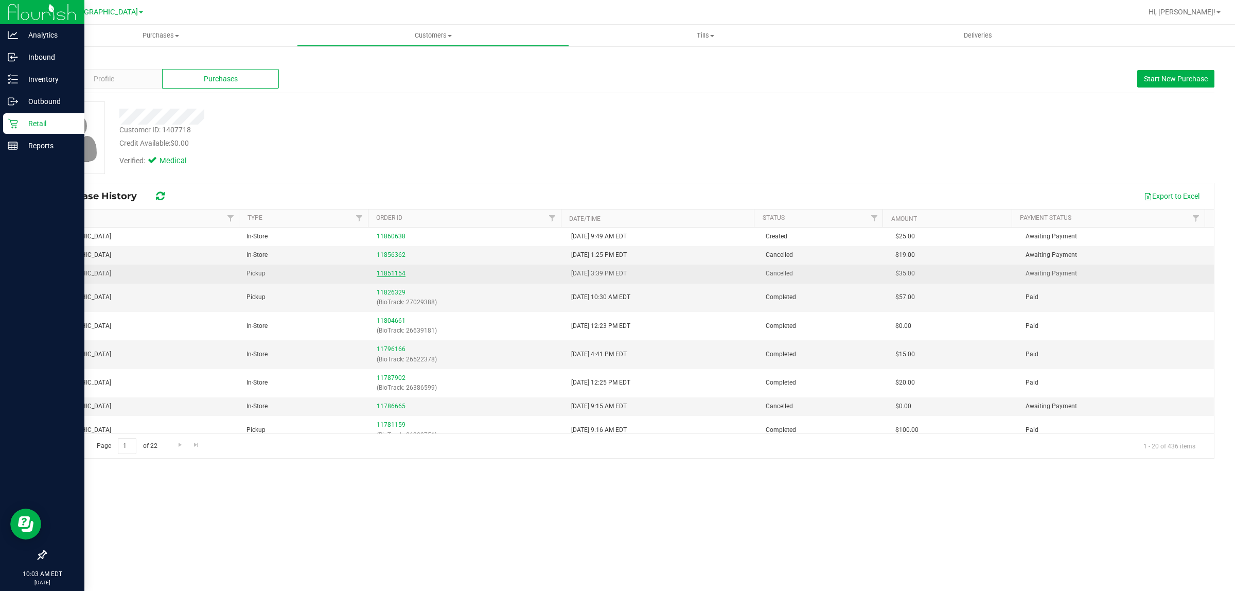
click at [392, 271] on link "11851154" at bounding box center [391, 273] width 29 height 7
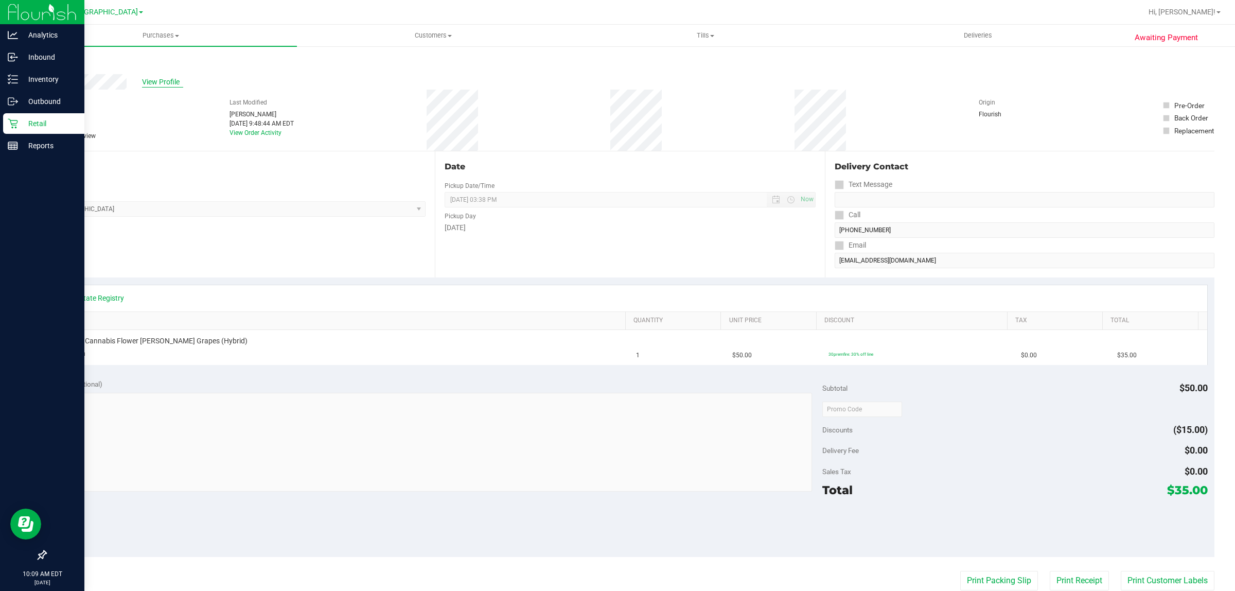
click at [160, 77] on span "View Profile" at bounding box center [162, 82] width 41 height 11
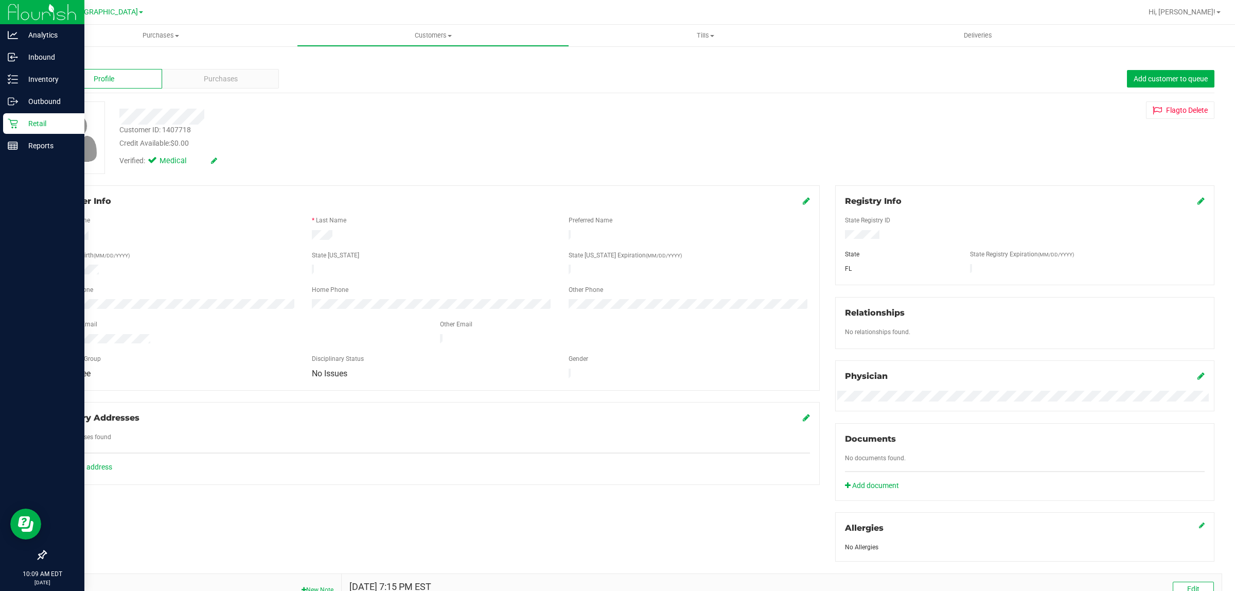
click at [21, 116] on div "Retail" at bounding box center [43, 123] width 81 height 21
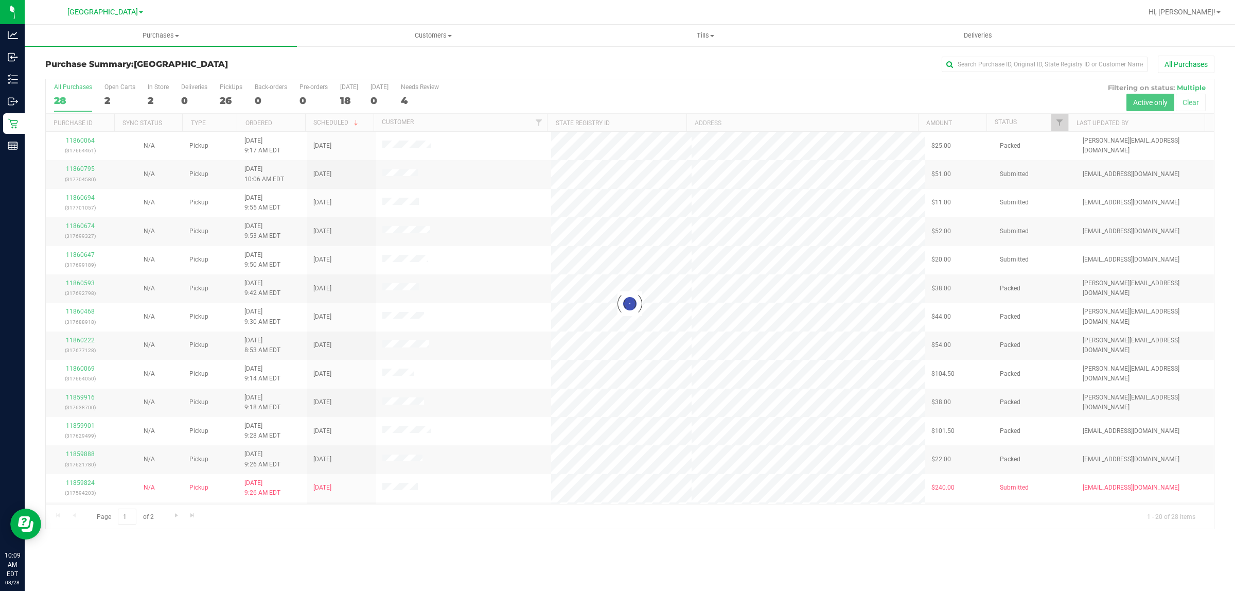
click at [1058, 126] on div at bounding box center [630, 303] width 1169 height 449
click at [1058, 125] on div at bounding box center [630, 303] width 1169 height 449
click at [1058, 124] on span "Filter" at bounding box center [1060, 122] width 8 height 8
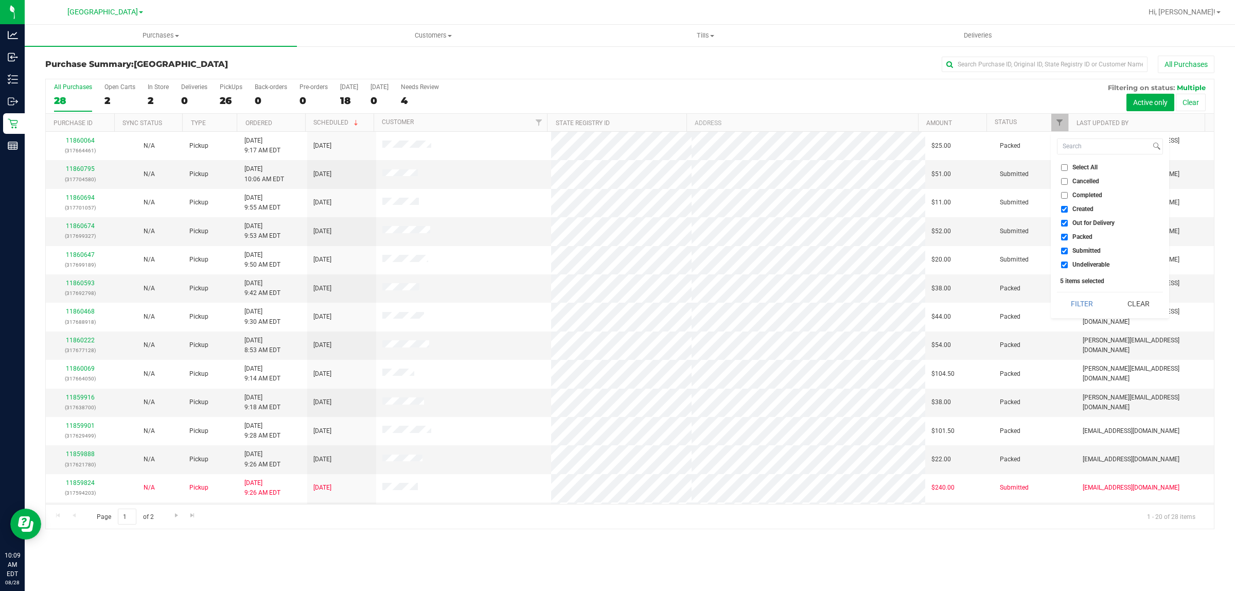
click at [1073, 234] on span "Packed" at bounding box center [1083, 237] width 20 height 6
click at [1068, 234] on input "Packed" at bounding box center [1064, 237] width 7 height 7
checkbox input "false"
click at [1077, 225] on span "Out for Delivery" at bounding box center [1094, 223] width 42 height 6
click at [1068, 225] on input "Out for Delivery" at bounding box center [1064, 223] width 7 height 7
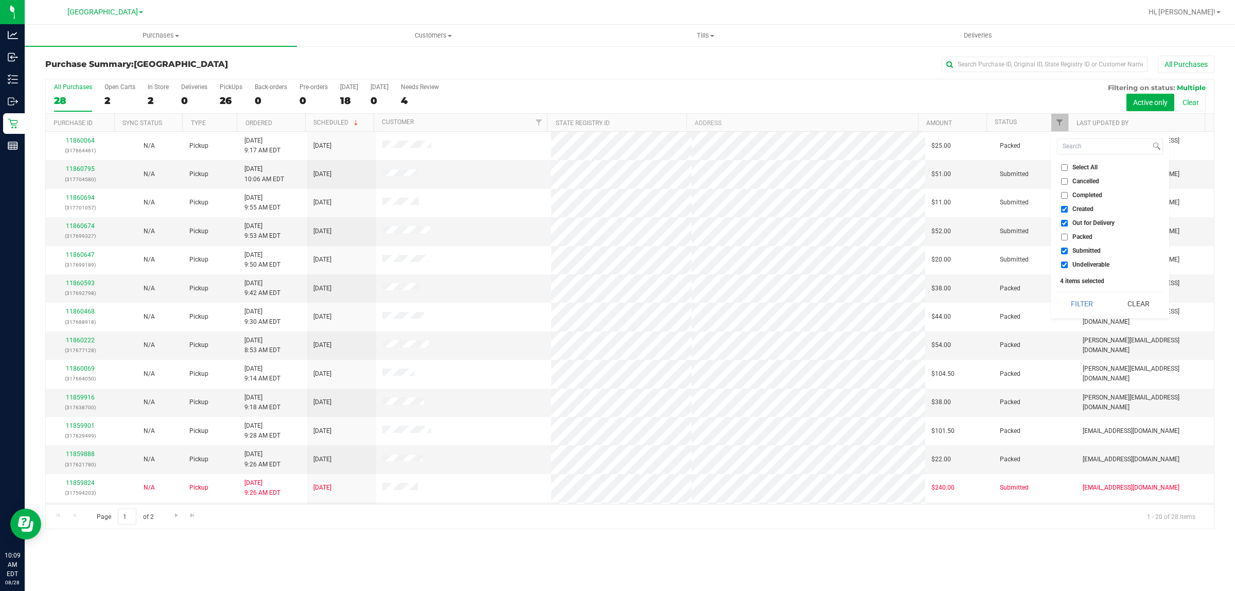
checkbox input "false"
click at [1079, 267] on span "Undeliverable" at bounding box center [1091, 265] width 37 height 6
click at [1068, 267] on input "Undeliverable" at bounding box center [1064, 265] width 7 height 7
checkbox input "false"
click at [1070, 309] on button "Filter" at bounding box center [1081, 303] width 49 height 23
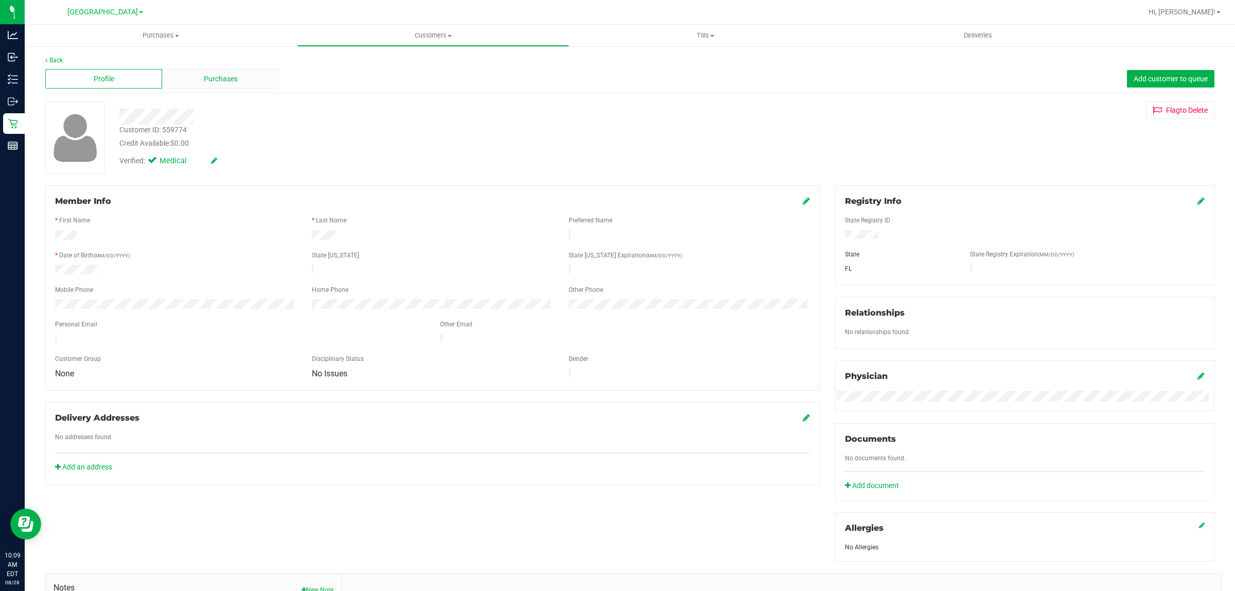
click at [224, 82] on span "Purchases" at bounding box center [221, 79] width 34 height 11
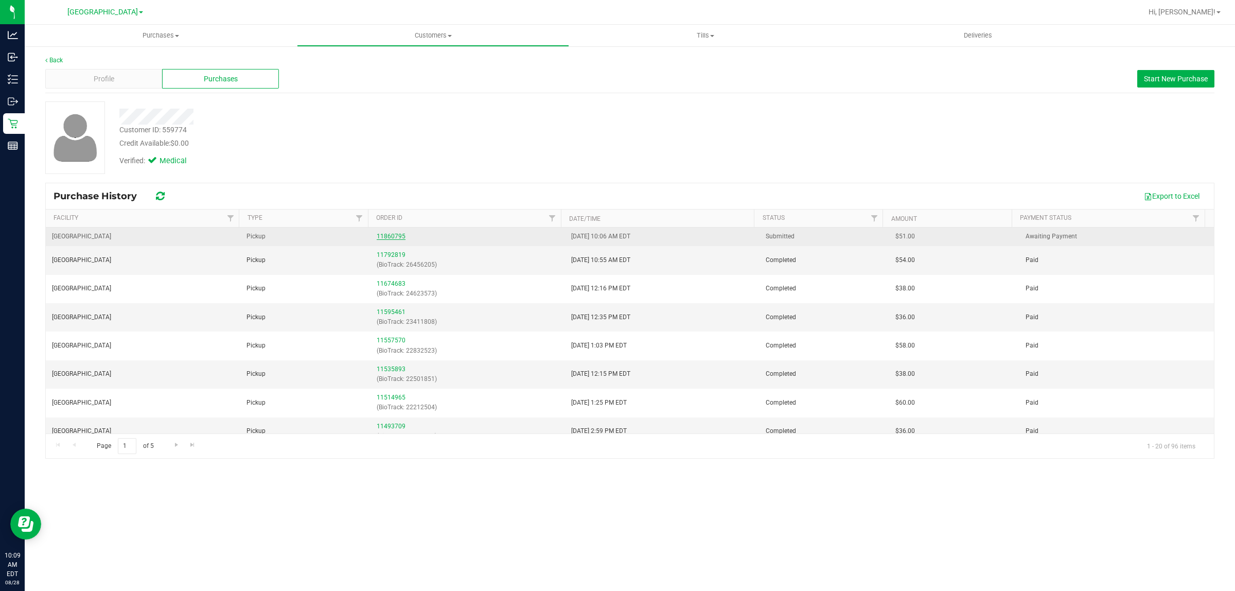
click at [377, 238] on link "11860795" at bounding box center [391, 236] width 29 height 7
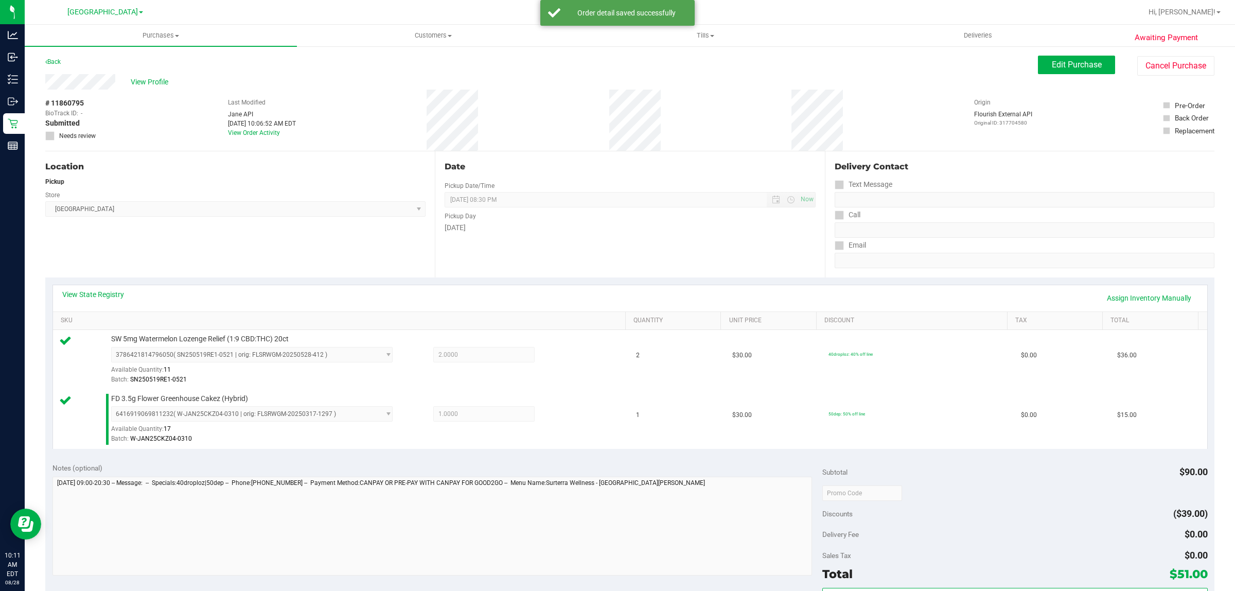
scroll to position [128, 0]
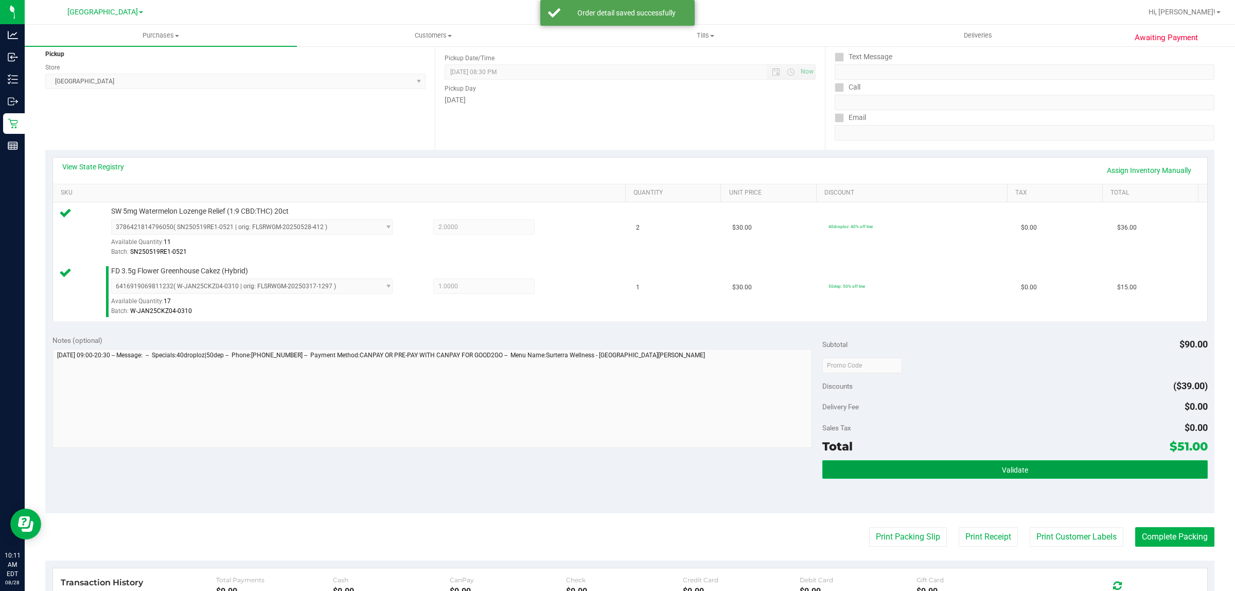
click at [971, 462] on button "Validate" at bounding box center [1015, 469] width 385 height 19
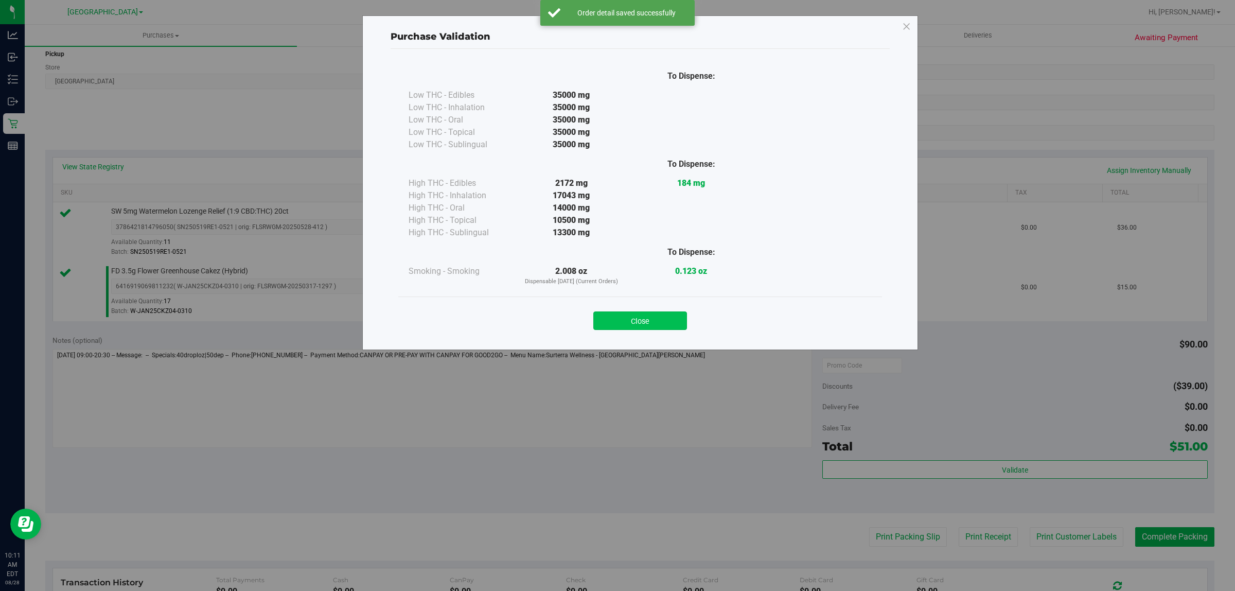
click at [670, 327] on button "Close" at bounding box center [641, 320] width 94 height 19
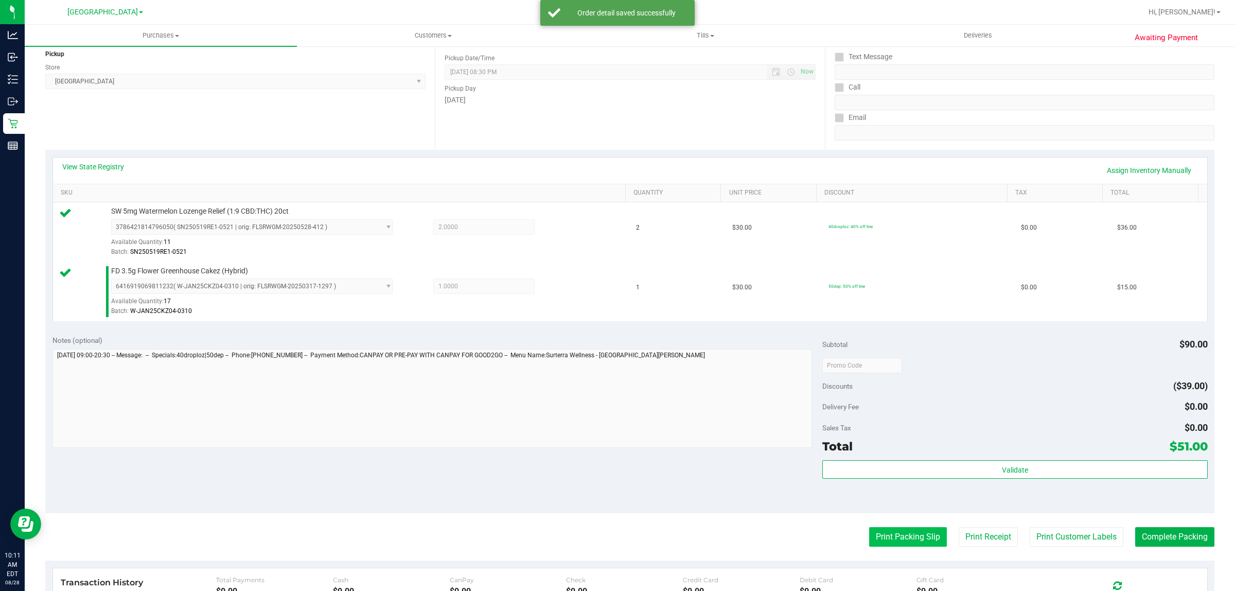
click at [897, 539] on button "Print Packing Slip" at bounding box center [908, 537] width 78 height 20
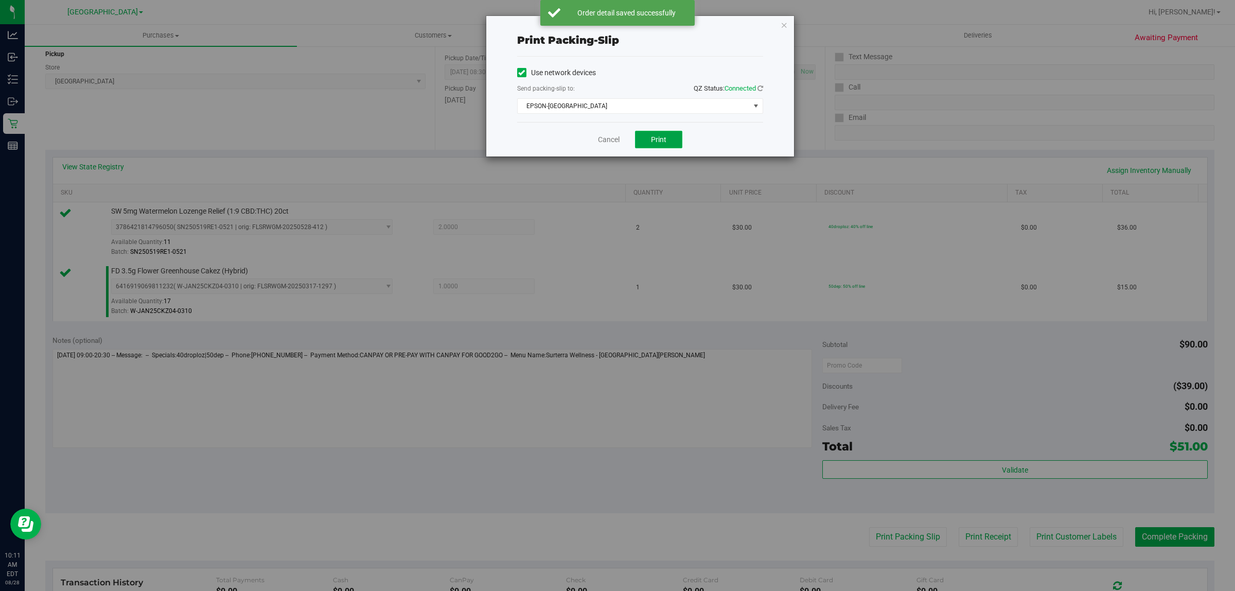
click at [663, 143] on span "Print" at bounding box center [658, 139] width 15 height 8
click at [600, 143] on link "Cancel" at bounding box center [609, 139] width 22 height 11
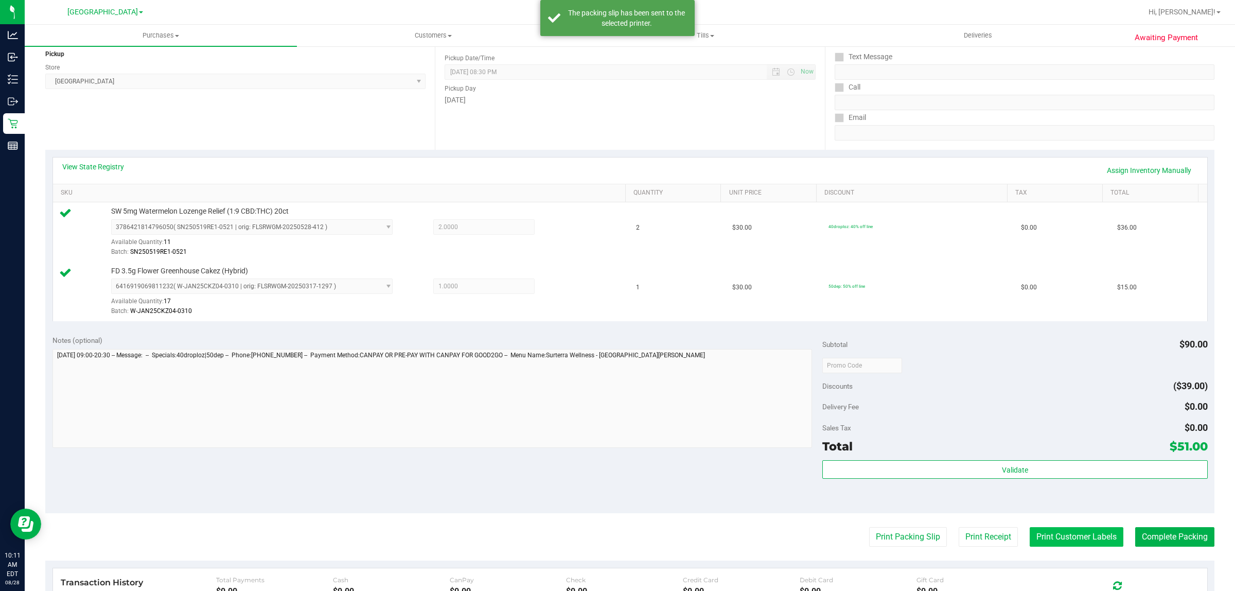
click at [1066, 536] on button "Print Customer Labels" at bounding box center [1077, 537] width 94 height 20
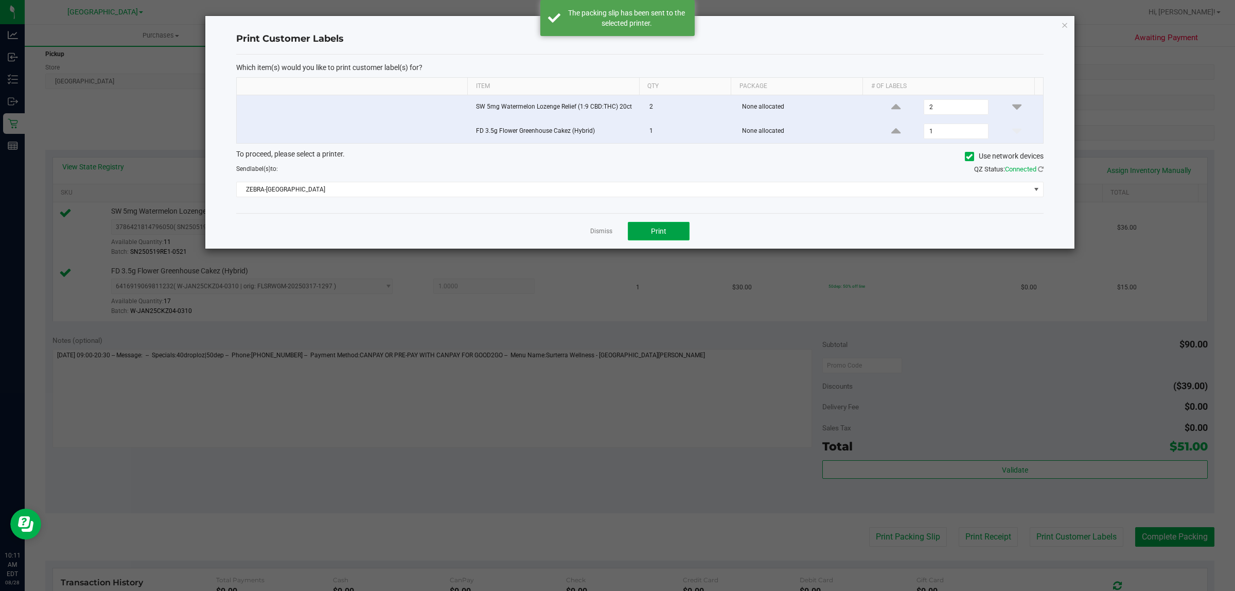
click at [684, 237] on button "Print" at bounding box center [659, 231] width 62 height 19
click at [596, 233] on link "Dismiss" at bounding box center [601, 231] width 22 height 9
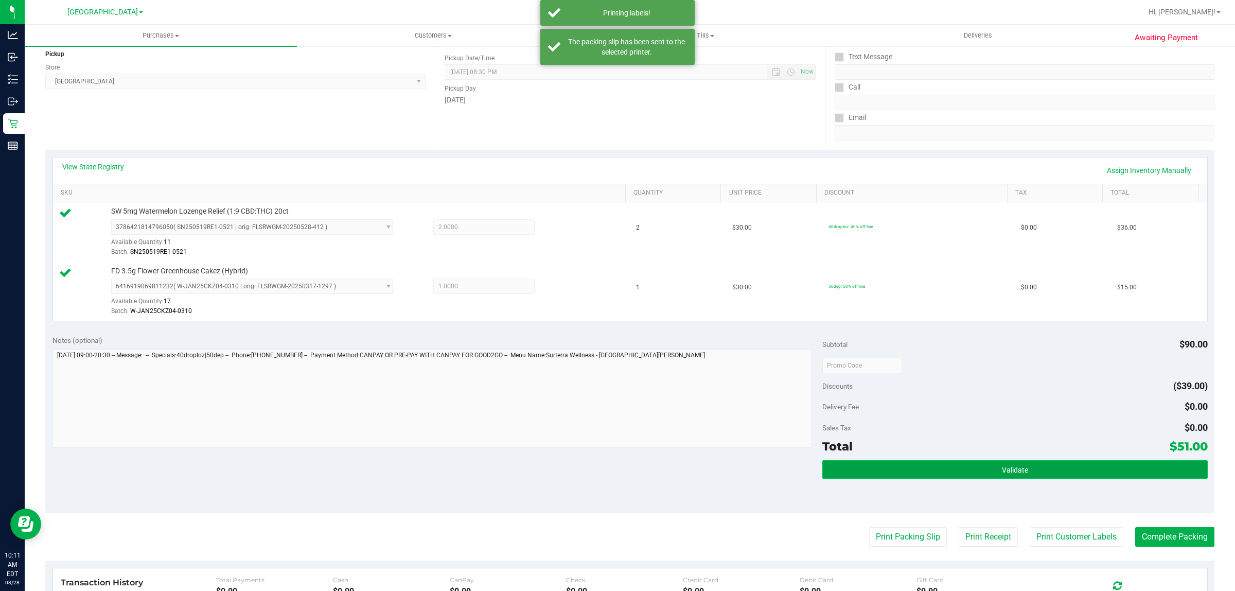
click at [971, 462] on button "Validate" at bounding box center [1015, 469] width 385 height 19
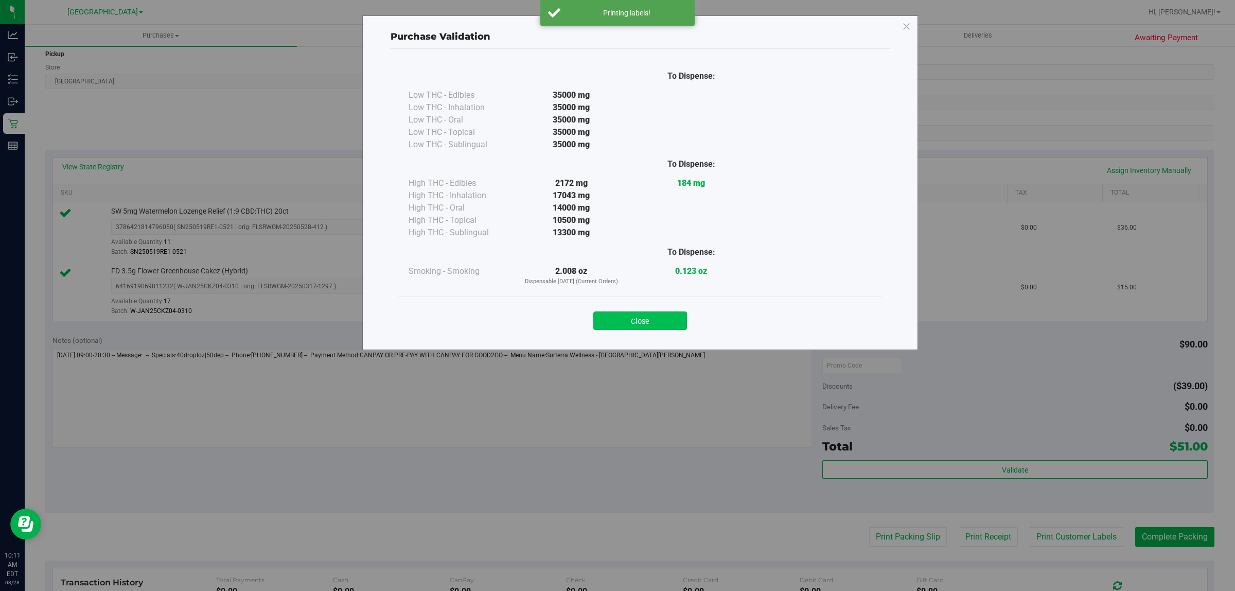
click at [655, 324] on button "Close" at bounding box center [641, 320] width 94 height 19
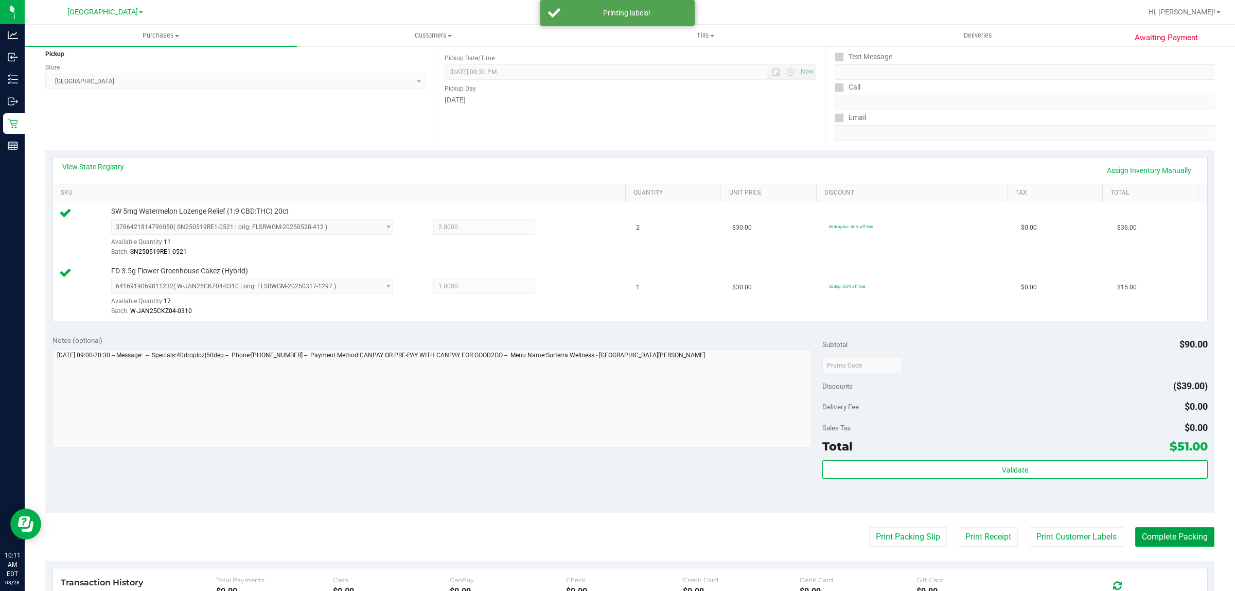
click at [1173, 547] on button "Complete Packing" at bounding box center [1175, 537] width 79 height 20
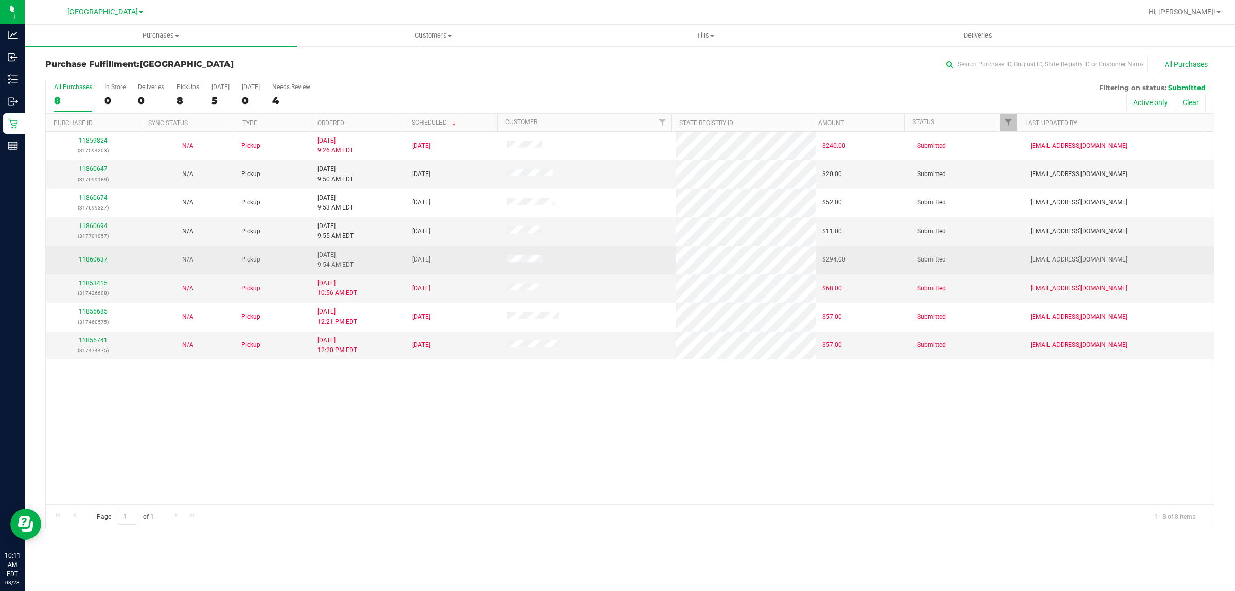
click at [88, 258] on link "11860637" at bounding box center [93, 259] width 29 height 7
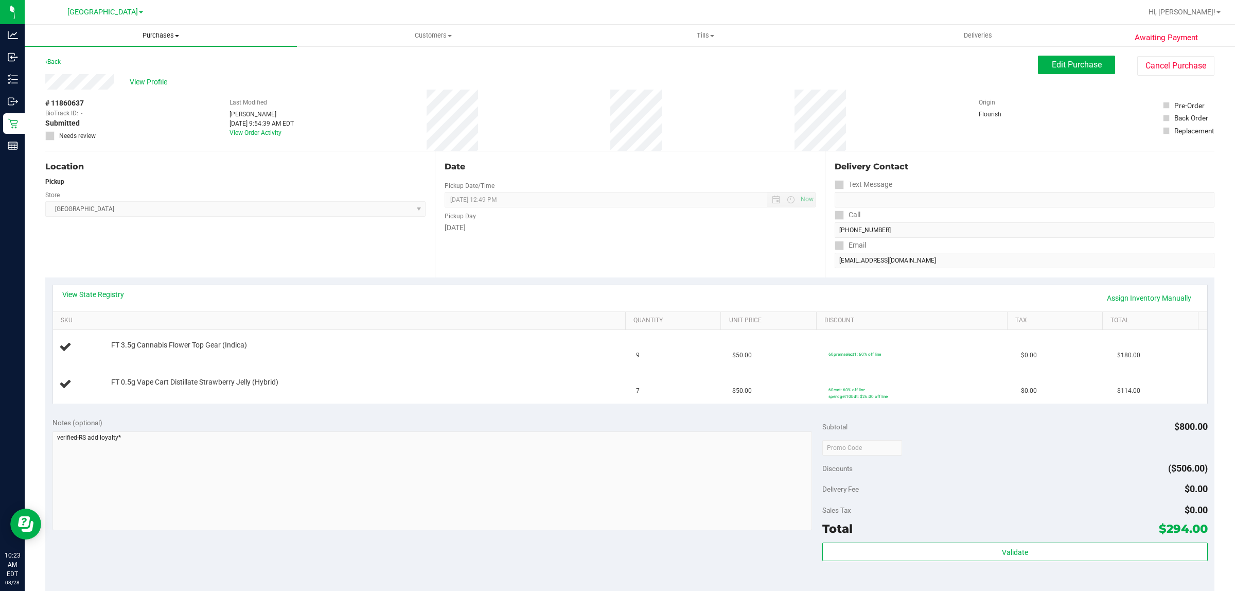
click at [164, 35] on span "Purchases" at bounding box center [161, 35] width 272 height 9
click at [119, 85] on li "All purchases" at bounding box center [161, 87] width 272 height 12
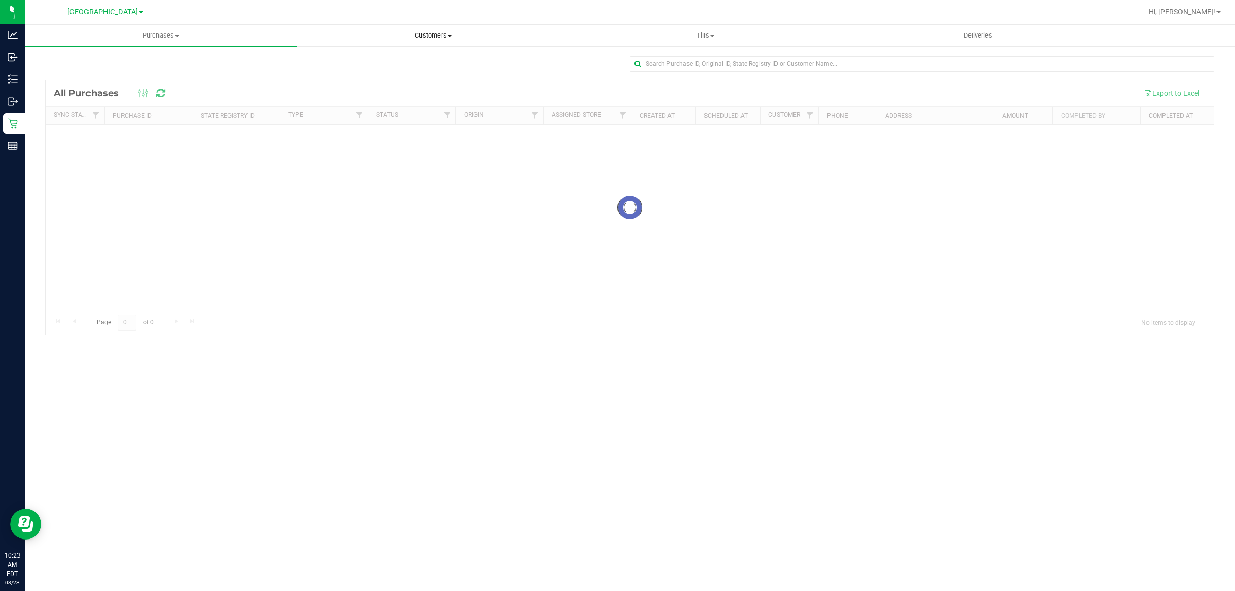
click at [412, 36] on span "Customers" at bounding box center [433, 35] width 271 height 9
click at [380, 59] on li "All customers" at bounding box center [433, 62] width 272 height 12
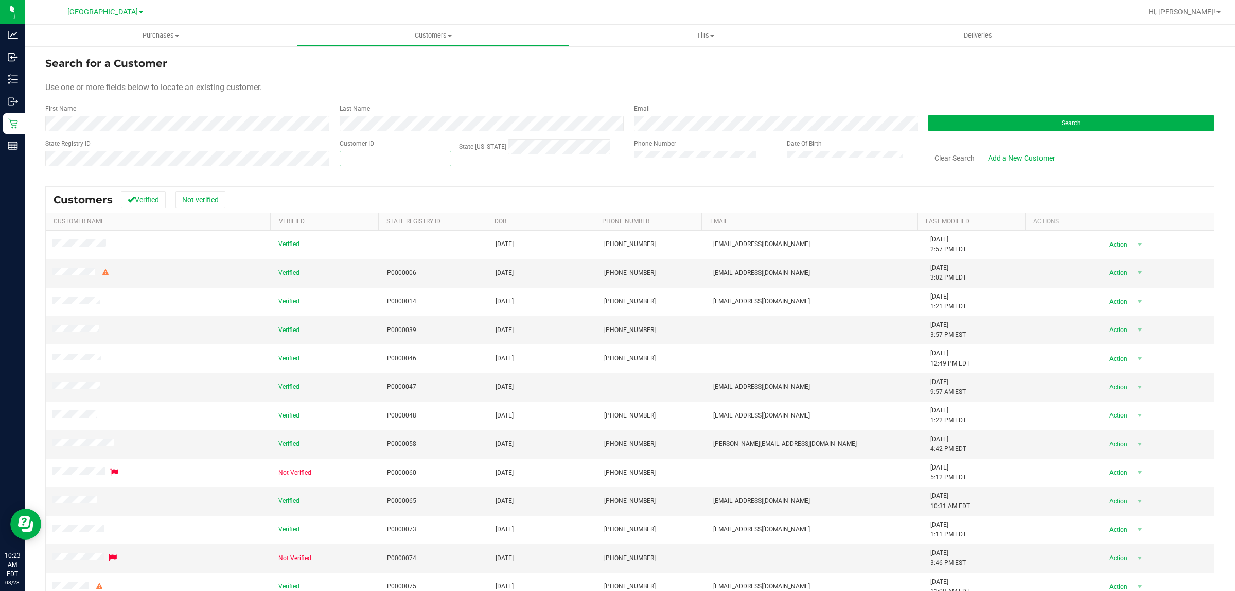
click at [340, 155] on span at bounding box center [396, 158] width 112 height 15
paste input "1608308"
type input "1608308"
click at [163, 166] on div "State Registry ID" at bounding box center [188, 157] width 287 height 37
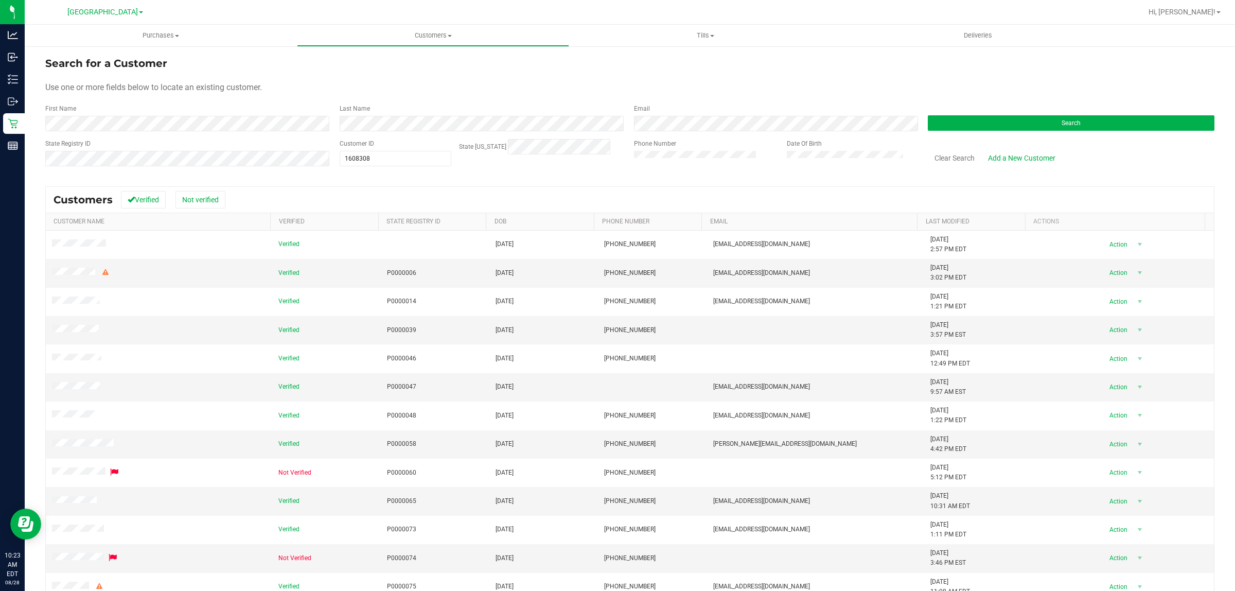
click at [163, 166] on div "State Registry ID" at bounding box center [188, 157] width 287 height 37
click at [1046, 121] on button "Search" at bounding box center [1071, 122] width 287 height 15
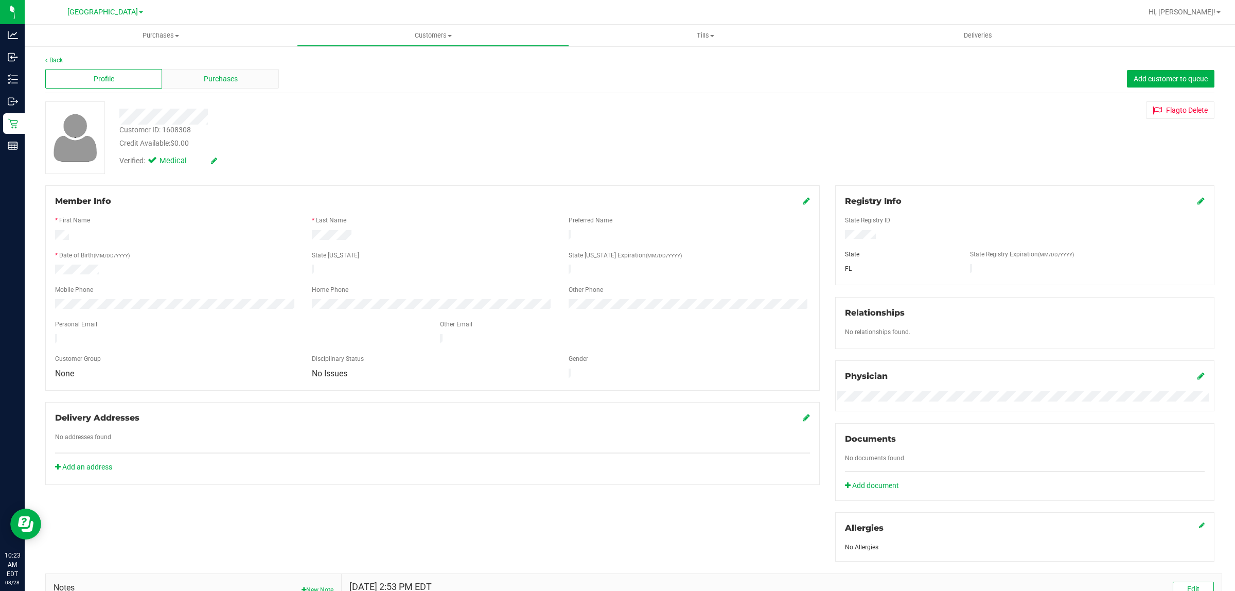
click at [212, 75] on span "Purchases" at bounding box center [221, 79] width 34 height 11
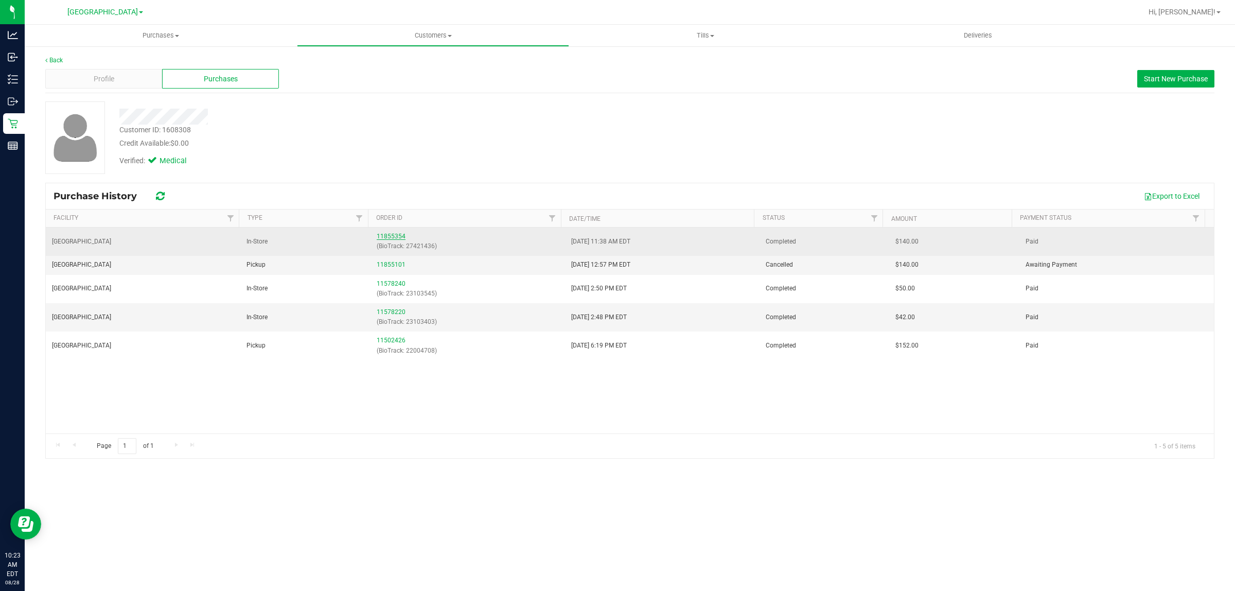
click at [379, 237] on link "11855354" at bounding box center [391, 236] width 29 height 7
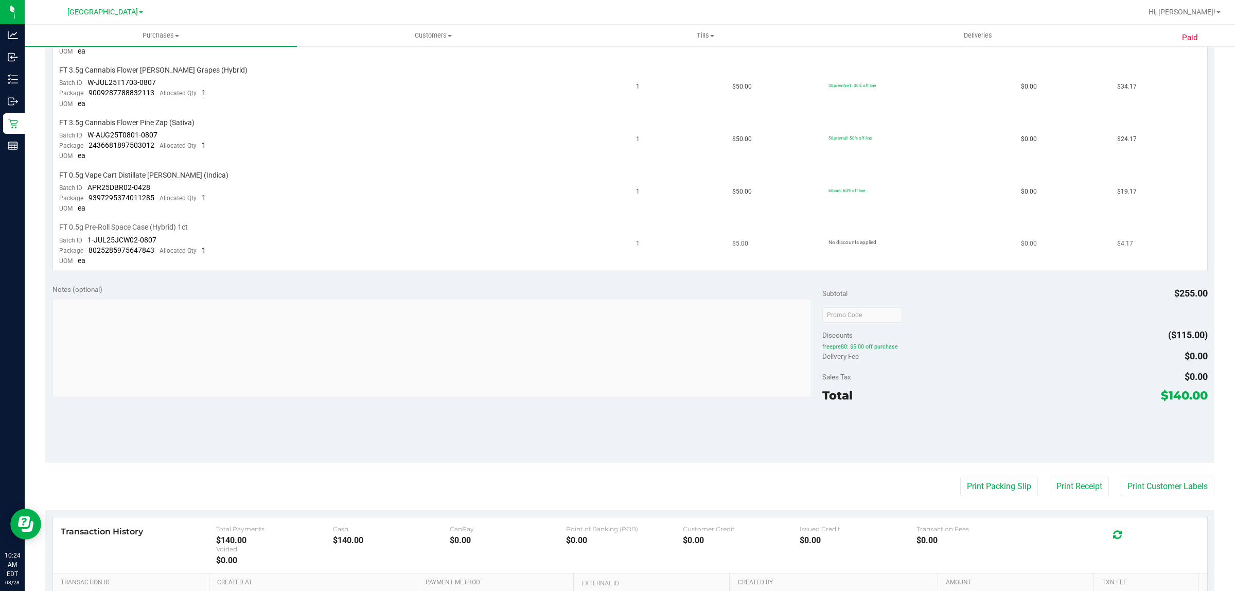
scroll to position [508, 0]
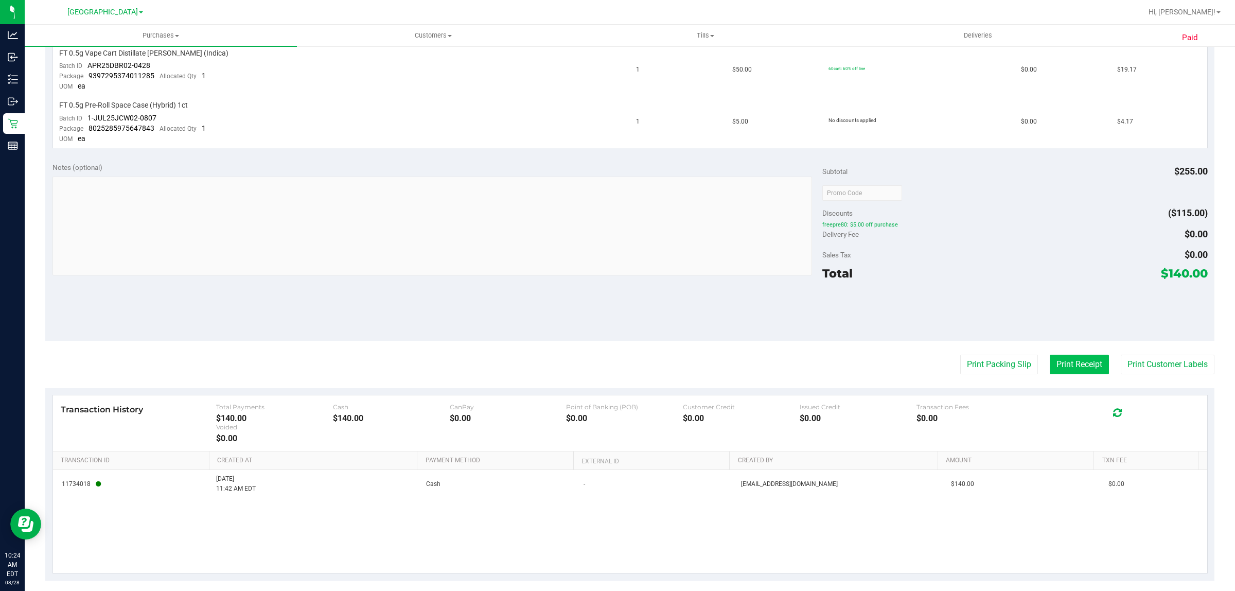
click at [1064, 358] on button "Print Receipt" at bounding box center [1079, 365] width 59 height 20
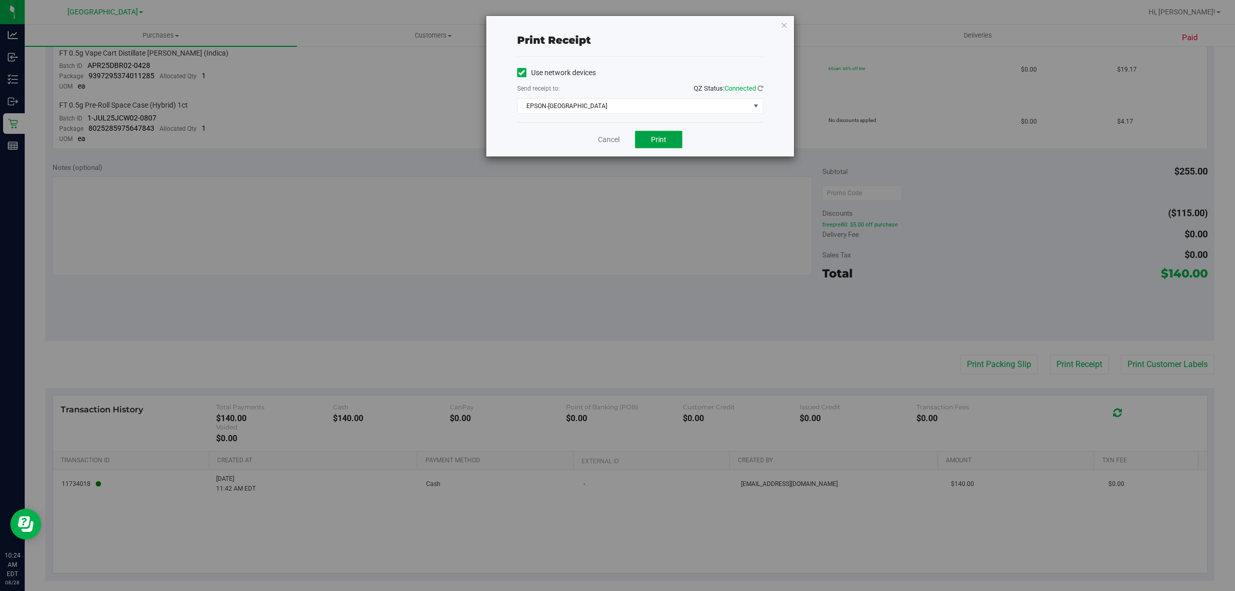
click at [667, 139] on button "Print" at bounding box center [658, 140] width 47 height 18
click at [614, 143] on link "Cancel" at bounding box center [609, 139] width 22 height 11
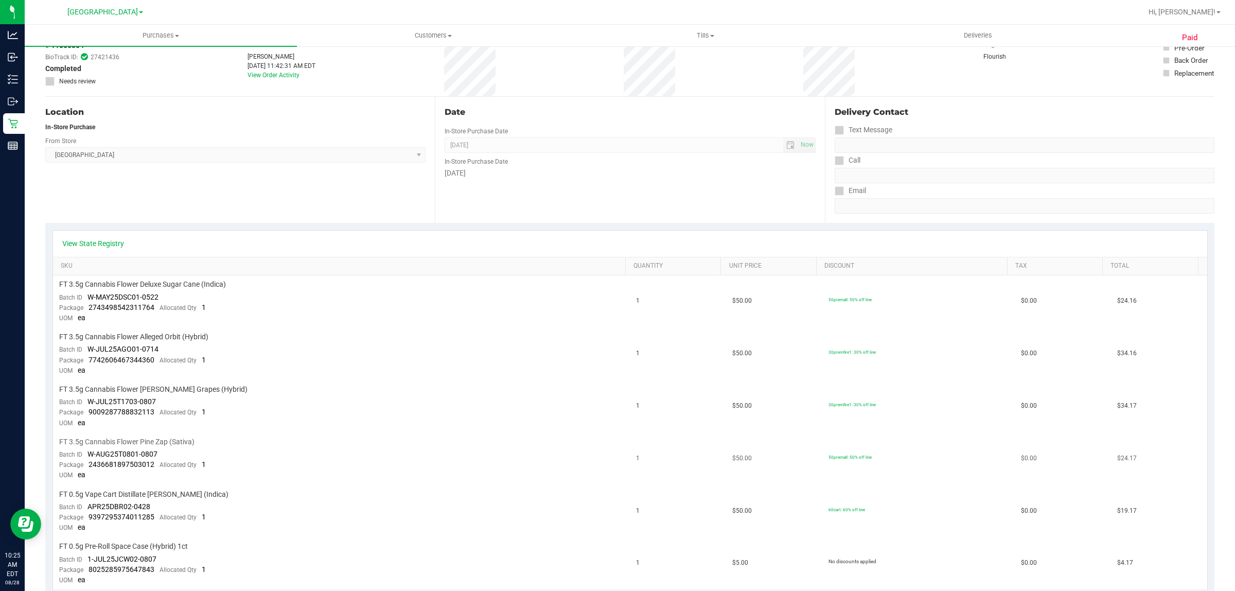
scroll to position [0, 0]
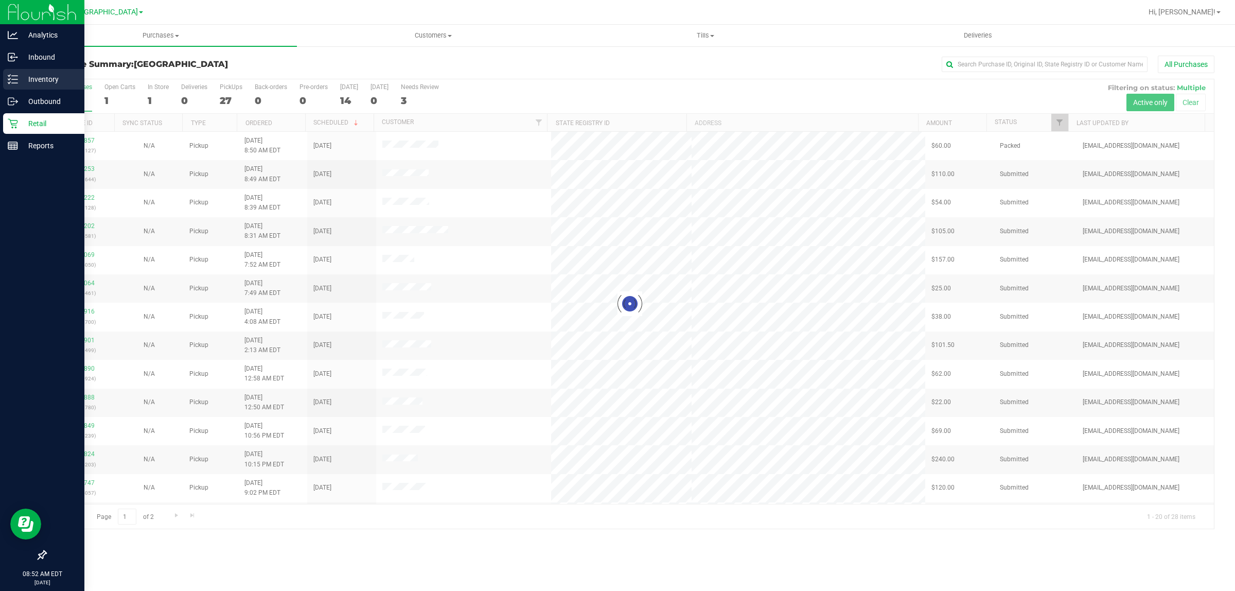
click at [20, 80] on p "Inventory" at bounding box center [49, 79] width 62 height 12
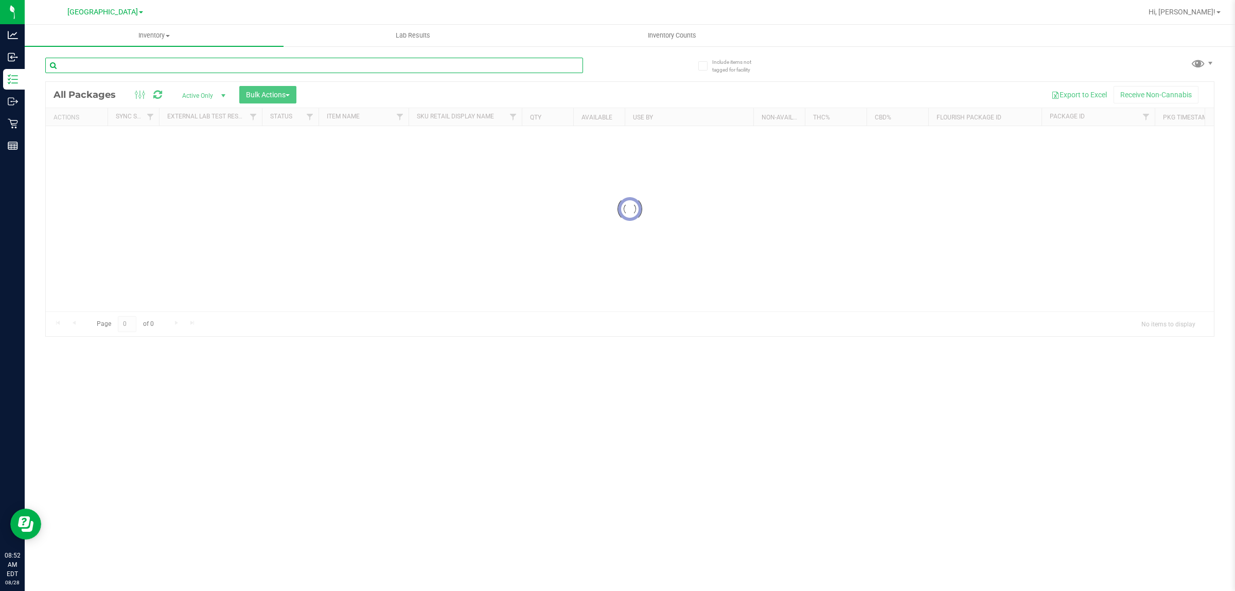
click at [98, 65] on input "text" at bounding box center [314, 65] width 538 height 15
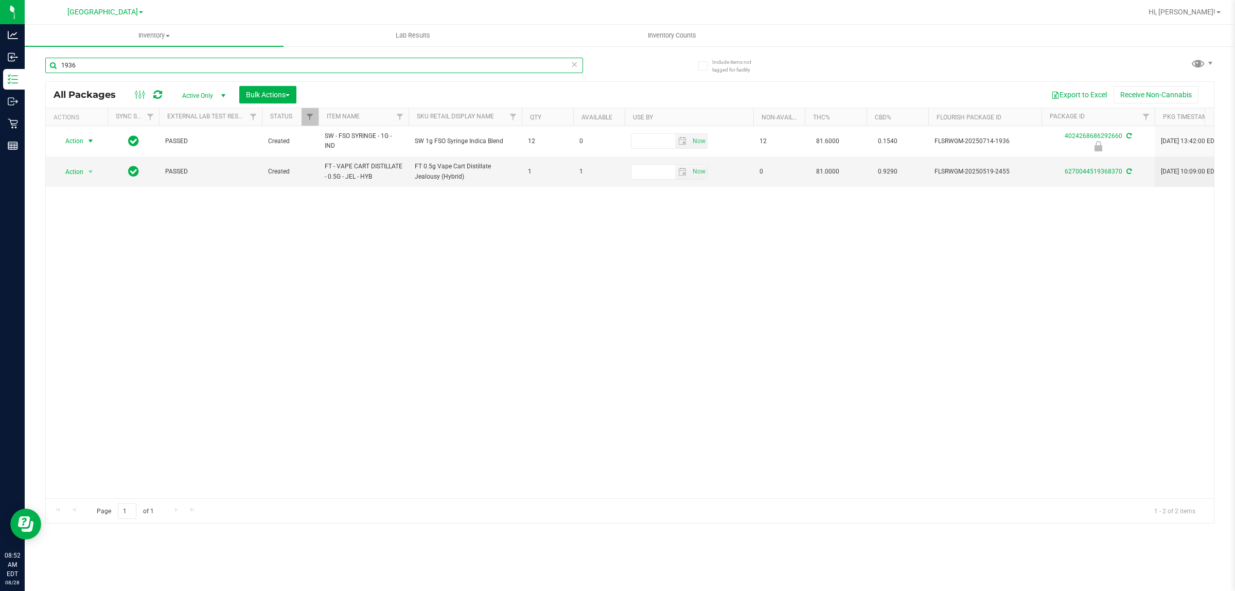
type input "1936"
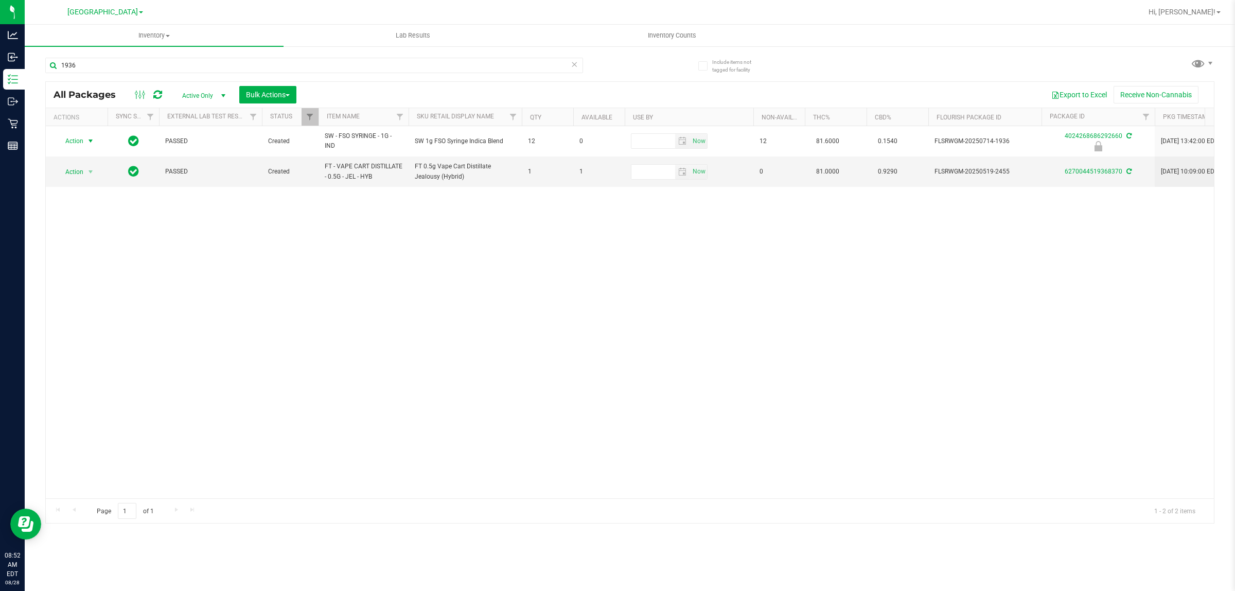
click at [78, 140] on span "Action" at bounding box center [70, 141] width 28 height 14
click at [84, 256] on li "Unlock package" at bounding box center [90, 263] width 66 height 15
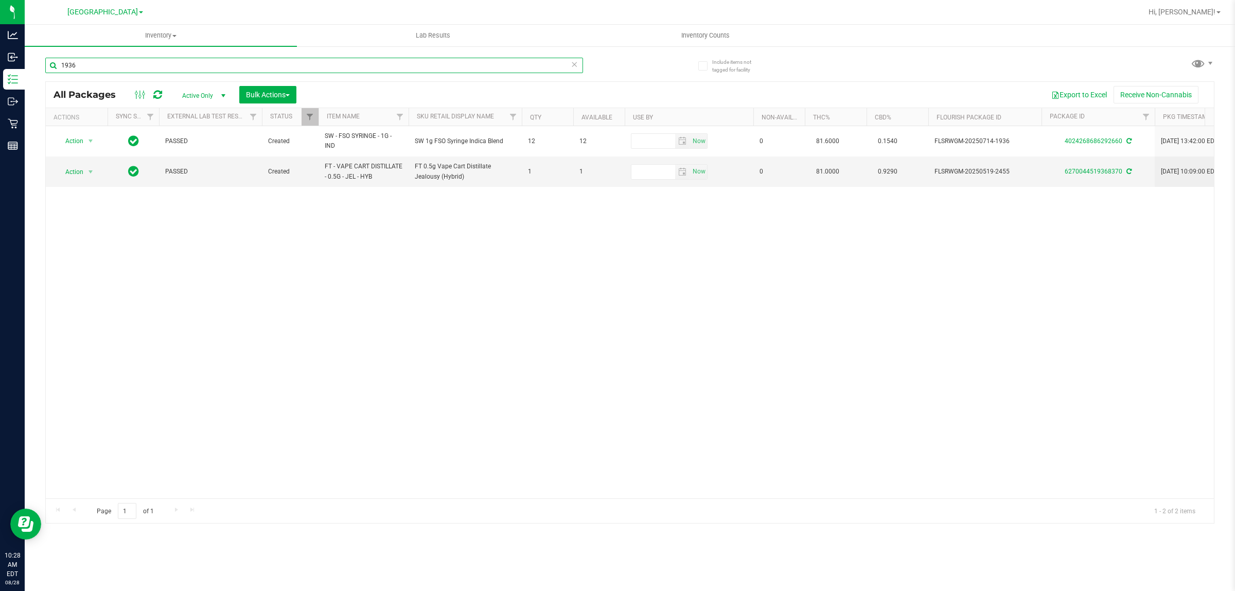
click at [128, 68] on input "1936" at bounding box center [314, 65] width 538 height 15
click at [127, 68] on input "1936" at bounding box center [314, 65] width 538 height 15
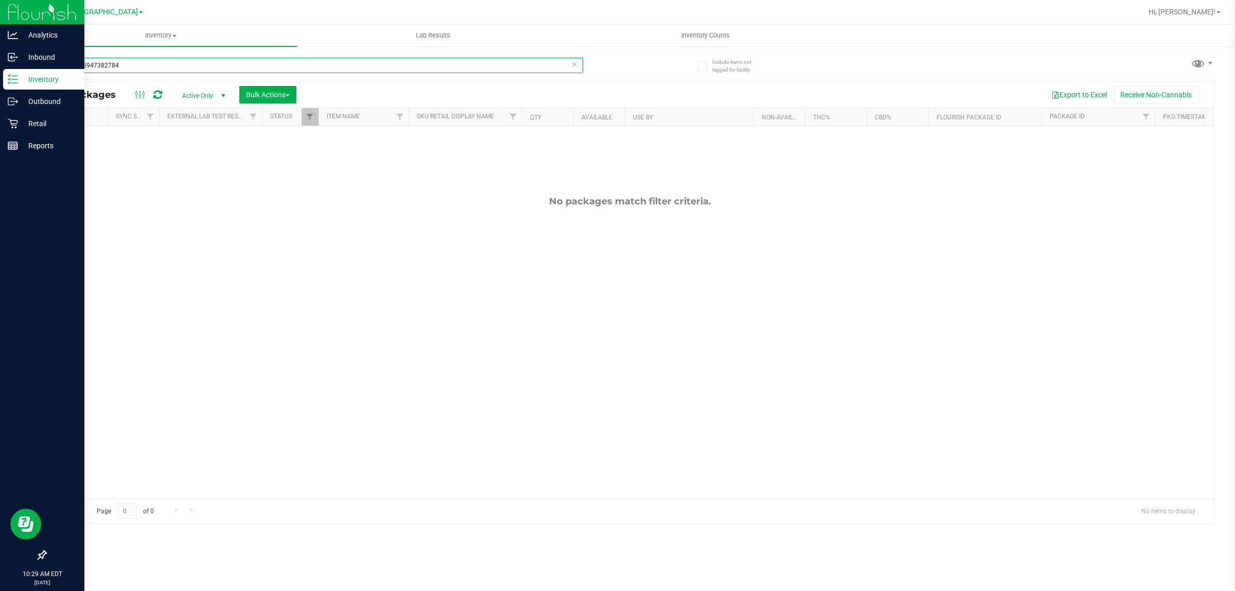
drag, startPoint x: 146, startPoint y: 65, endPoint x: 0, endPoint y: 11, distance: 155.6
click at [0, 32] on div "Analytics Inbound Inventory Outbound Retail Reports 10:29 AM EDT 08/28/2025 08/…" at bounding box center [617, 295] width 1235 height 591
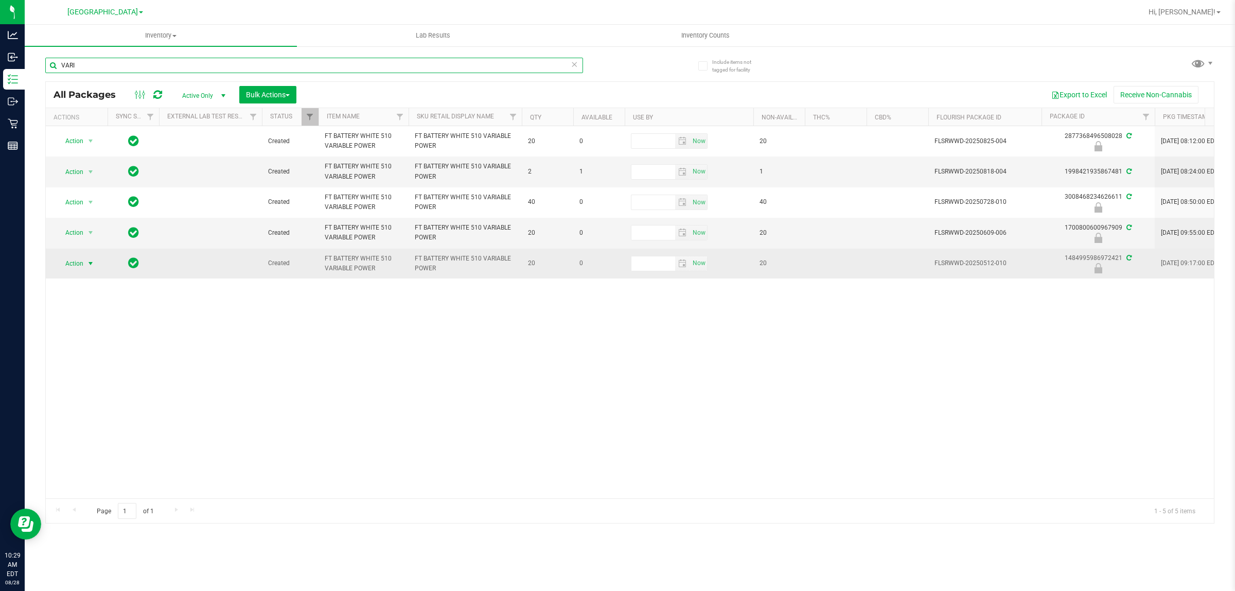
type input "VARI"
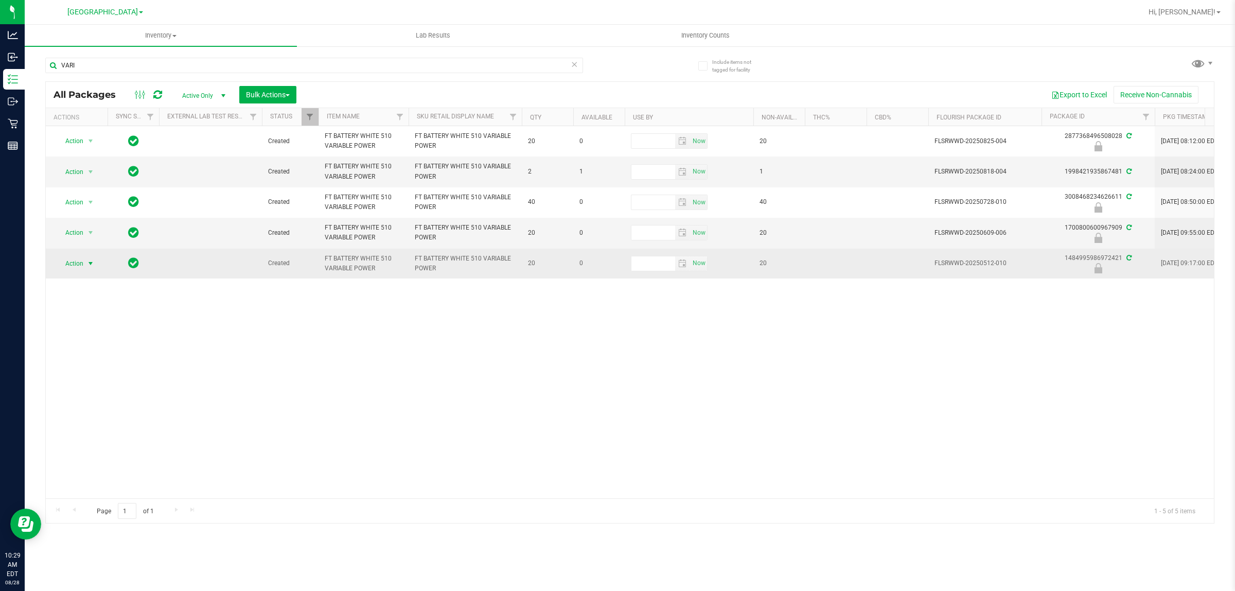
click at [86, 260] on span "select" at bounding box center [90, 263] width 8 height 8
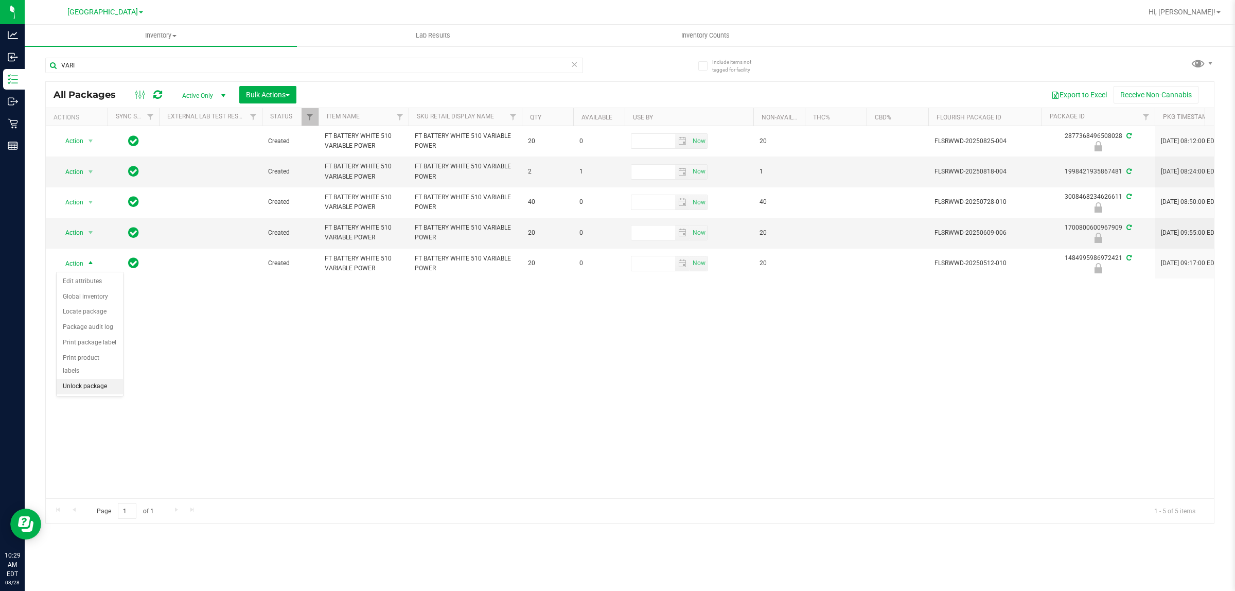
click at [92, 379] on li "Unlock package" at bounding box center [90, 386] width 66 height 15
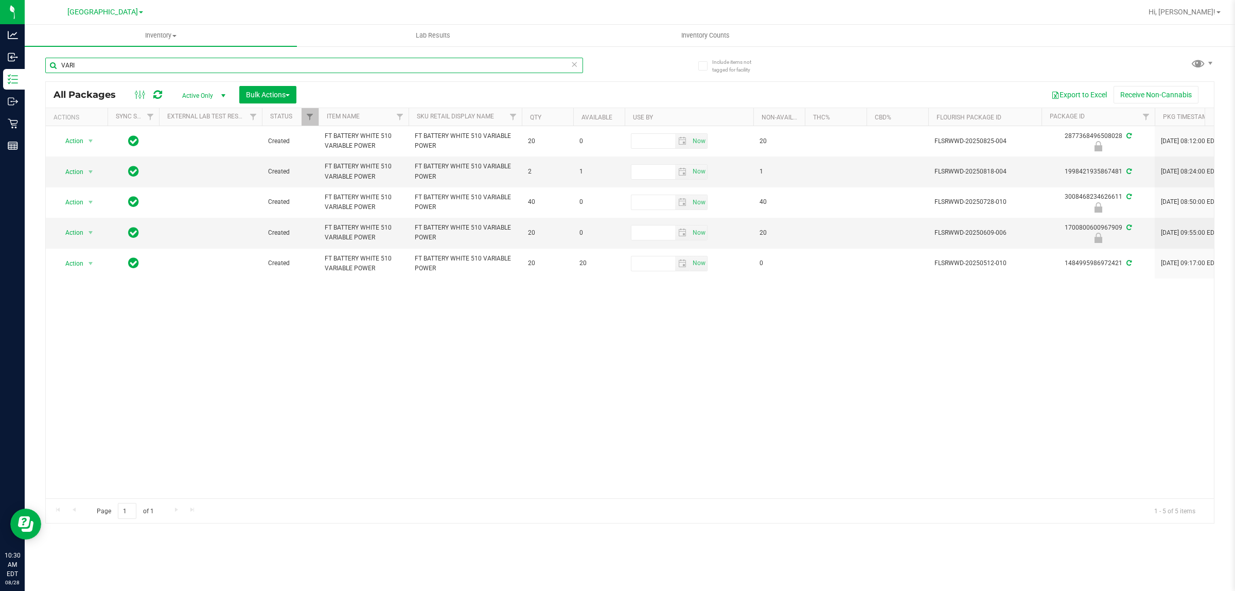
click at [154, 58] on input "VARI" at bounding box center [314, 65] width 538 height 15
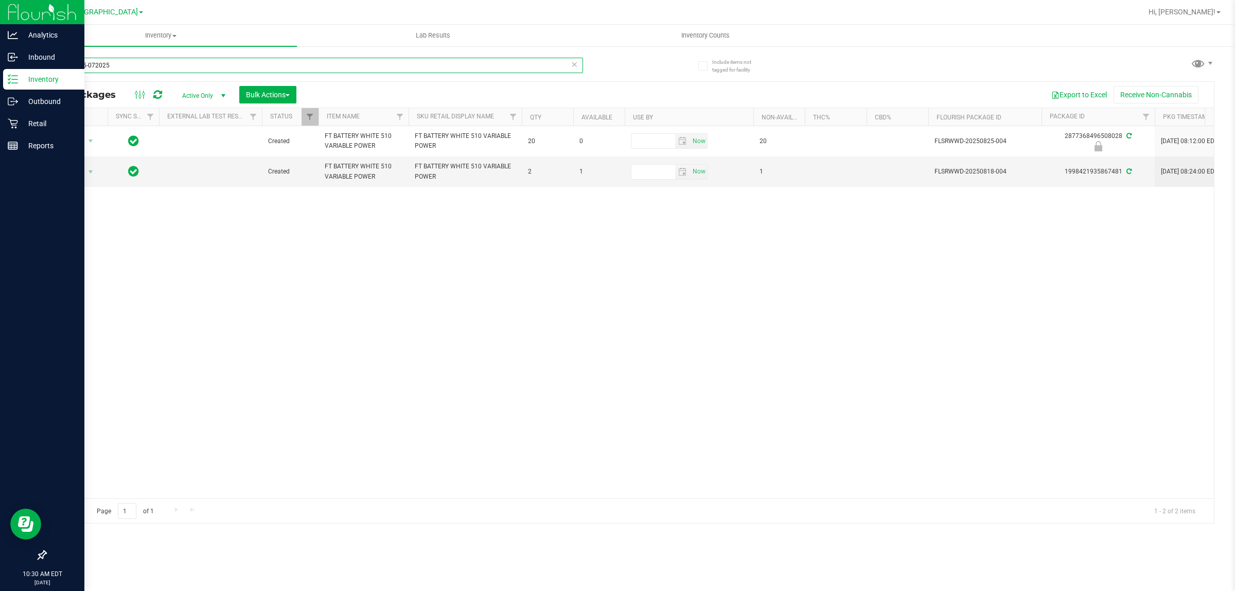
drag, startPoint x: 149, startPoint y: 61, endPoint x: 0, endPoint y: 6, distance: 159.1
click at [0, 34] on div "Analytics Inbound Inventory Outbound Retail Reports 10:30 AM EDT 08/28/2025 08/…" at bounding box center [617, 295] width 1235 height 591
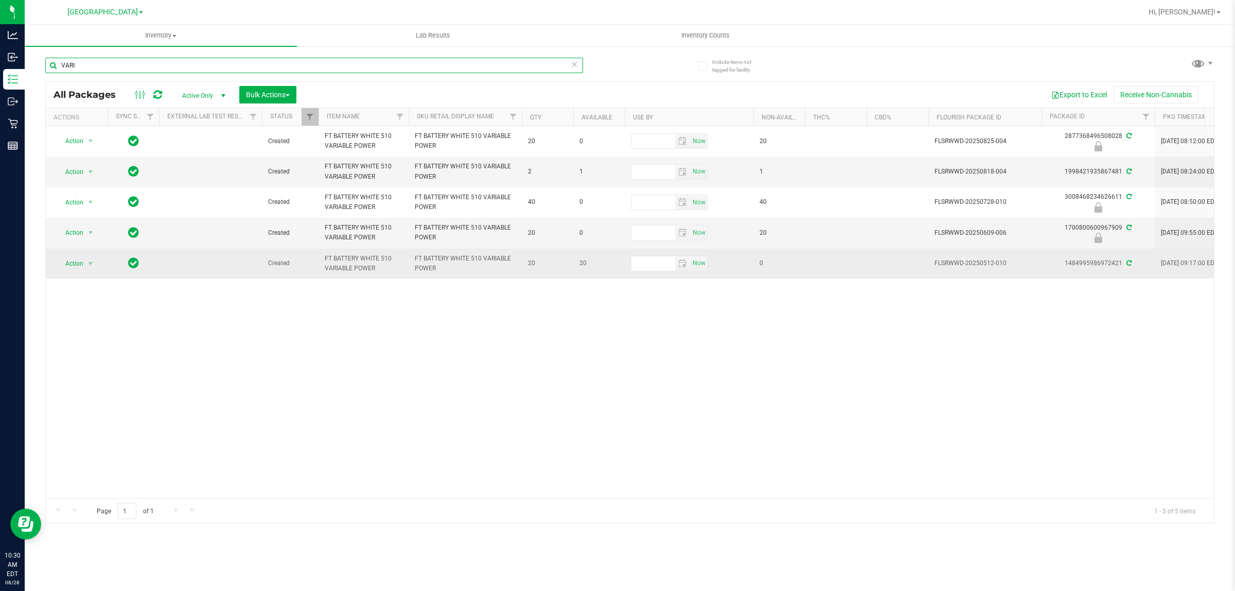
type input "VARI"
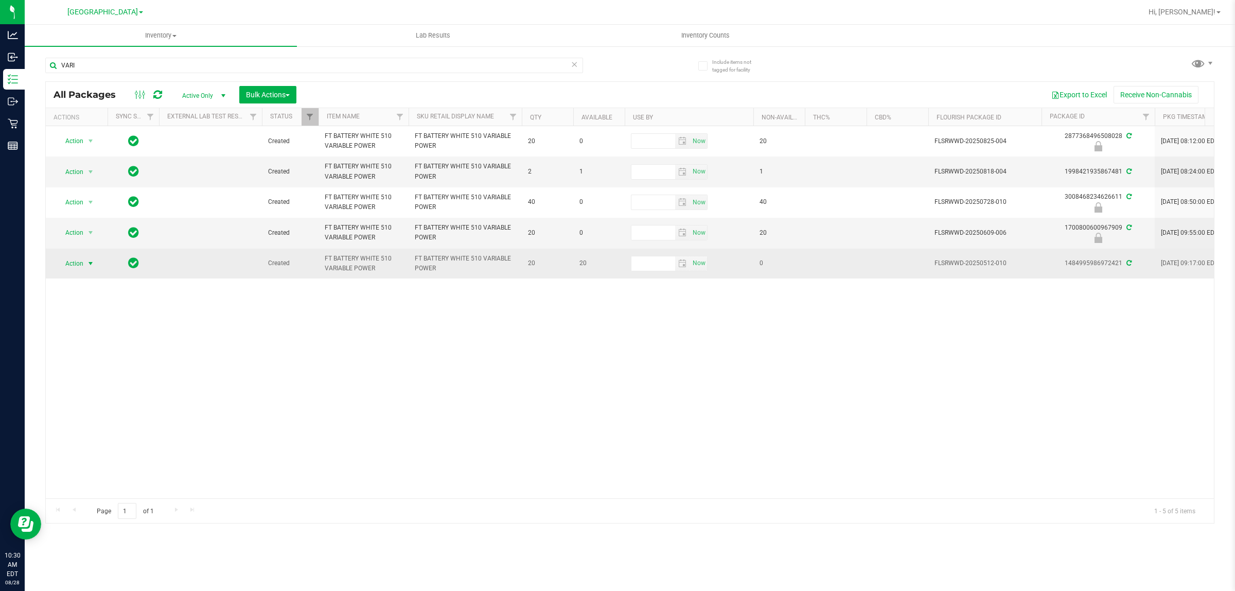
click at [83, 267] on span "Action" at bounding box center [70, 263] width 28 height 14
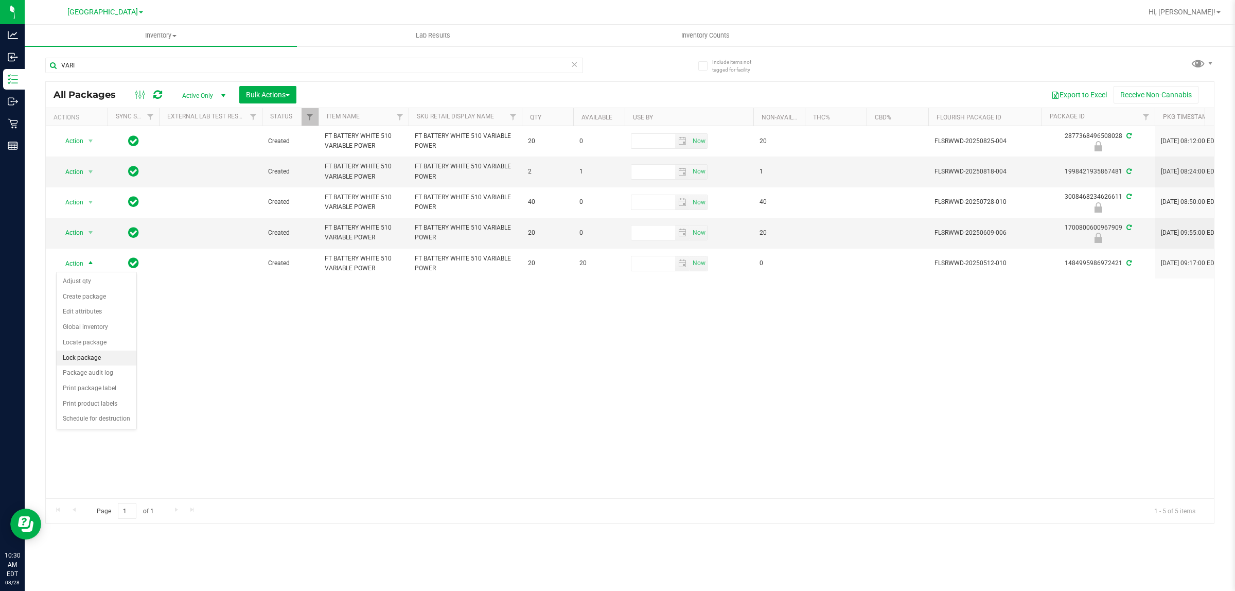
click at [83, 358] on li "Lock package" at bounding box center [97, 358] width 80 height 15
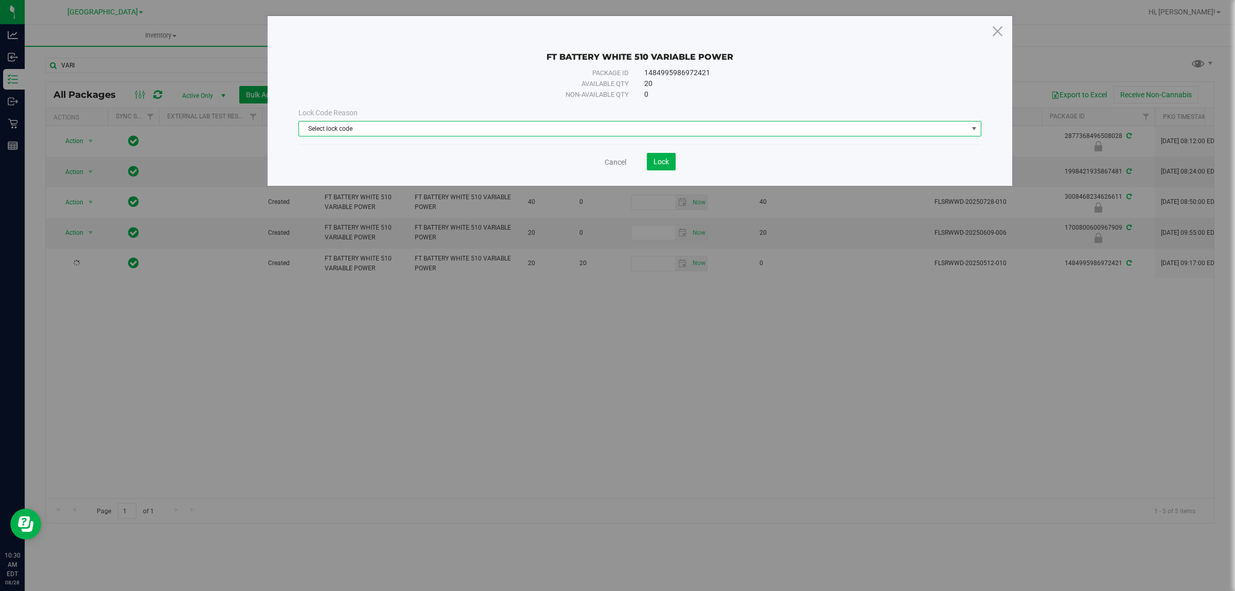
drag, startPoint x: 377, startPoint y: 129, endPoint x: 361, endPoint y: 147, distance: 24.1
click at [377, 129] on span "Select lock code" at bounding box center [633, 128] width 669 height 14
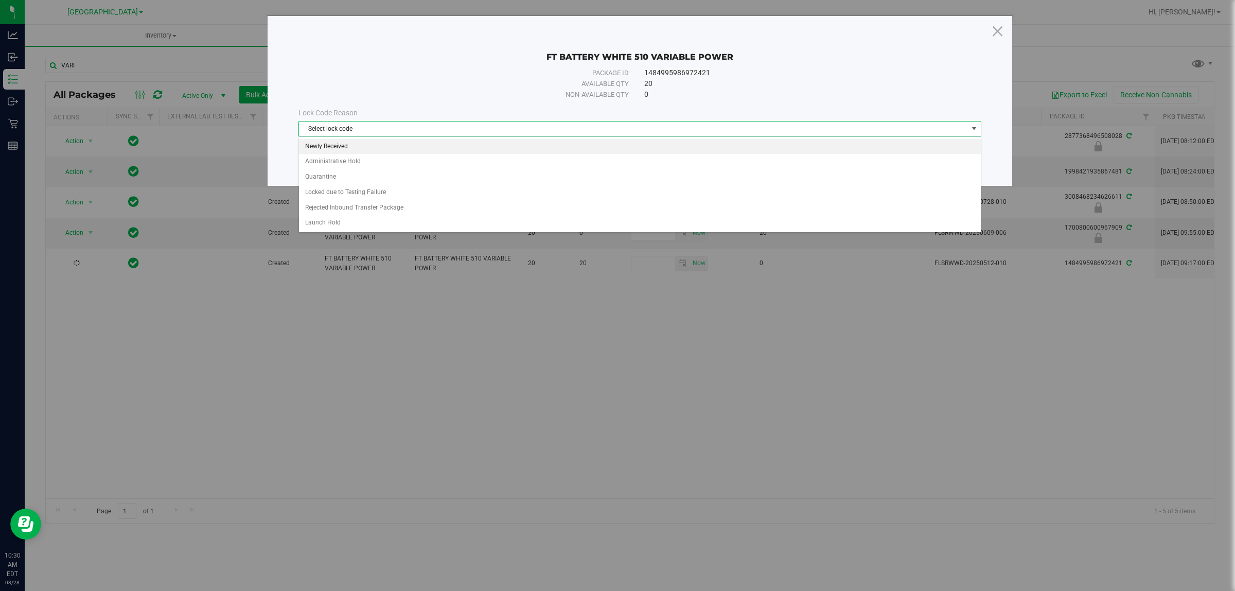
click at [351, 145] on li "Newly Received" at bounding box center [640, 146] width 682 height 15
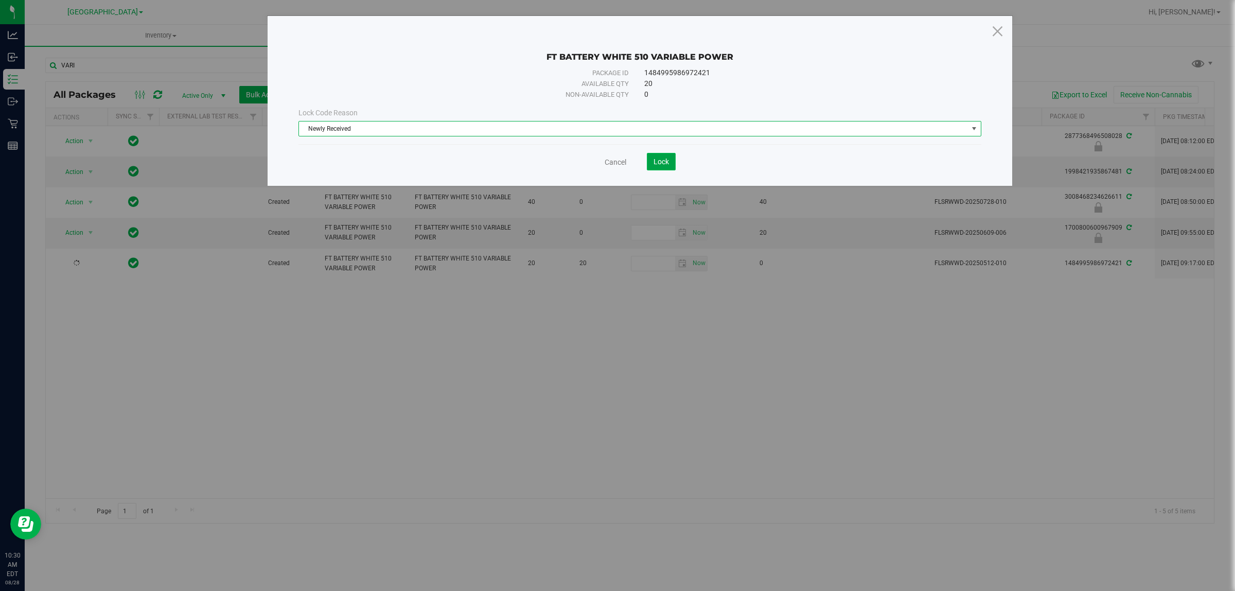
click at [661, 158] on span "Lock" at bounding box center [661, 162] width 15 height 8
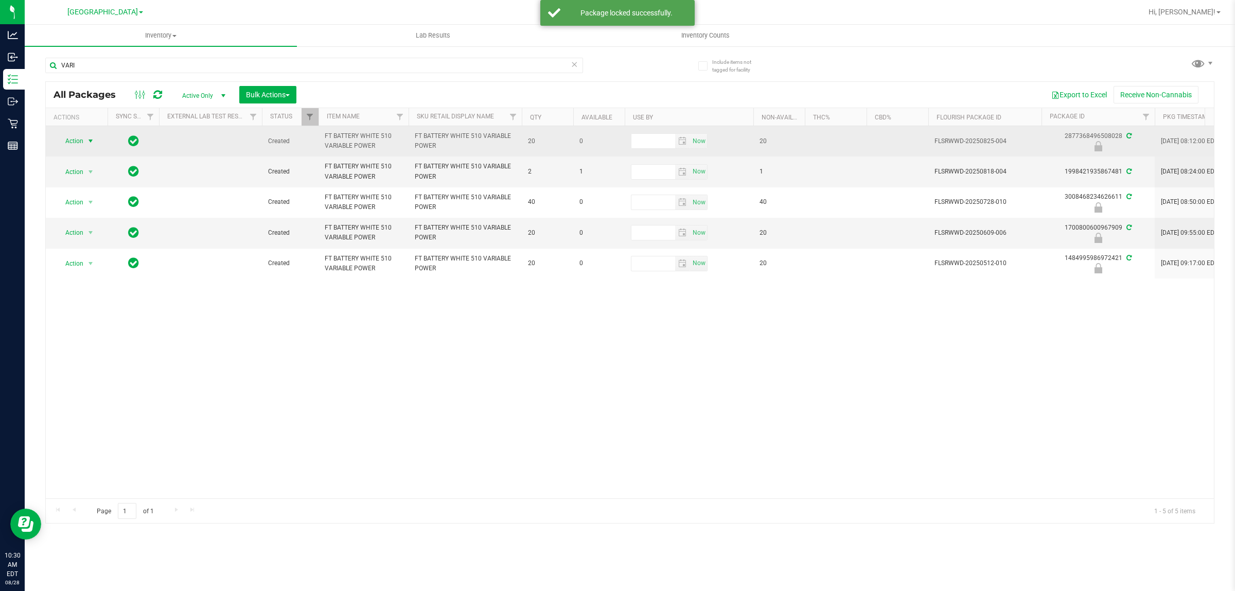
click at [67, 145] on span "Action" at bounding box center [70, 141] width 28 height 14
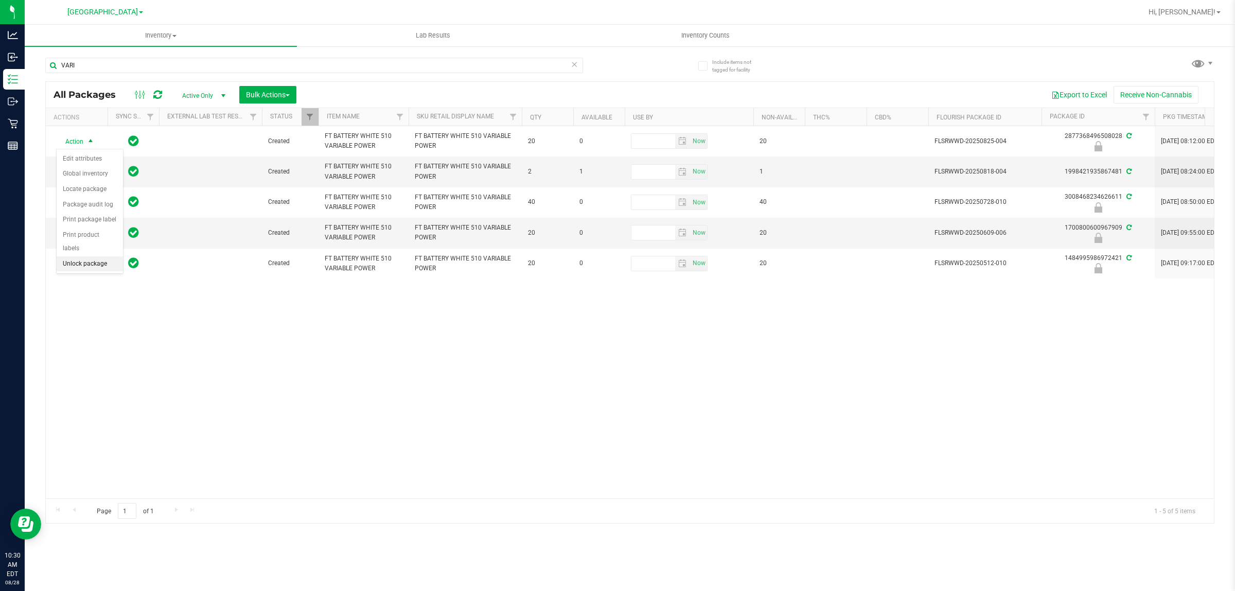
click at [83, 256] on li "Unlock package" at bounding box center [90, 263] width 66 height 15
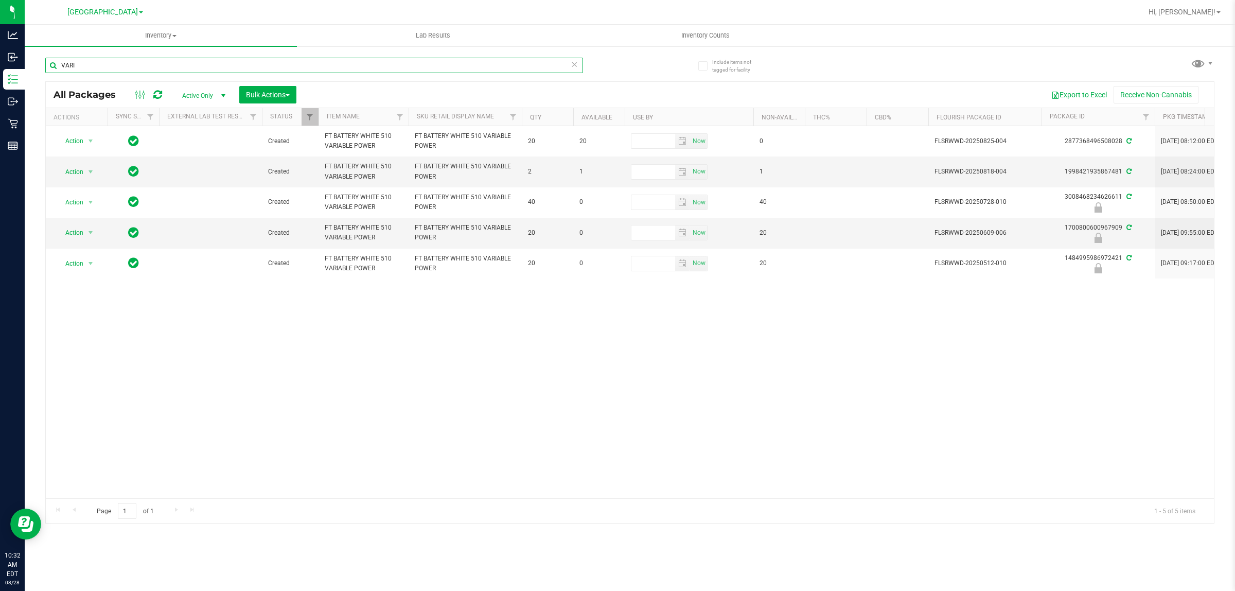
click at [191, 65] on input "VARI" at bounding box center [314, 65] width 538 height 15
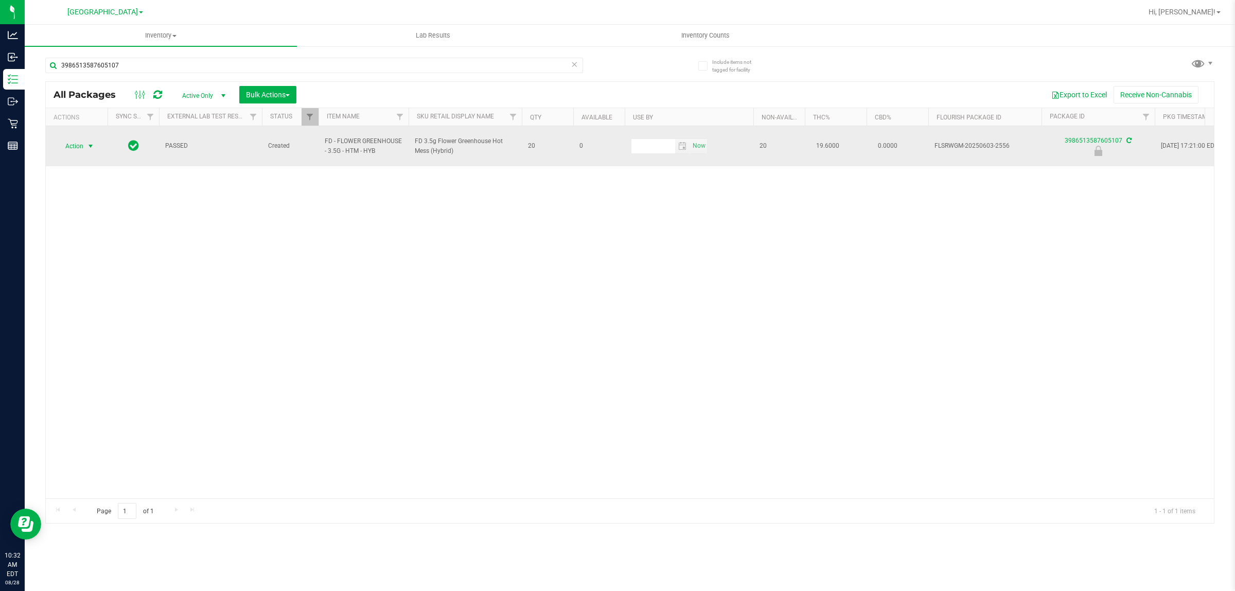
click at [79, 132] on td "Action Action Edit attributes Global inventory Locate package Package audit log…" at bounding box center [77, 146] width 62 height 40
click at [367, 136] on span "FD - FLOWER GREENHOUSE - 3.5G - HTM - HYB" at bounding box center [364, 146] width 78 height 20
click at [366, 136] on span "FD - FLOWER GREENHOUSE - 3.5G - HTM - HYB" at bounding box center [364, 146] width 78 height 20
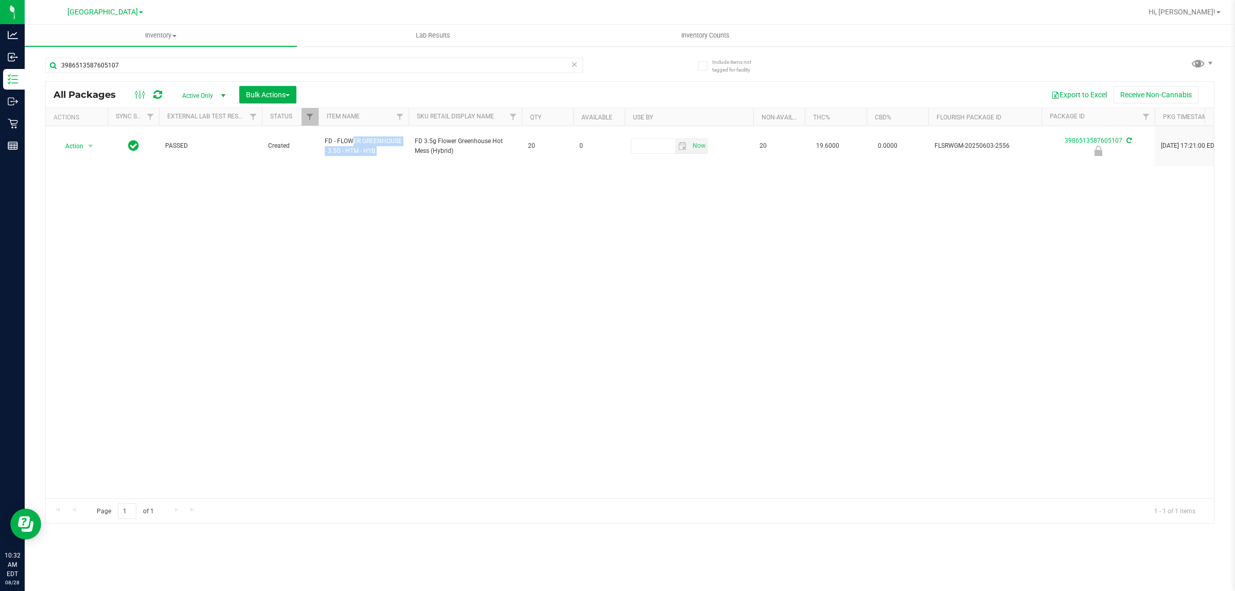
copy tr "FD - FLOWER GREENHOUSE - 3.5G - HTM - HYB"
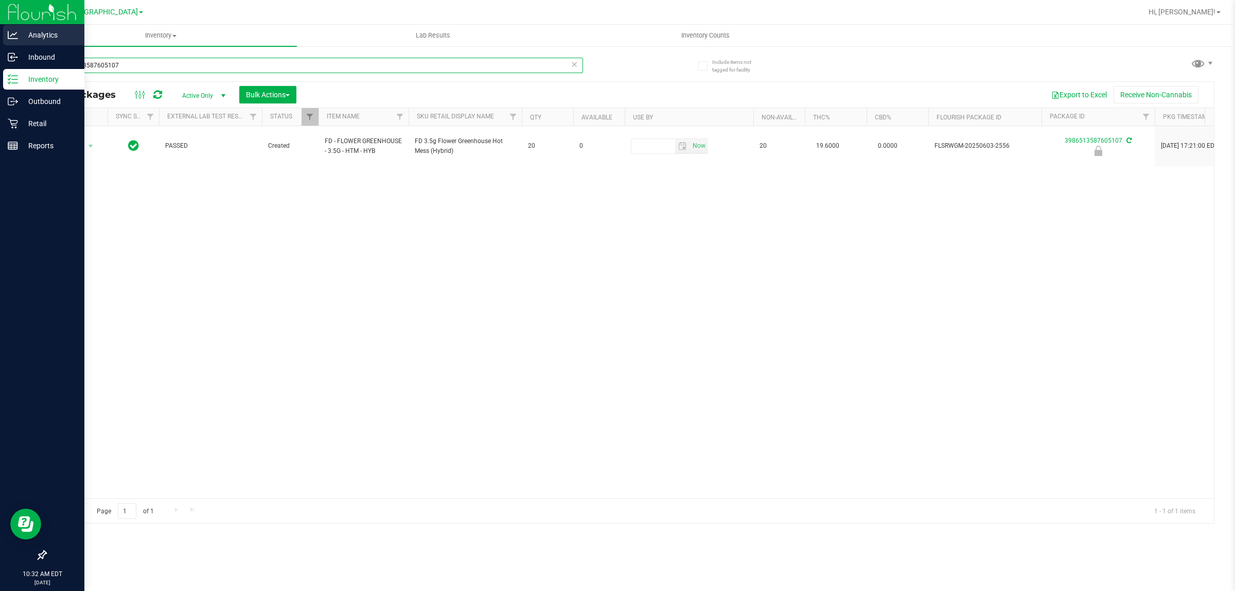
drag, startPoint x: 142, startPoint y: 64, endPoint x: 0, endPoint y: 43, distance: 143.7
click at [0, 63] on div "Analytics Inbound Inventory Outbound Retail Reports 10:32 AM EDT 08/28/2025 08/…" at bounding box center [617, 295] width 1235 height 591
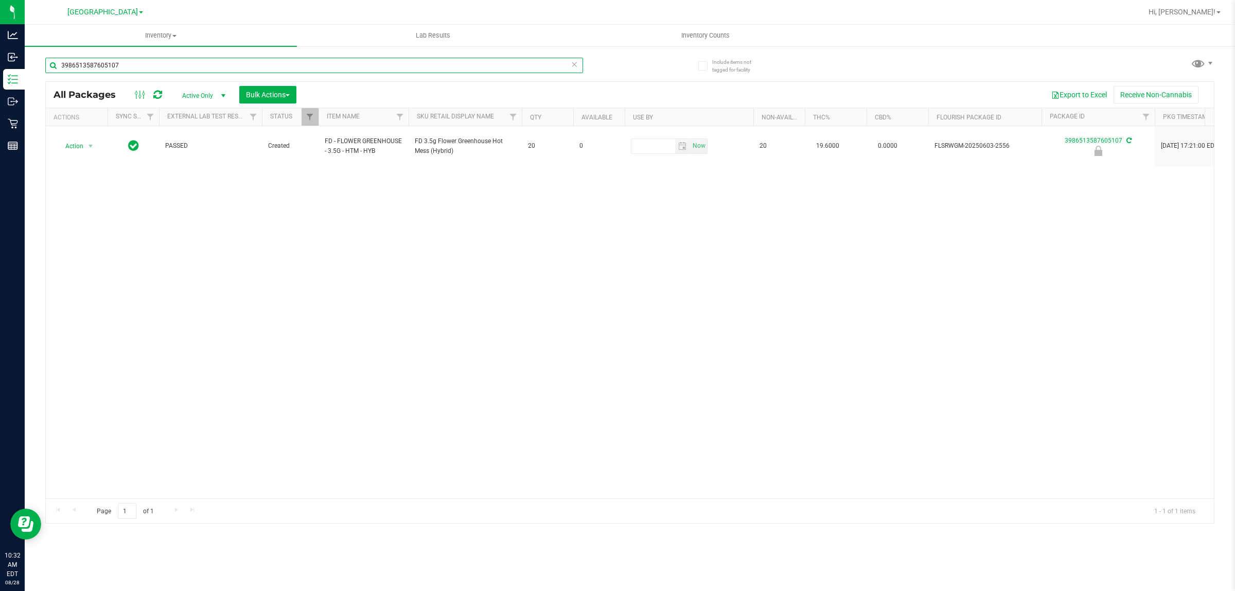
paste input "FD - FLOWER GREENHOUSE - 3.5G - HTM - HYB"
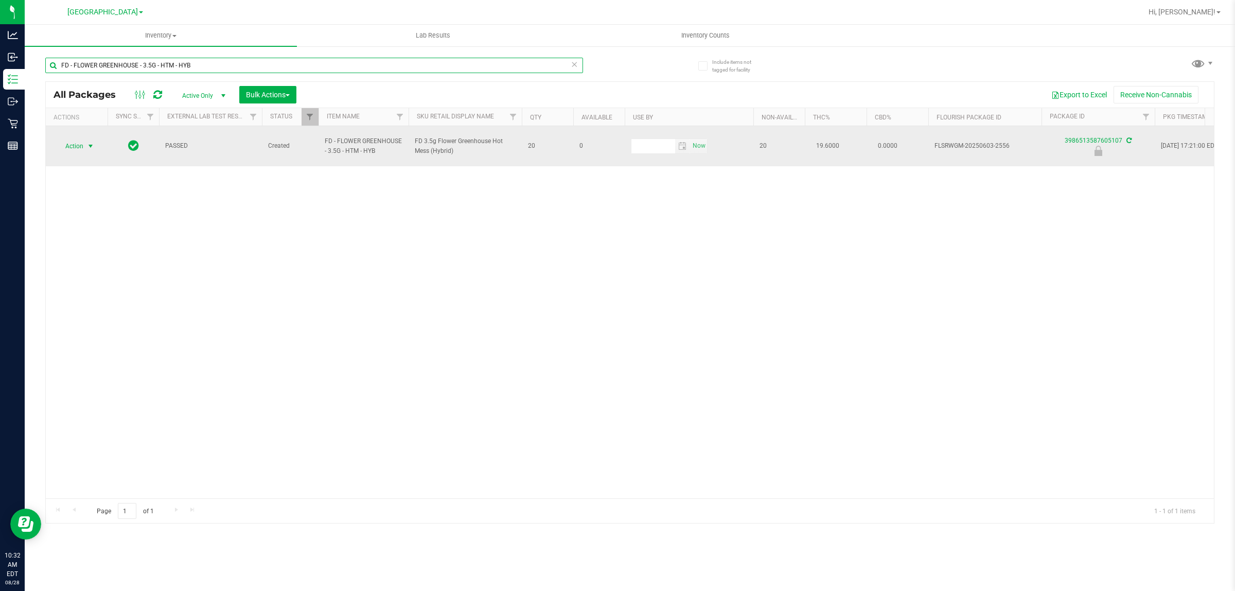
type input "FD - FLOWER GREENHOUSE - 3.5G - HTM - HYB"
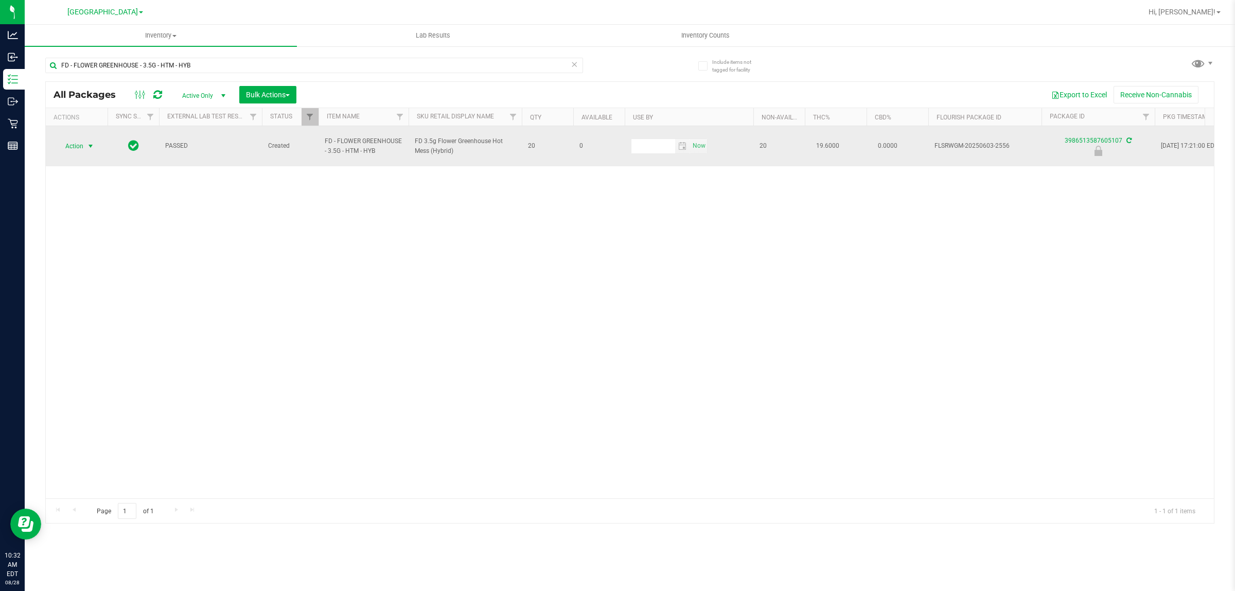
click at [81, 139] on span "Action" at bounding box center [70, 146] width 28 height 14
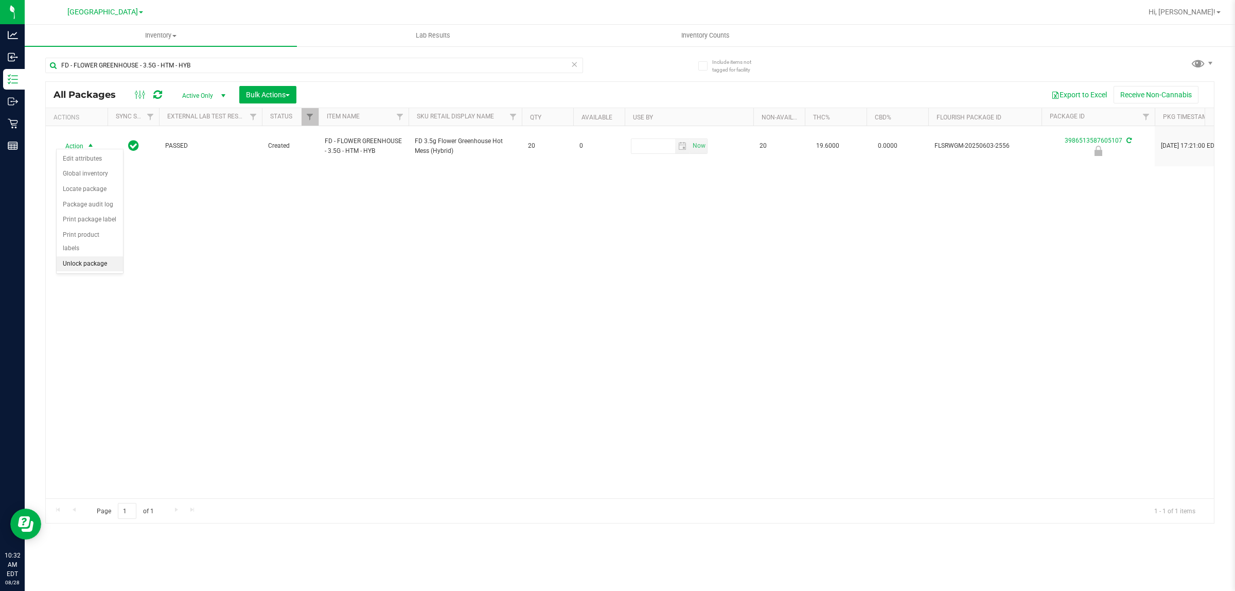
click at [99, 256] on li "Unlock package" at bounding box center [90, 263] width 66 height 15
